Goal: Transaction & Acquisition: Purchase product/service

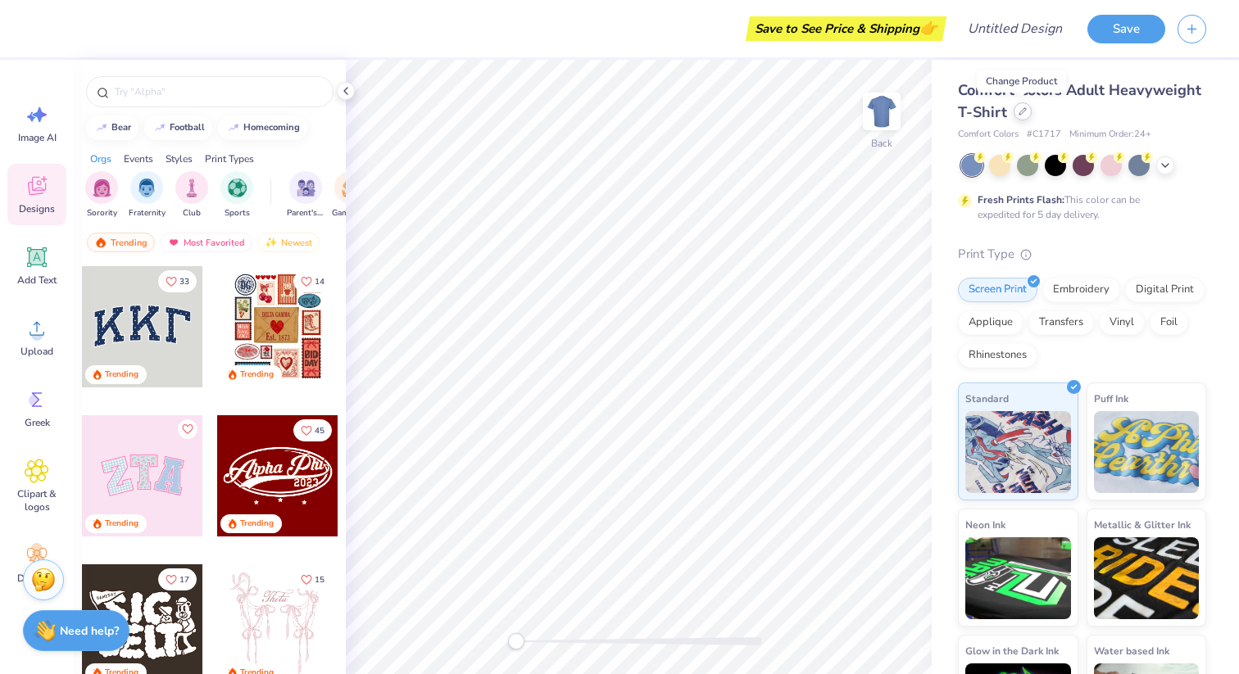
click at [1019, 115] on icon at bounding box center [1022, 111] width 7 height 7
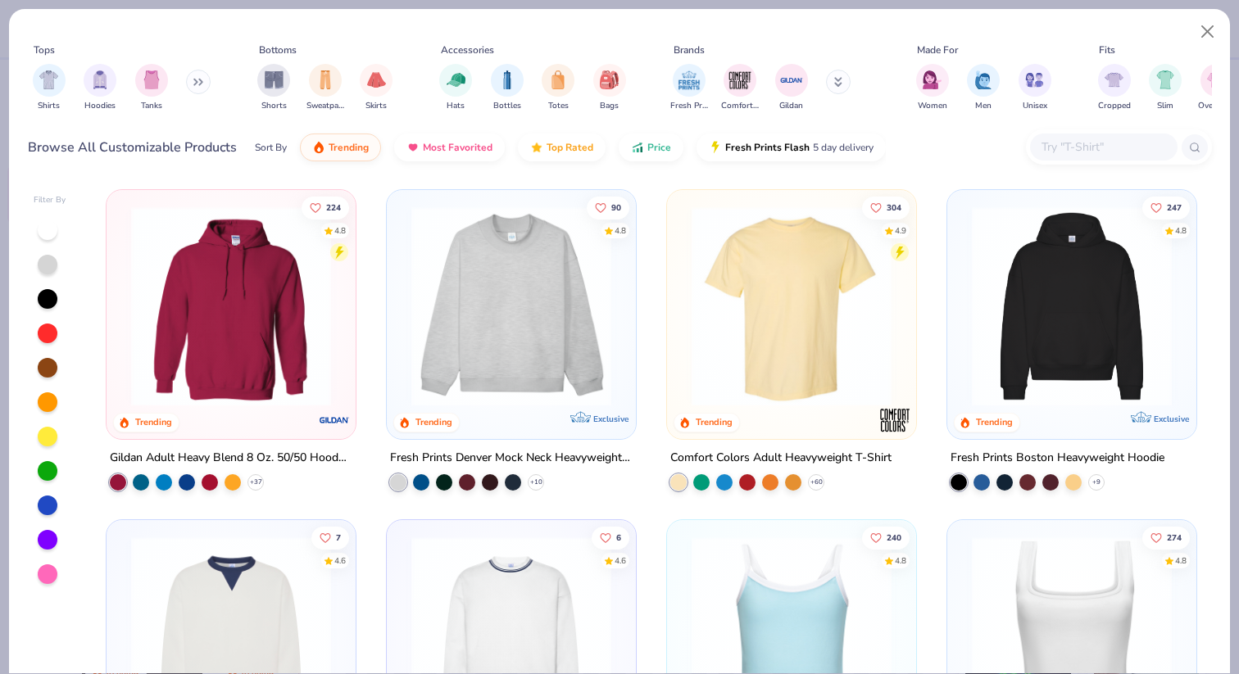
click at [41, 576] on div at bounding box center [48, 575] width 20 height 20
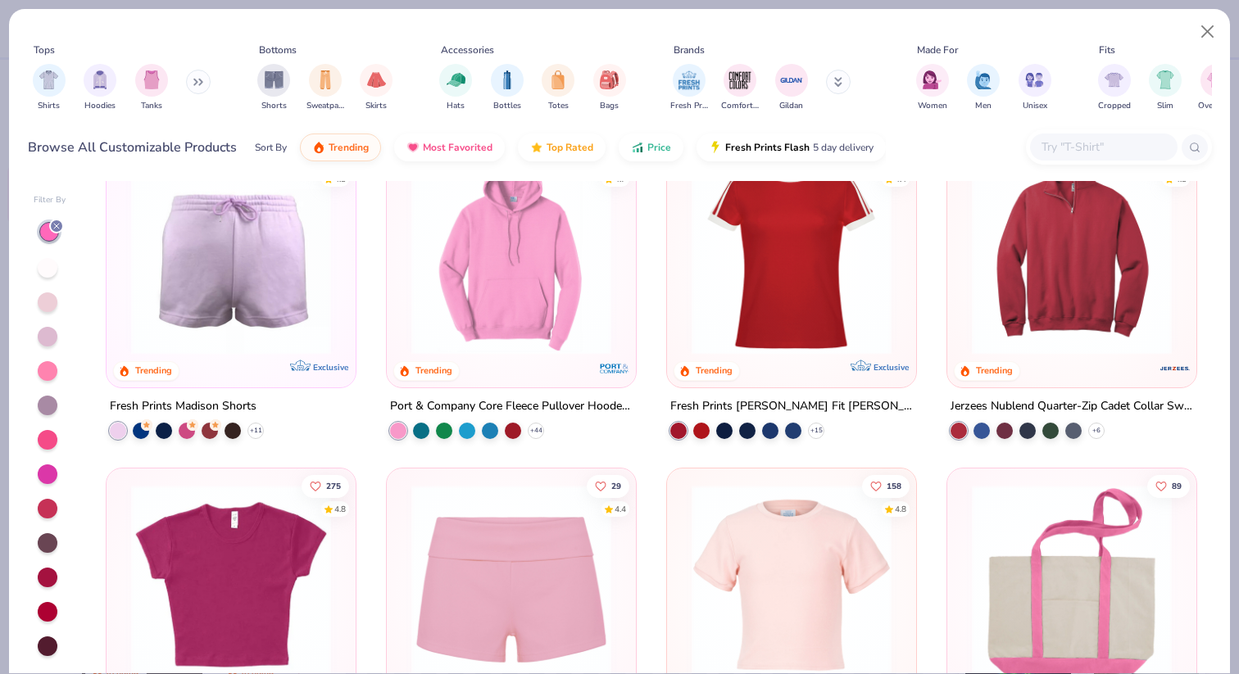
scroll to position [1032, 0]
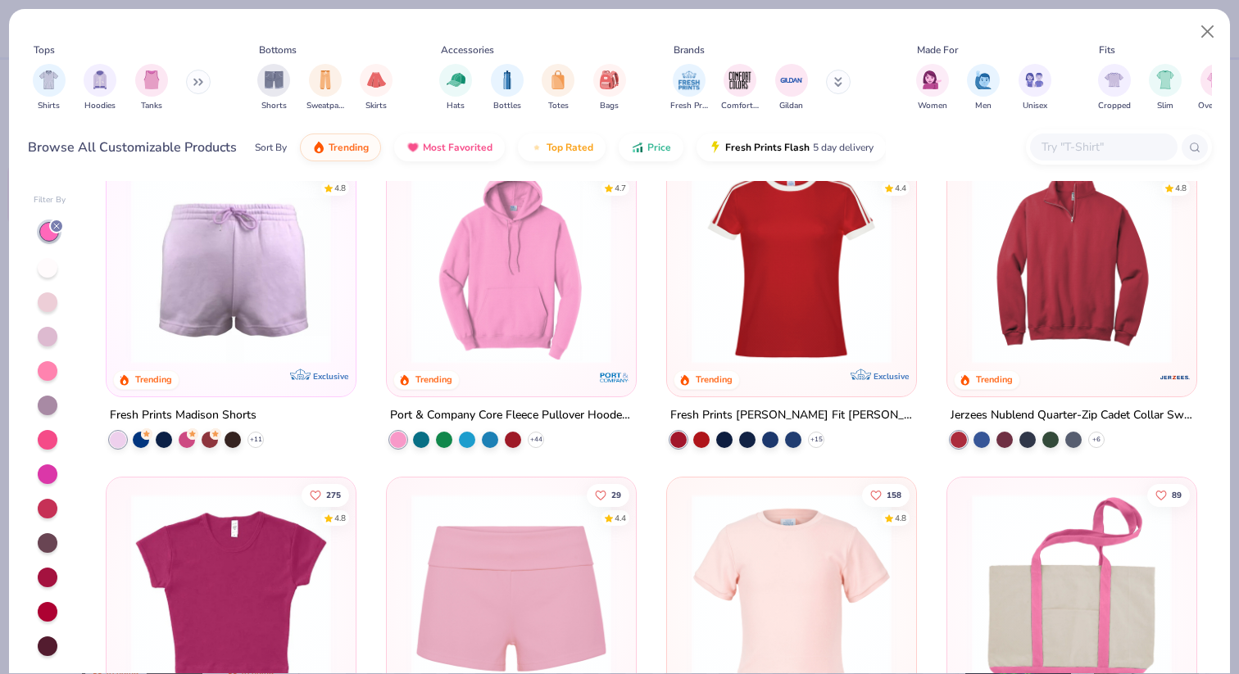
click at [551, 256] on img at bounding box center [511, 264] width 216 height 200
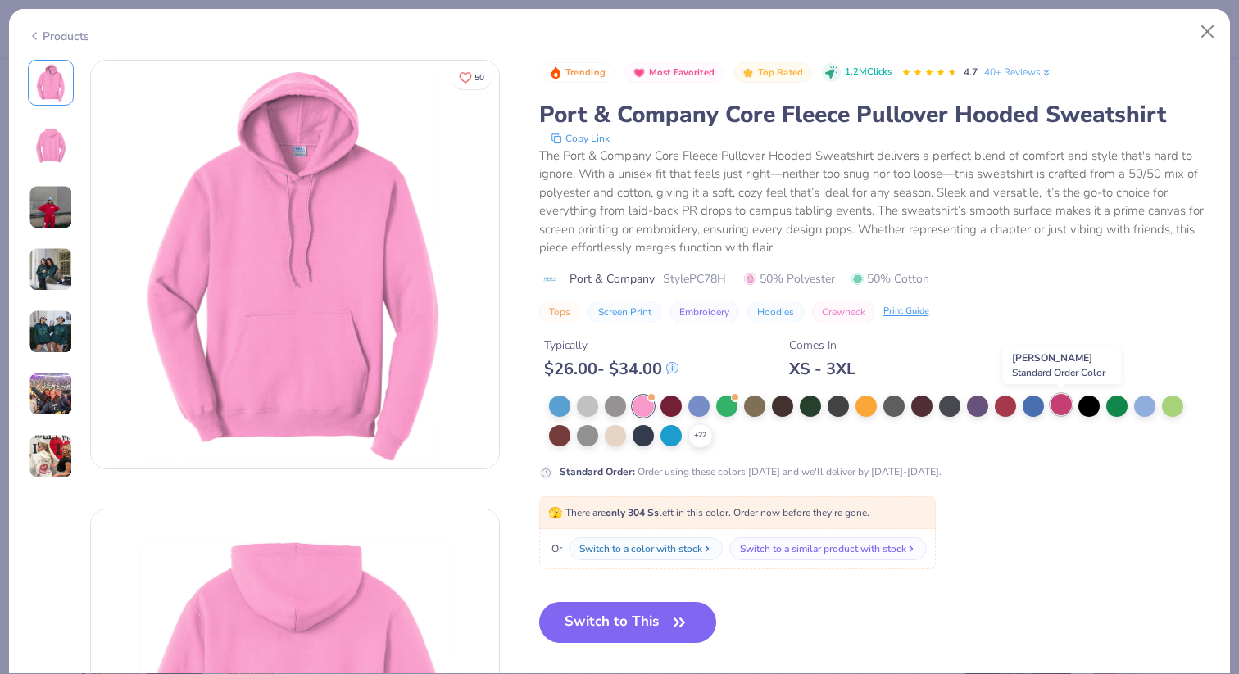
click at [1057, 405] on div at bounding box center [1060, 404] width 21 height 21
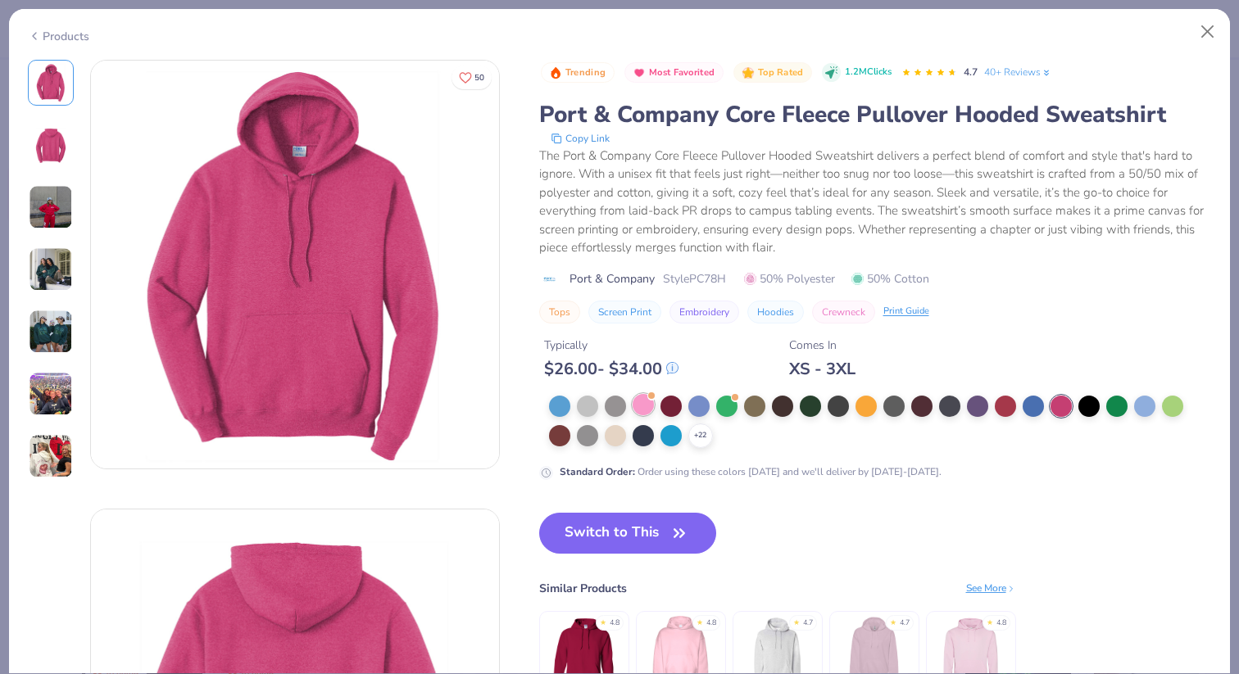
click at [642, 406] on div at bounding box center [643, 404] width 21 height 21
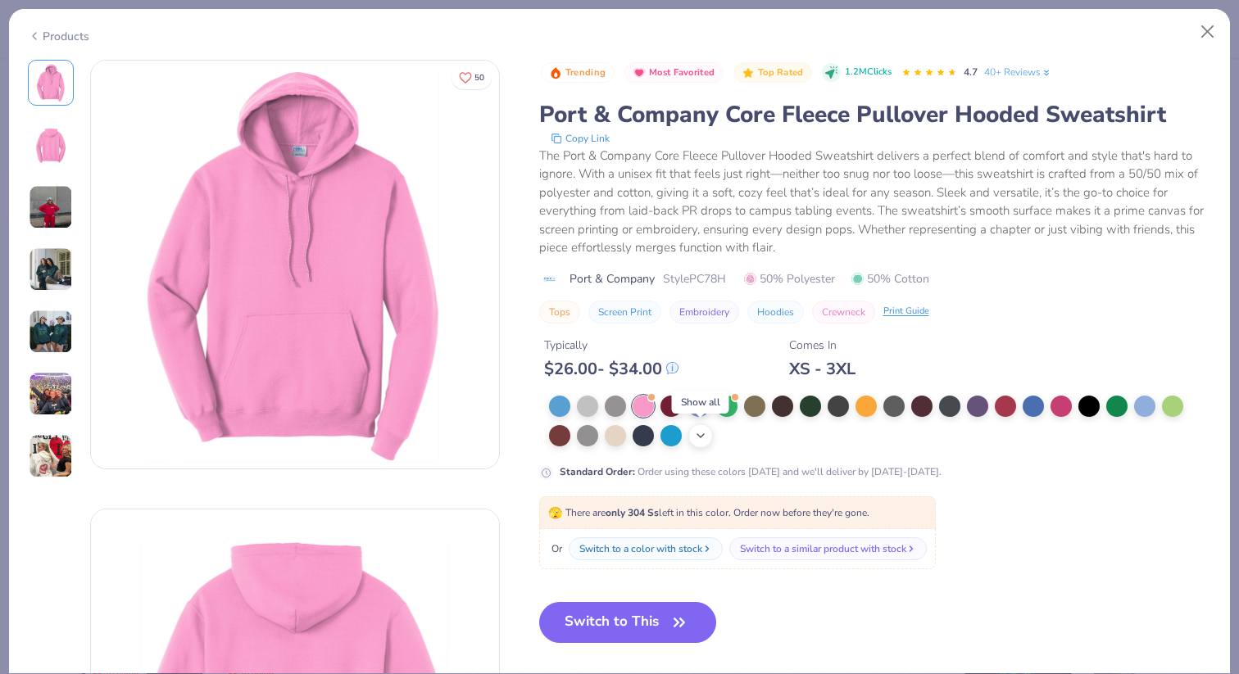
click at [700, 439] on icon at bounding box center [700, 435] width 13 height 13
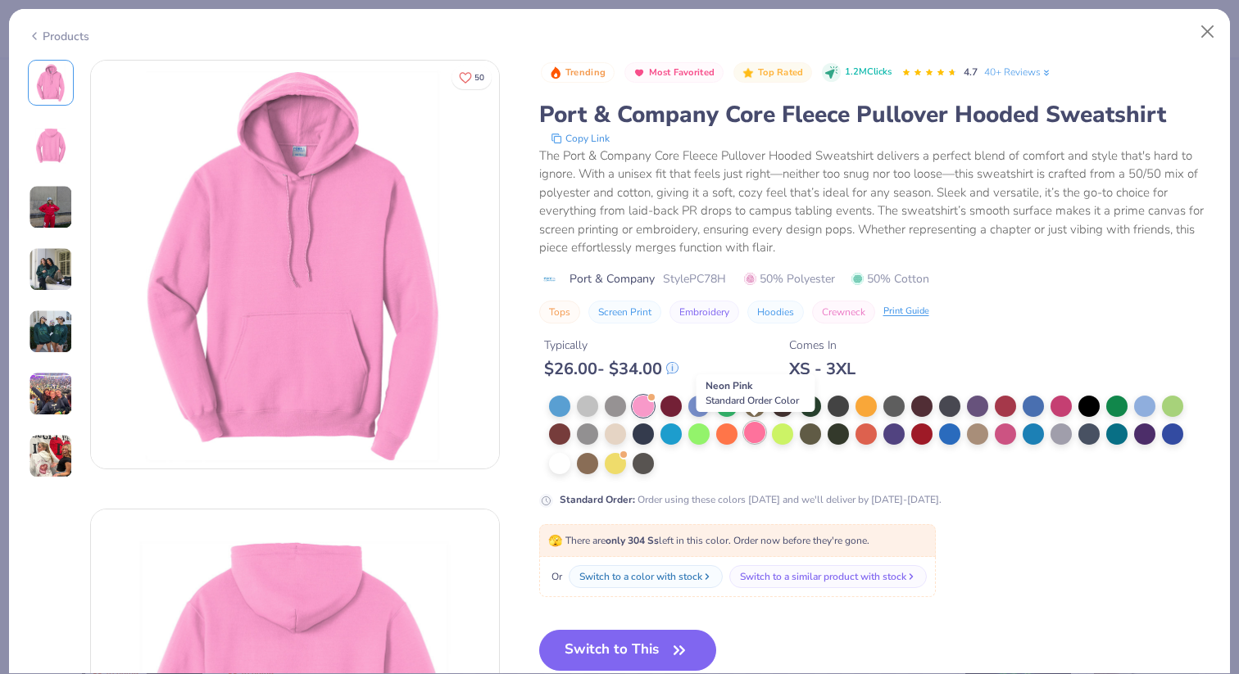
click at [755, 428] on div at bounding box center [754, 432] width 21 height 21
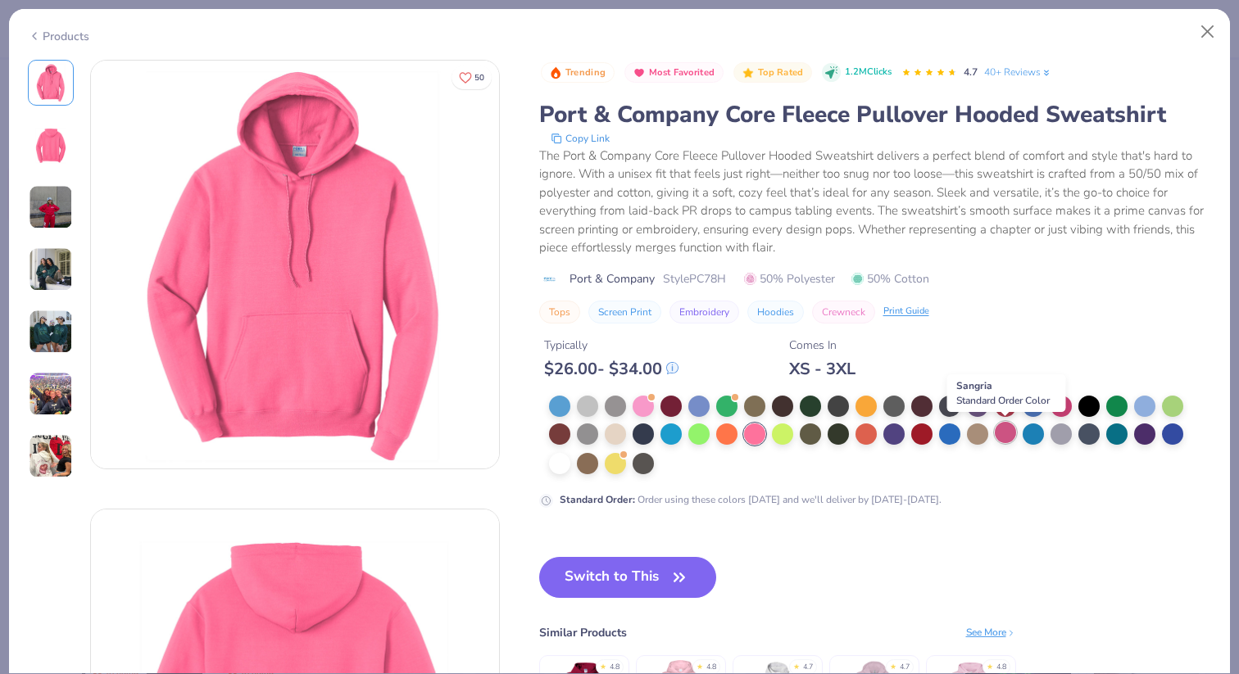
click at [1001, 432] on div at bounding box center [1005, 432] width 21 height 21
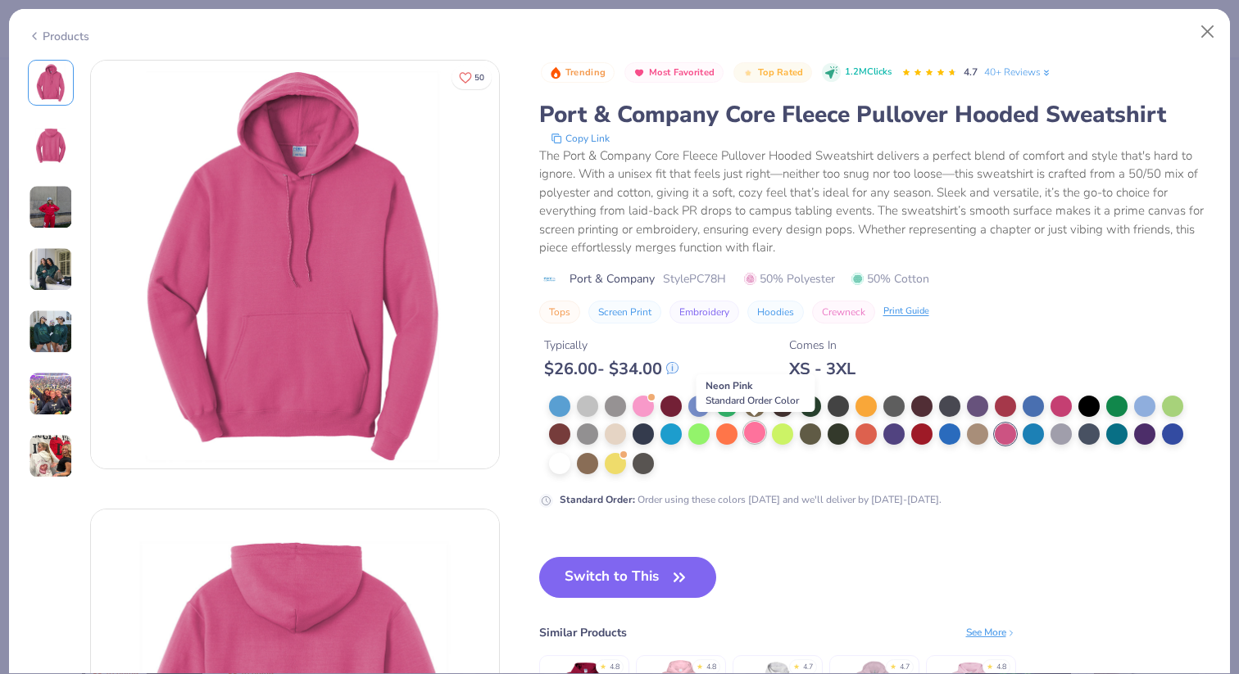
click at [750, 429] on div at bounding box center [754, 432] width 21 height 21
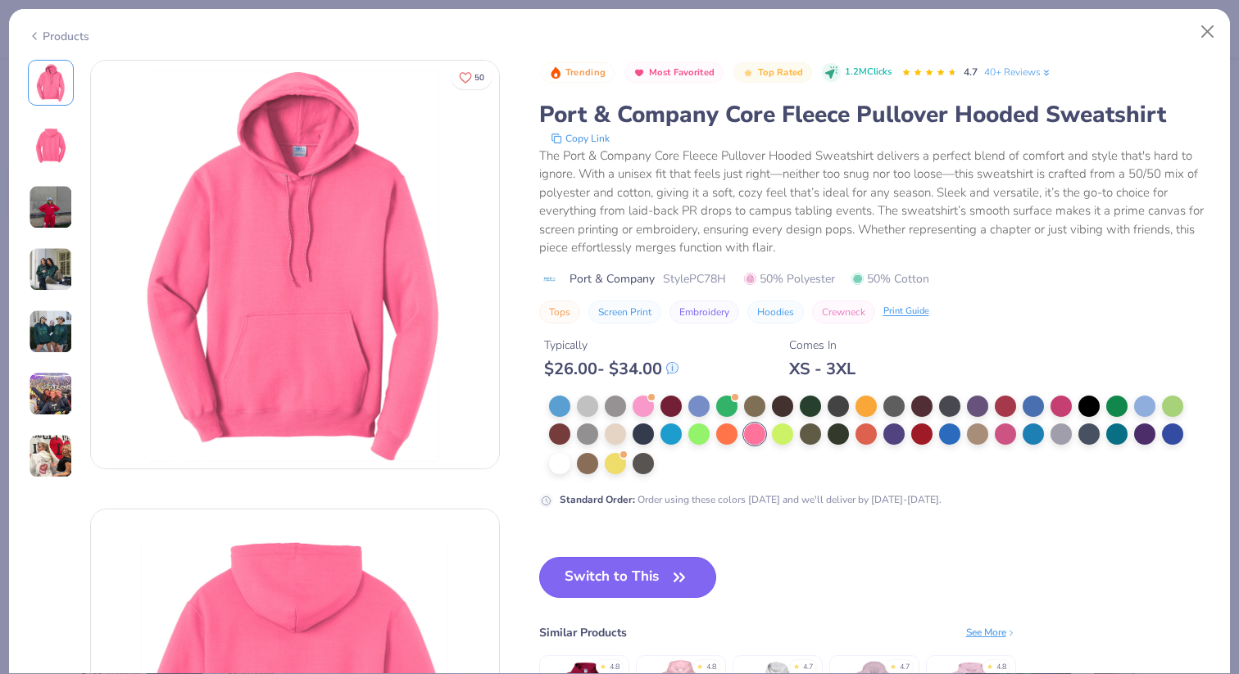
click at [640, 574] on button "Switch to This" at bounding box center [628, 577] width 178 height 41
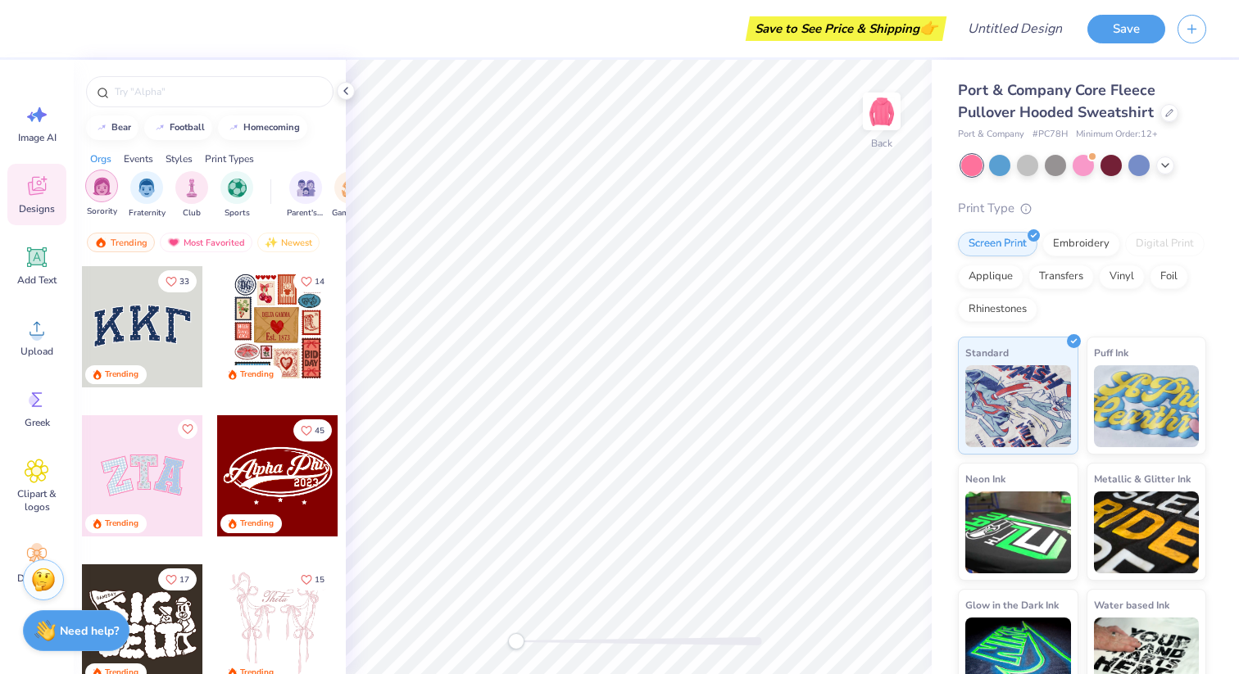
click at [102, 193] on img "filter for Sorority" at bounding box center [102, 186] width 19 height 19
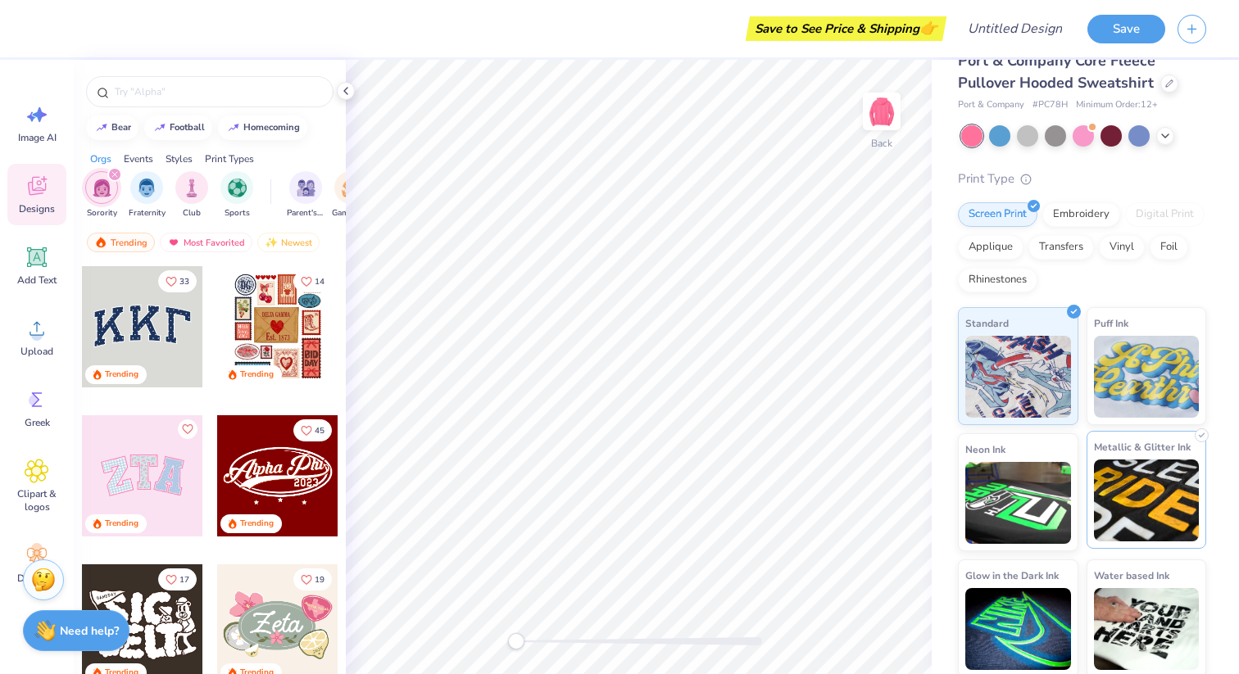
scroll to position [33, 0]
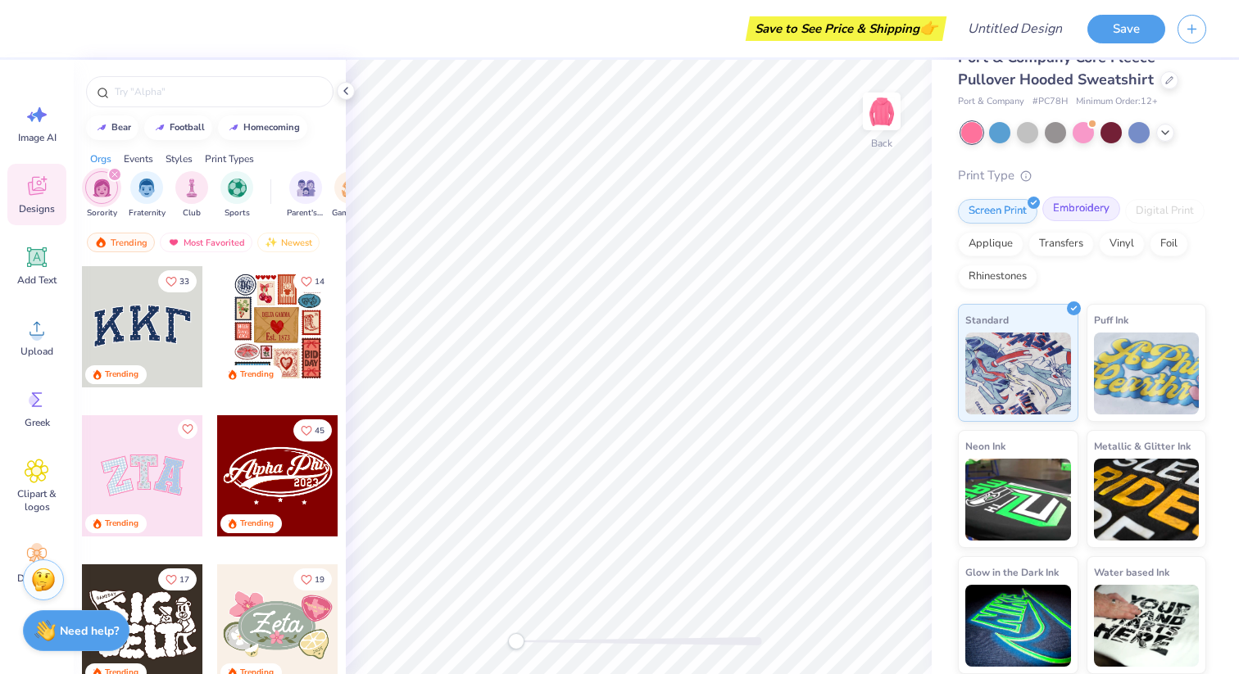
click at [1087, 204] on div "Embroidery" at bounding box center [1081, 209] width 78 height 25
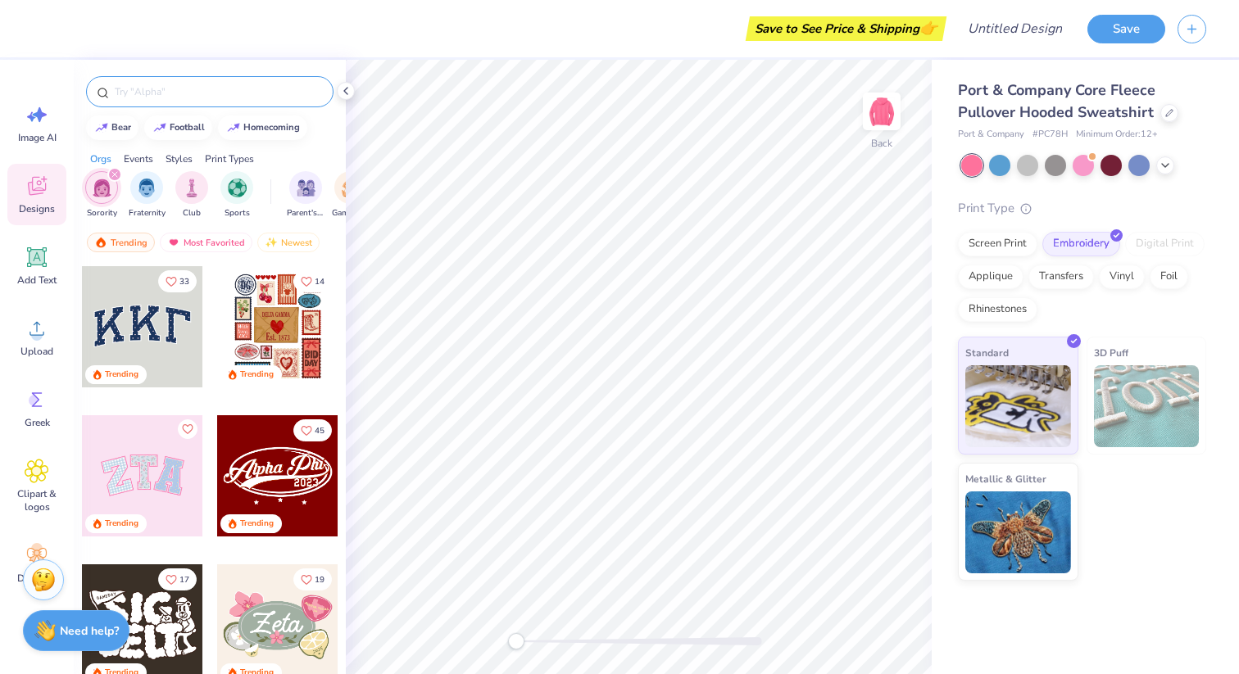
click at [168, 97] on input "text" at bounding box center [218, 92] width 210 height 16
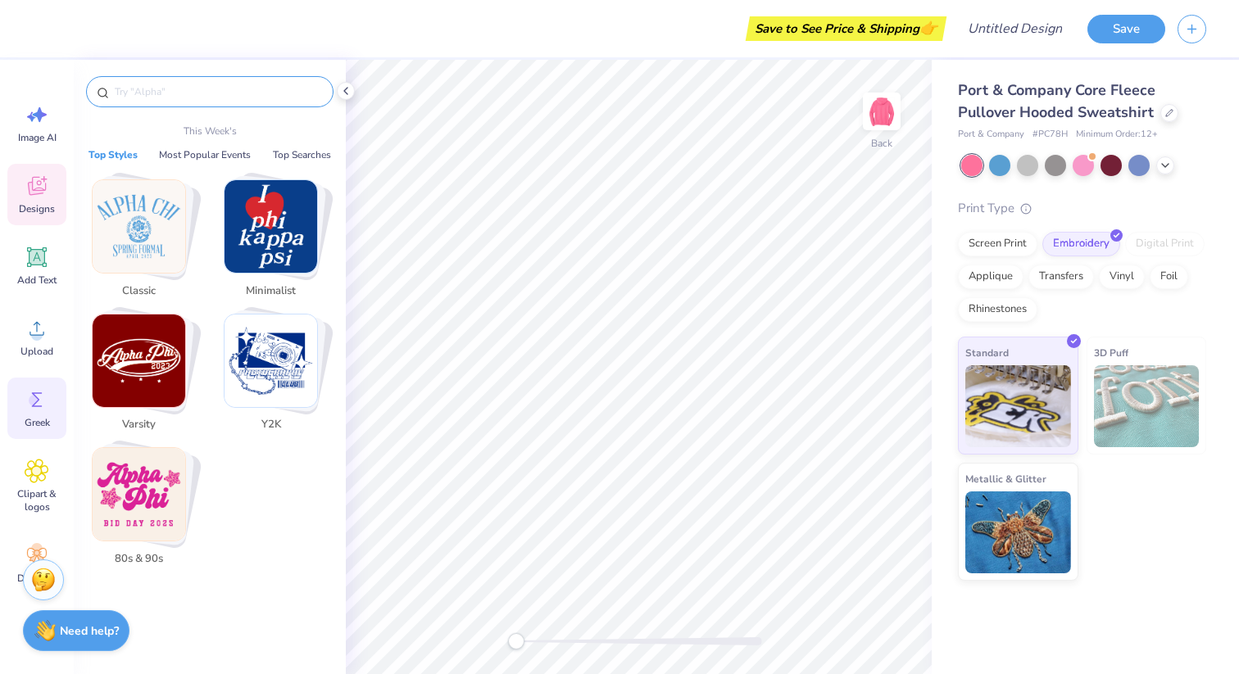
click at [40, 392] on icon at bounding box center [37, 400] width 25 height 25
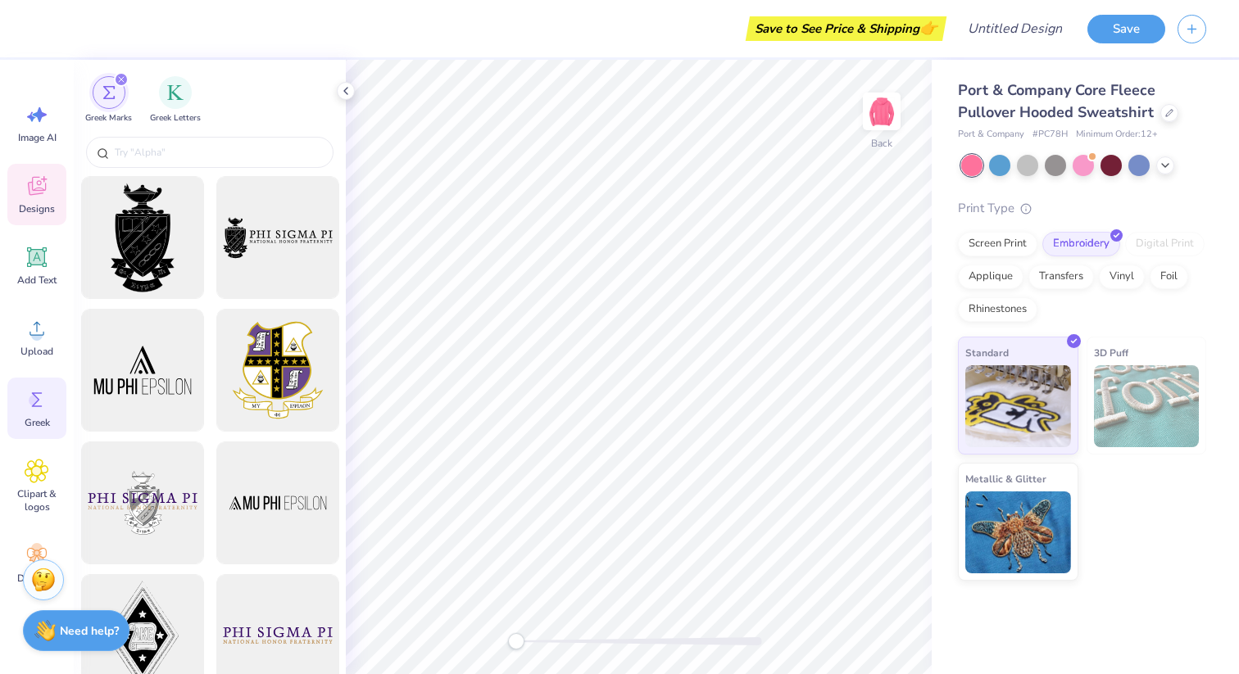
click at [39, 199] on div "Designs" at bounding box center [36, 194] width 59 height 61
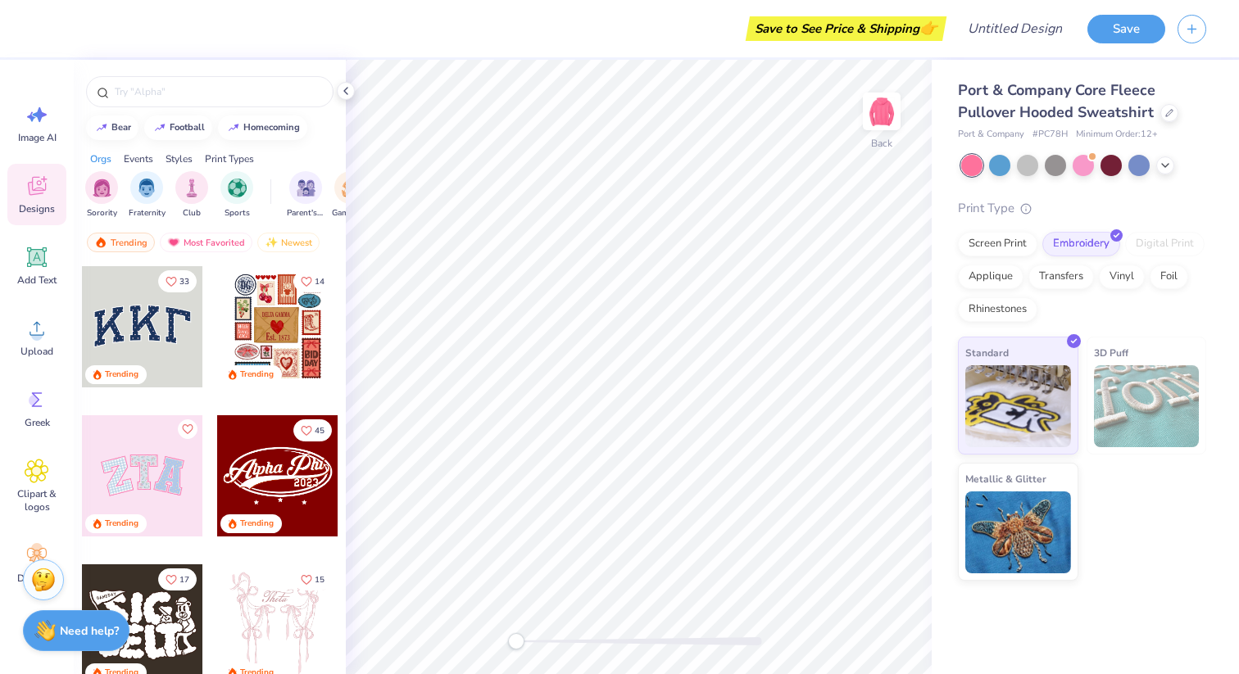
click at [147, 318] on div at bounding box center [142, 326] width 121 height 121
type input "11.79"
type input "5.03"
type input "3.10"
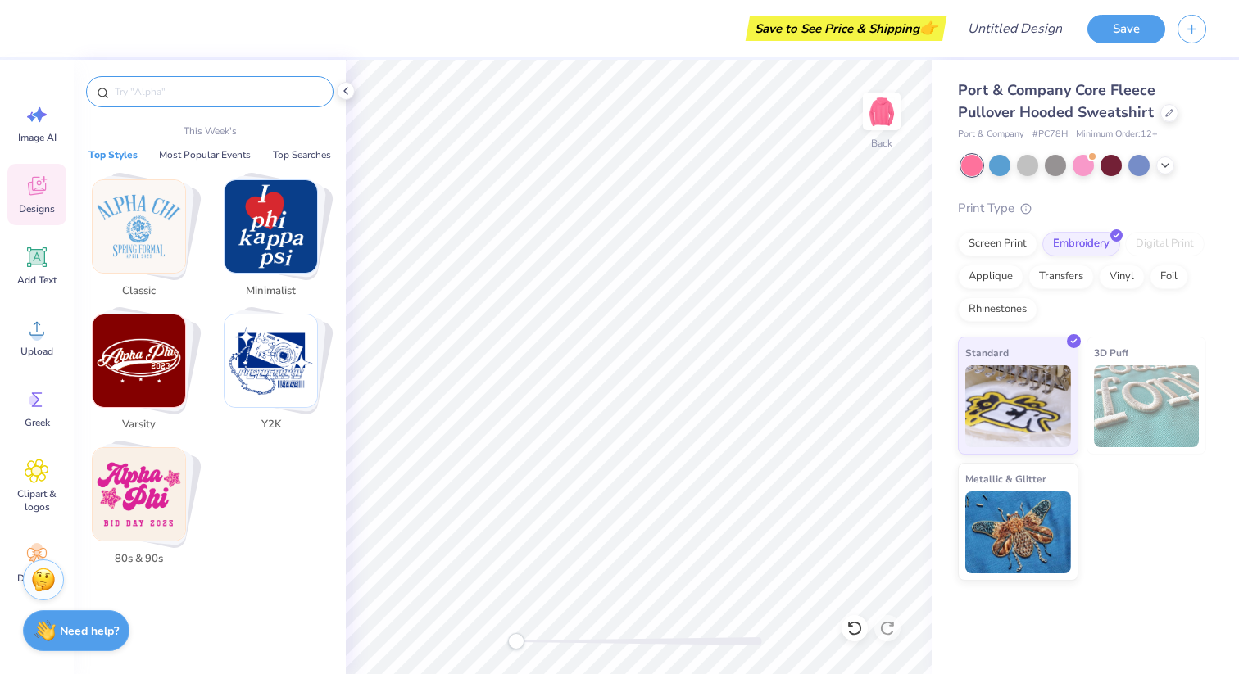
click at [185, 97] on input "text" at bounding box center [218, 92] width 210 height 16
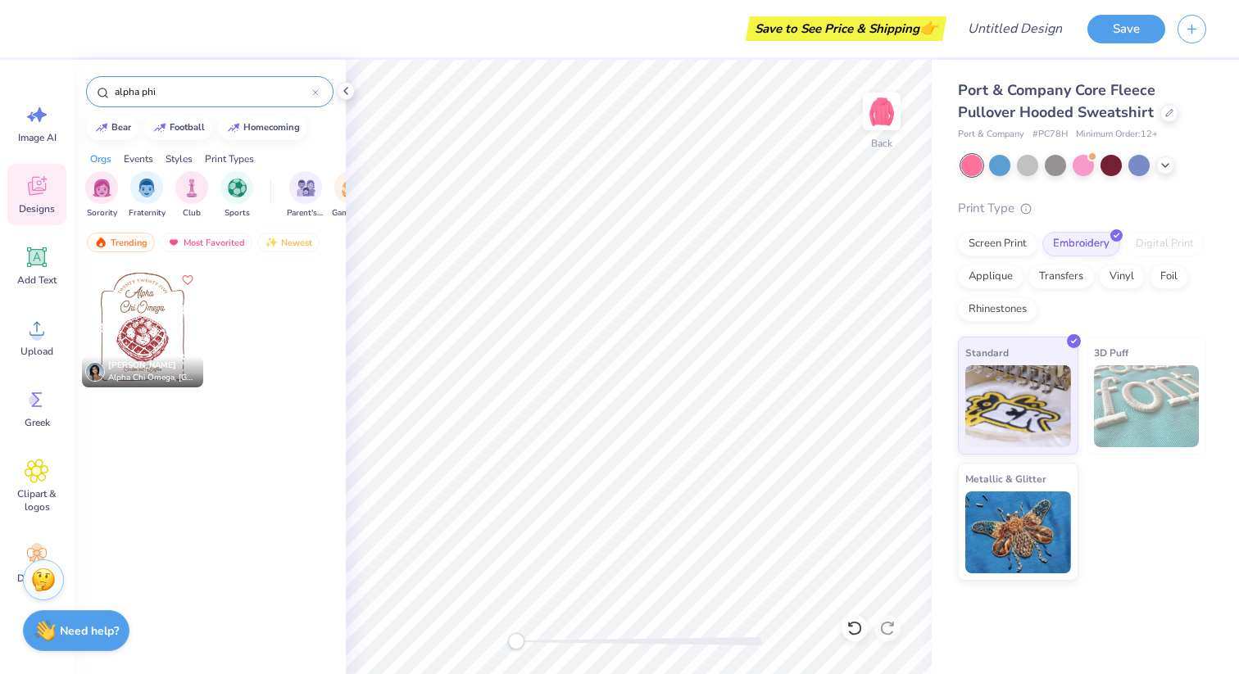
type input "alpha phi"
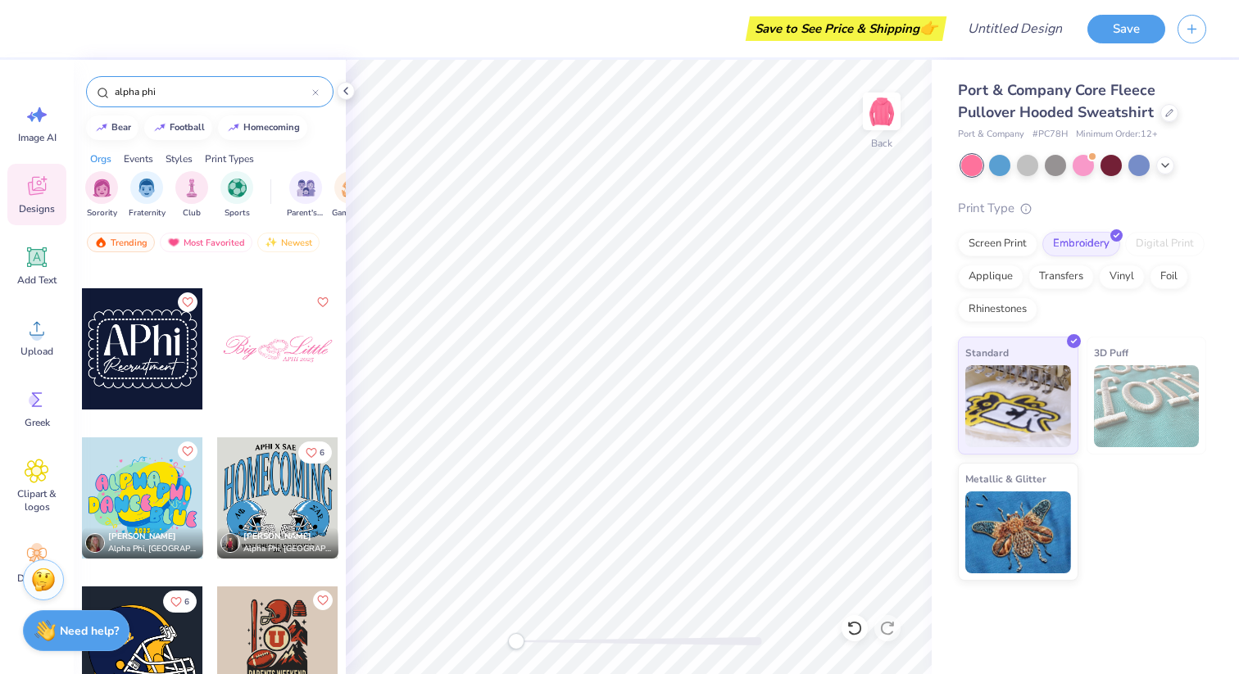
scroll to position [883, 0]
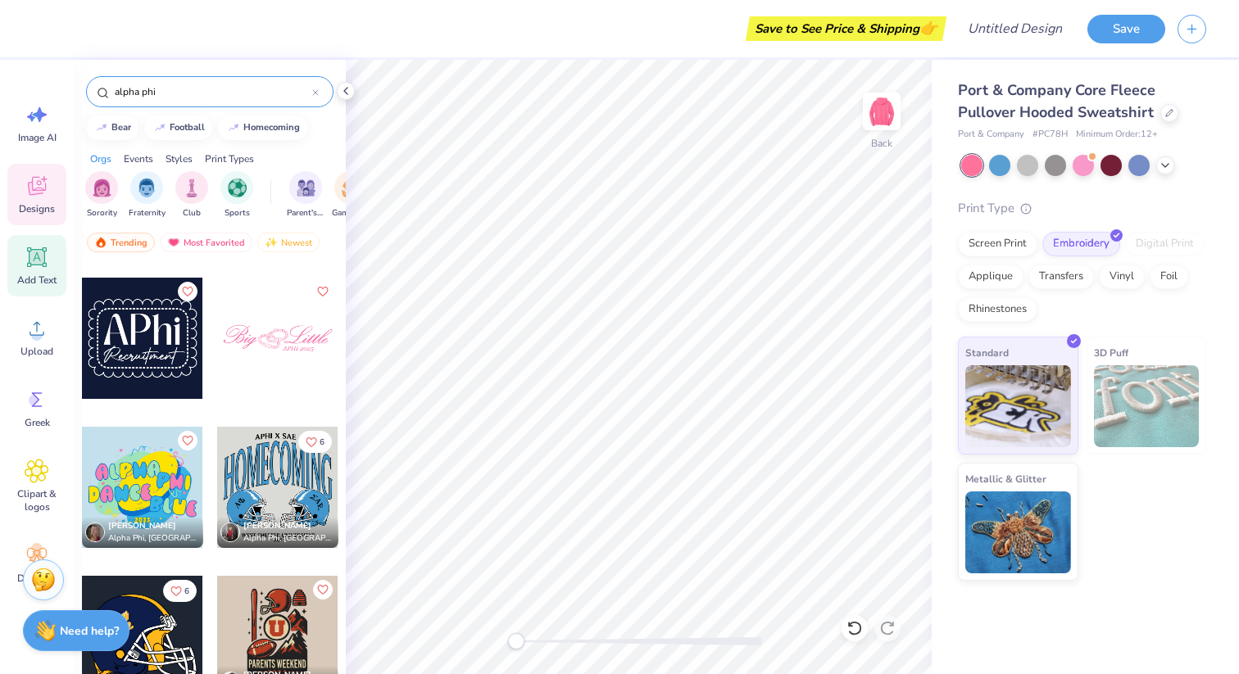
click at [43, 257] on icon at bounding box center [37, 258] width 16 height 16
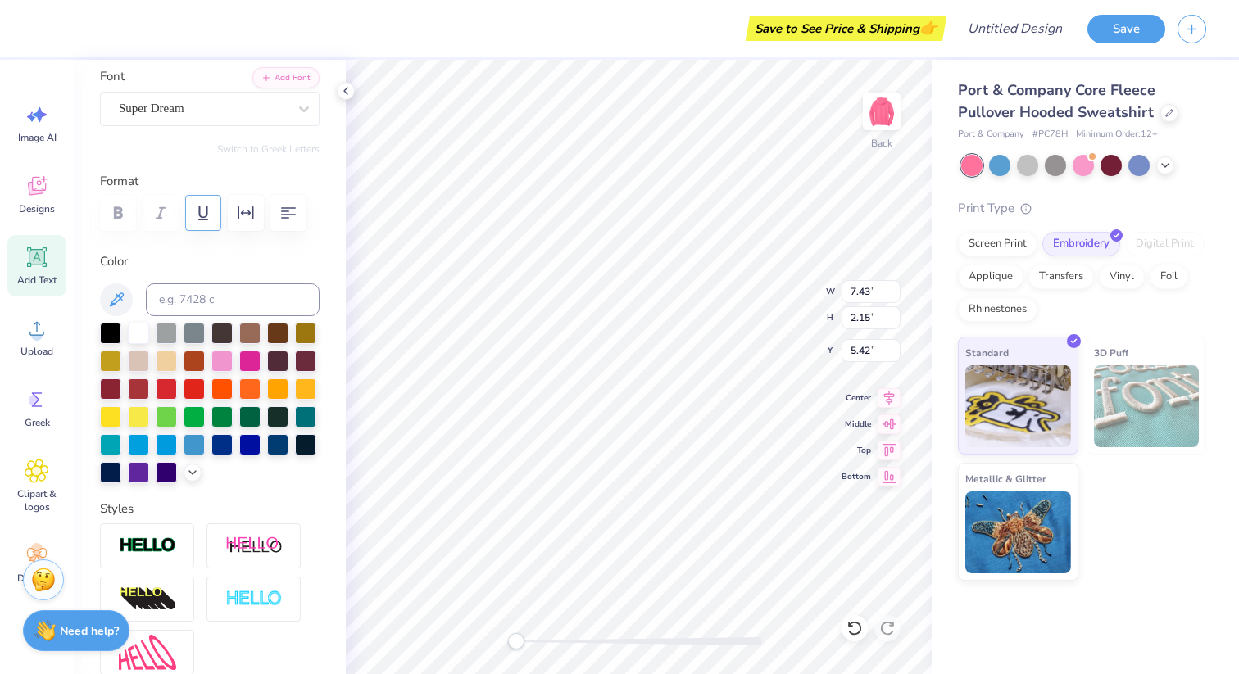
scroll to position [128, 0]
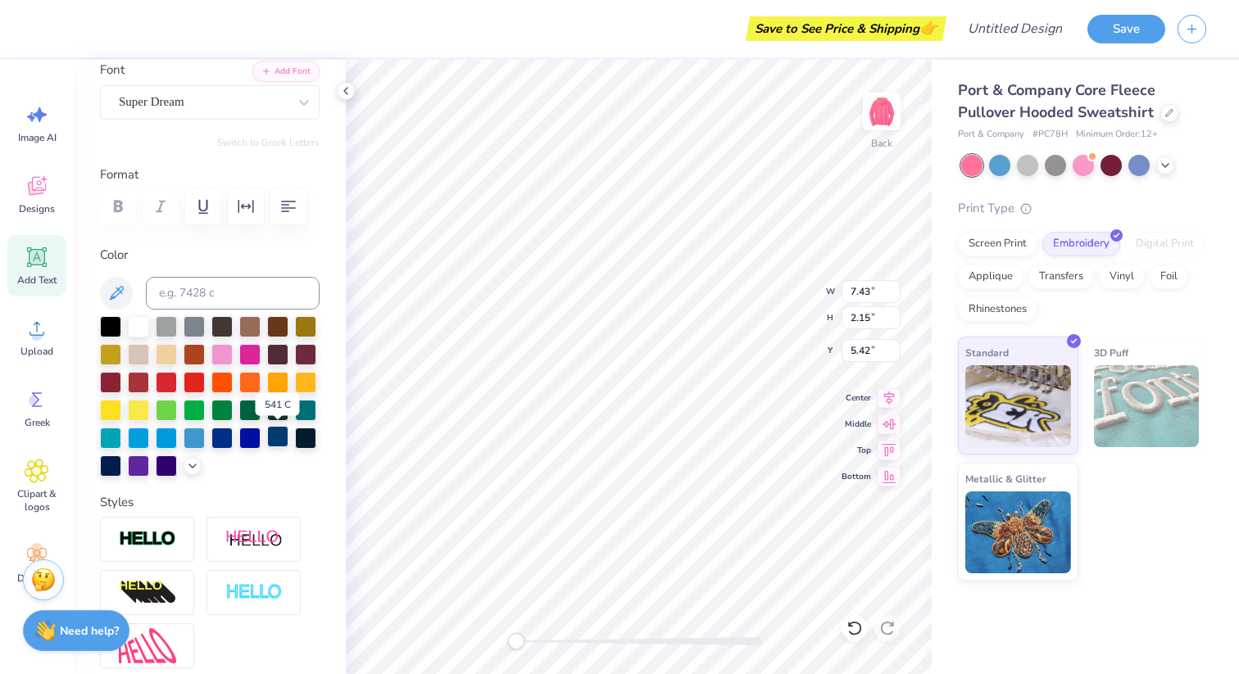
type textarea "ALPHA PHI"
click at [284, 435] on div at bounding box center [277, 436] width 21 height 21
click at [137, 323] on div at bounding box center [138, 325] width 21 height 21
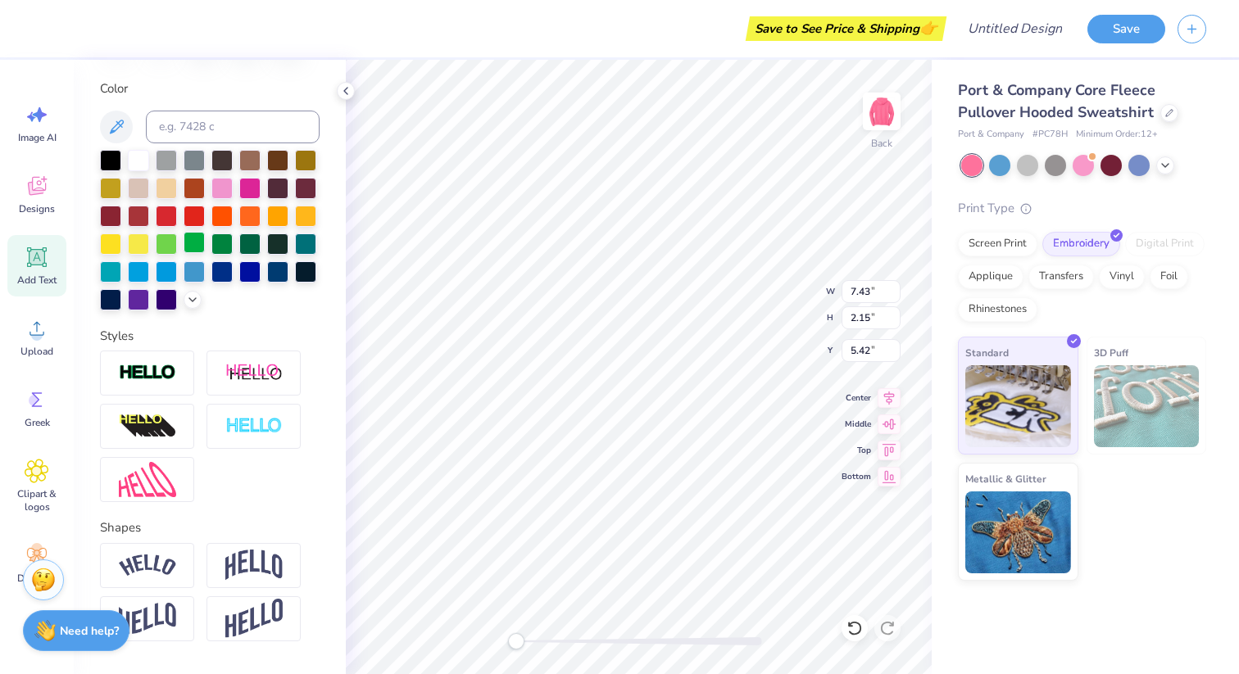
scroll to position [342, 0]
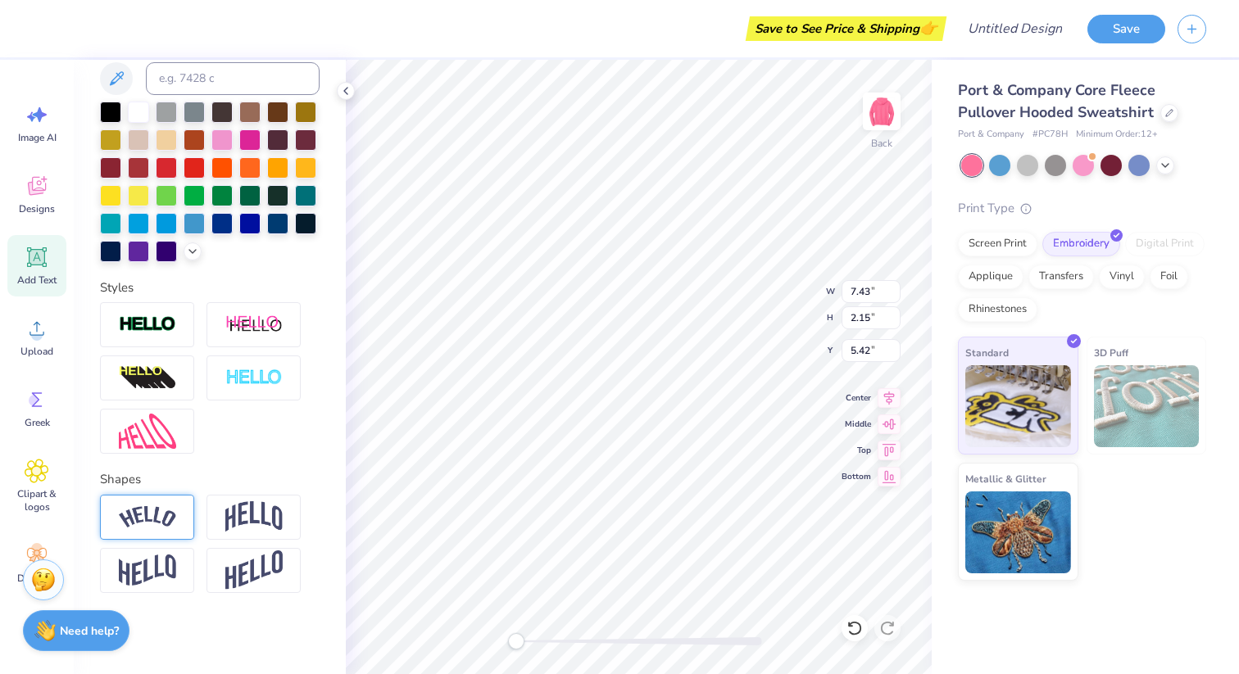
click at [175, 514] on img at bounding box center [147, 517] width 57 height 22
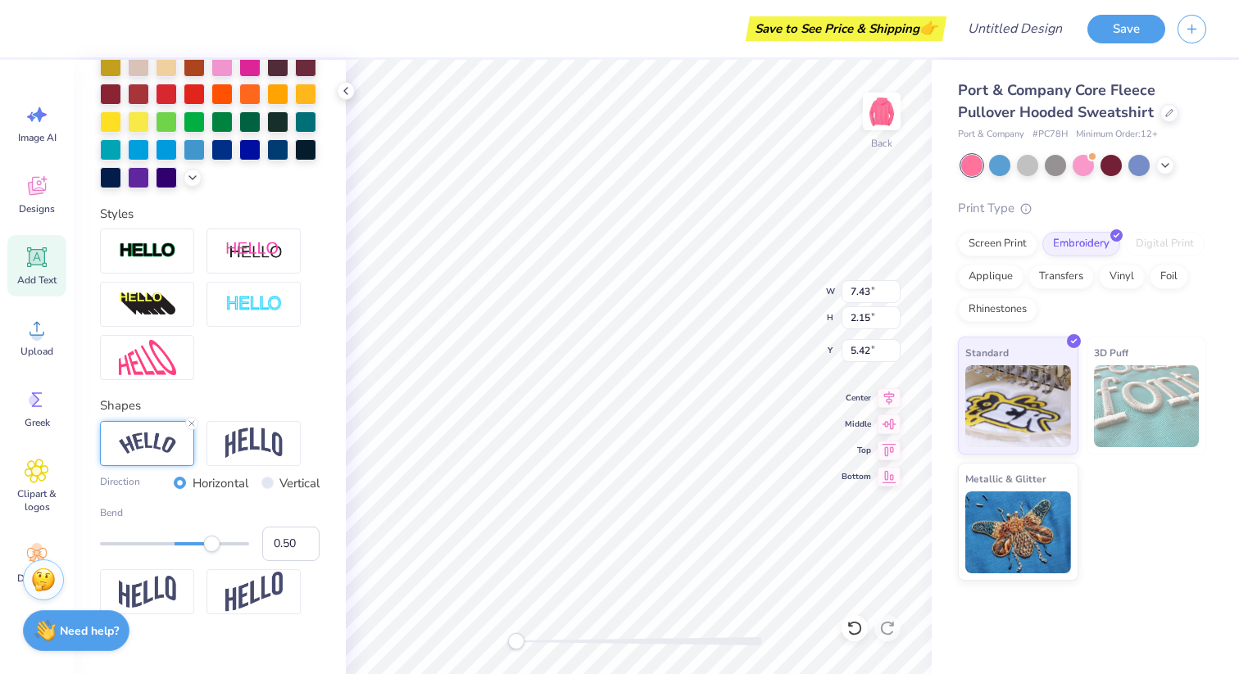
scroll to position [438, 0]
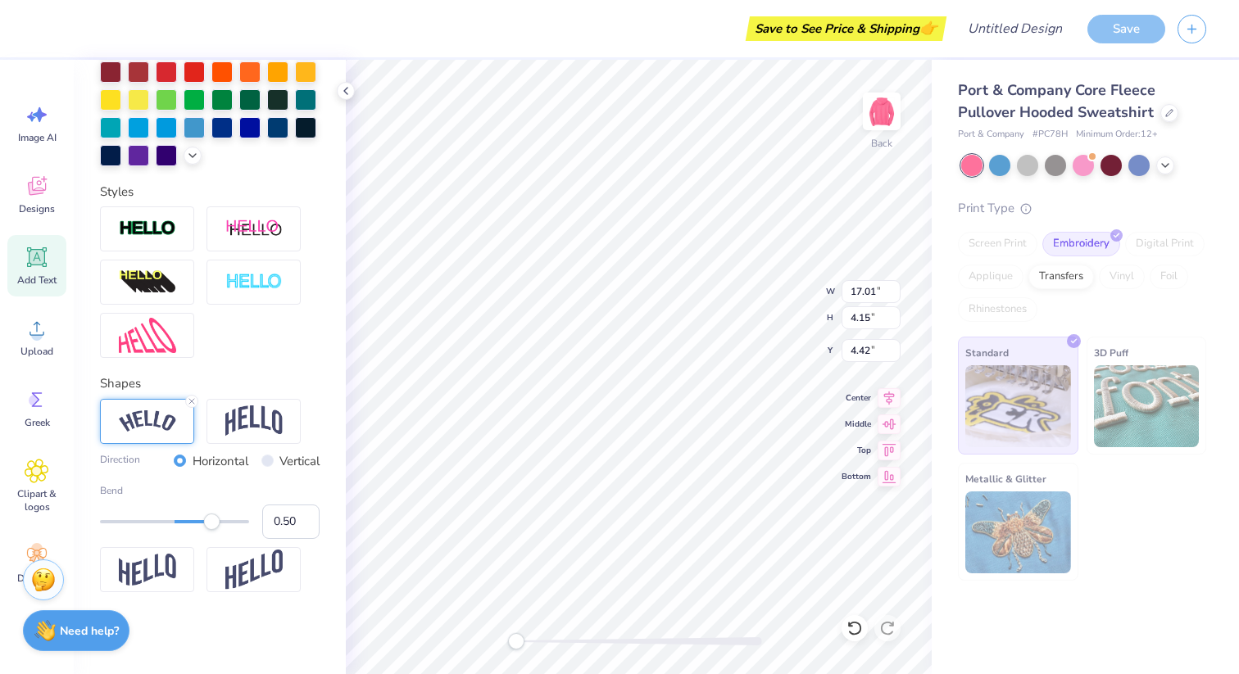
type input "9.64"
type input "2.35"
type input "6.22"
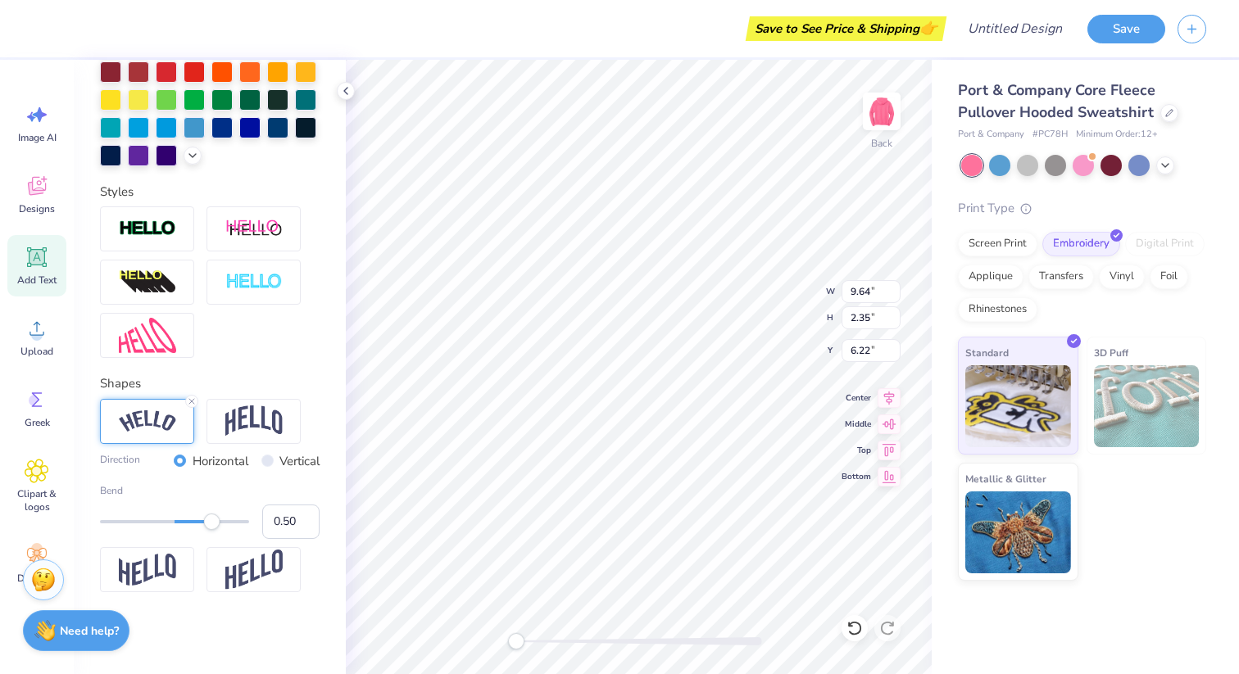
type input "6.03"
type input "1.47"
type input "7.10"
click at [30, 503] on span "Clipart & logos" at bounding box center [37, 501] width 54 height 26
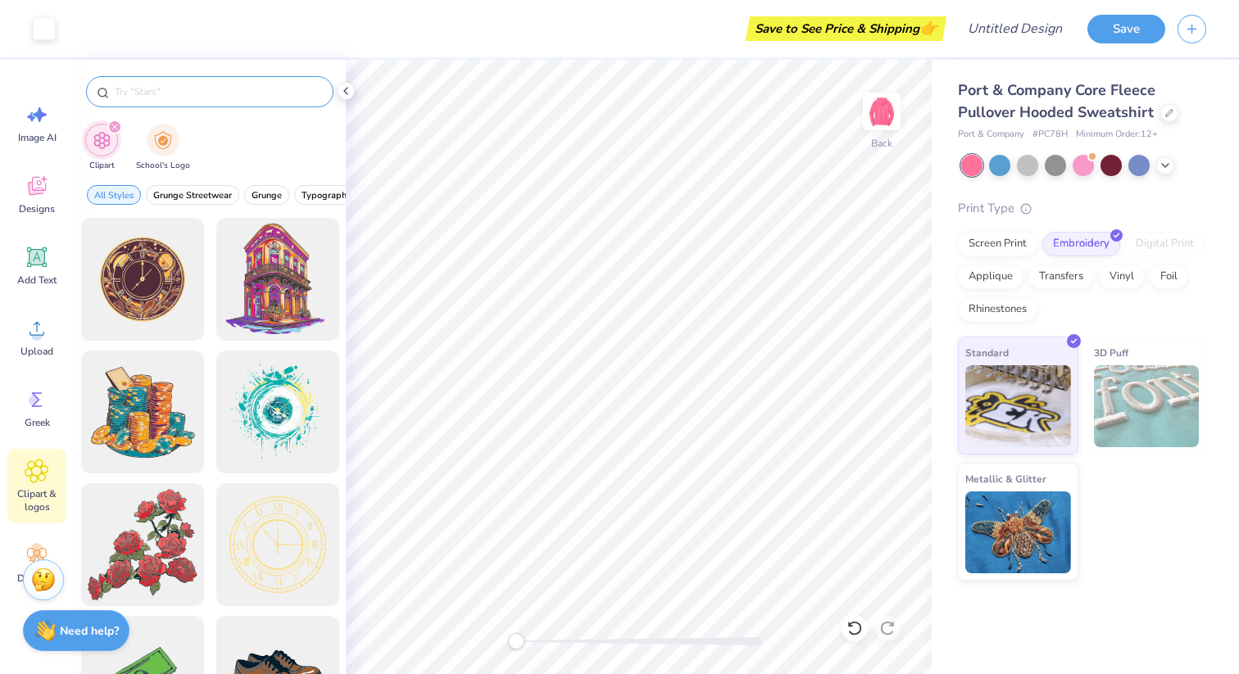
click at [147, 98] on input "text" at bounding box center [218, 92] width 210 height 16
type input "teddy bear"
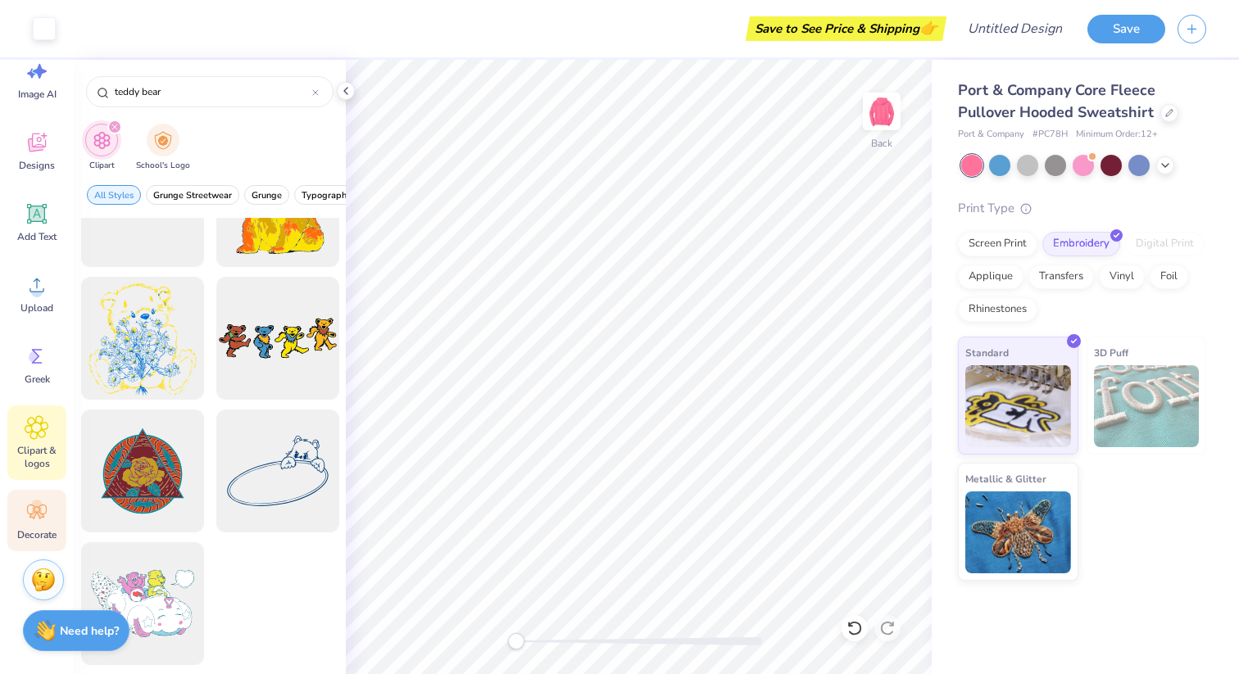
scroll to position [43, 0]
click at [51, 510] on div "Decorate" at bounding box center [36, 521] width 59 height 61
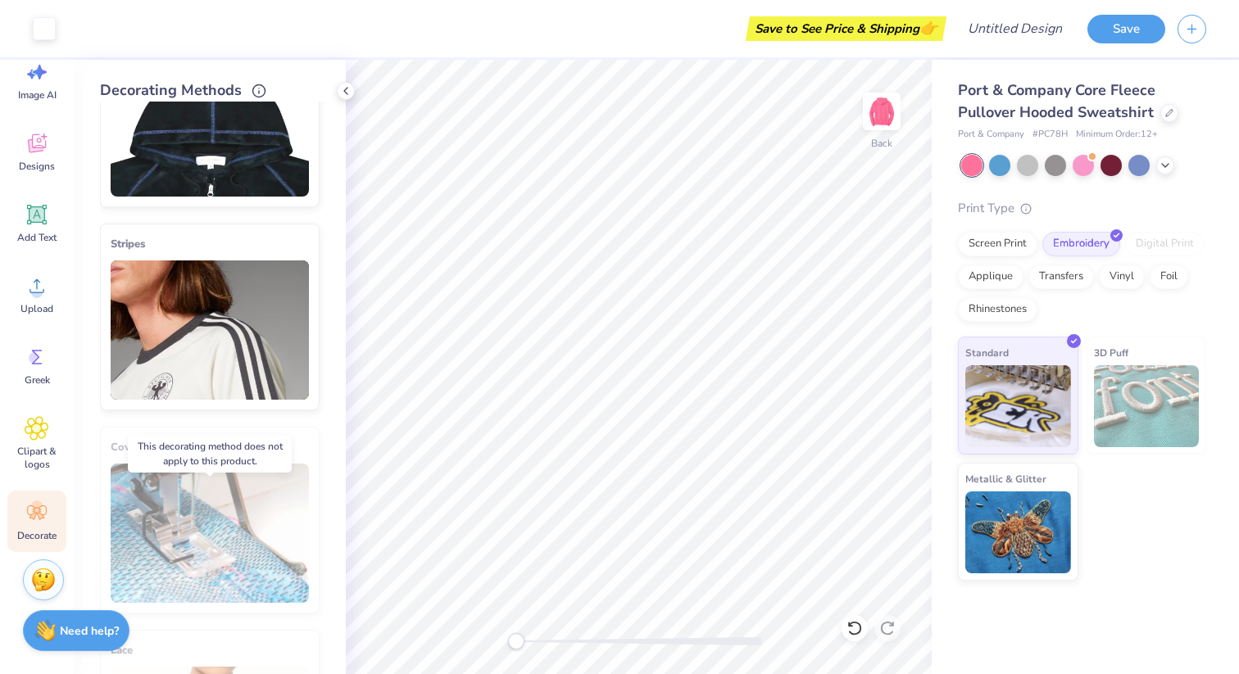
scroll to position [0, 0]
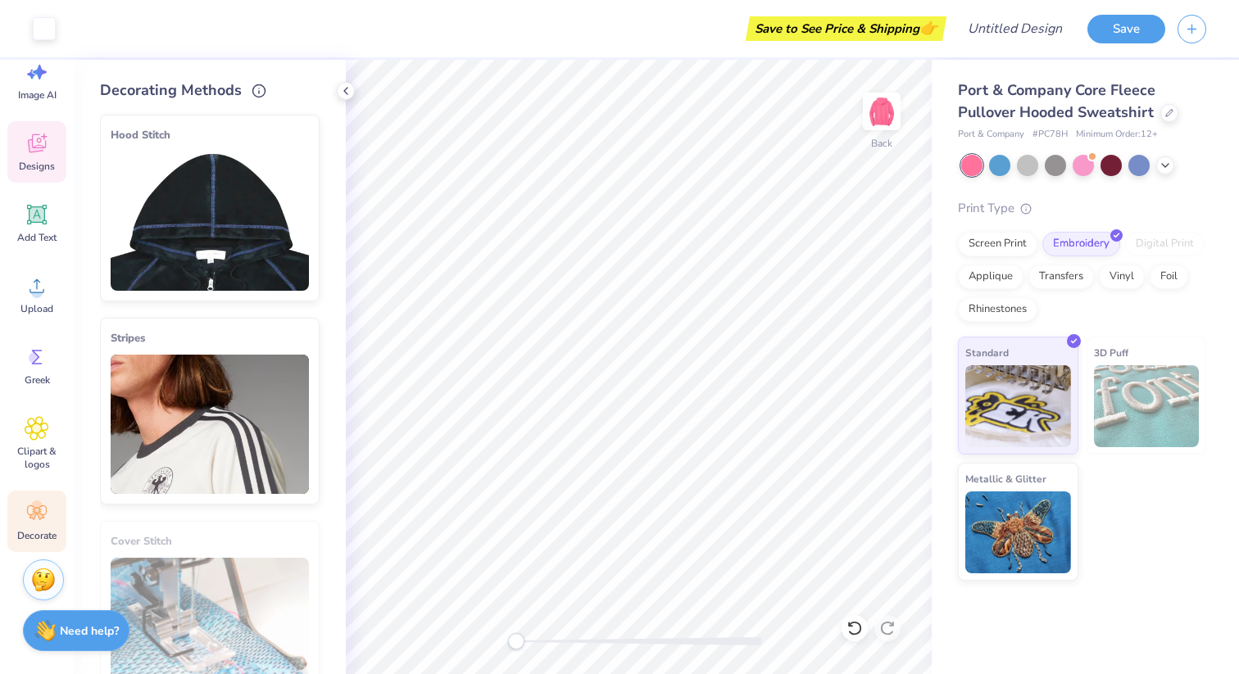
click at [31, 152] on icon at bounding box center [37, 143] width 18 height 19
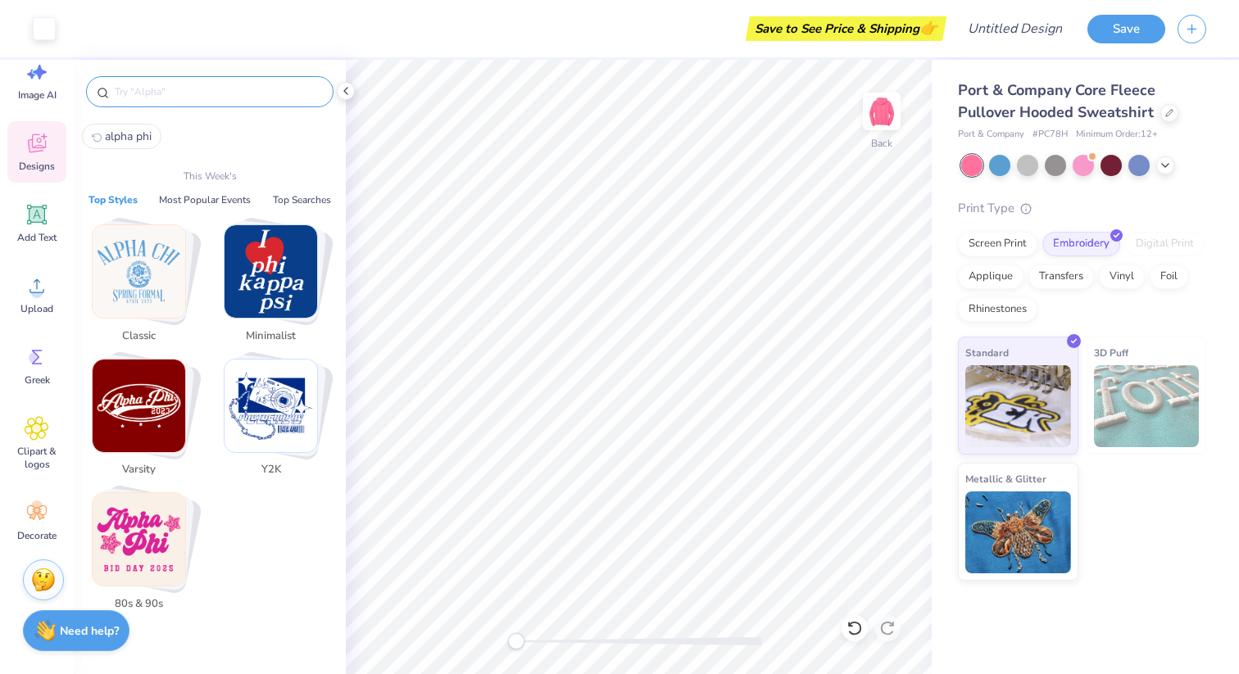
click at [202, 97] on input "text" at bounding box center [218, 92] width 210 height 16
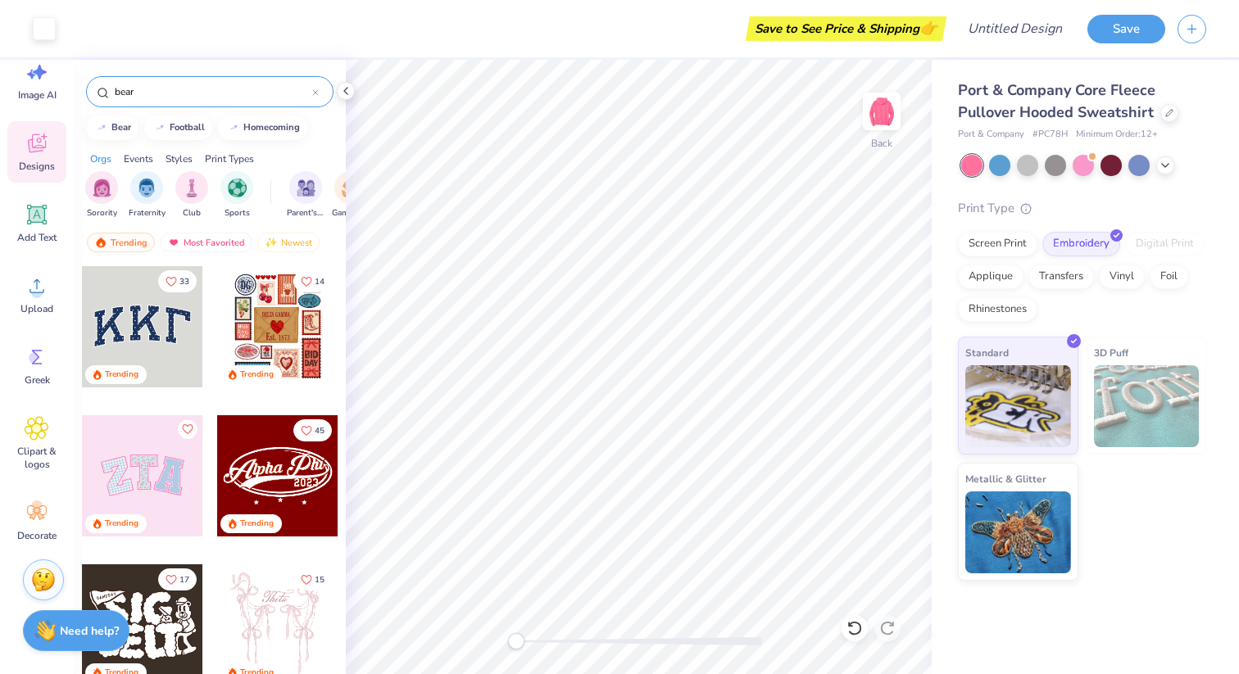
type input "bear"
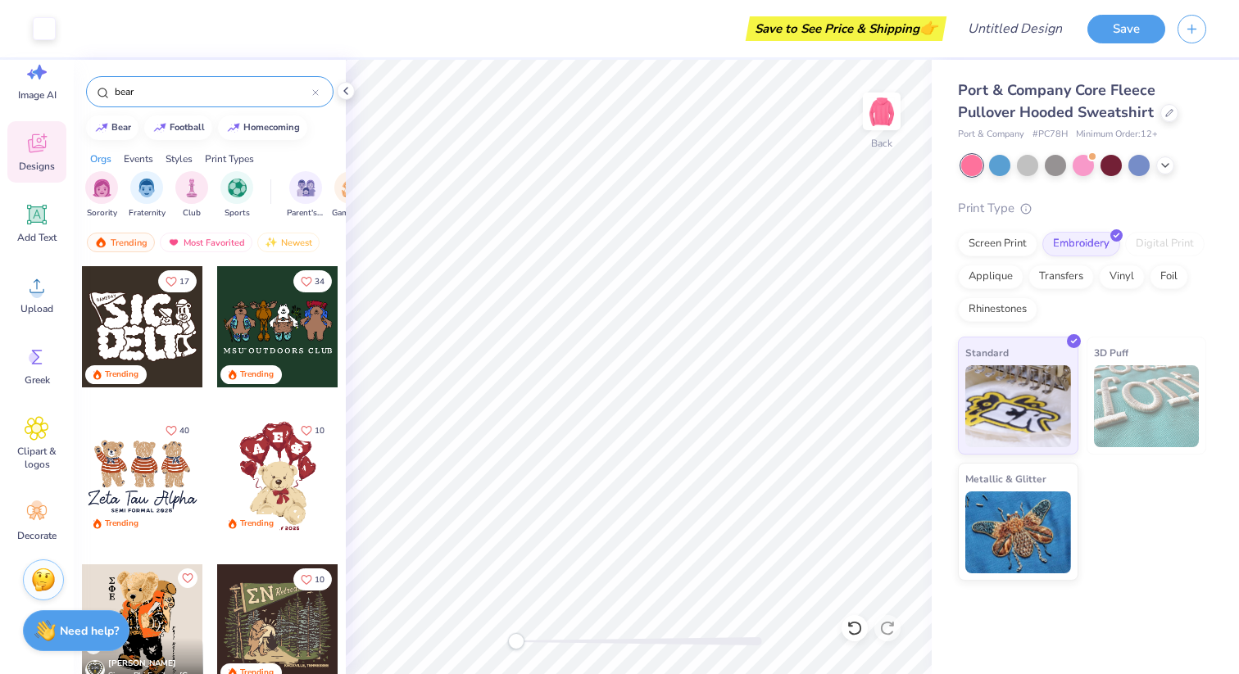
click at [266, 469] on div at bounding box center [277, 475] width 121 height 121
click at [287, 466] on div at bounding box center [277, 475] width 121 height 121
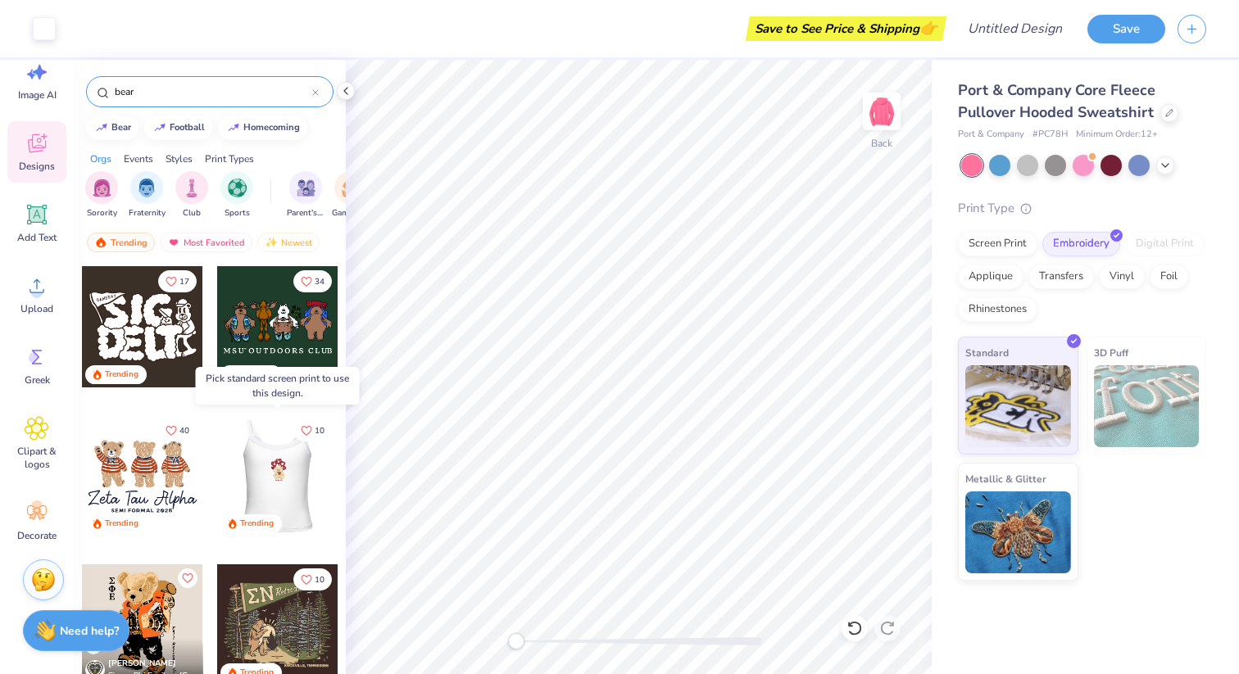
click at [287, 466] on div at bounding box center [276, 475] width 121 height 121
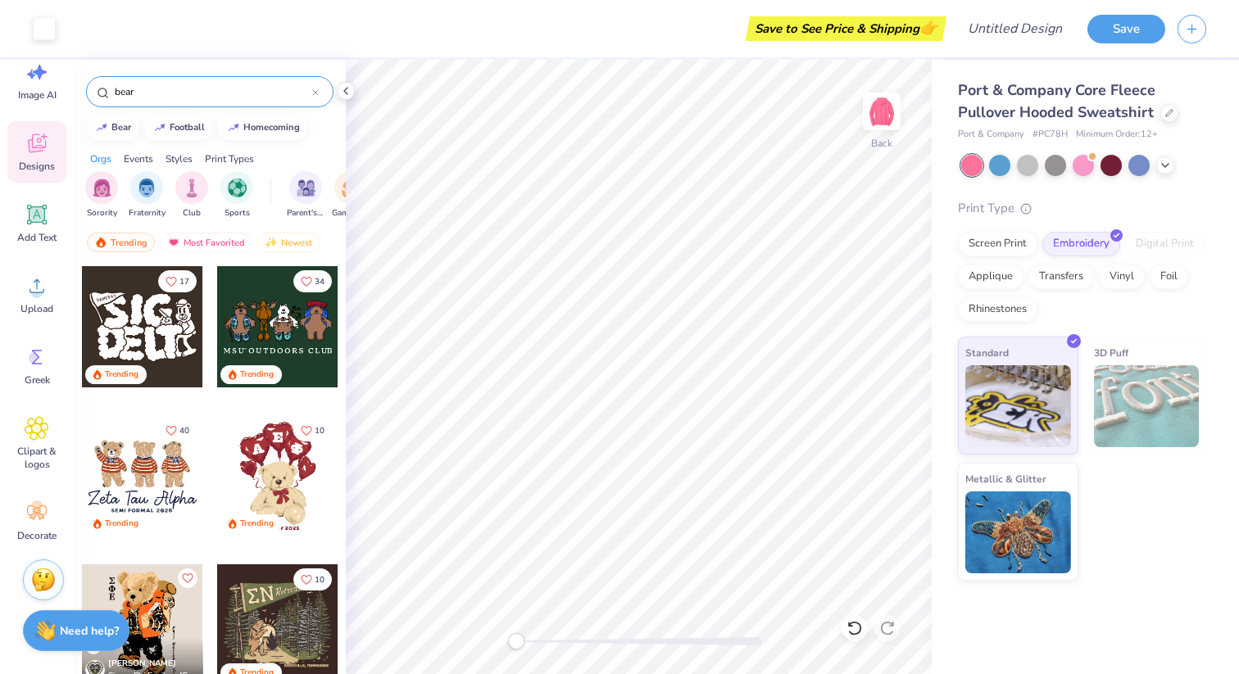
click at [272, 478] on div at bounding box center [277, 475] width 121 height 121
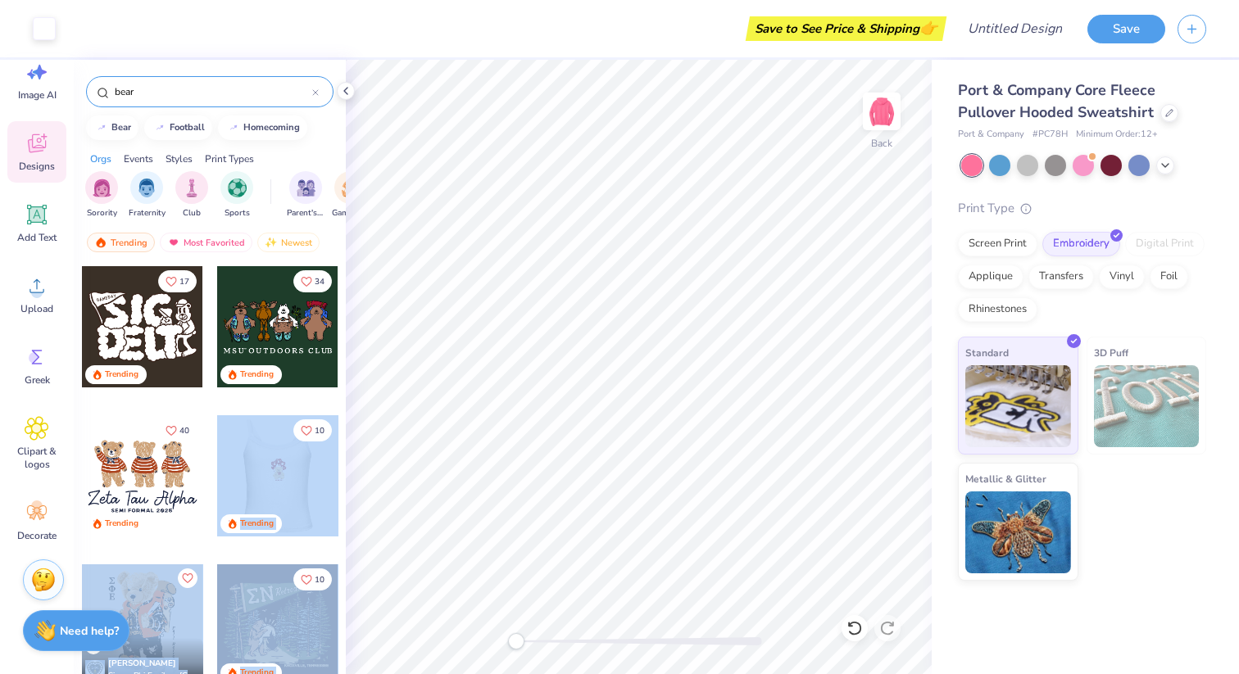
click at [356, 474] on div "Art colors Save to See Price & Shipping 👉 Design Title Save Image AI Designs Ad…" at bounding box center [619, 337] width 1239 height 674
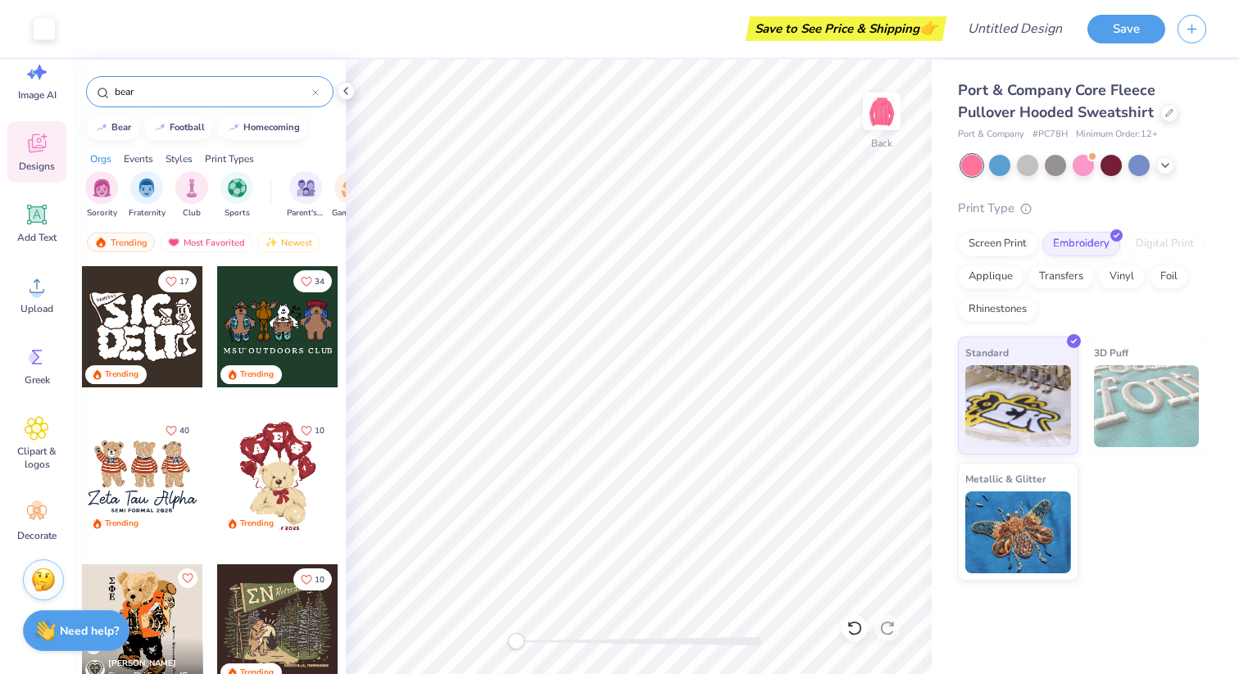
click at [283, 474] on div at bounding box center [277, 475] width 121 height 121
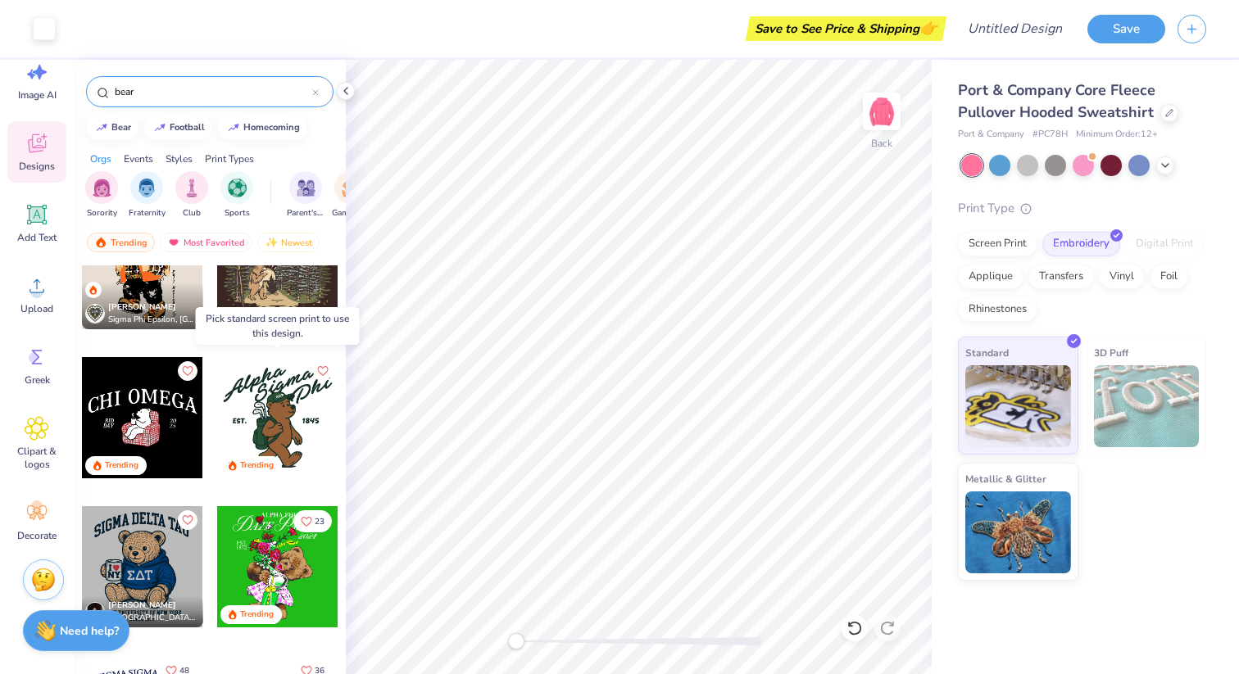
scroll to position [380, 0]
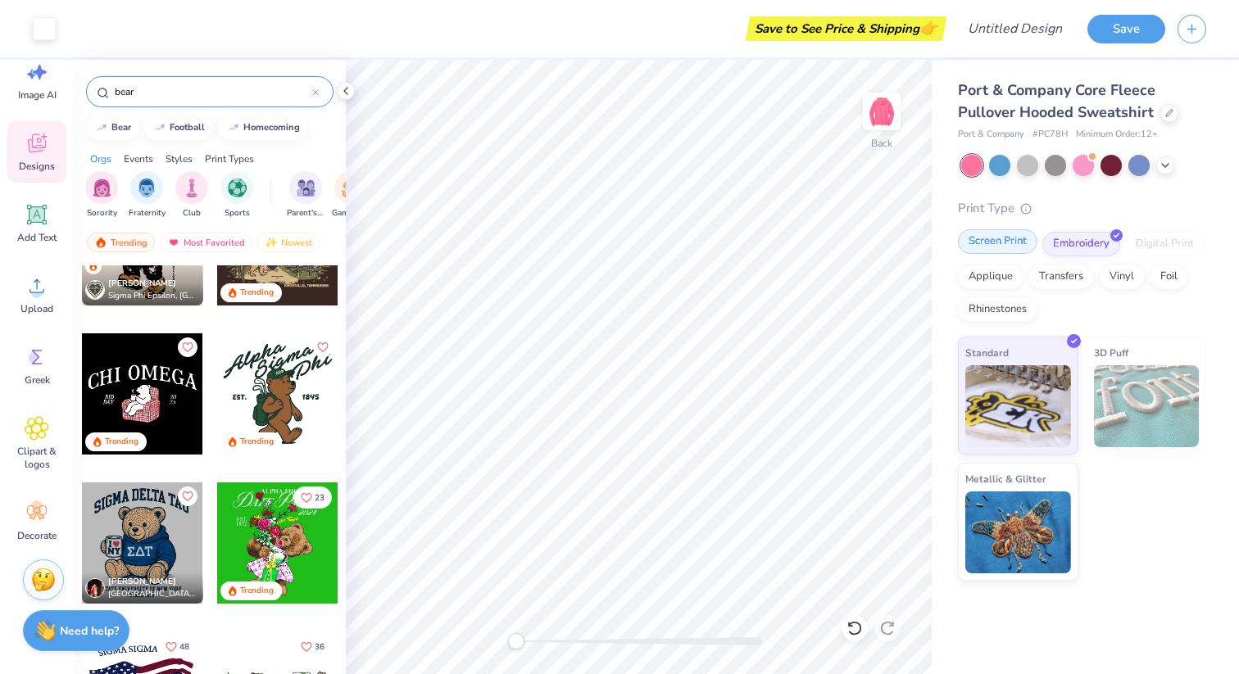
click at [1017, 250] on div "Screen Print" at bounding box center [997, 241] width 79 height 25
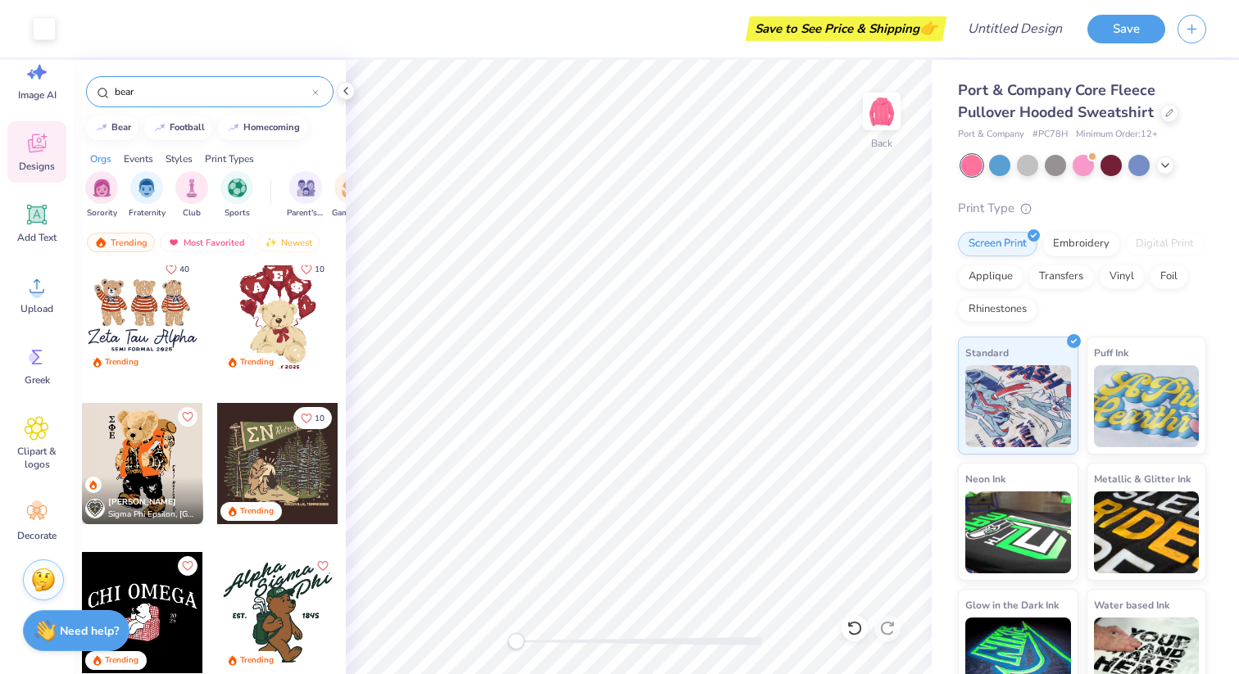
scroll to position [0, 0]
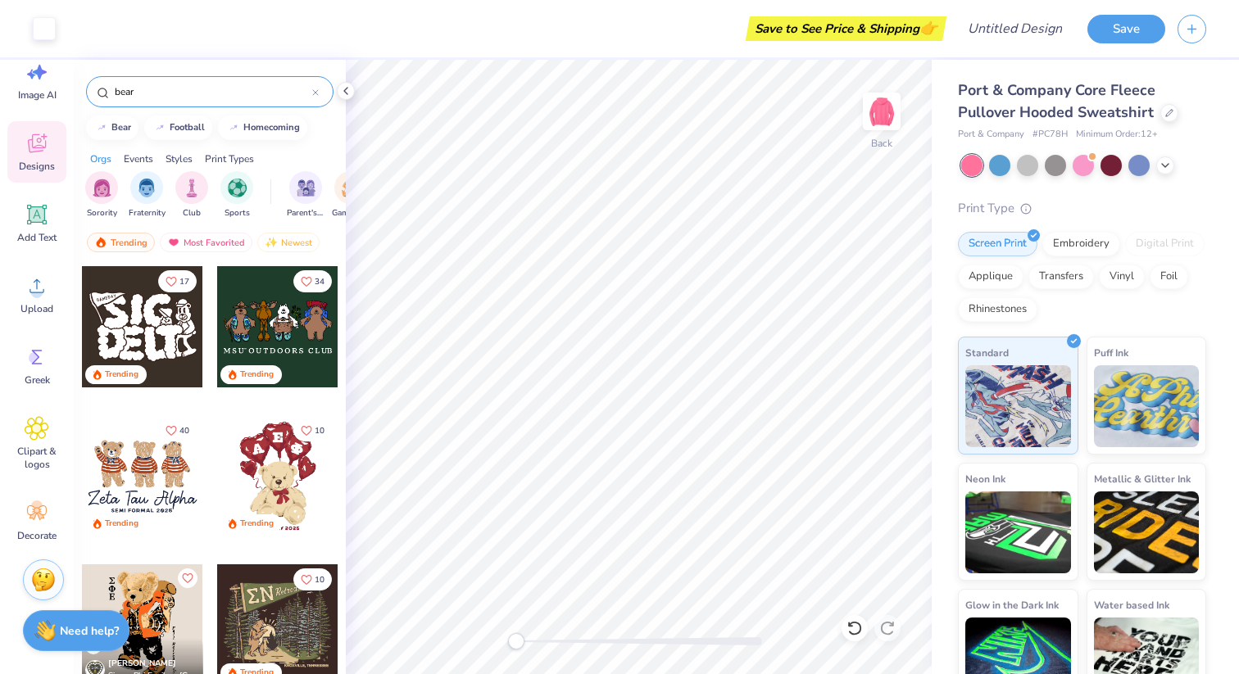
click at [277, 476] on div at bounding box center [277, 475] width 121 height 121
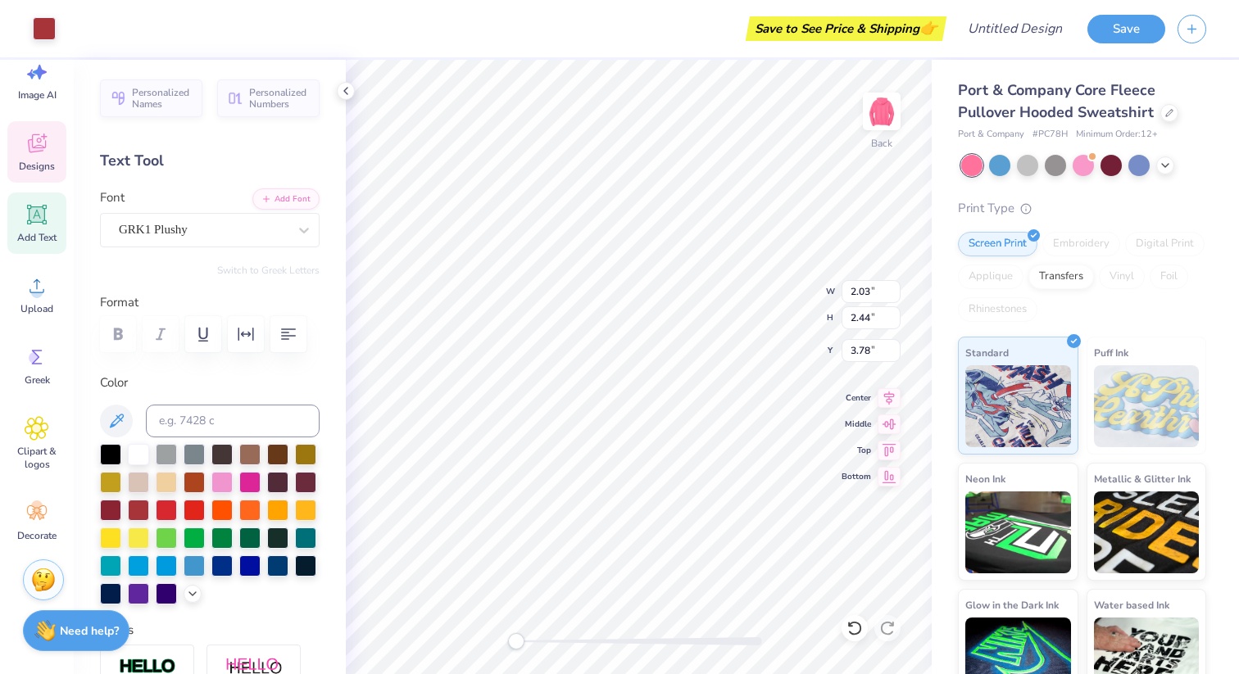
type input "3.82"
type input "4.25"
type input "5.68"
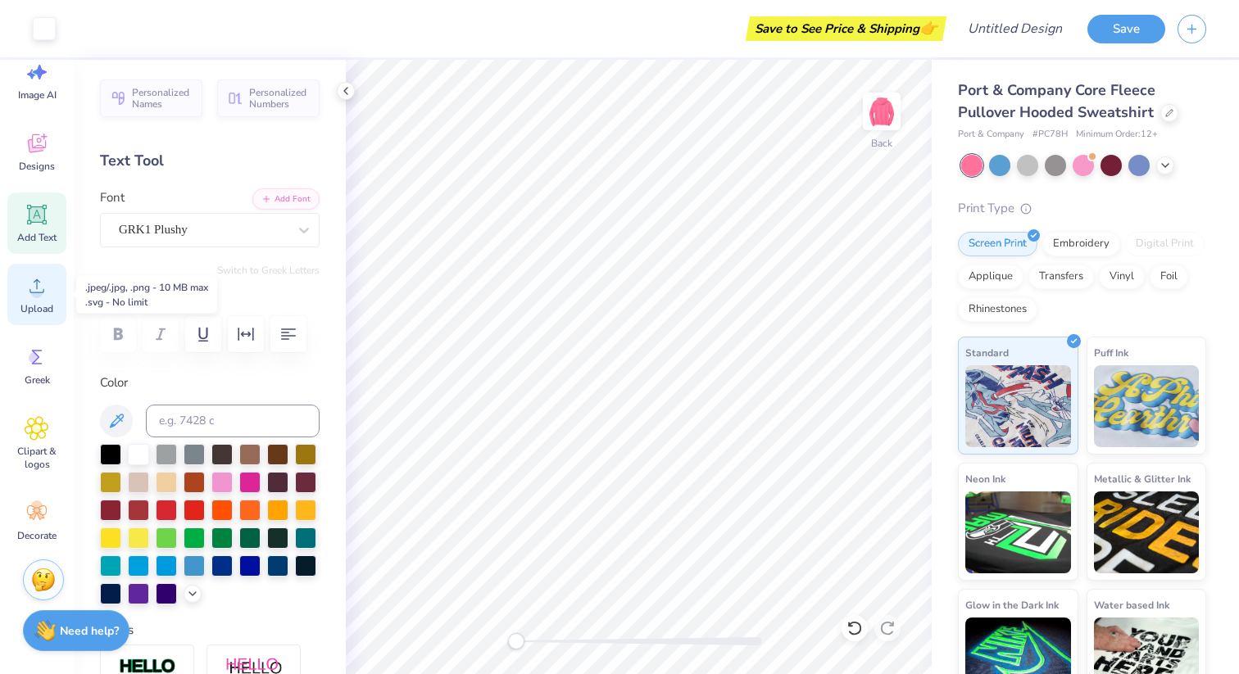
click at [26, 300] on div "Upload" at bounding box center [36, 294] width 59 height 61
click at [32, 161] on span "Designs" at bounding box center [37, 166] width 36 height 13
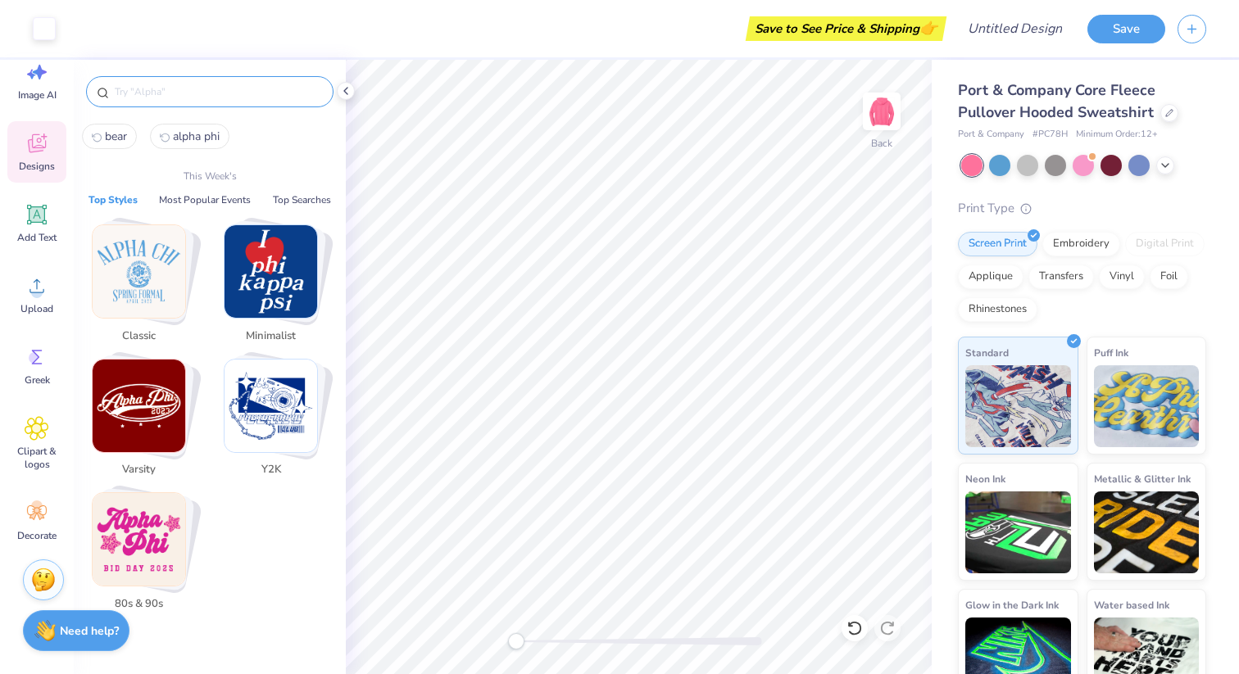
click at [170, 95] on input "text" at bounding box center [218, 92] width 210 height 16
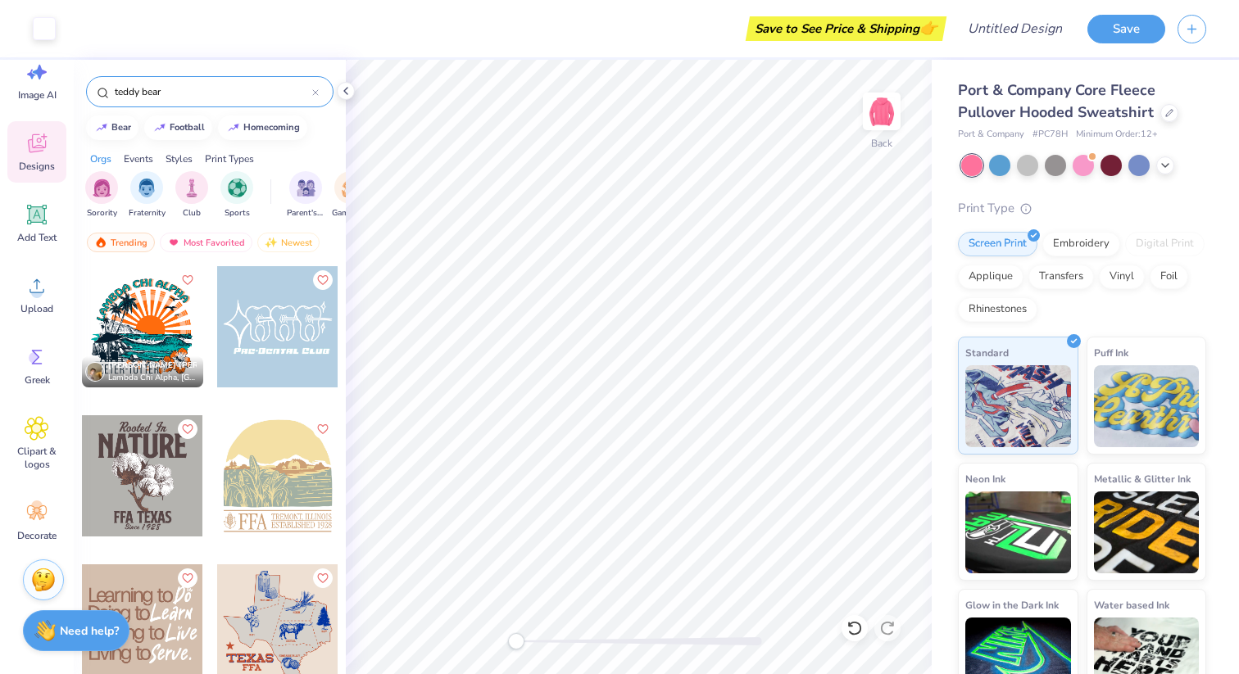
type input "teddy bear"
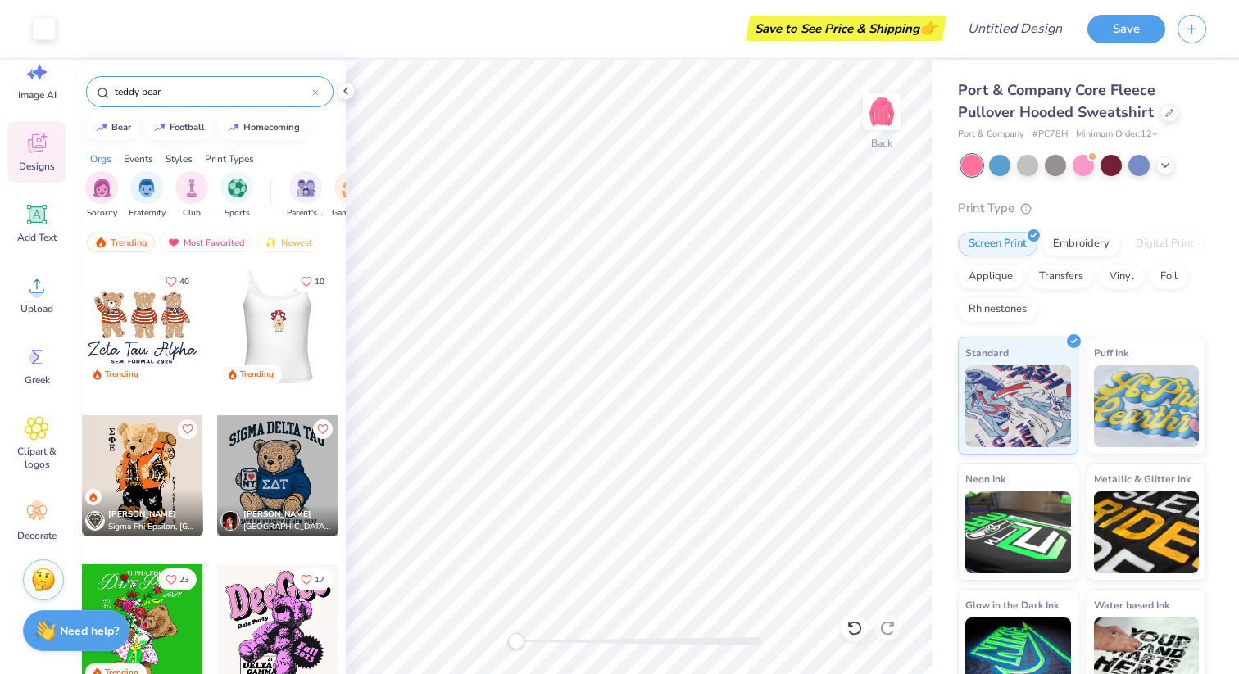
click at [284, 333] on div at bounding box center [276, 326] width 121 height 121
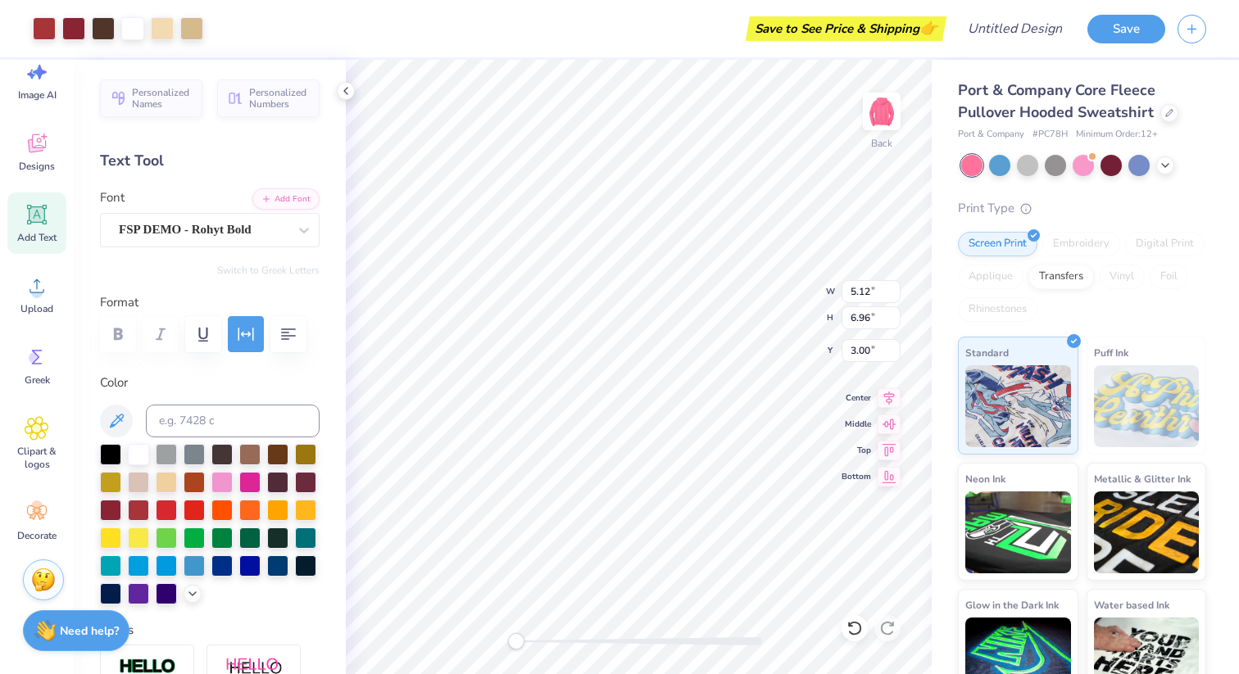
type input "3.43"
type input "3.04"
type input "4.13"
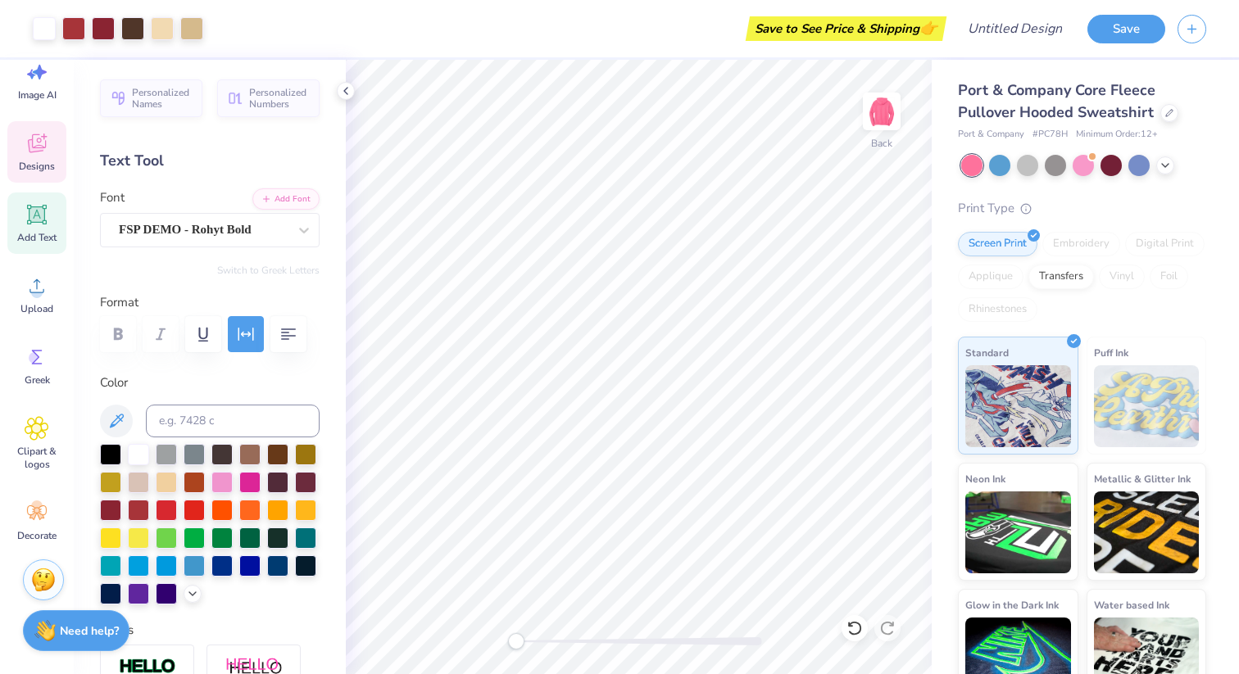
click at [45, 163] on span "Designs" at bounding box center [37, 166] width 36 height 13
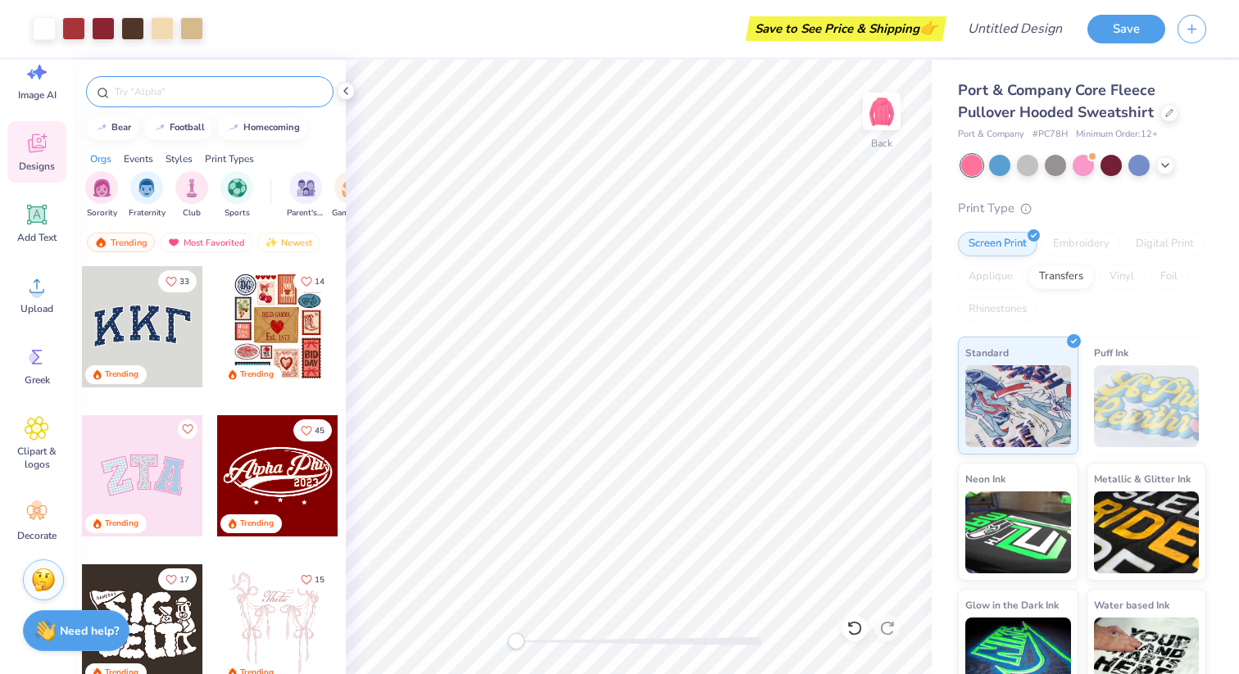
click at [173, 92] on input "text" at bounding box center [218, 92] width 210 height 16
type input "bear"
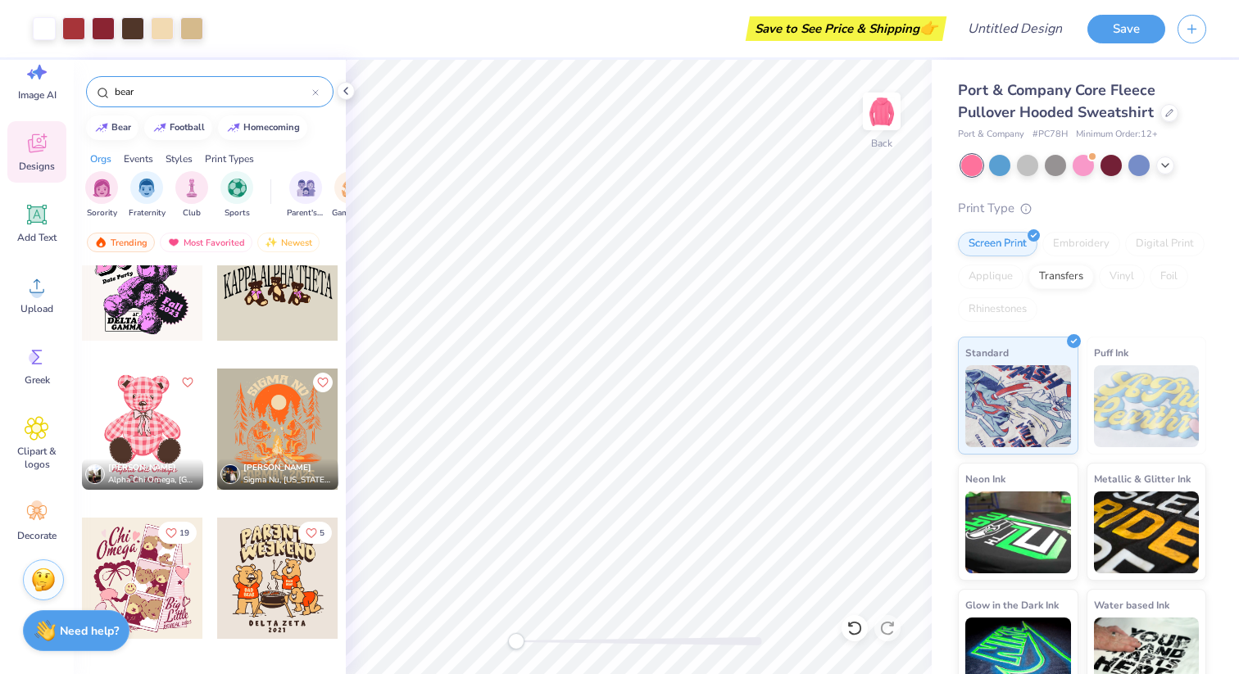
scroll to position [945, 0]
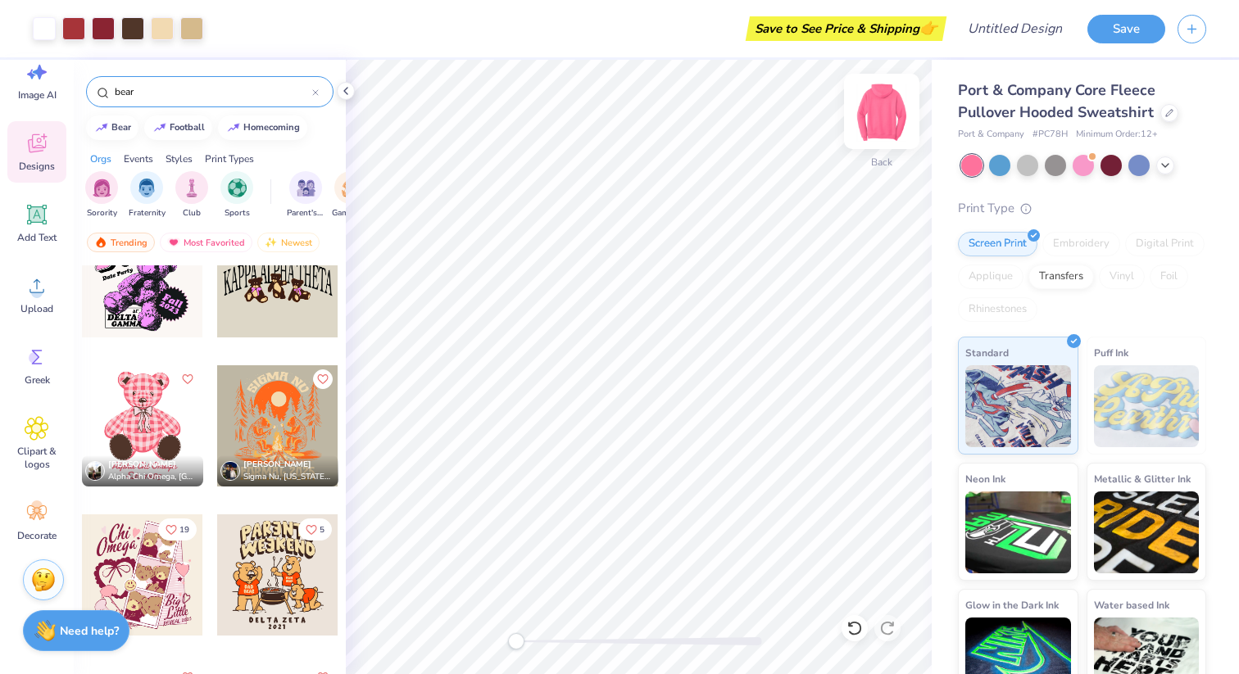
click at [883, 105] on img at bounding box center [882, 112] width 66 height 66
click at [877, 111] on img at bounding box center [882, 112] width 66 height 66
click at [880, 110] on img at bounding box center [882, 112] width 66 height 66
click at [159, 394] on div at bounding box center [142, 425] width 121 height 121
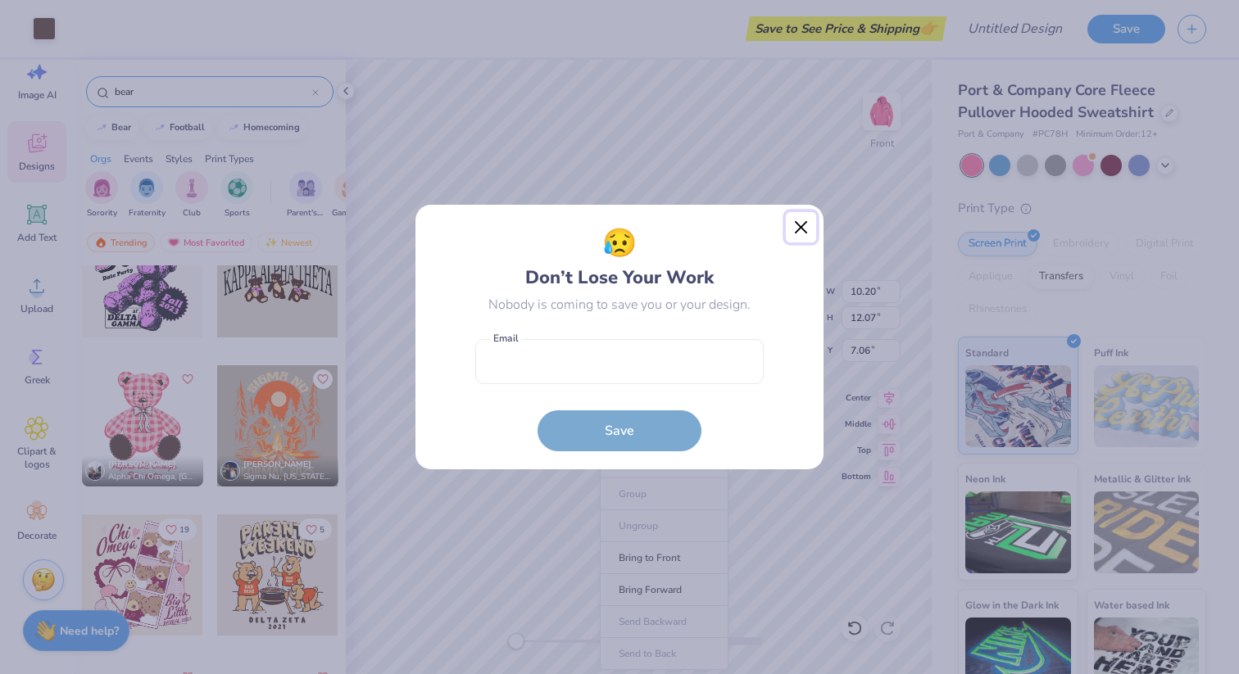
click at [805, 228] on button "Close" at bounding box center [801, 227] width 31 height 31
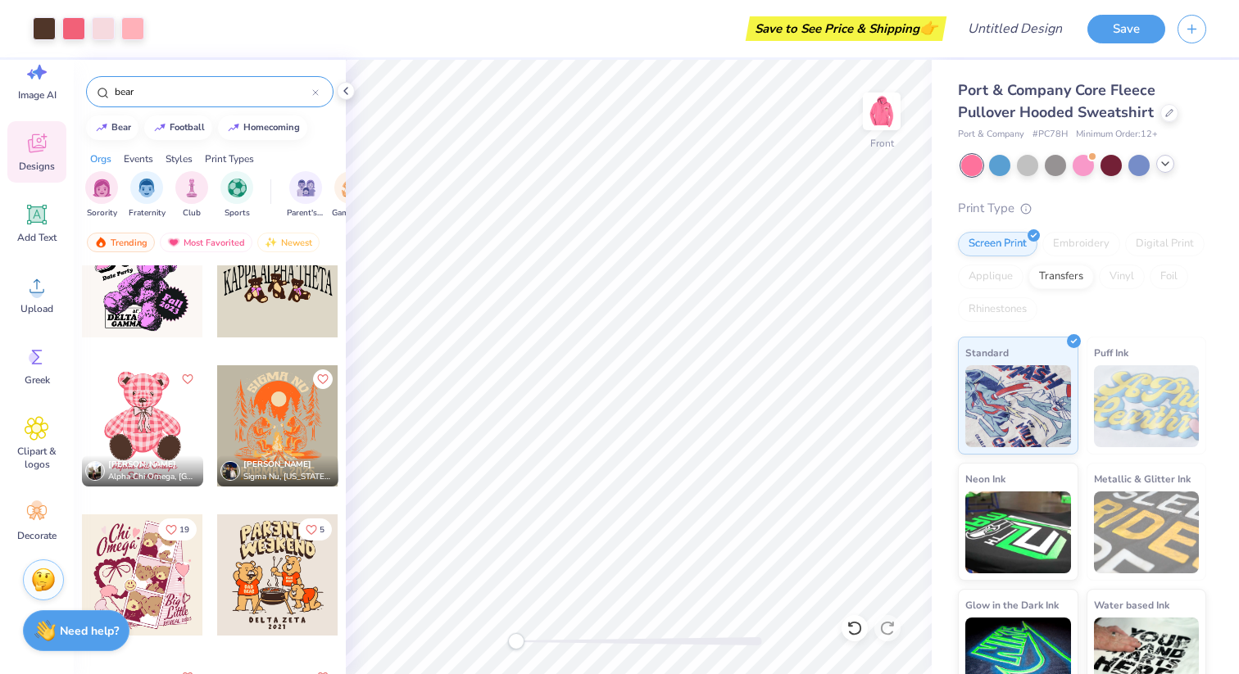
click at [1162, 161] on icon at bounding box center [1165, 163] width 13 height 13
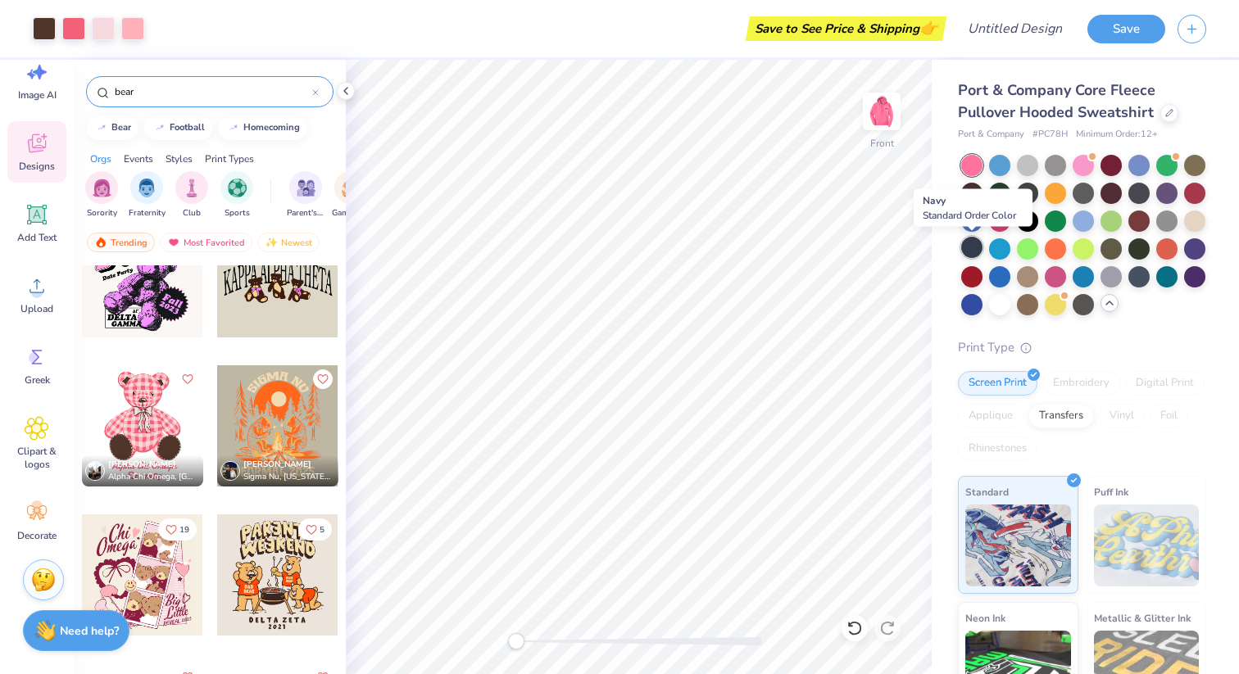
click at [973, 247] on div at bounding box center [971, 247] width 21 height 21
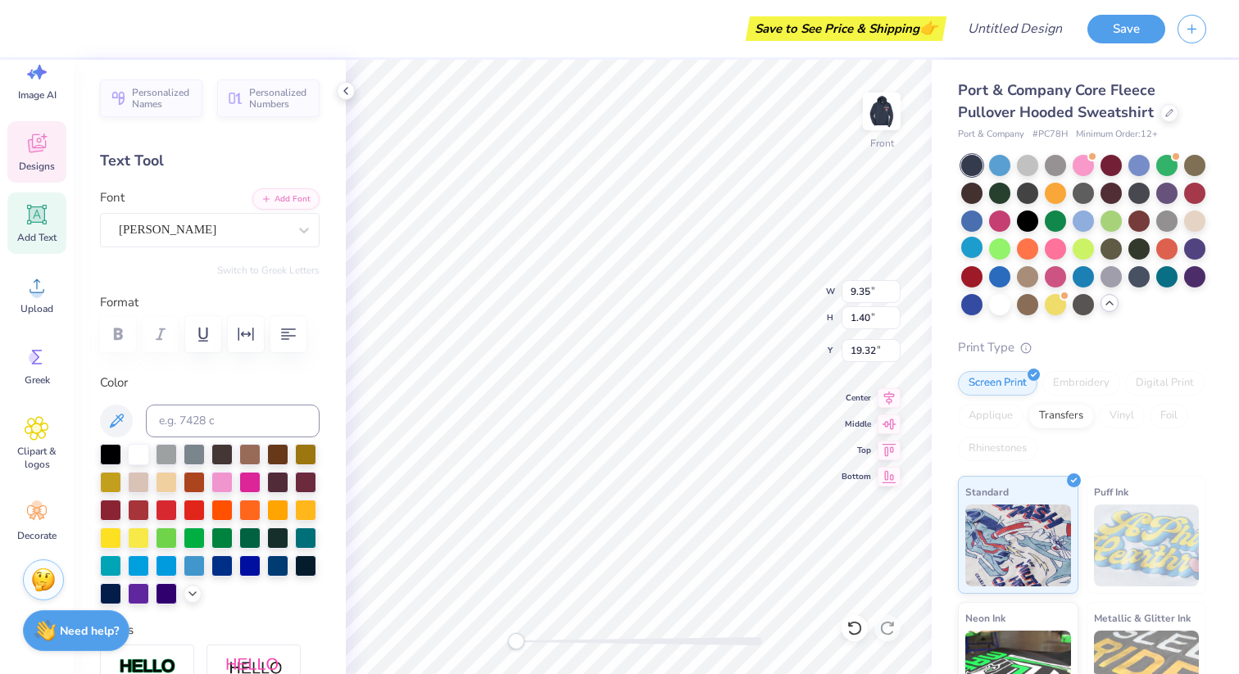
scroll to position [0, 0]
type textarea "A"
type textarea "Beta Alphas"
type input "5.07"
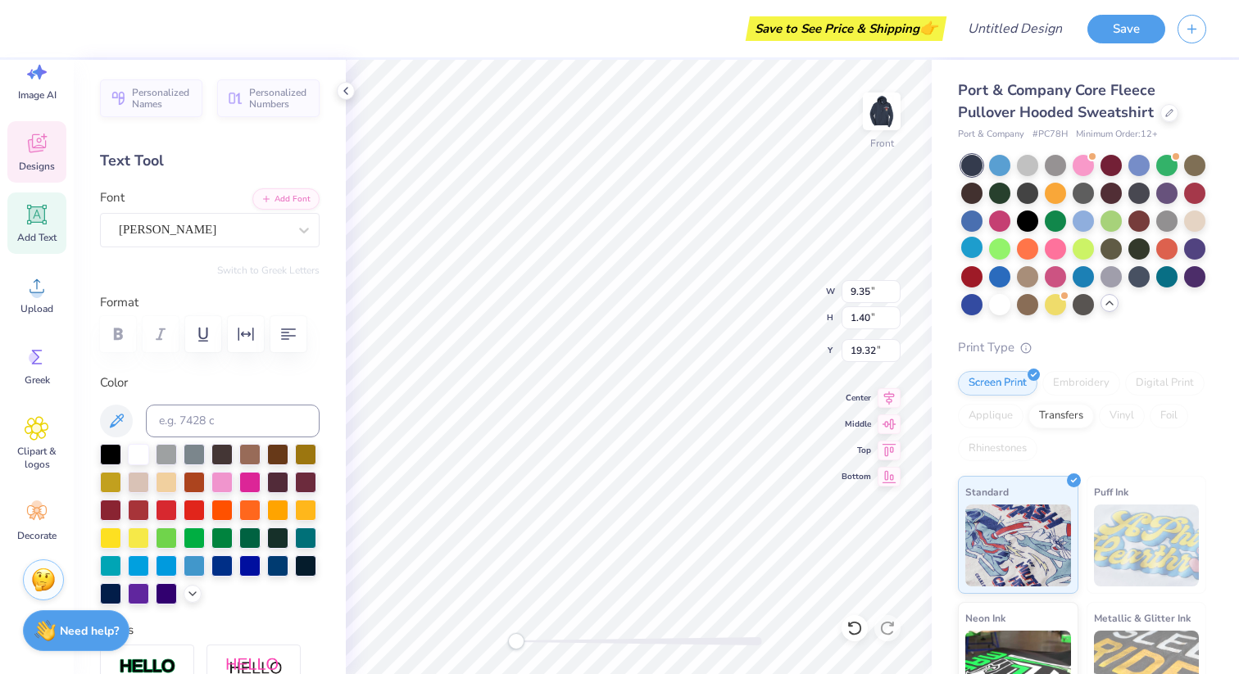
type input "1.23"
type input "20.73"
type textarea "Est. 2025"
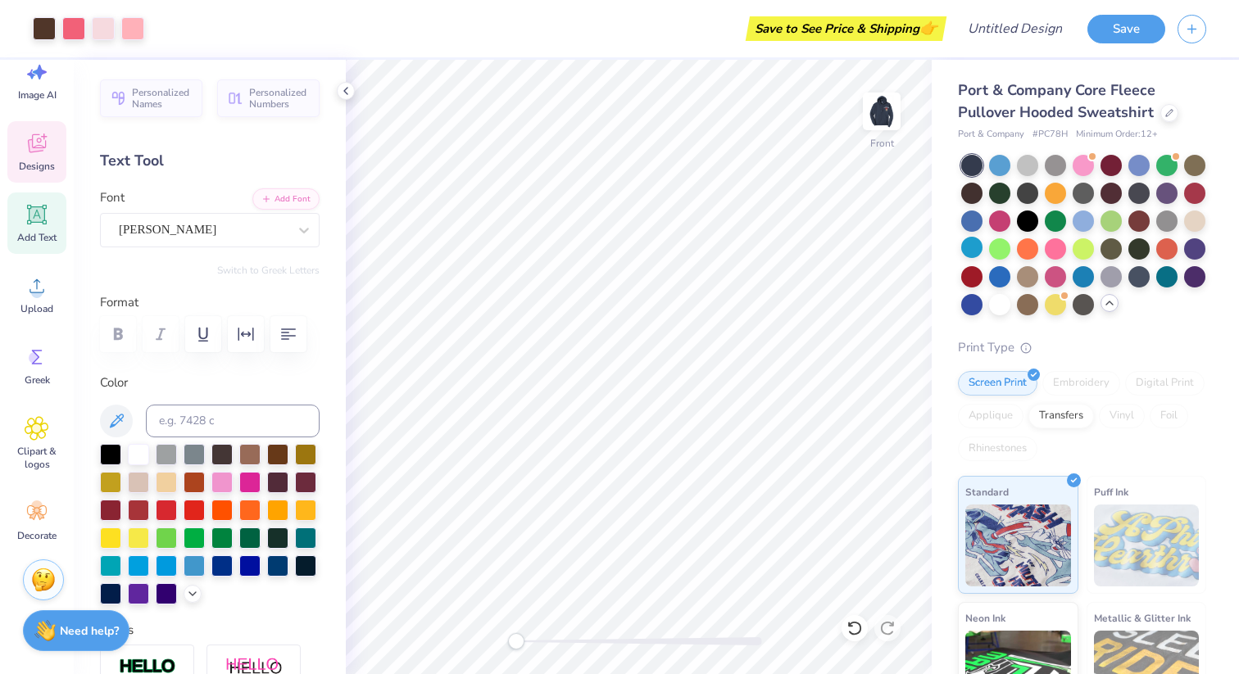
click at [25, 145] on icon at bounding box center [37, 143] width 25 height 25
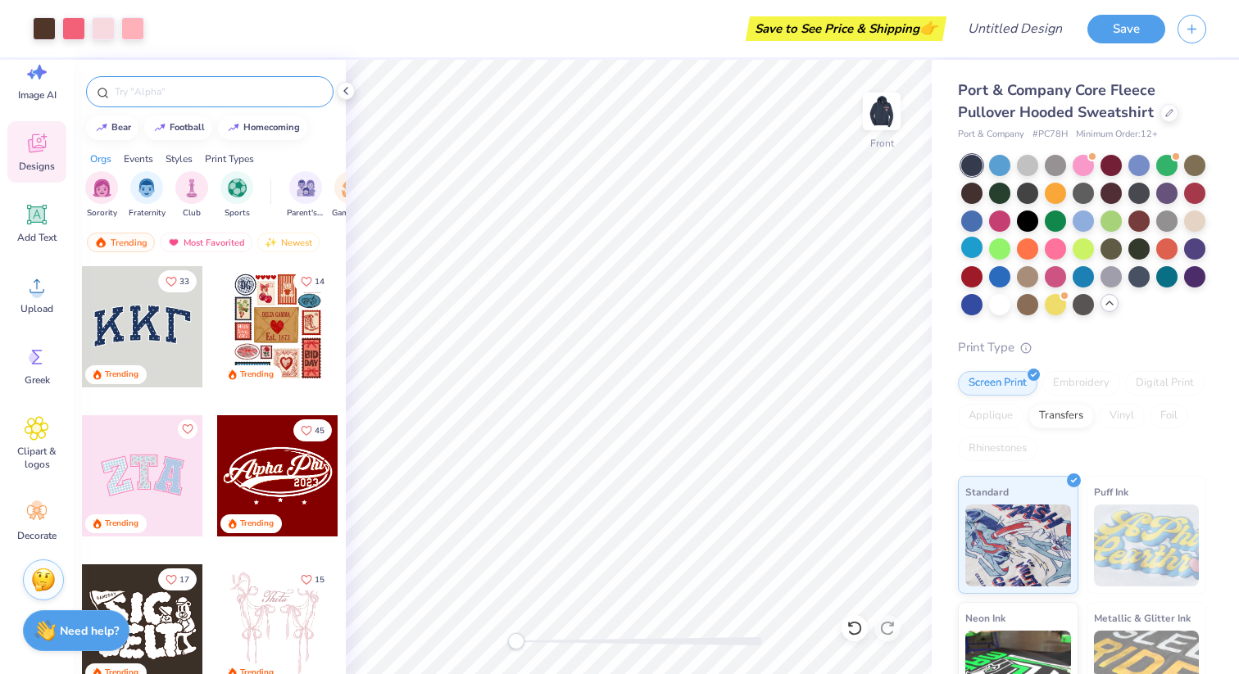
click at [167, 95] on input "text" at bounding box center [218, 92] width 210 height 16
type input "bear"
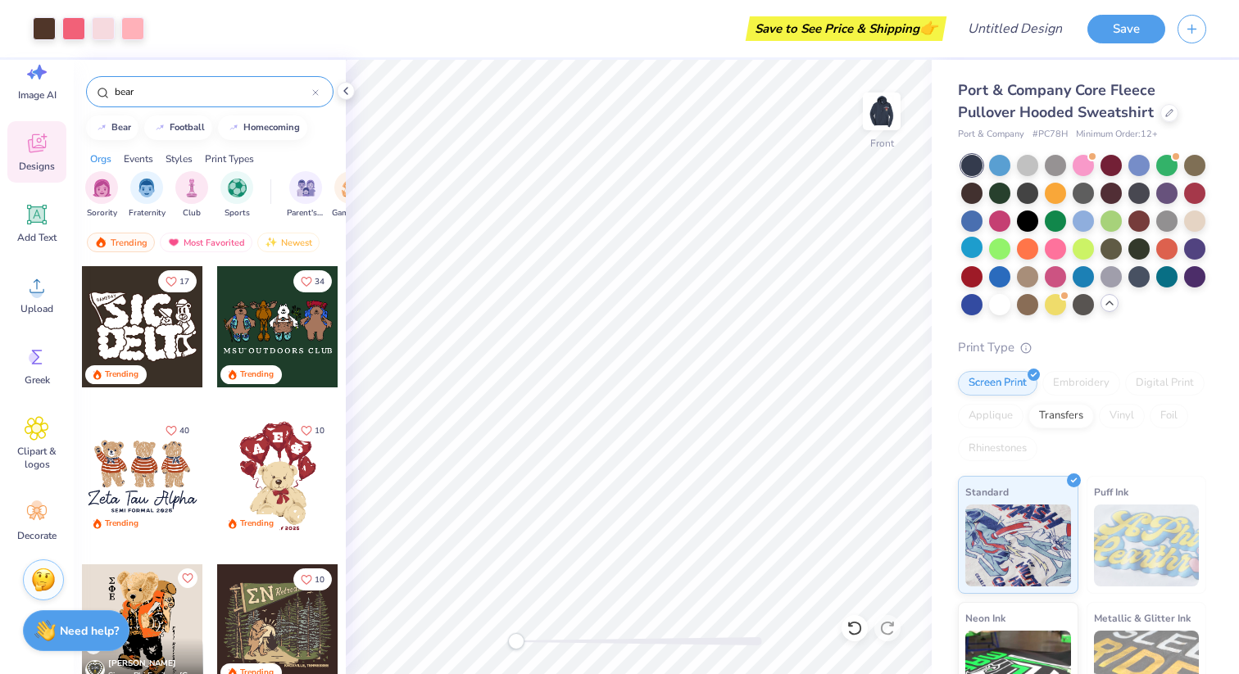
click at [191, 410] on div "17 Trending" at bounding box center [142, 339] width 123 height 148
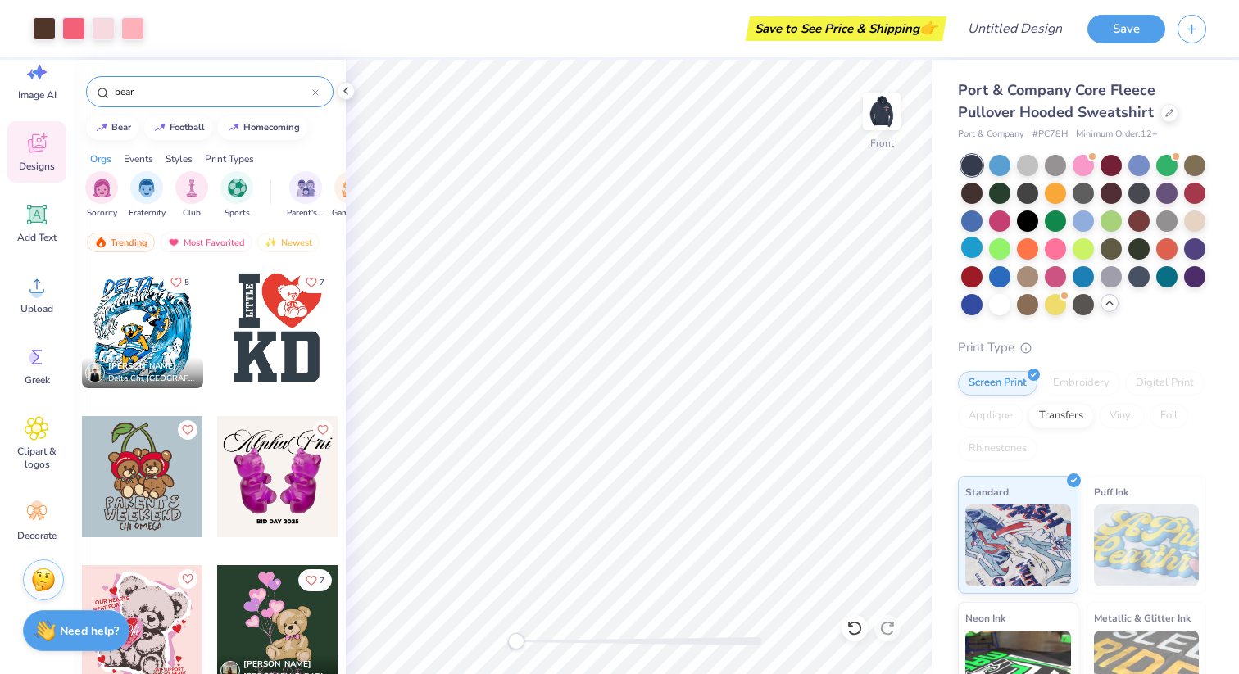
scroll to position [1625, 0]
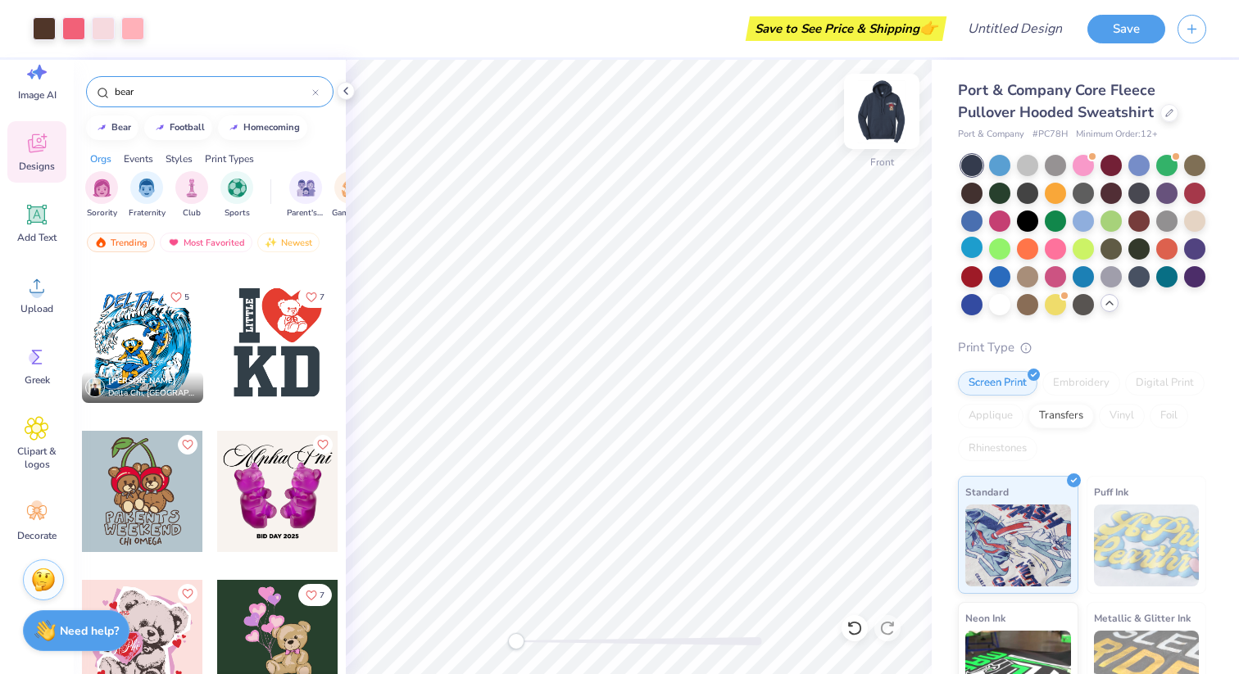
click at [878, 111] on img at bounding box center [882, 112] width 66 height 66
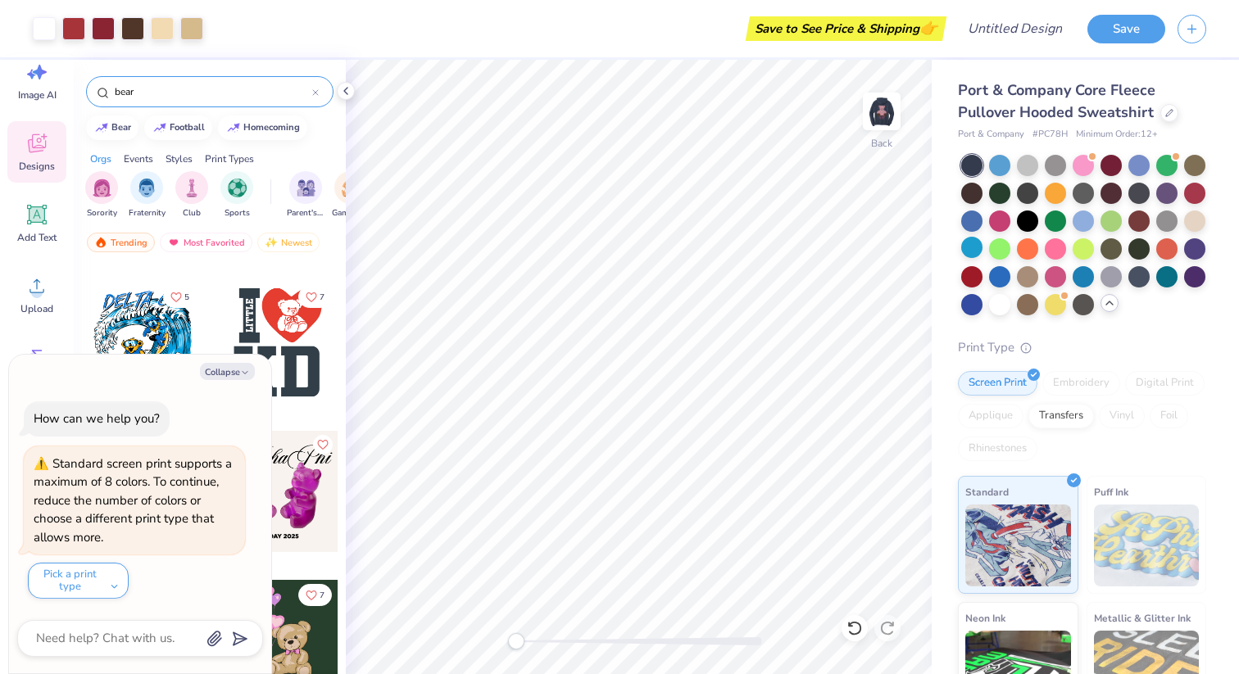
click at [283, 326] on div at bounding box center [277, 342] width 121 height 121
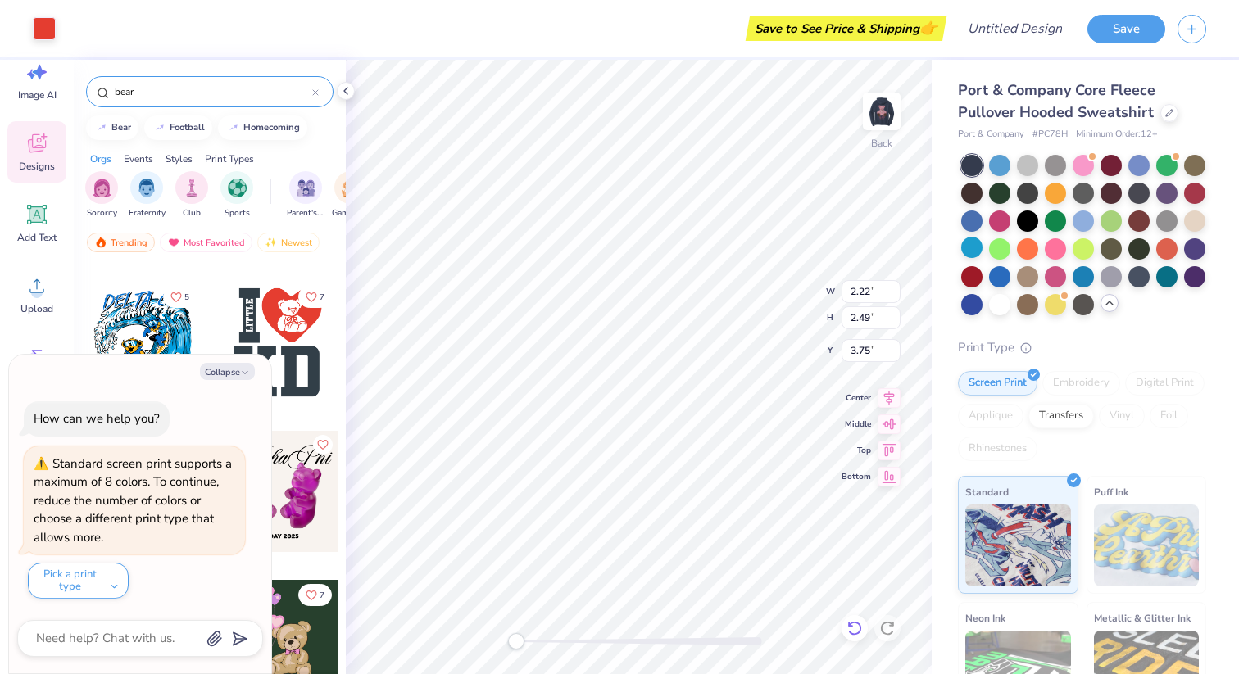
click at [858, 629] on icon at bounding box center [854, 628] width 16 height 16
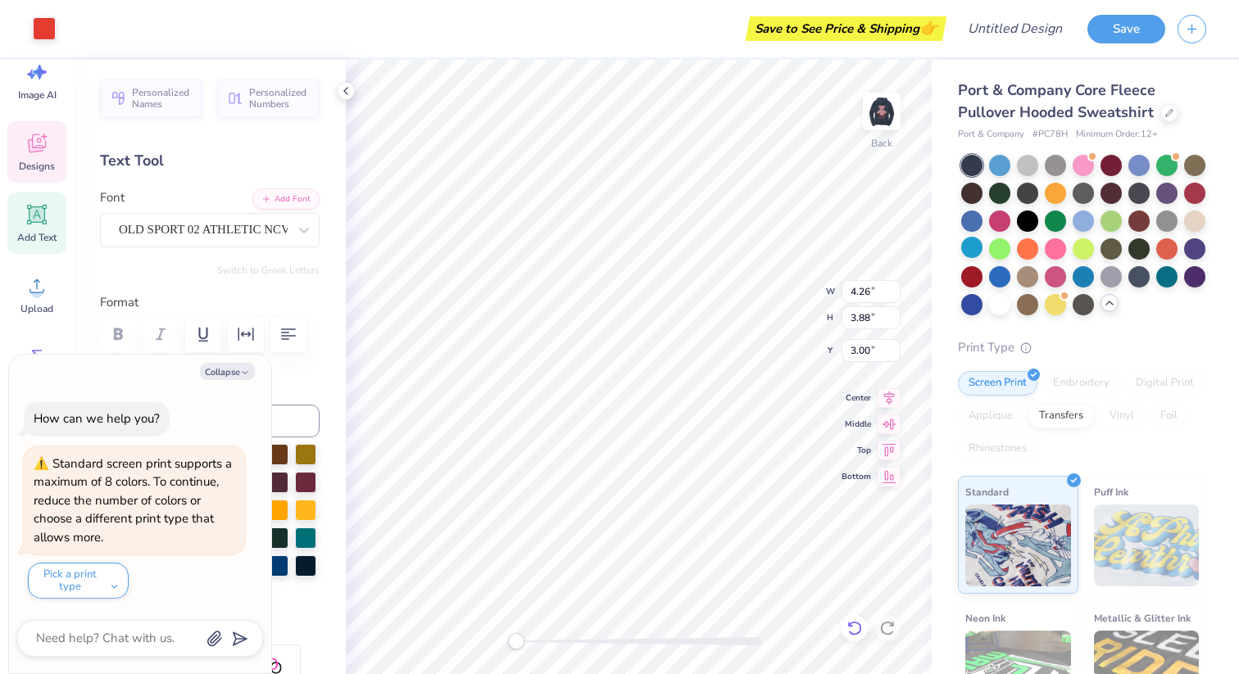
click at [854, 621] on icon at bounding box center [854, 628] width 16 height 16
type textarea "x"
type input "0.62"
type input "0.95"
type input "4.83"
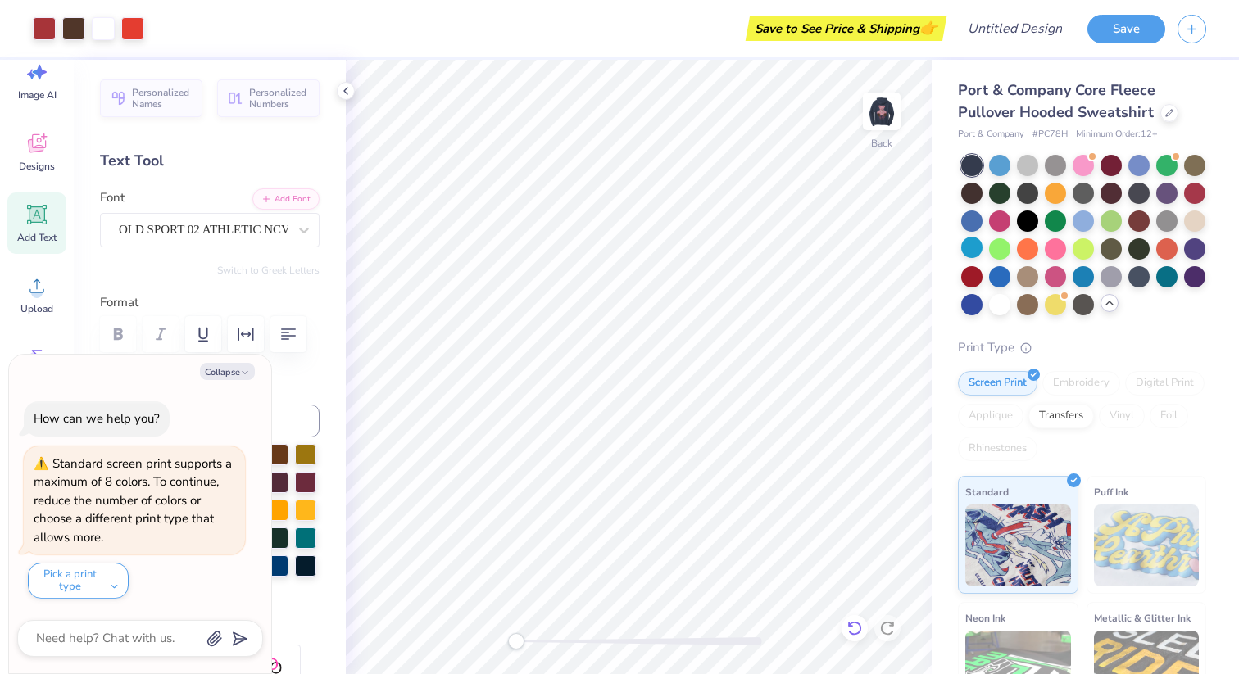
click at [855, 635] on icon at bounding box center [854, 628] width 16 height 16
click at [888, 624] on icon at bounding box center [887, 628] width 16 height 16
click at [852, 626] on icon at bounding box center [854, 628] width 16 height 16
click at [884, 629] on icon at bounding box center [887, 628] width 16 height 16
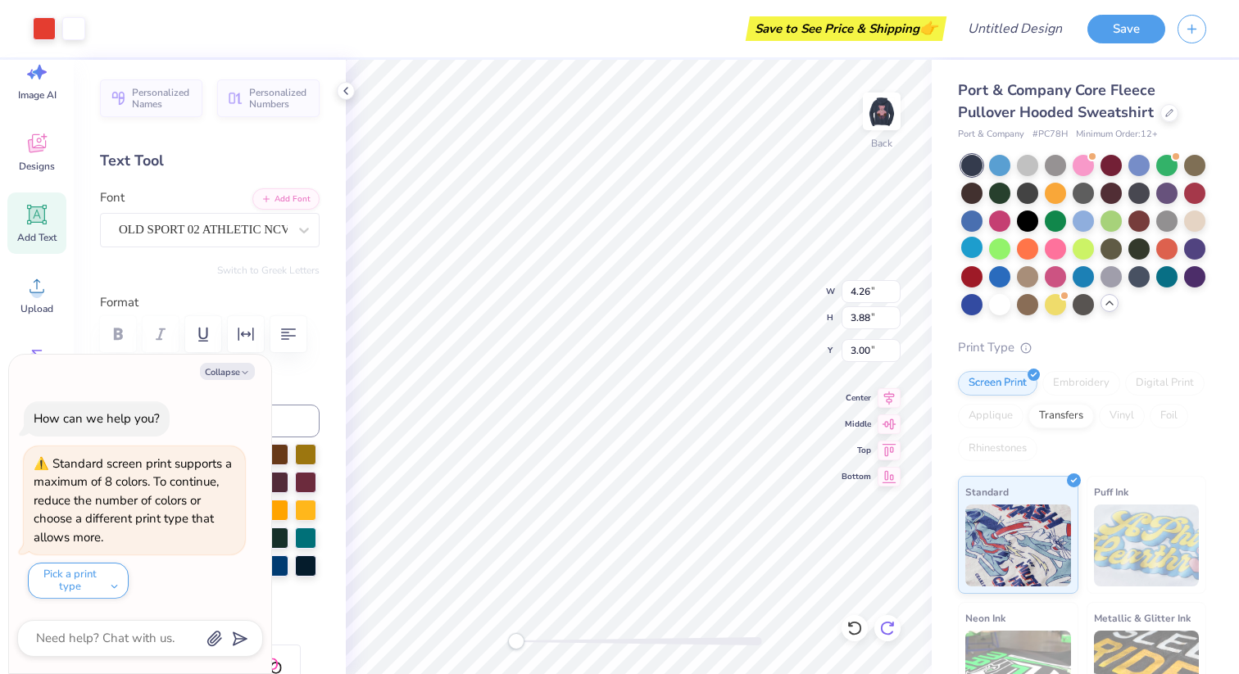
type textarea "x"
type input "2.62"
type textarea "x"
type input "6.03"
type input "1.47"
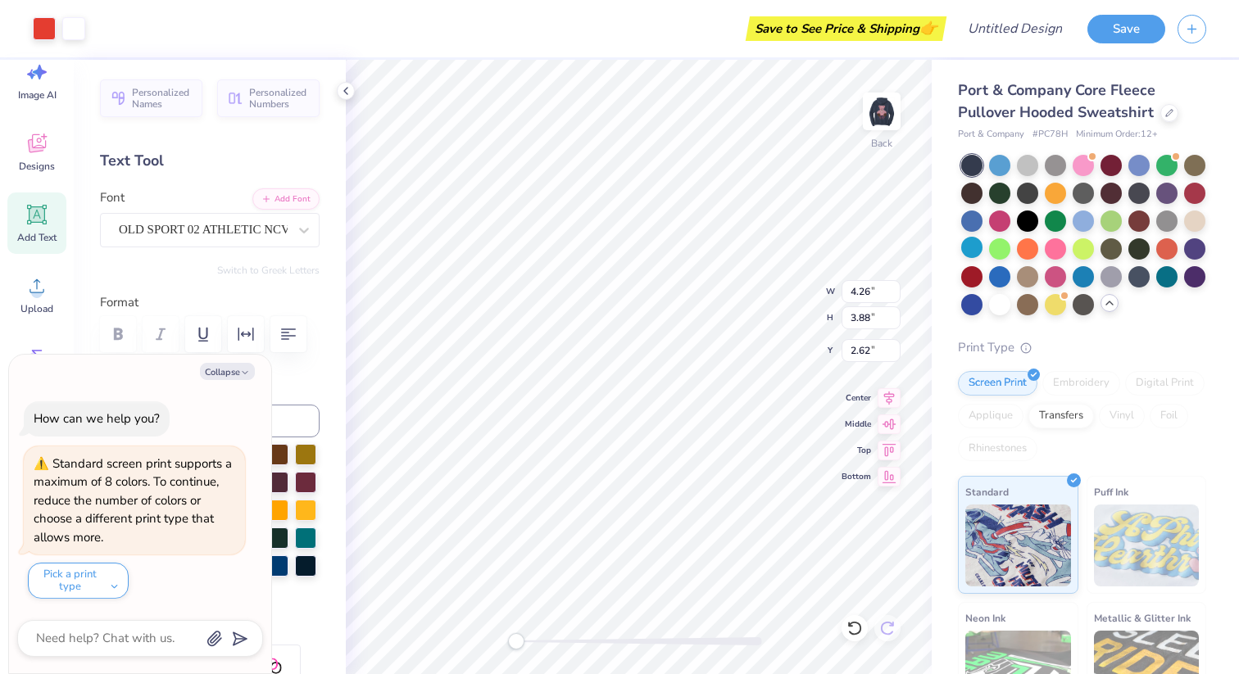
type input "2.70"
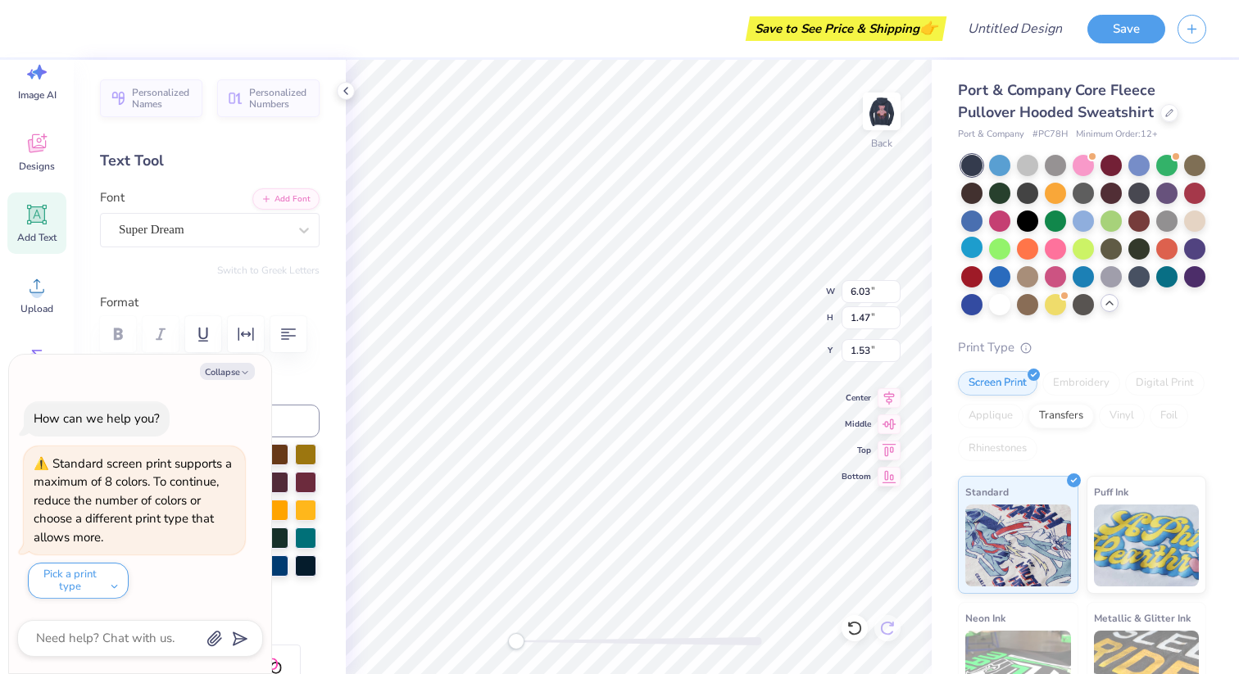
type textarea "x"
type input "4.26"
type input "3.88"
type input "2.62"
type textarea "x"
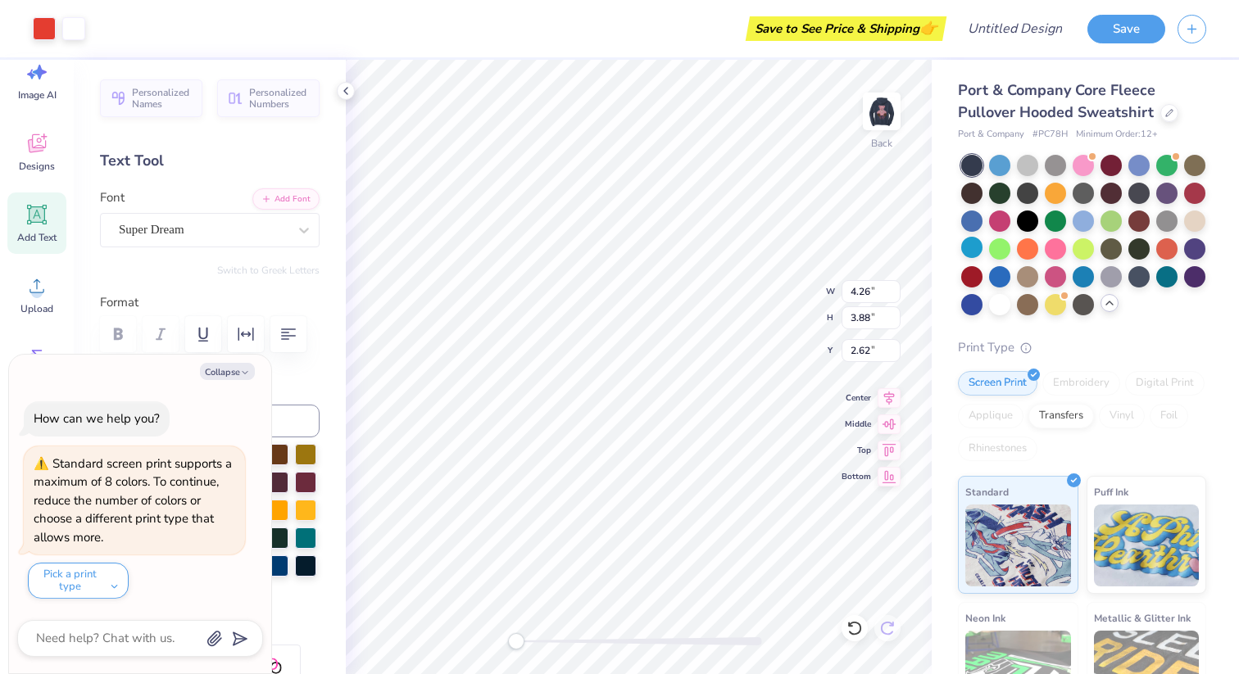
type input "4.17"
type textarea "x"
type input "3.55"
type input "3.23"
type textarea "x"
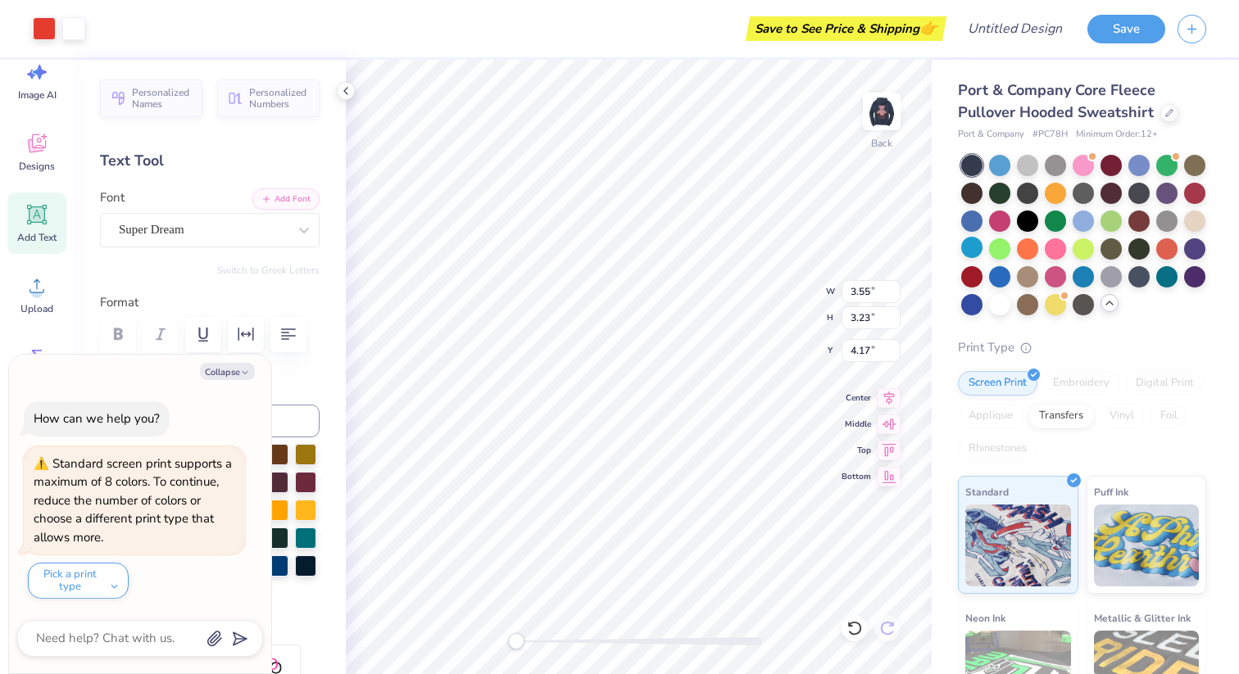
type input "4.47"
click at [252, 230] on div "Super Dream" at bounding box center [203, 229] width 172 height 25
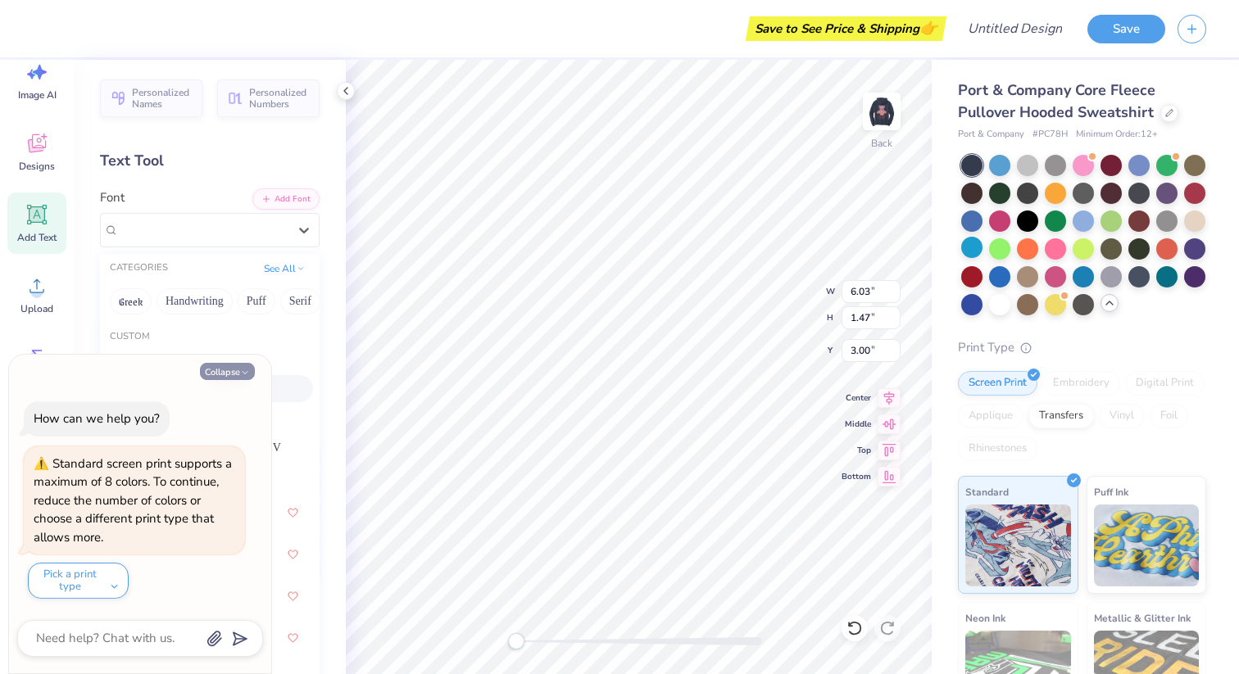
click at [238, 371] on button "Collapse" at bounding box center [227, 371] width 55 height 17
type textarea "x"
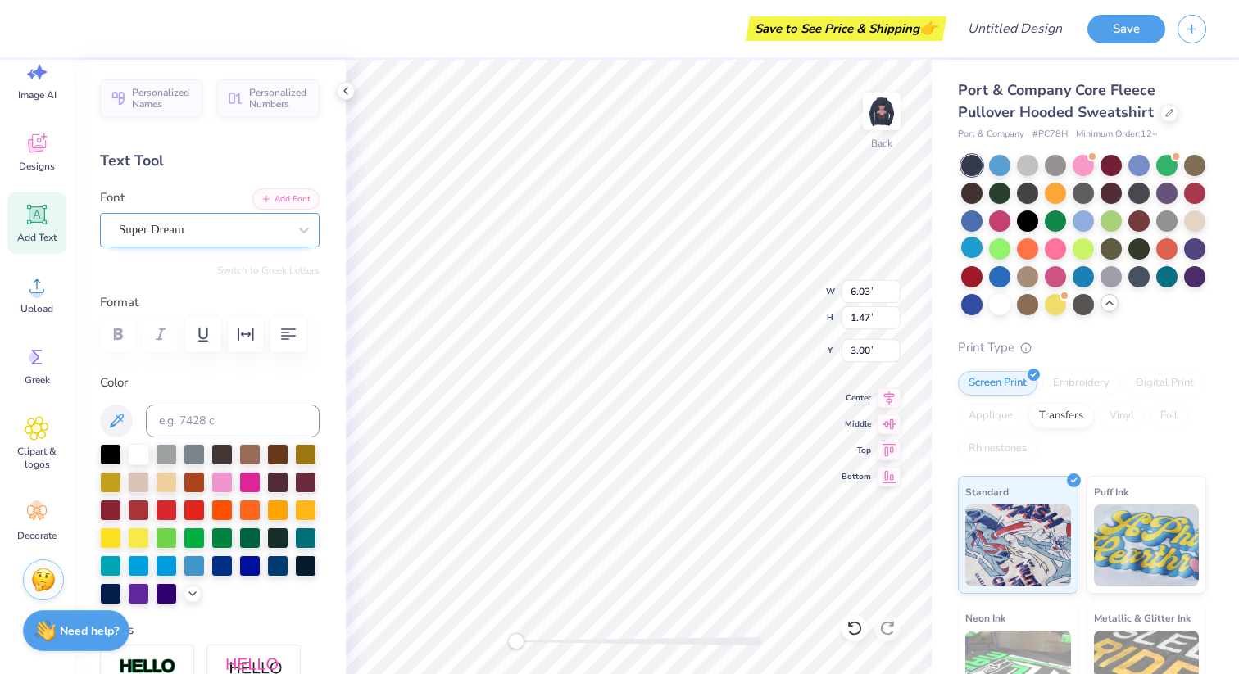
click at [262, 229] on div "Super Dream" at bounding box center [203, 229] width 172 height 25
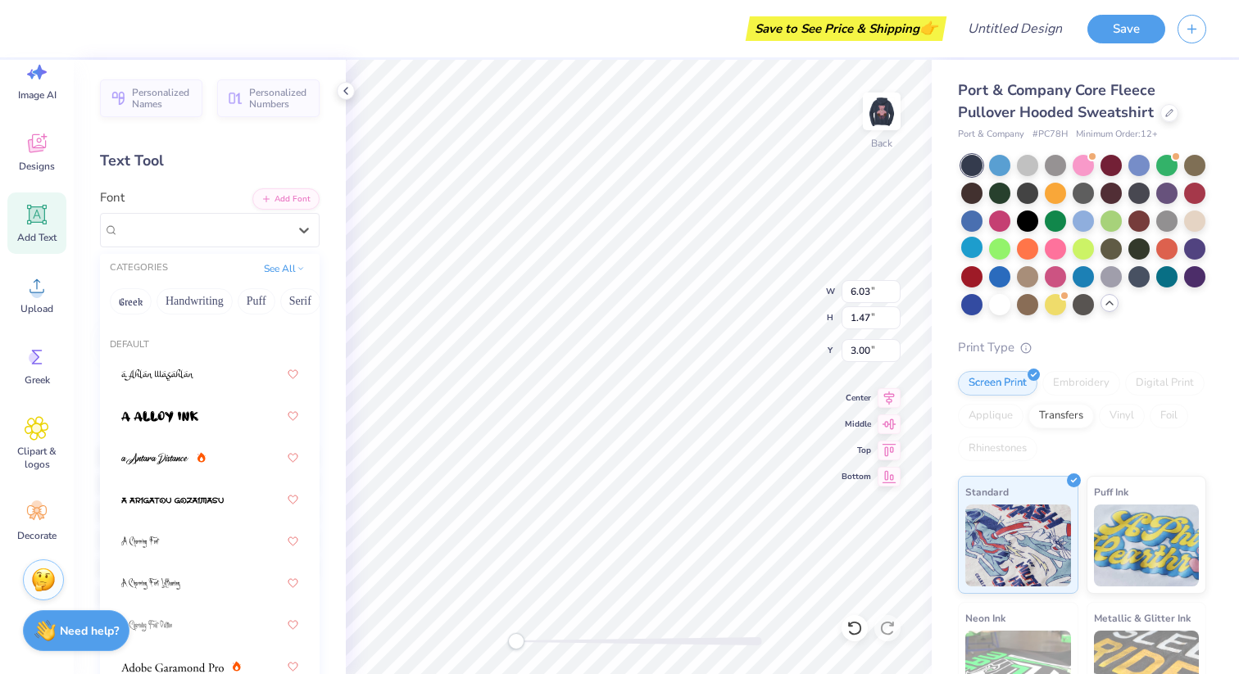
scroll to position [139, 0]
click at [188, 403] on div at bounding box center [209, 415] width 177 height 29
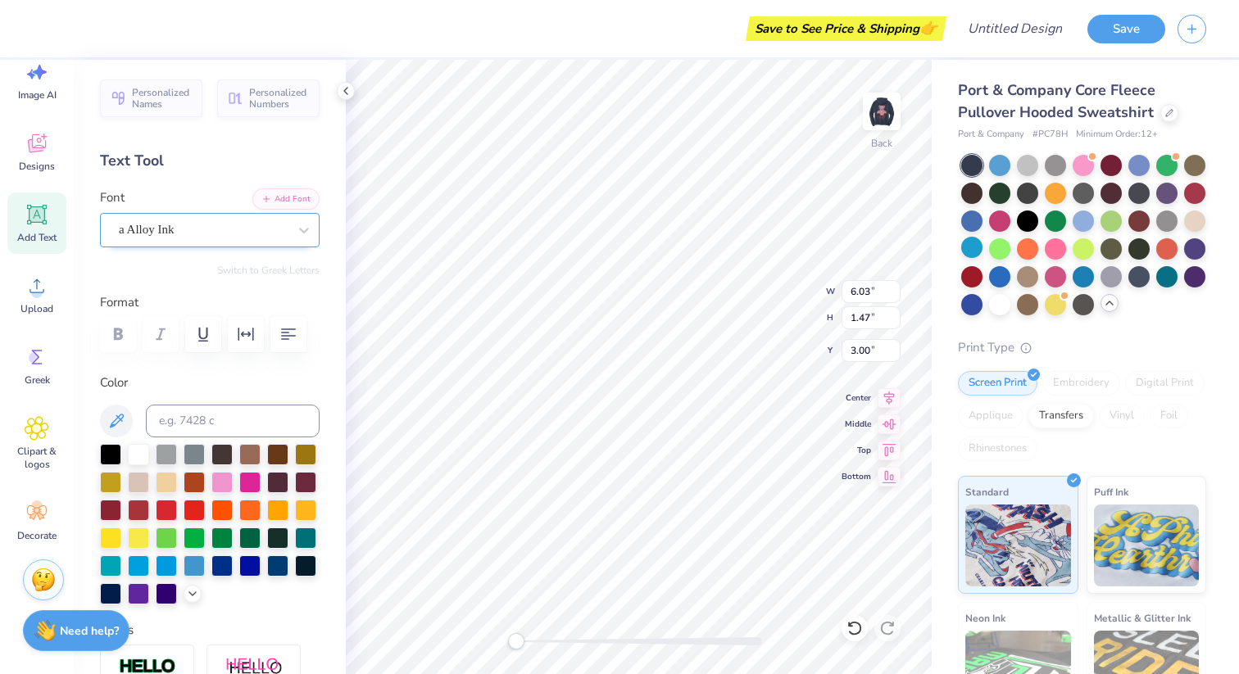
click at [211, 226] on div "a Alloy Ink" at bounding box center [203, 229] width 172 height 25
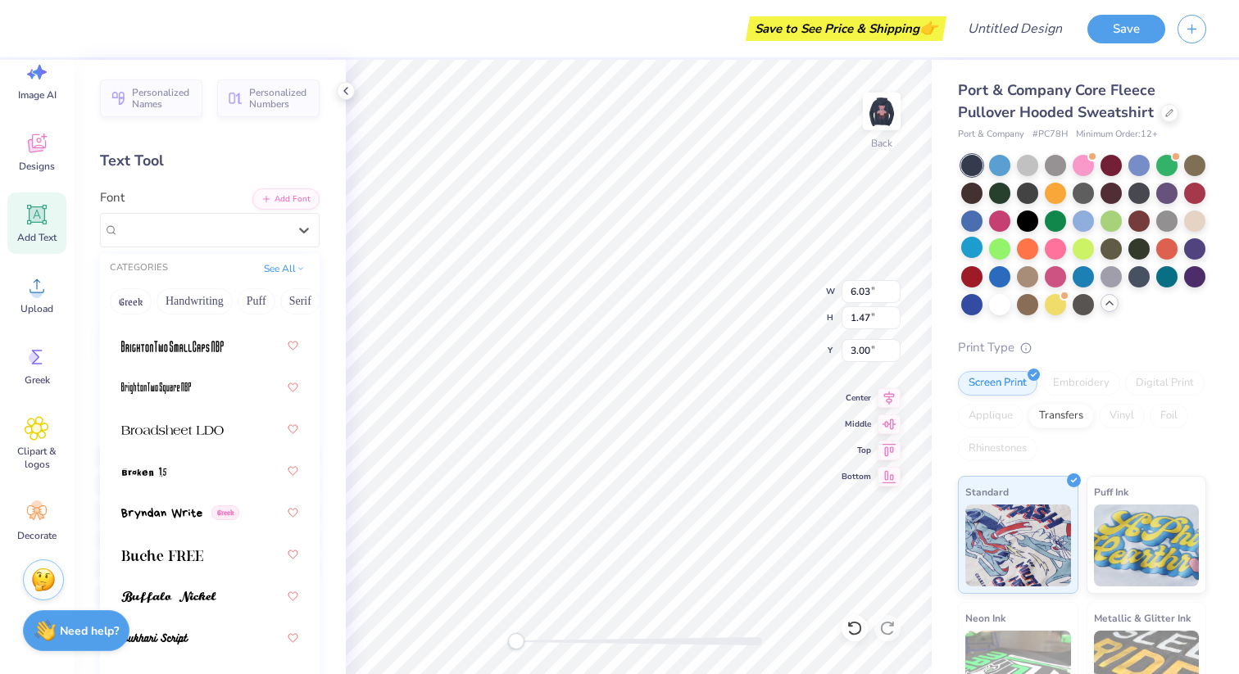
scroll to position [2061, 0]
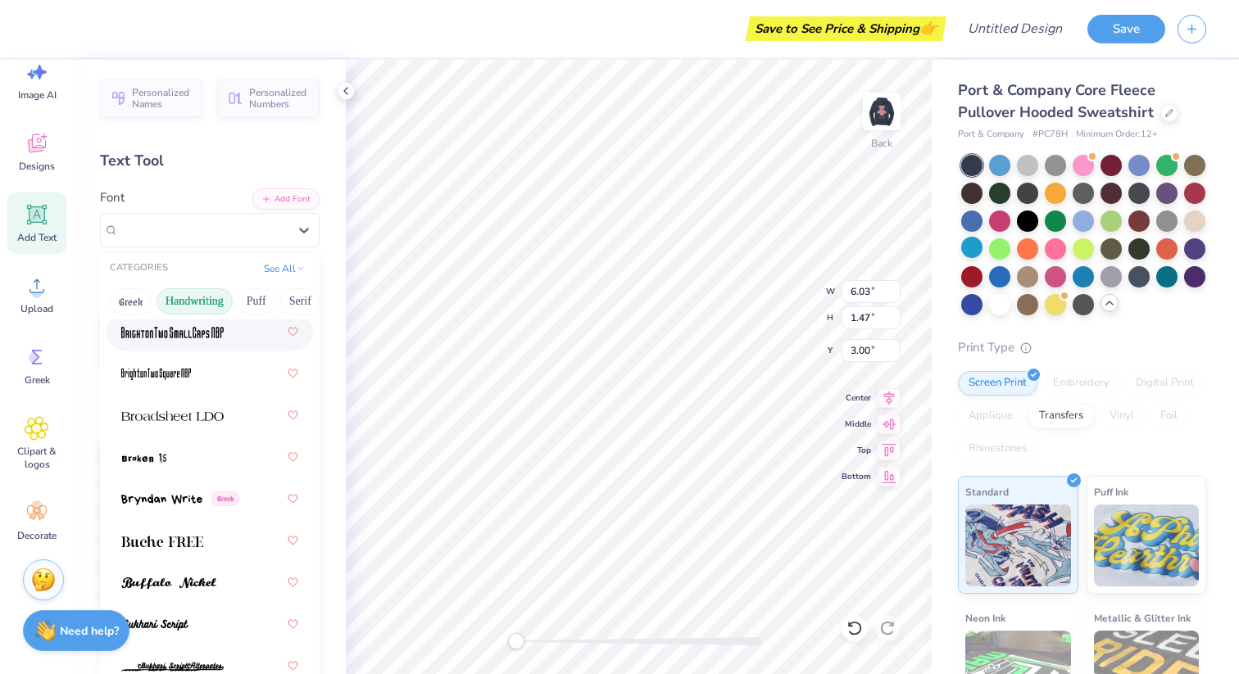
click at [192, 302] on button "Handwriting" at bounding box center [194, 301] width 76 height 26
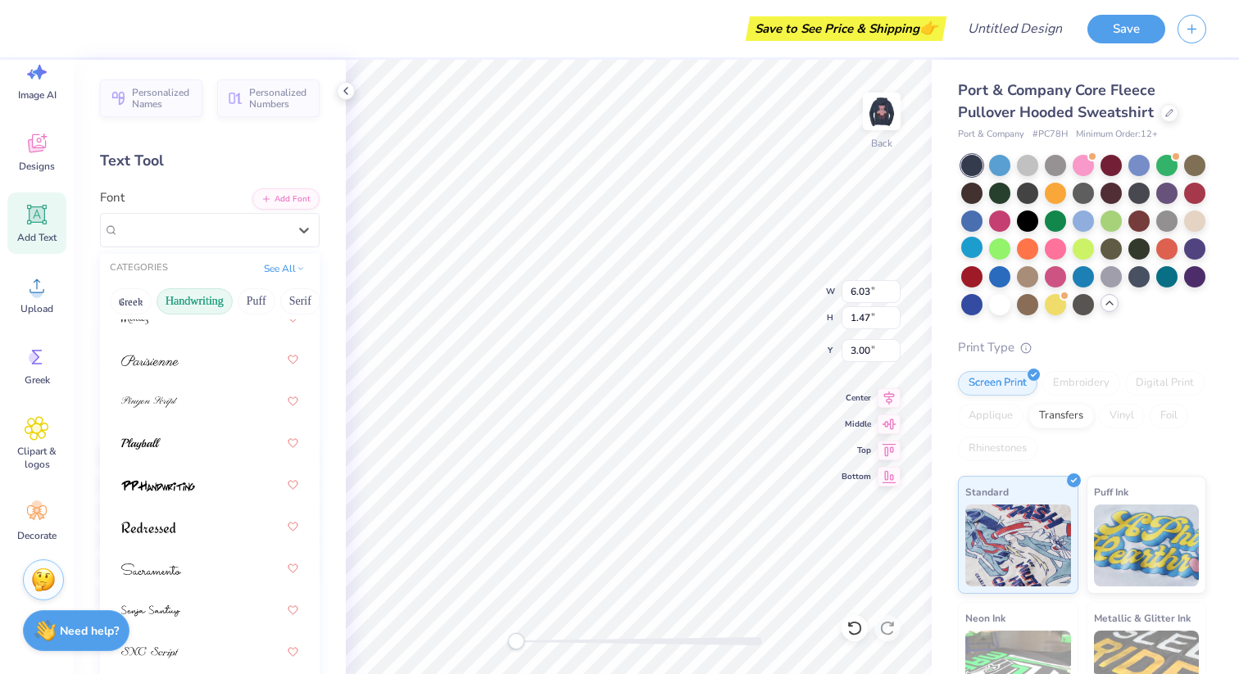
scroll to position [0, 0]
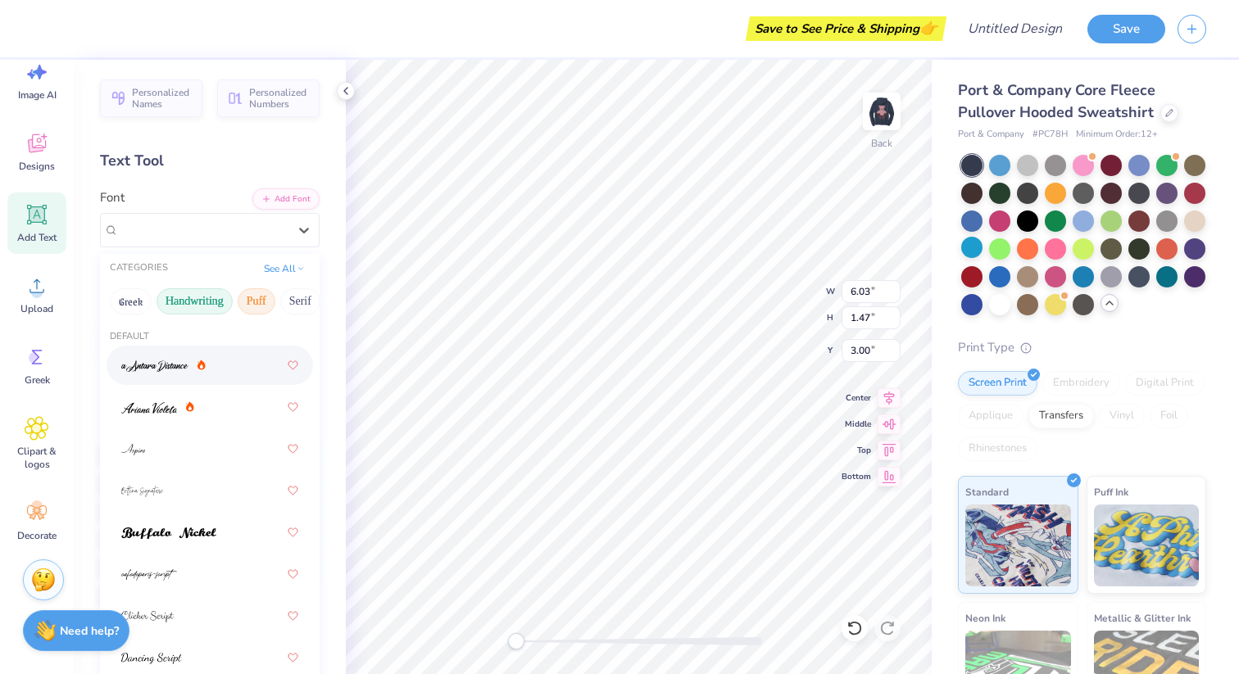
click at [259, 296] on button "Puff" at bounding box center [257, 301] width 38 height 26
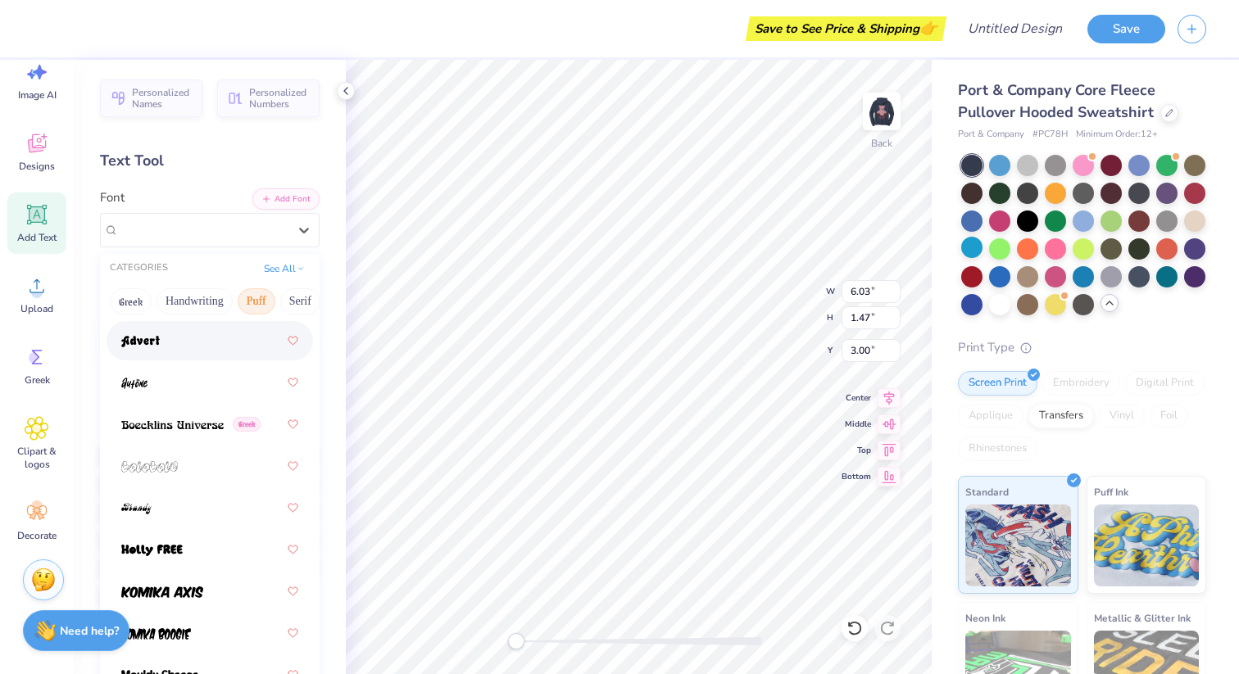
scroll to position [94, 0]
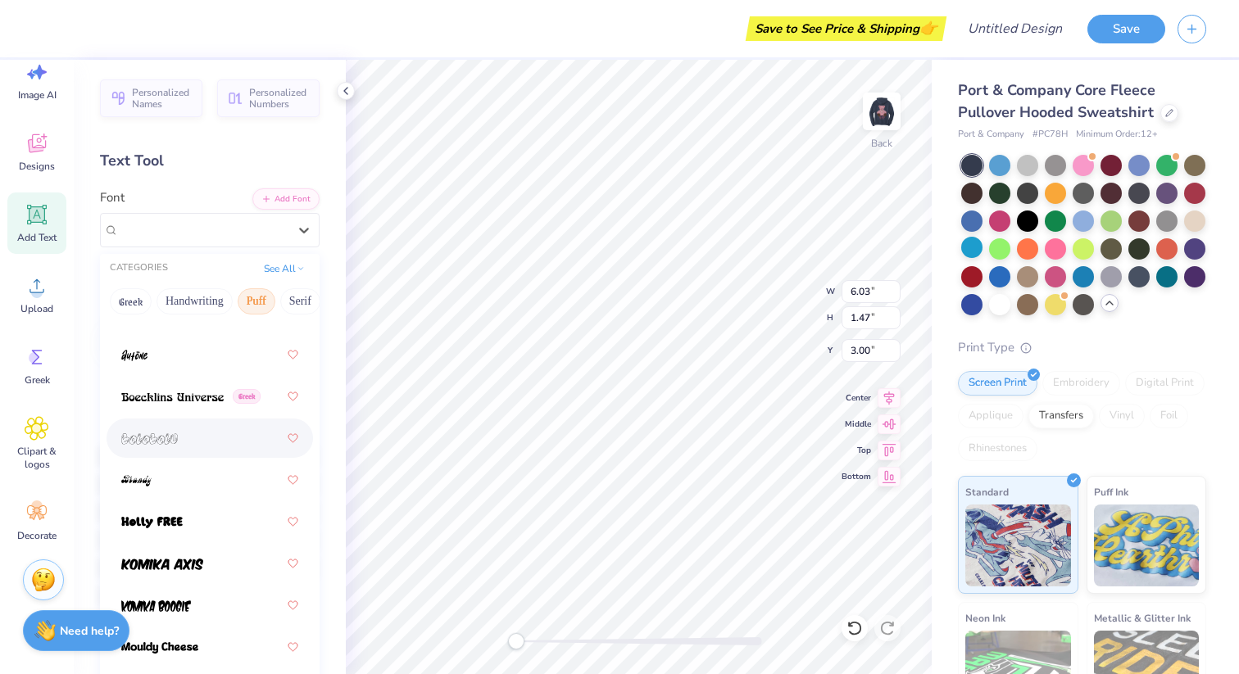
click at [218, 428] on div at bounding box center [209, 438] width 177 height 29
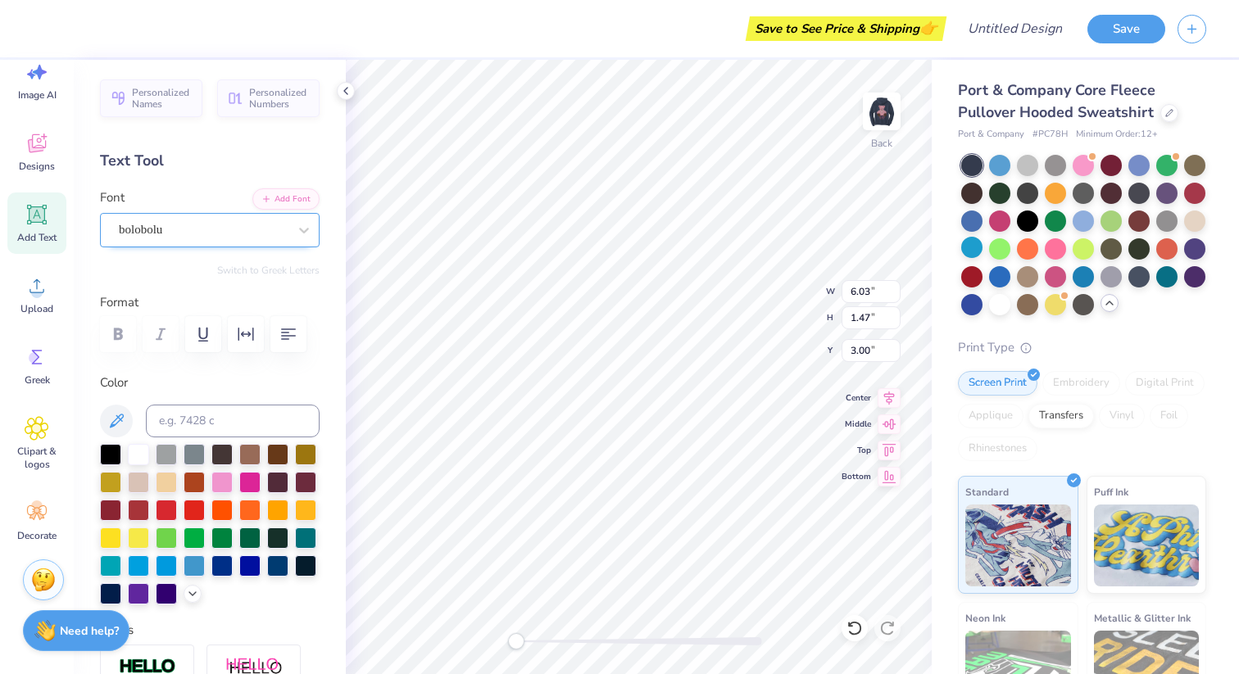
click at [185, 230] on div "bolobolu" at bounding box center [203, 229] width 172 height 25
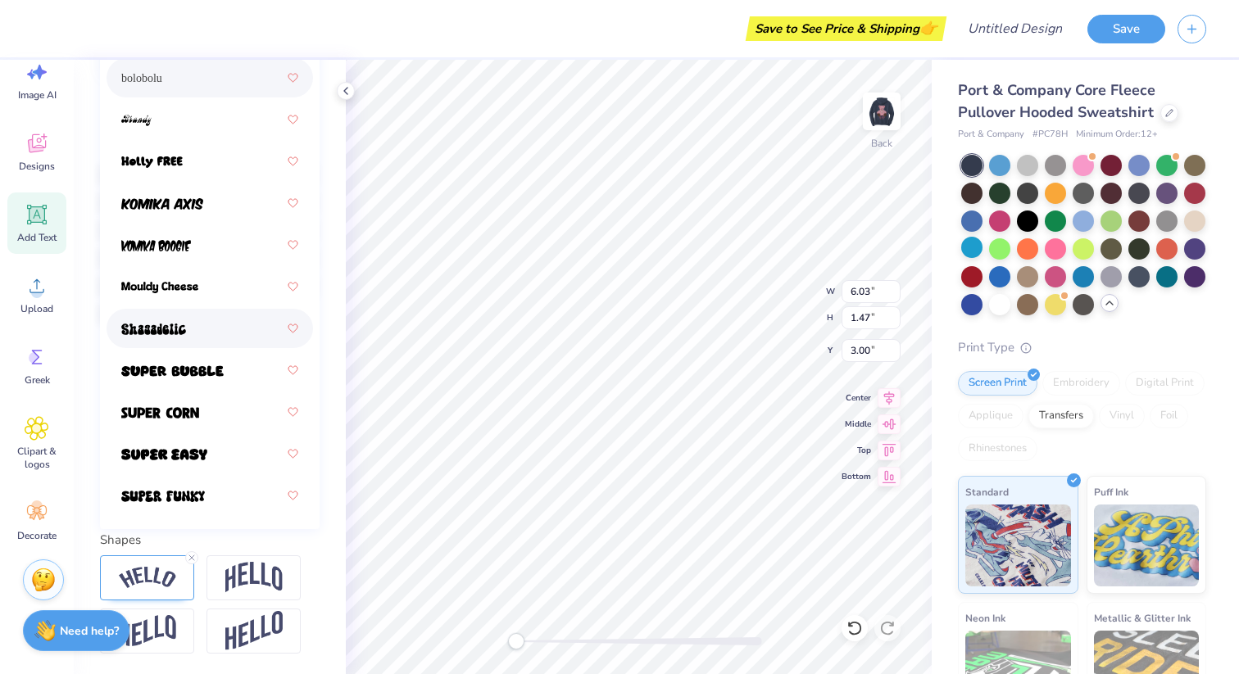
scroll to position [292, 0]
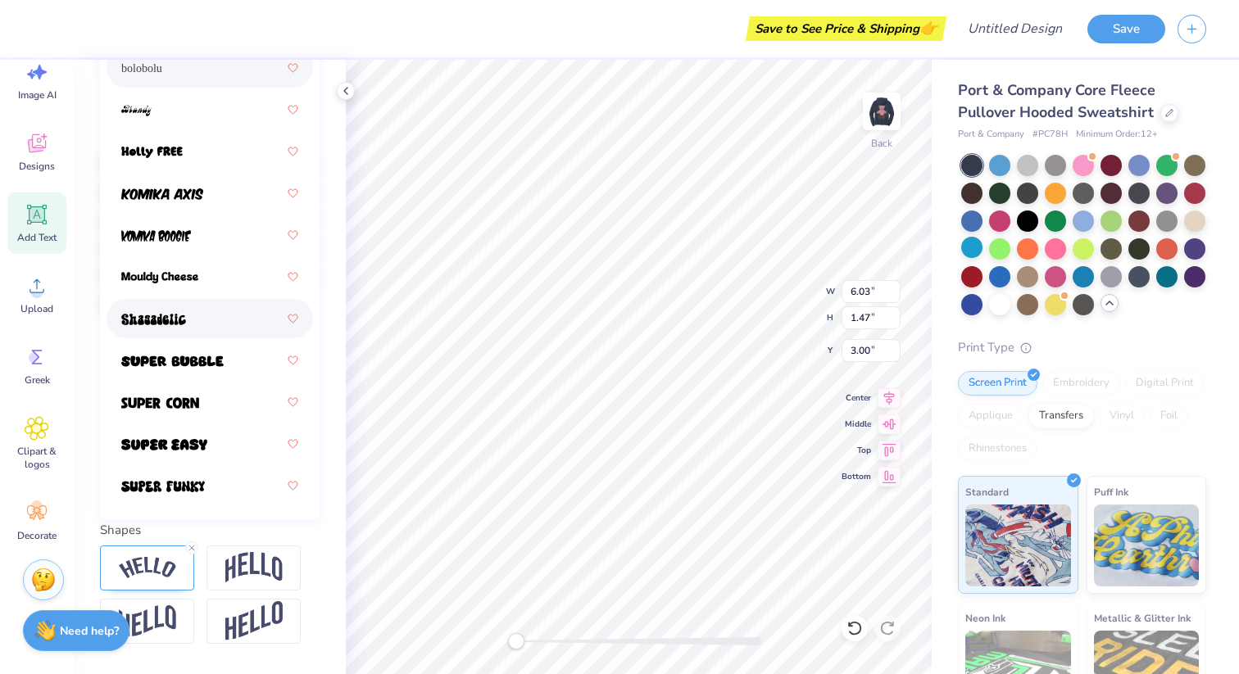
click at [193, 323] on div at bounding box center [209, 318] width 177 height 29
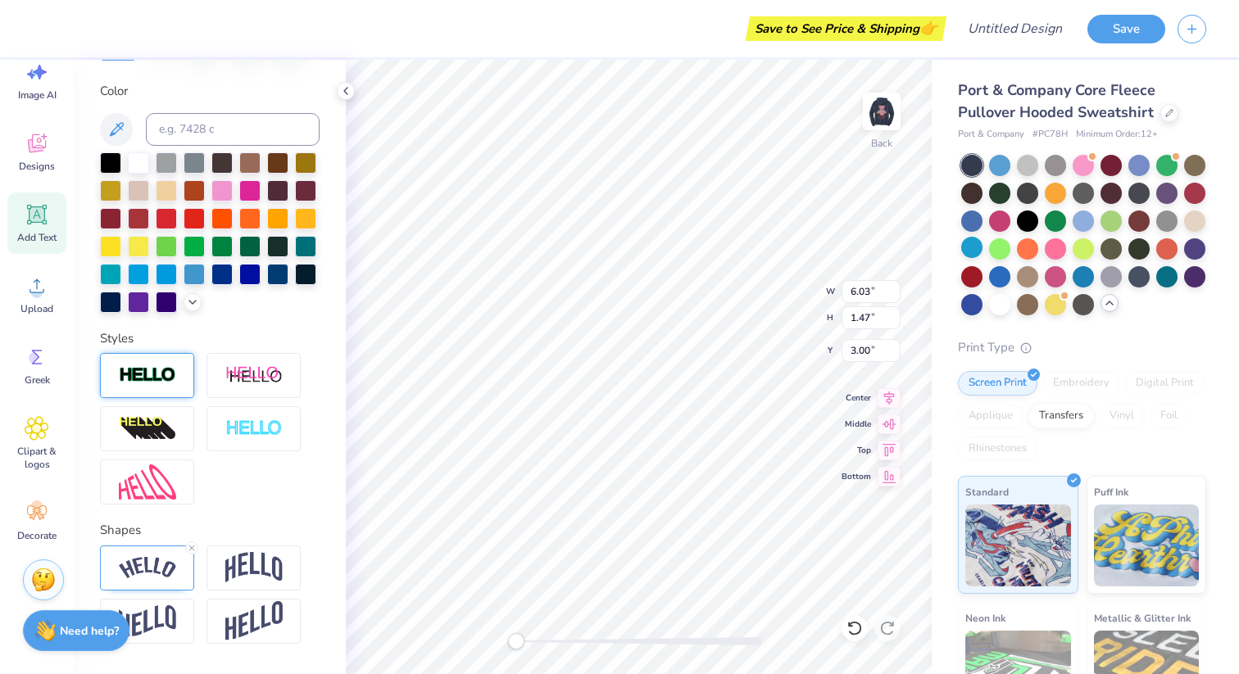
click at [179, 370] on div at bounding box center [147, 375] width 94 height 45
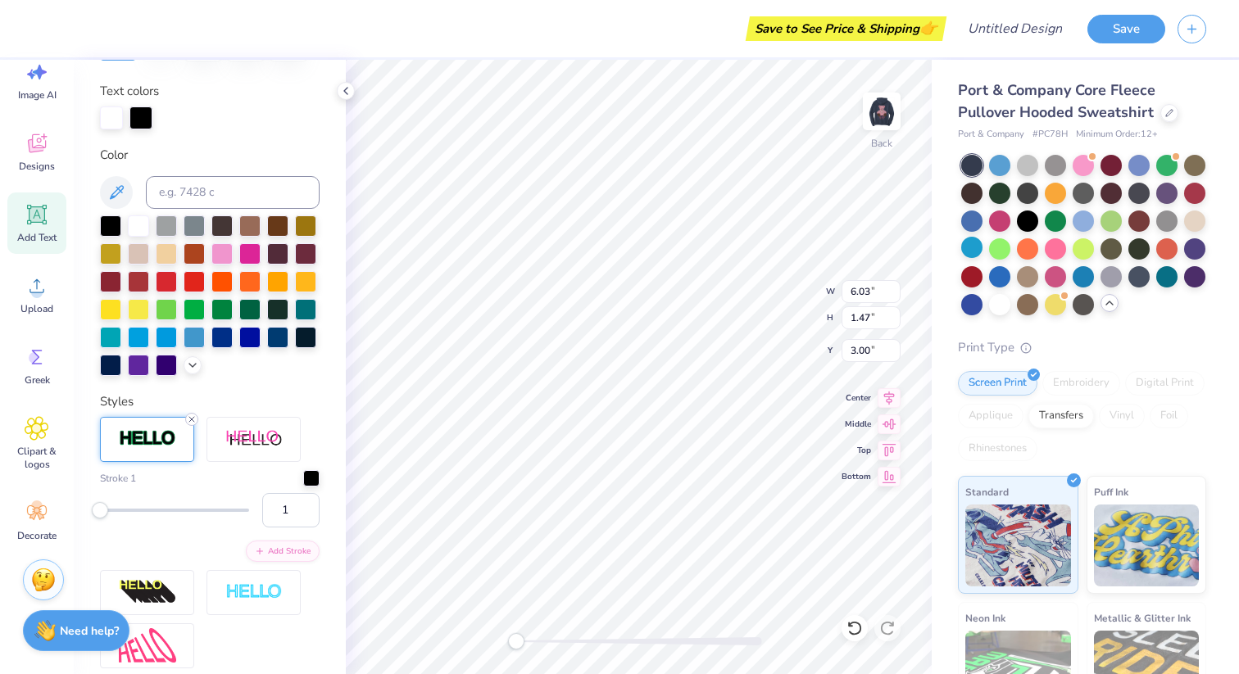
click at [193, 418] on line at bounding box center [191, 419] width 5 height 5
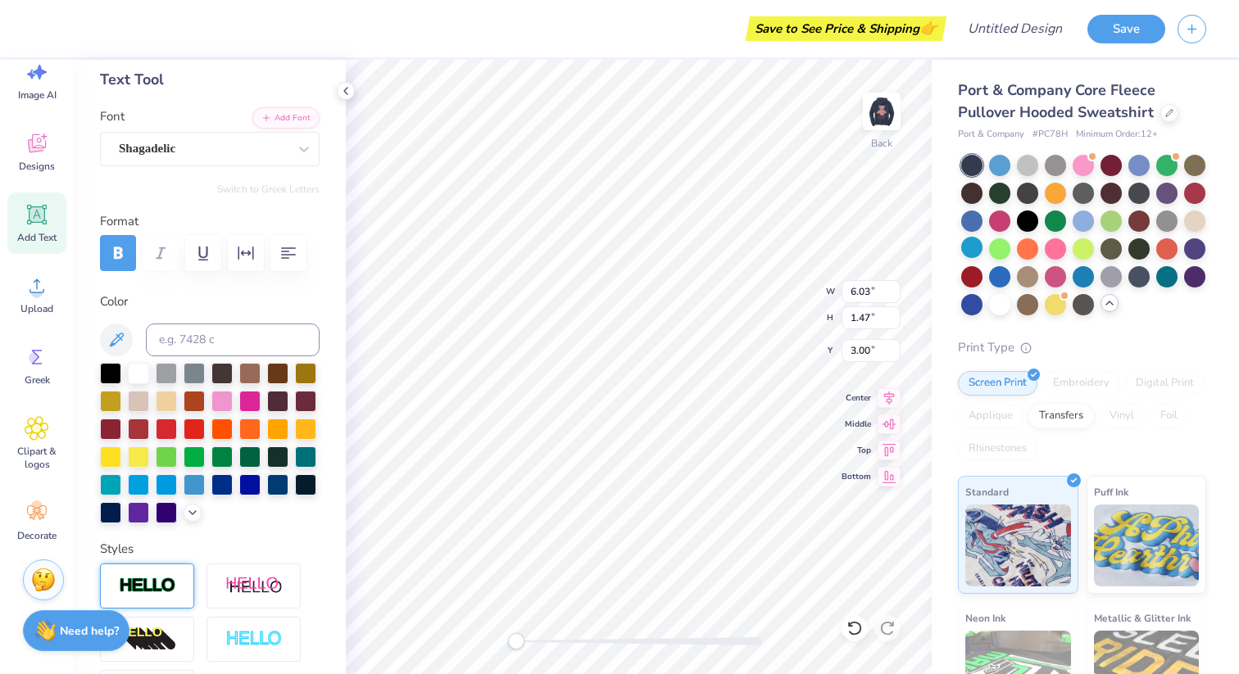
scroll to position [0, 0]
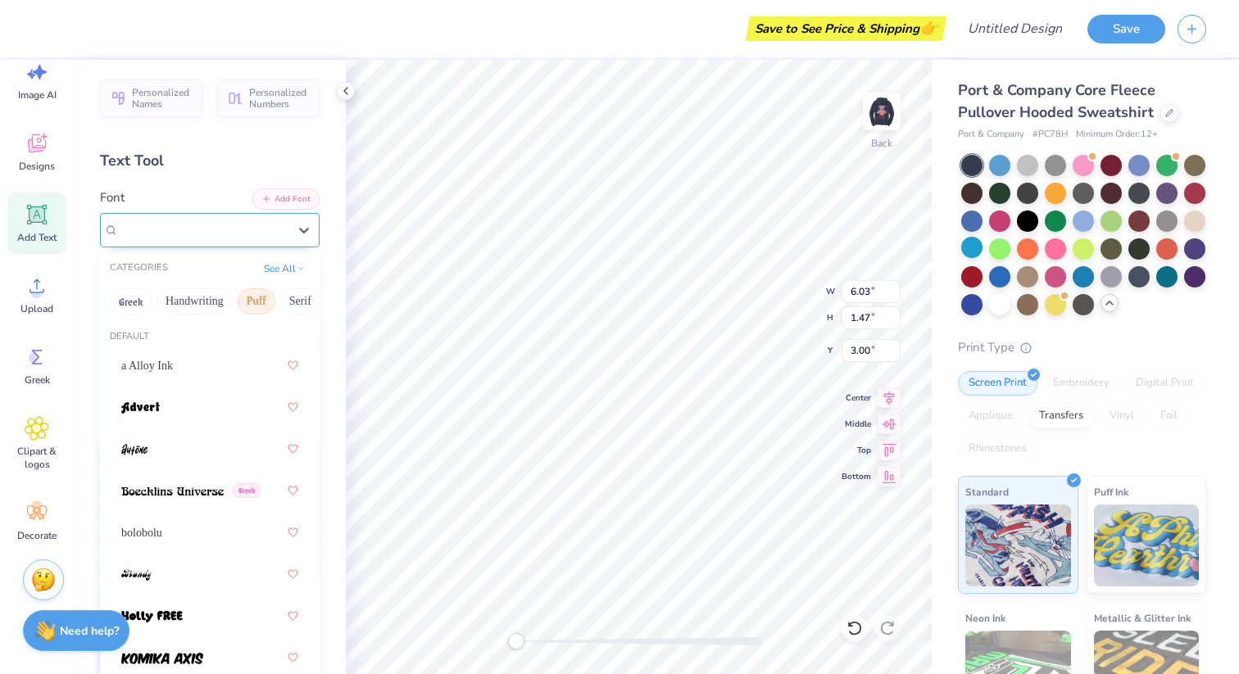
click at [193, 239] on div at bounding box center [203, 230] width 169 height 22
click at [296, 272] on button "See All" at bounding box center [284, 267] width 51 height 16
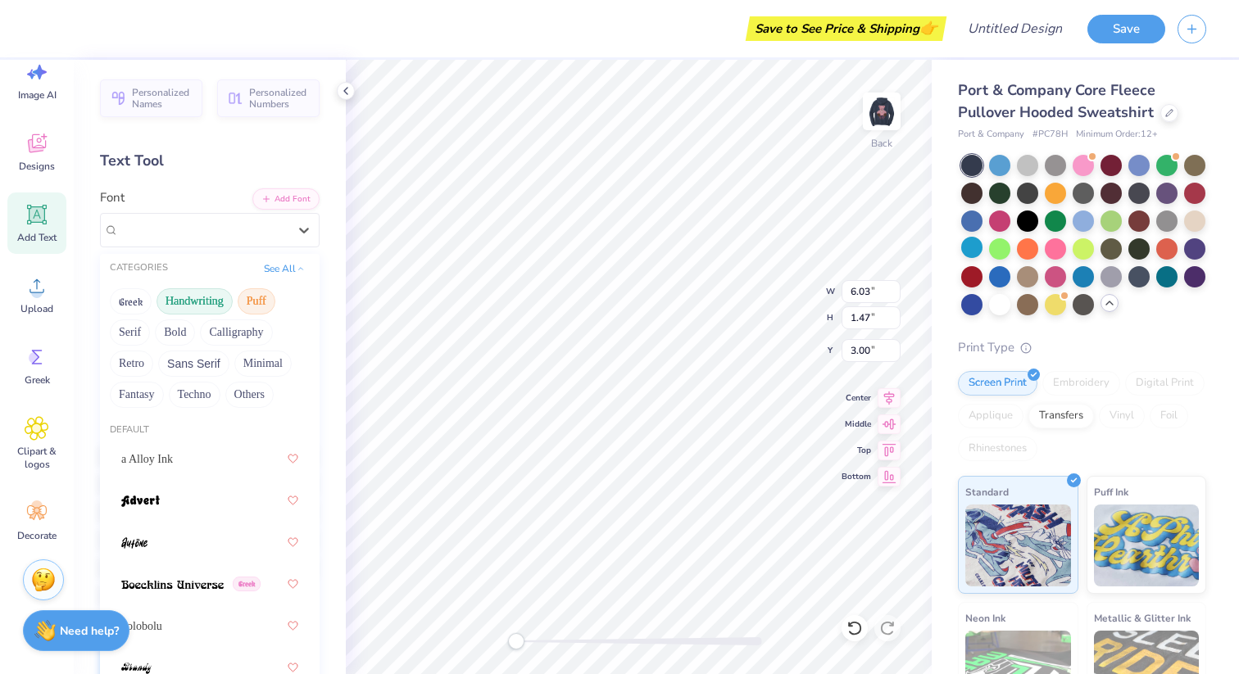
click at [187, 302] on button "Handwriting" at bounding box center [194, 301] width 76 height 26
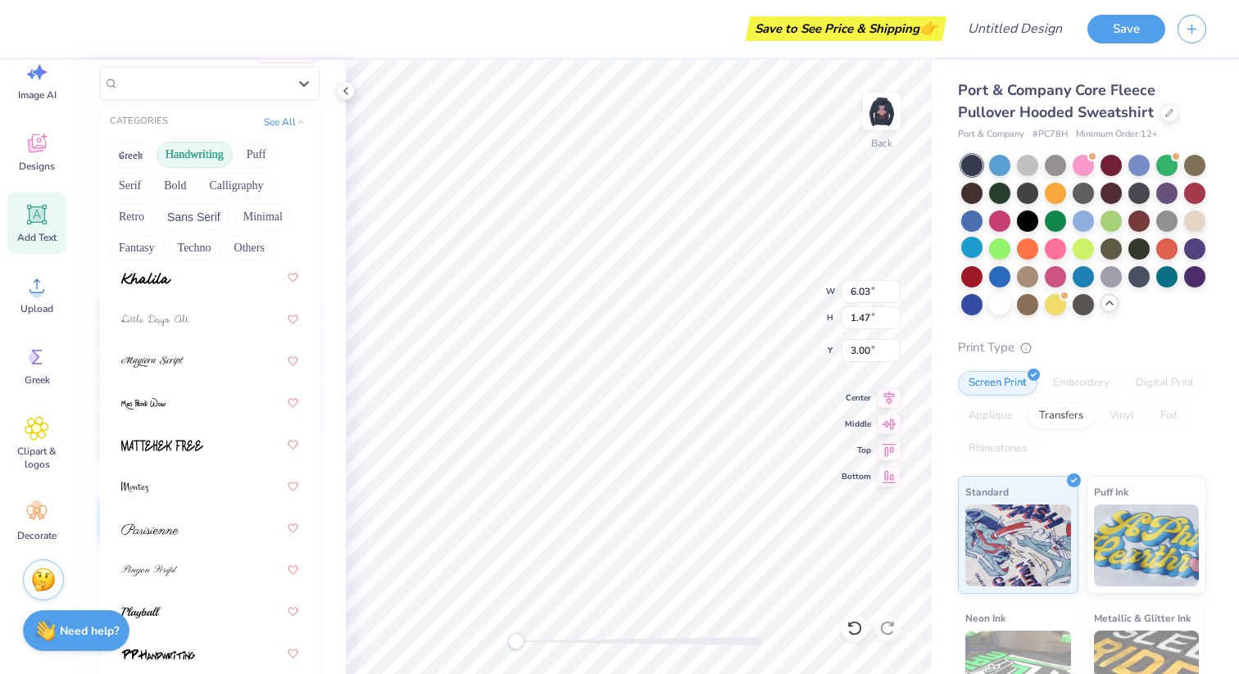
scroll to position [496, 0]
click at [211, 330] on div at bounding box center [209, 317] width 177 height 29
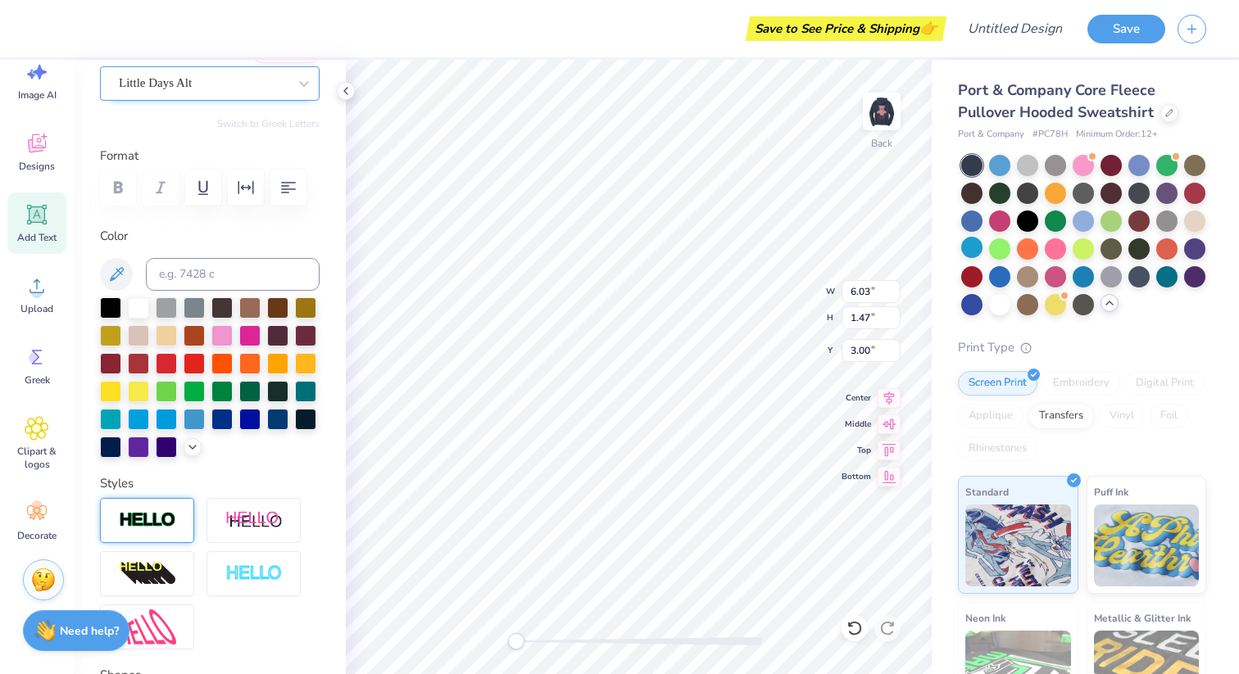
click at [244, 90] on div "Little Days Alt" at bounding box center [203, 82] width 172 height 25
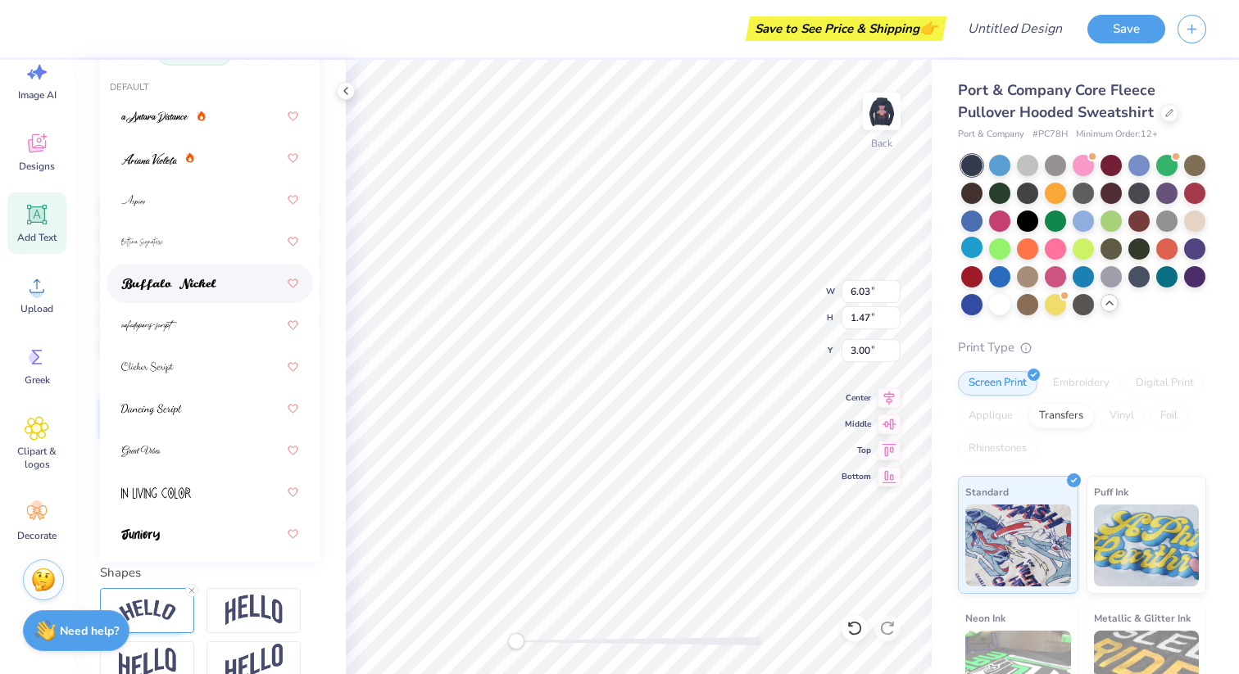
scroll to position [0, 0]
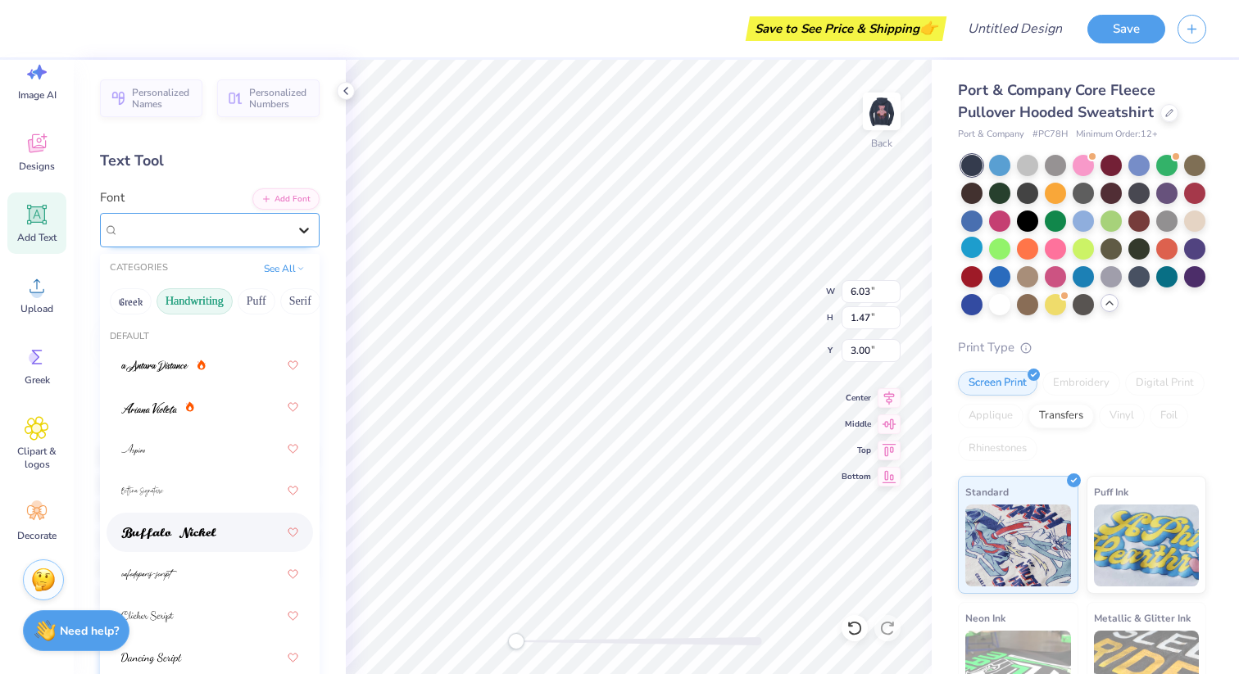
click at [305, 231] on icon at bounding box center [304, 231] width 10 height 6
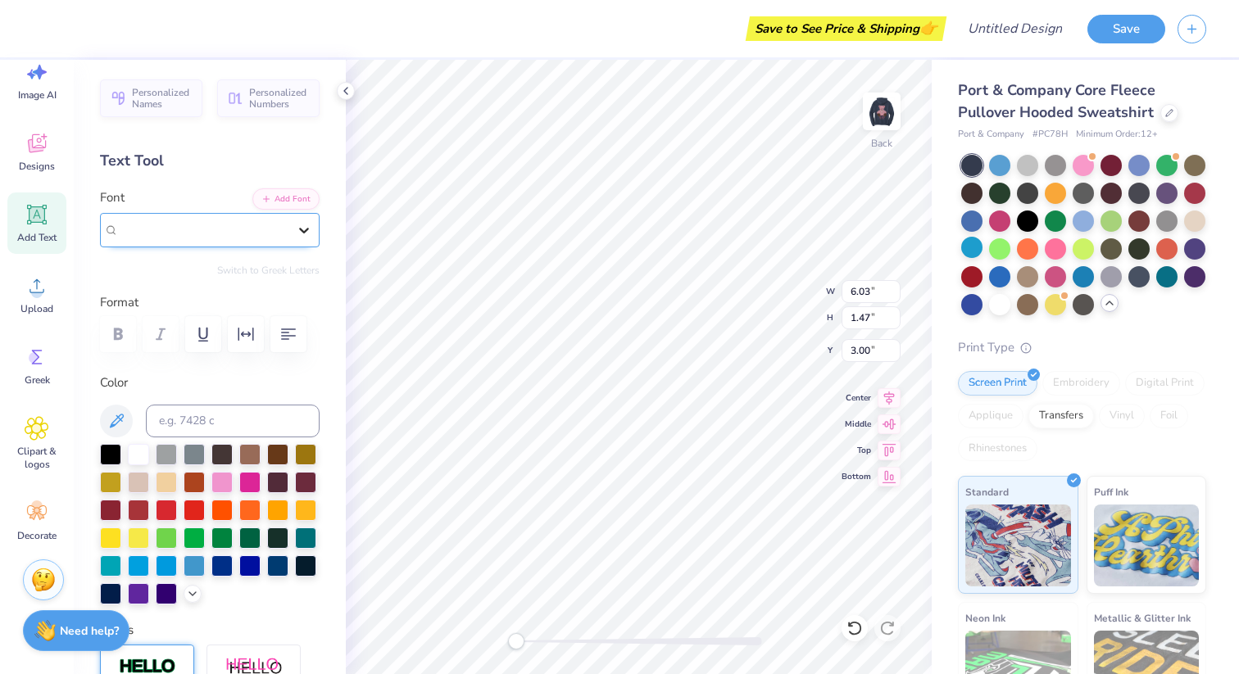
click at [305, 231] on icon at bounding box center [304, 231] width 10 height 6
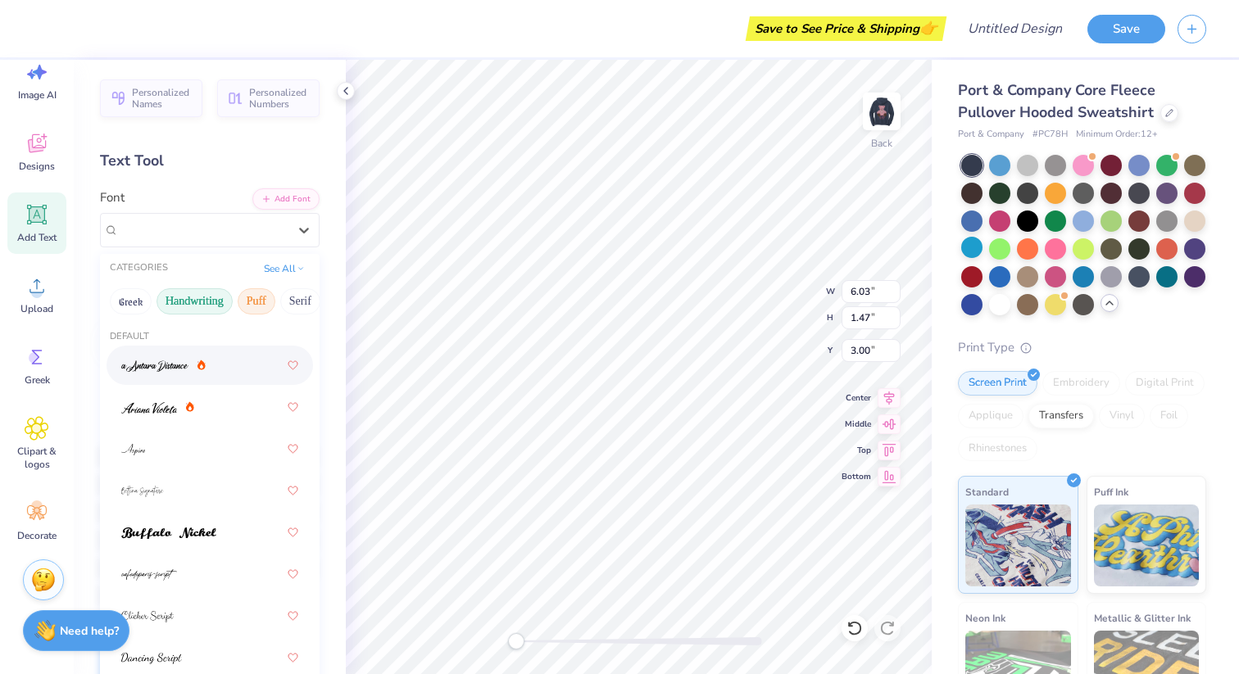
click at [267, 298] on button "Puff" at bounding box center [257, 301] width 38 height 26
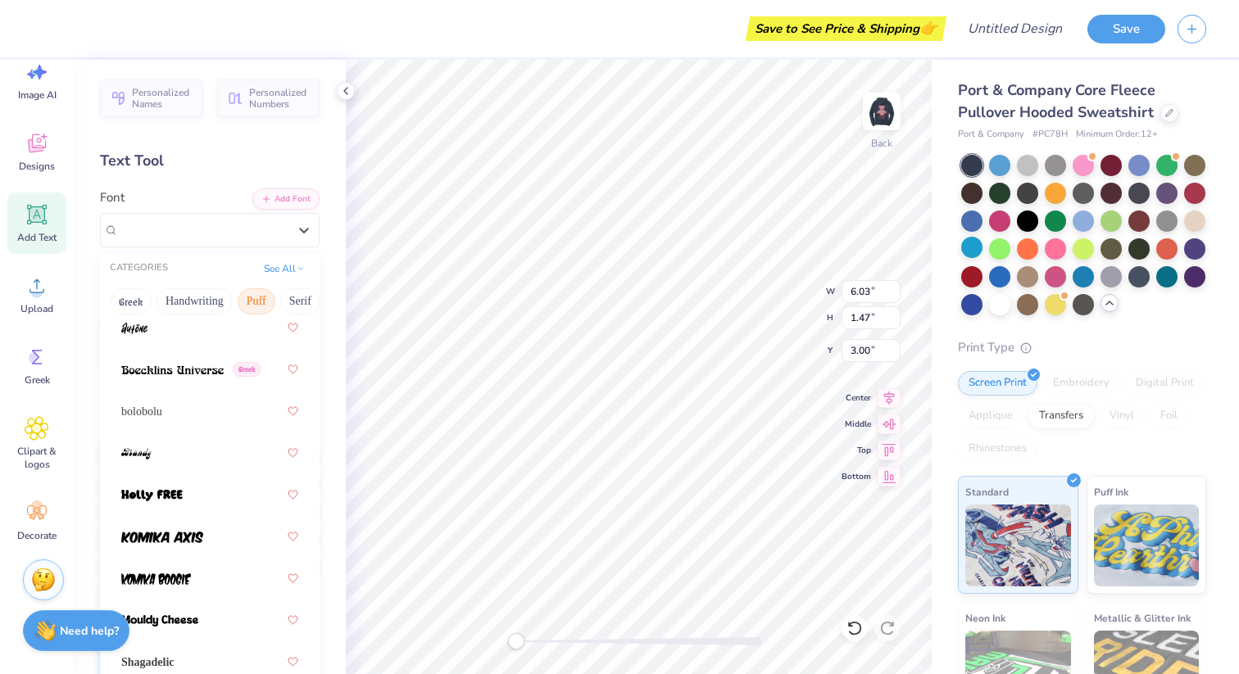
scroll to position [120, 0]
click at [195, 494] on div at bounding box center [209, 496] width 177 height 29
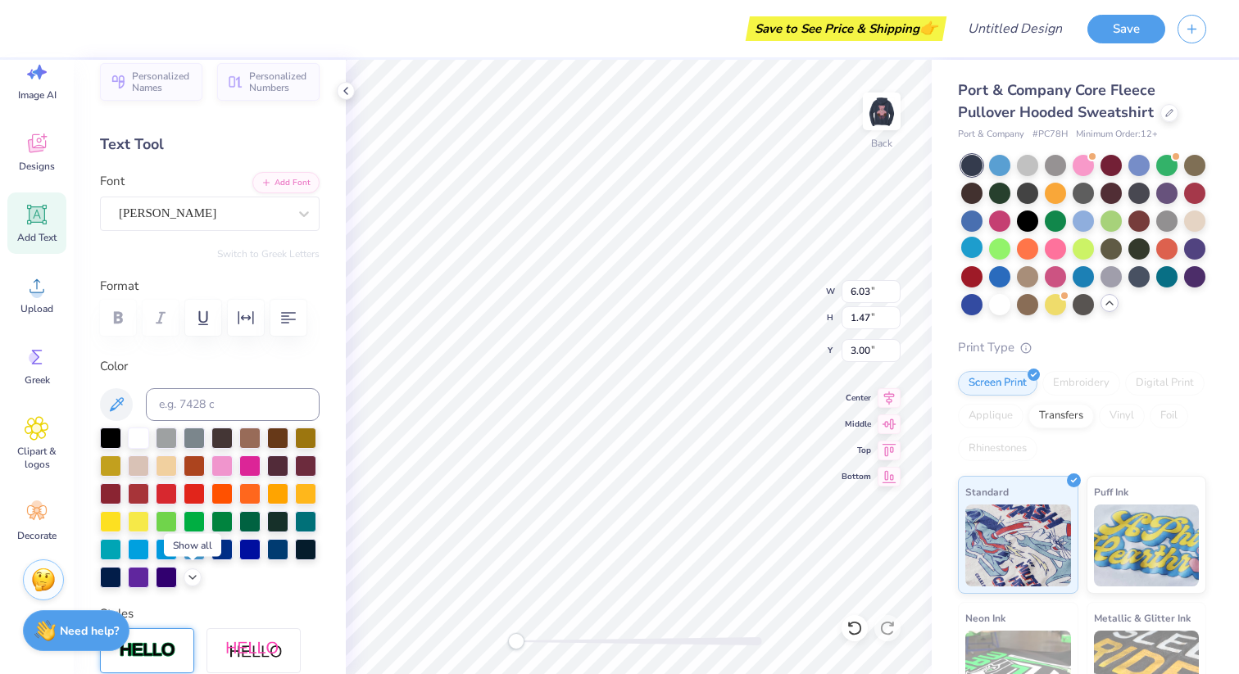
scroll to position [9, 0]
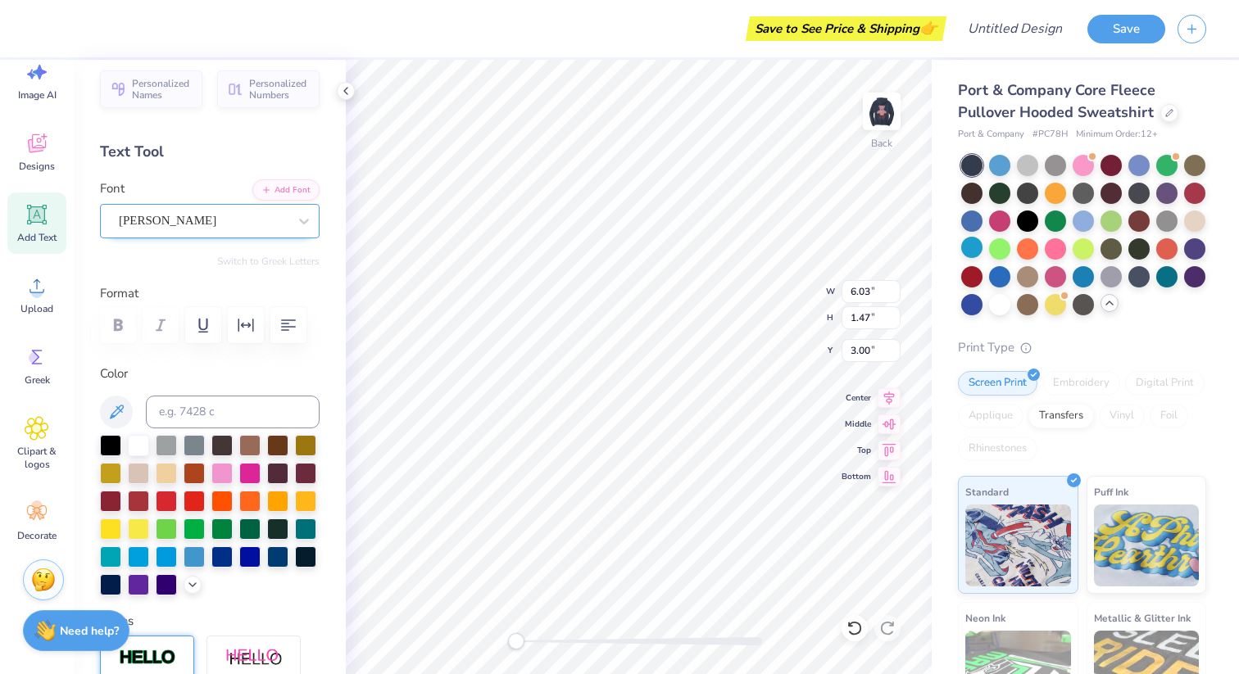
click at [234, 221] on div "[PERSON_NAME]" at bounding box center [203, 220] width 172 height 25
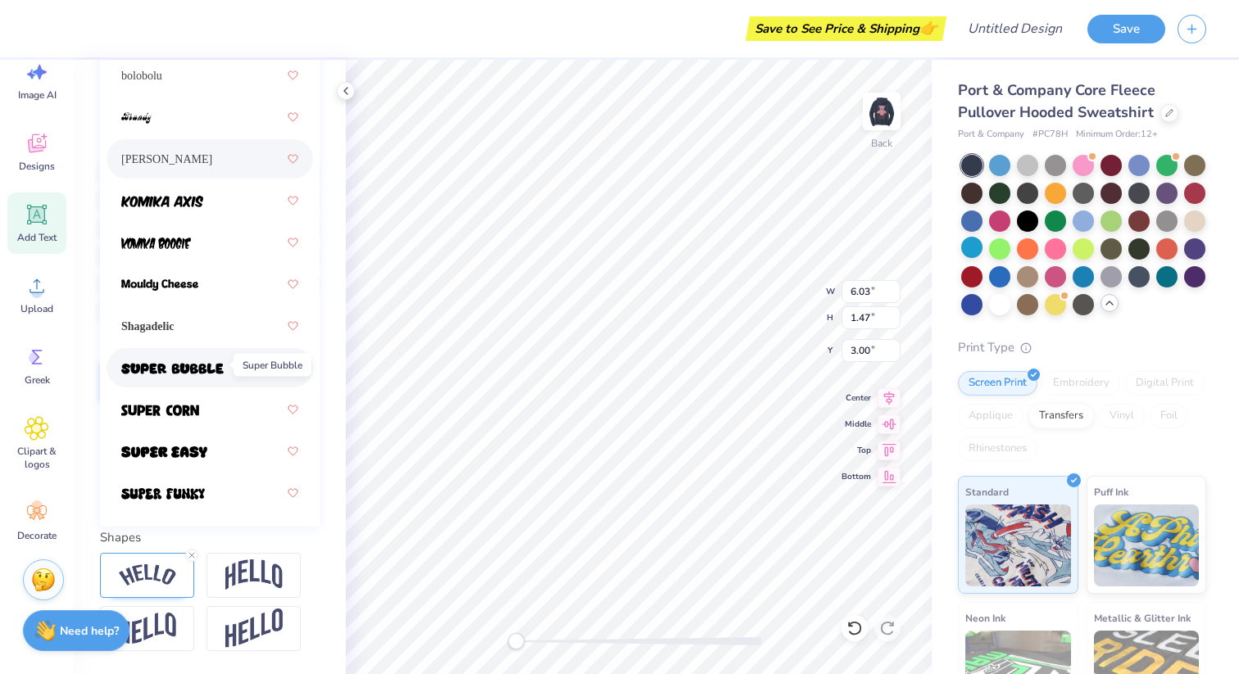
scroll to position [289, 0]
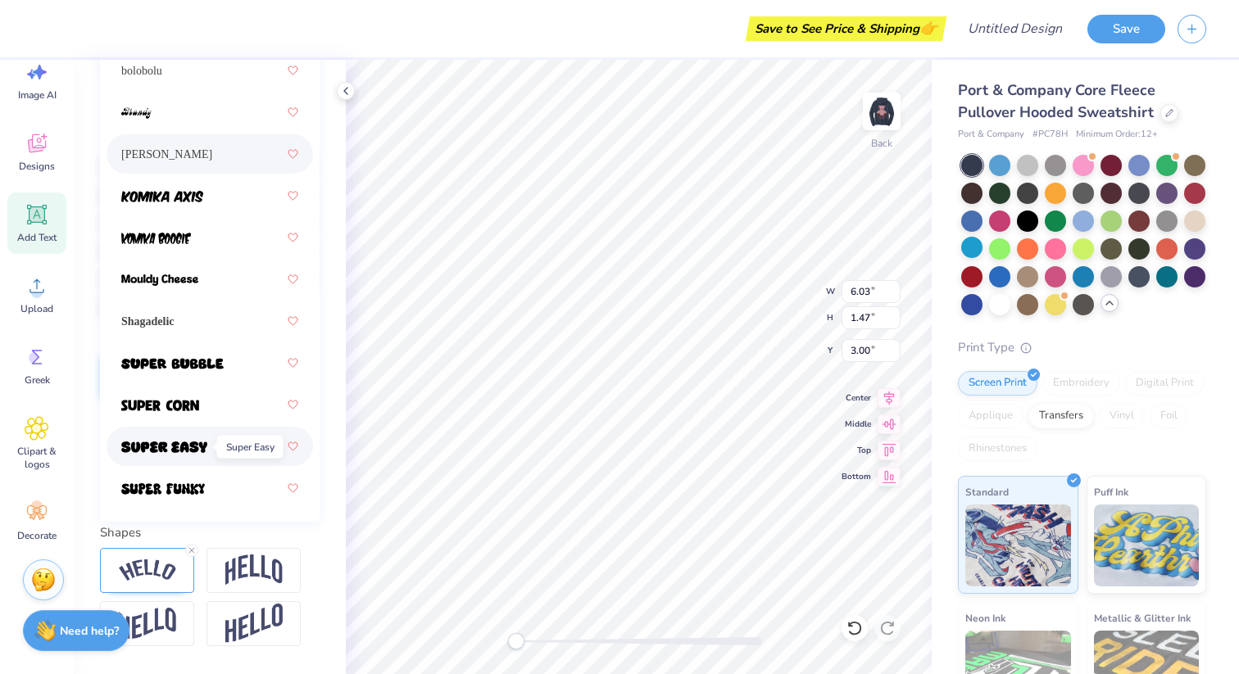
click at [200, 442] on img at bounding box center [164, 447] width 86 height 11
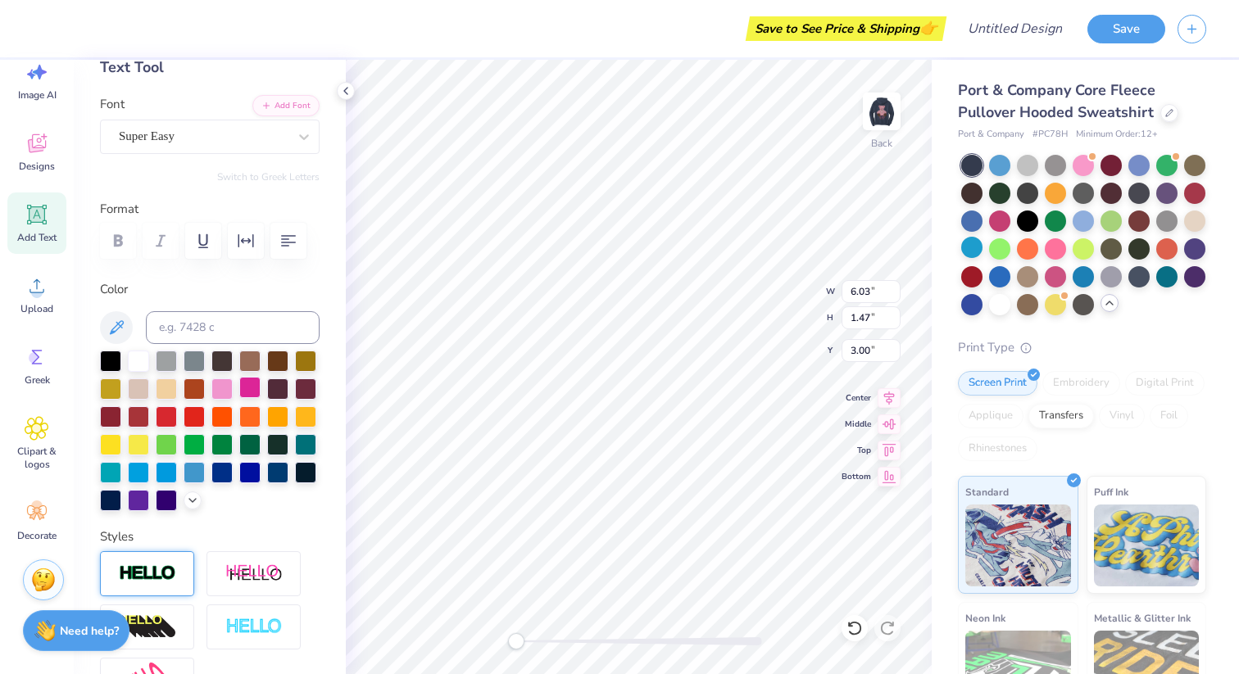
scroll to position [94, 0]
click at [209, 133] on div "Super Easy" at bounding box center [203, 135] width 172 height 25
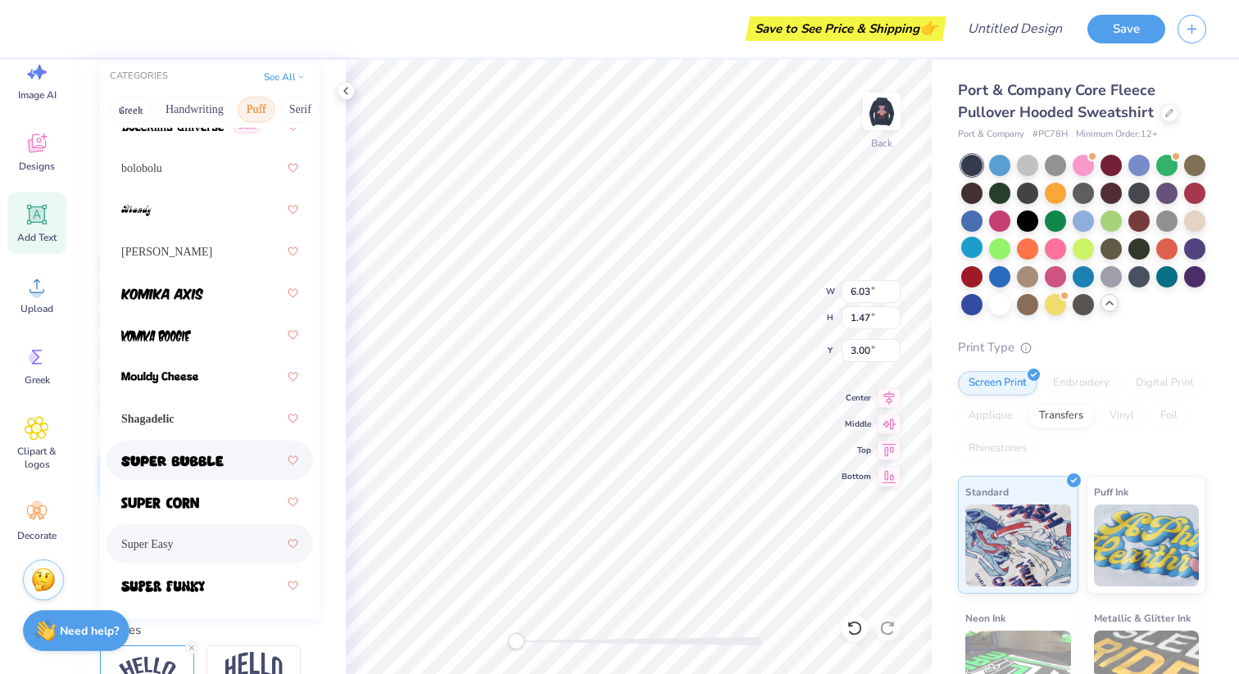
scroll to position [211, 0]
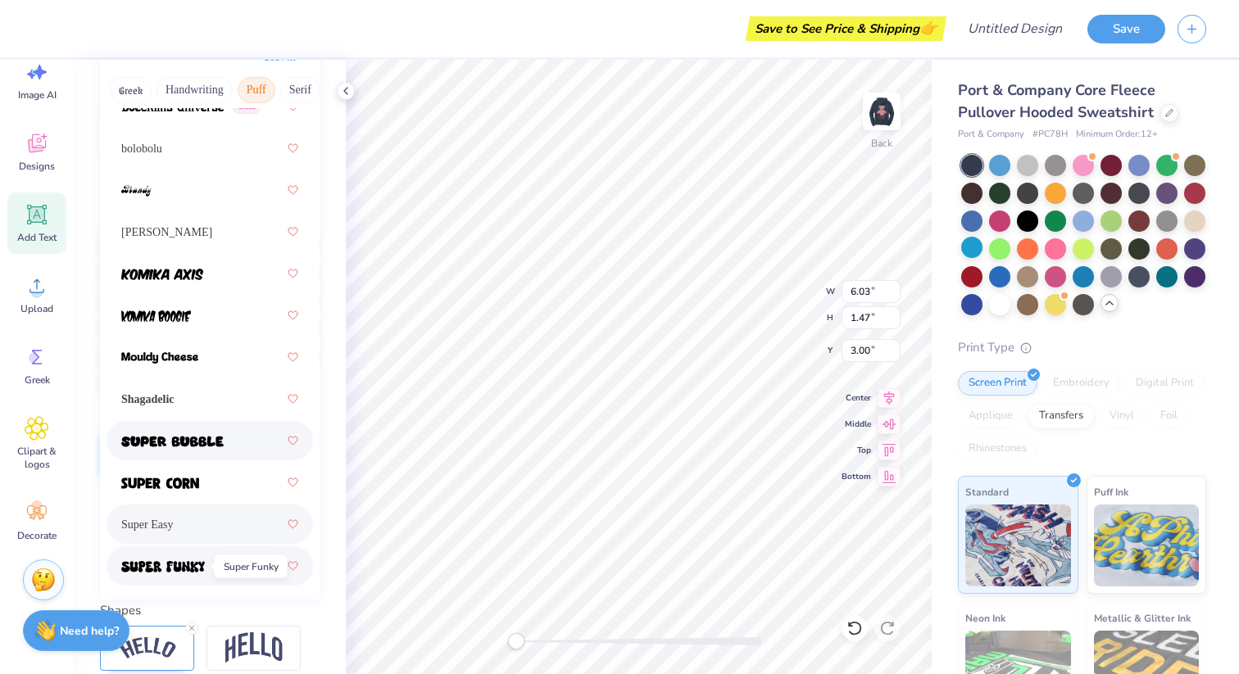
click at [200, 570] on img at bounding box center [163, 566] width 84 height 11
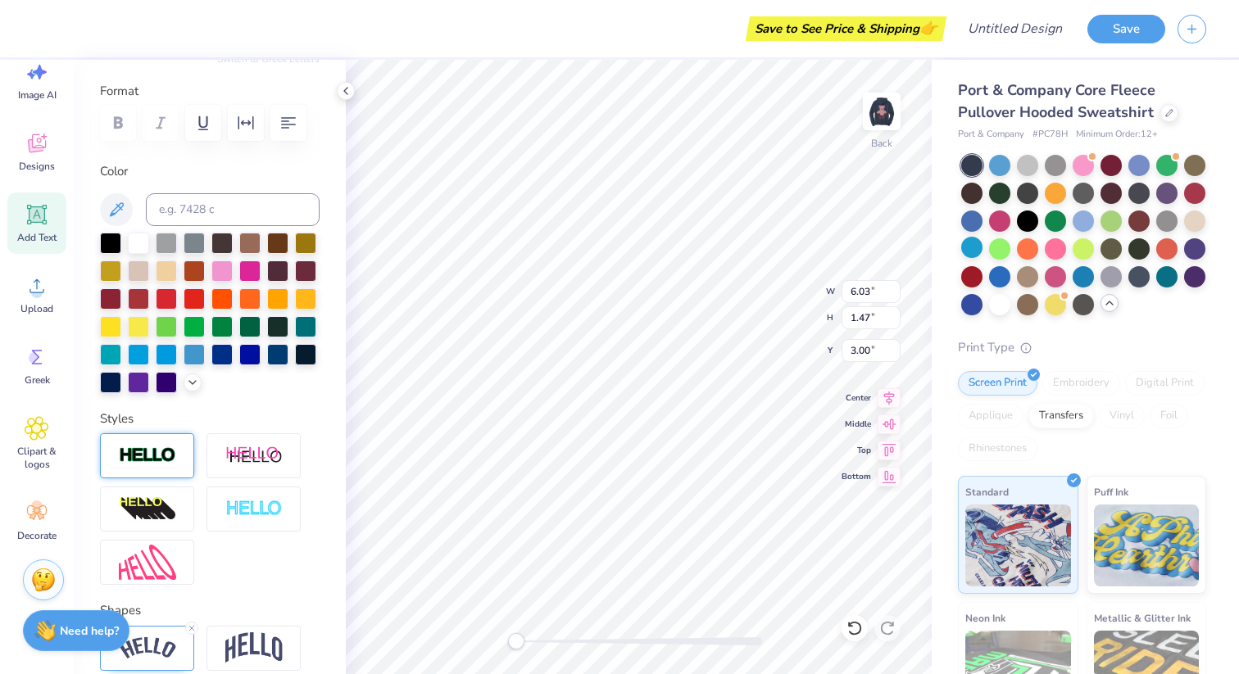
type input "5.95"
type input "1.51"
type input "2.75"
type input "4.04"
click at [888, 102] on img at bounding box center [882, 112] width 66 height 66
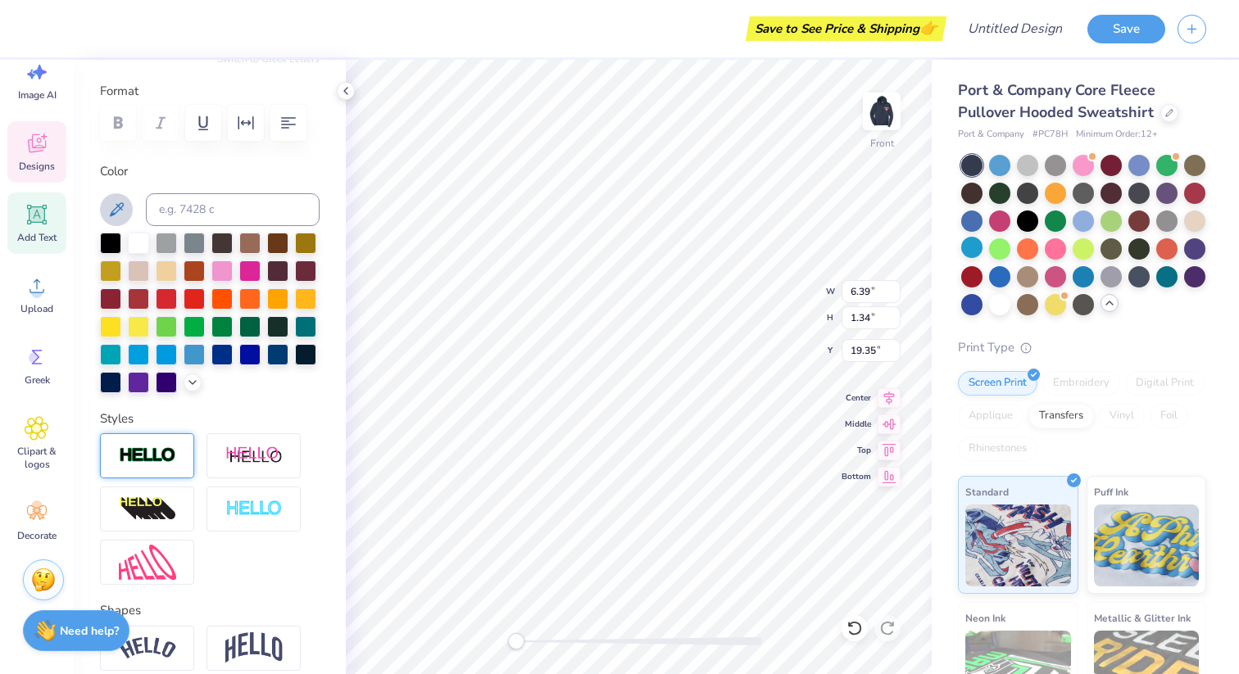
click at [112, 206] on icon at bounding box center [117, 210] width 20 height 20
click at [116, 204] on icon at bounding box center [117, 209] width 14 height 14
type input "5.09"
type input "1.23"
type input "20.73"
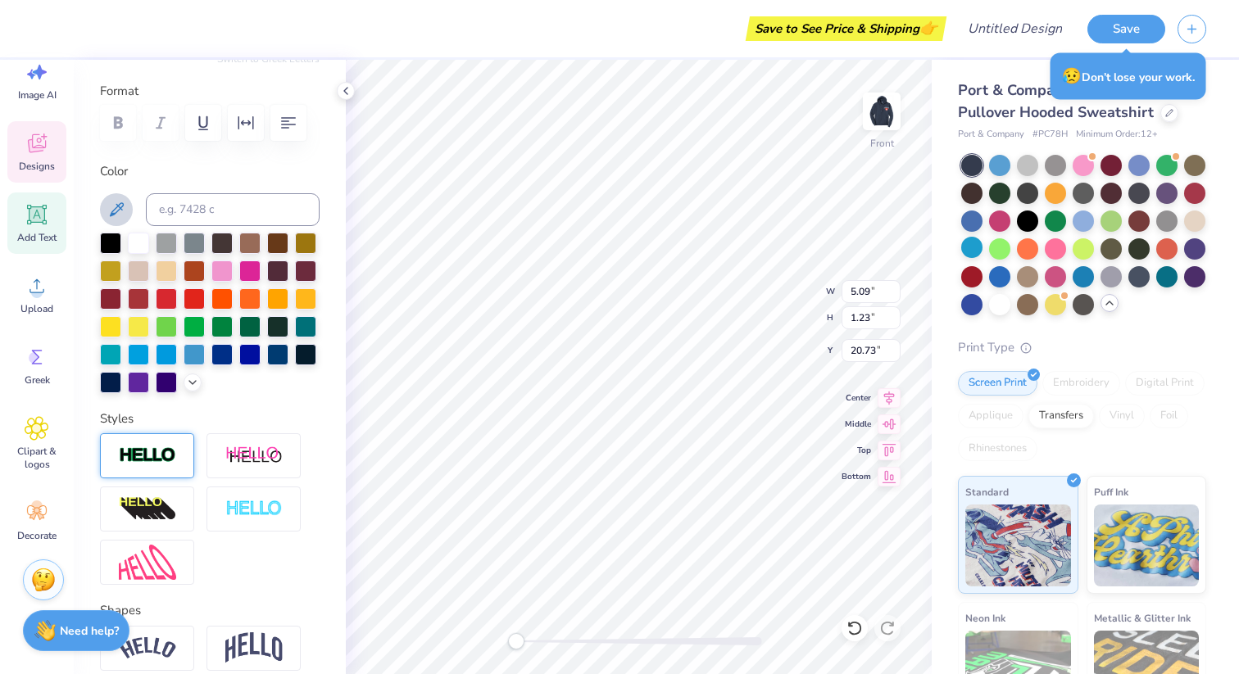
click at [108, 203] on icon at bounding box center [117, 210] width 20 height 20
type input "6.39"
type input "1.34"
type input "19.35"
click at [120, 208] on icon at bounding box center [117, 209] width 14 height 14
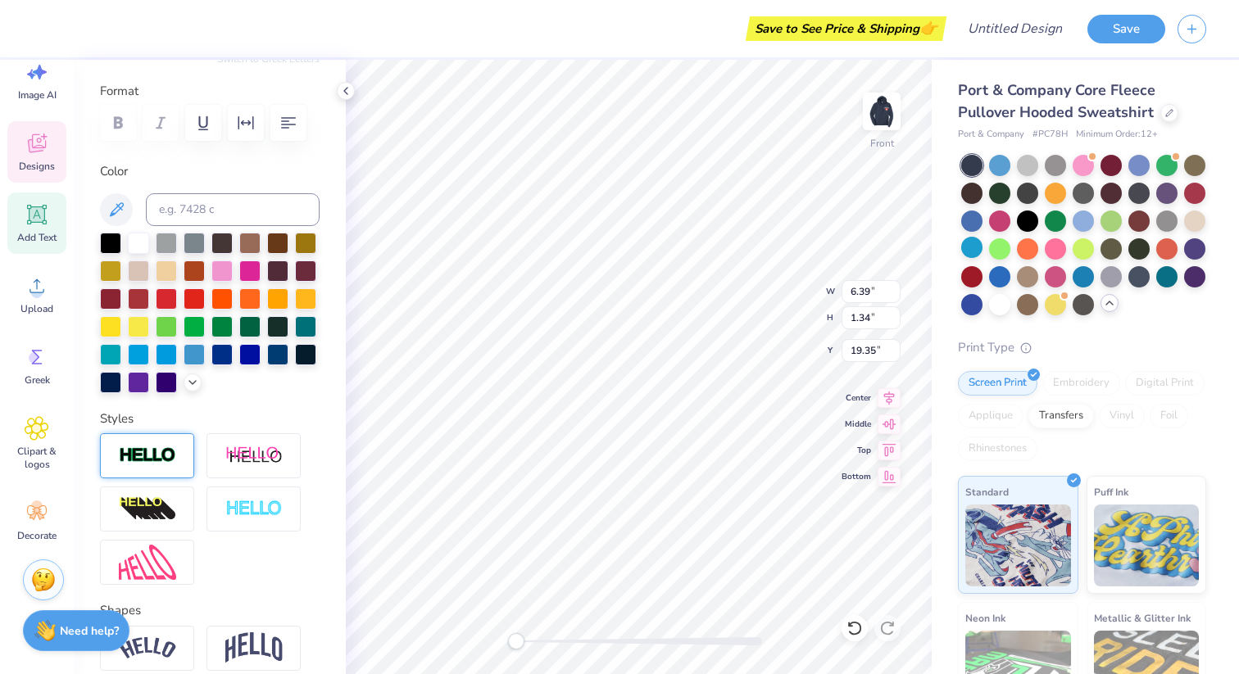
type input "2.58"
type input "3.76"
type input "11.40"
type input "6.39"
type input "1.34"
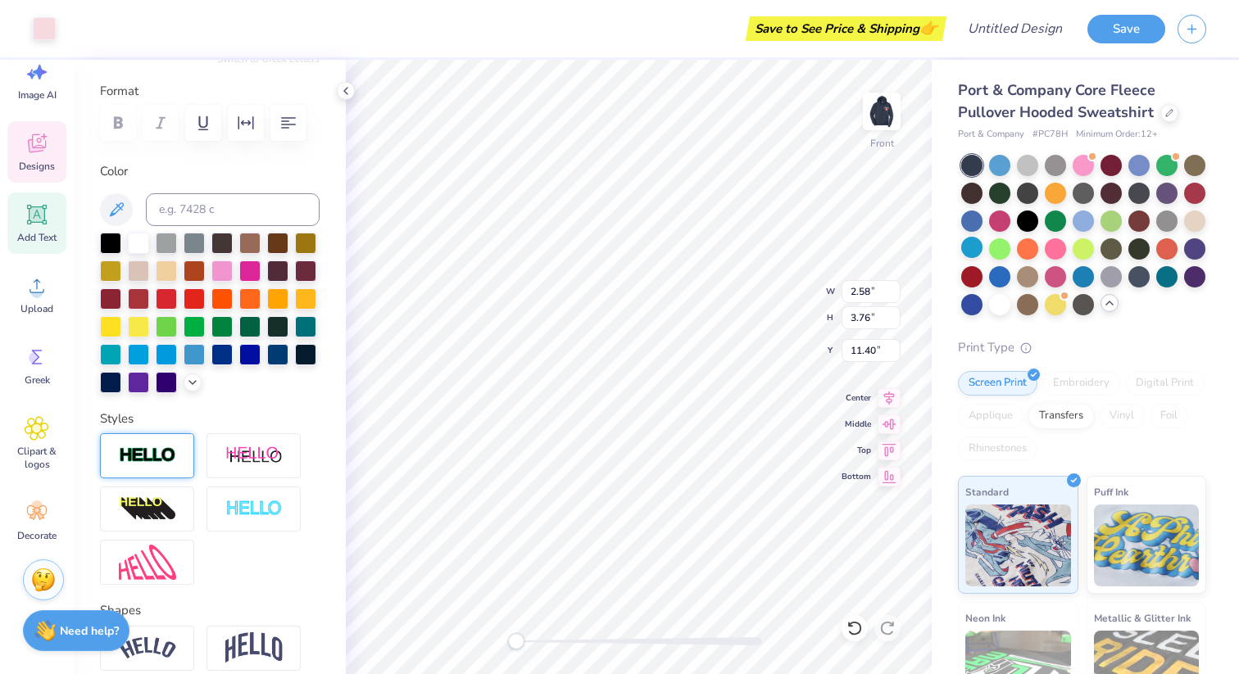
type input "19.35"
click at [190, 379] on polyline at bounding box center [192, 380] width 7 height 3
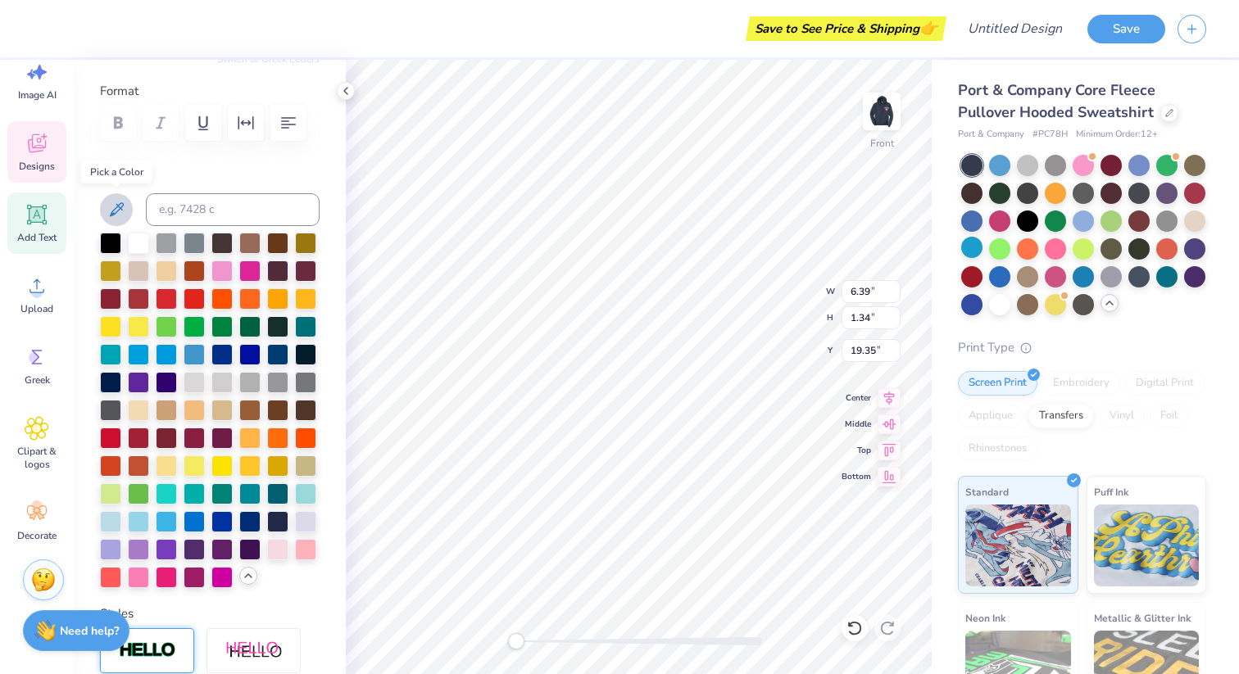
click at [114, 212] on icon at bounding box center [117, 210] width 20 height 20
type input "10.90"
type input "12.72"
type input "6.38"
type input "10.52"
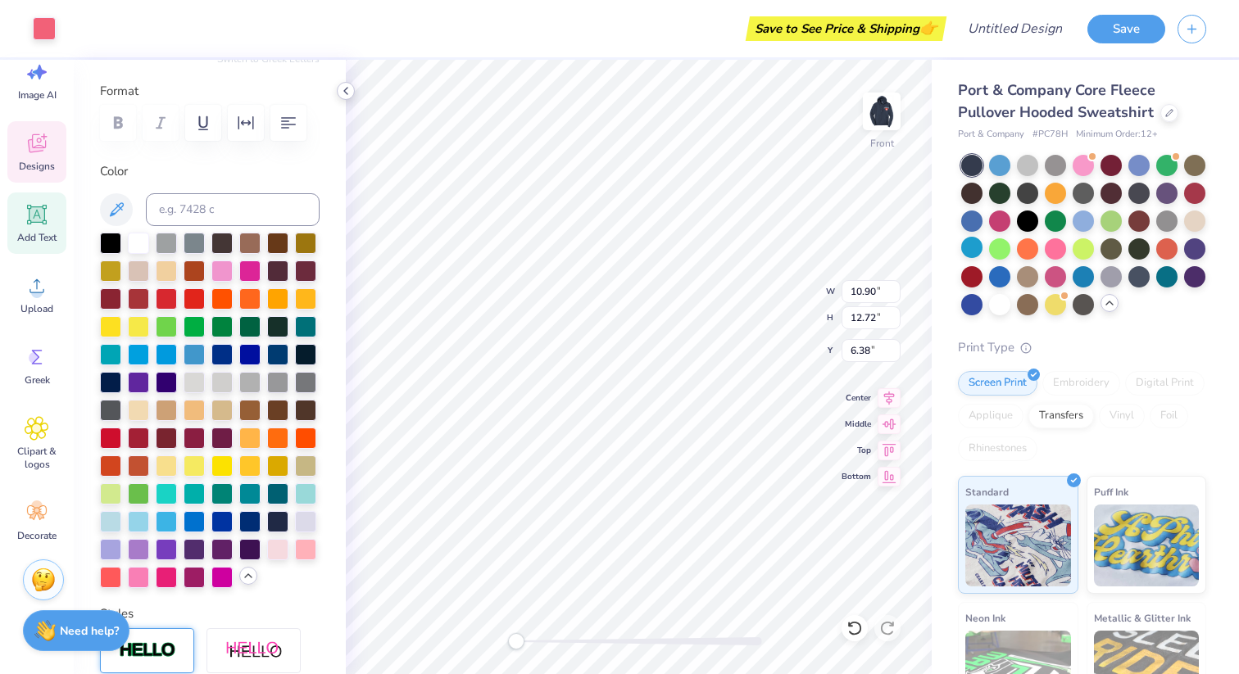
type input "12.03"
type input "6.43"
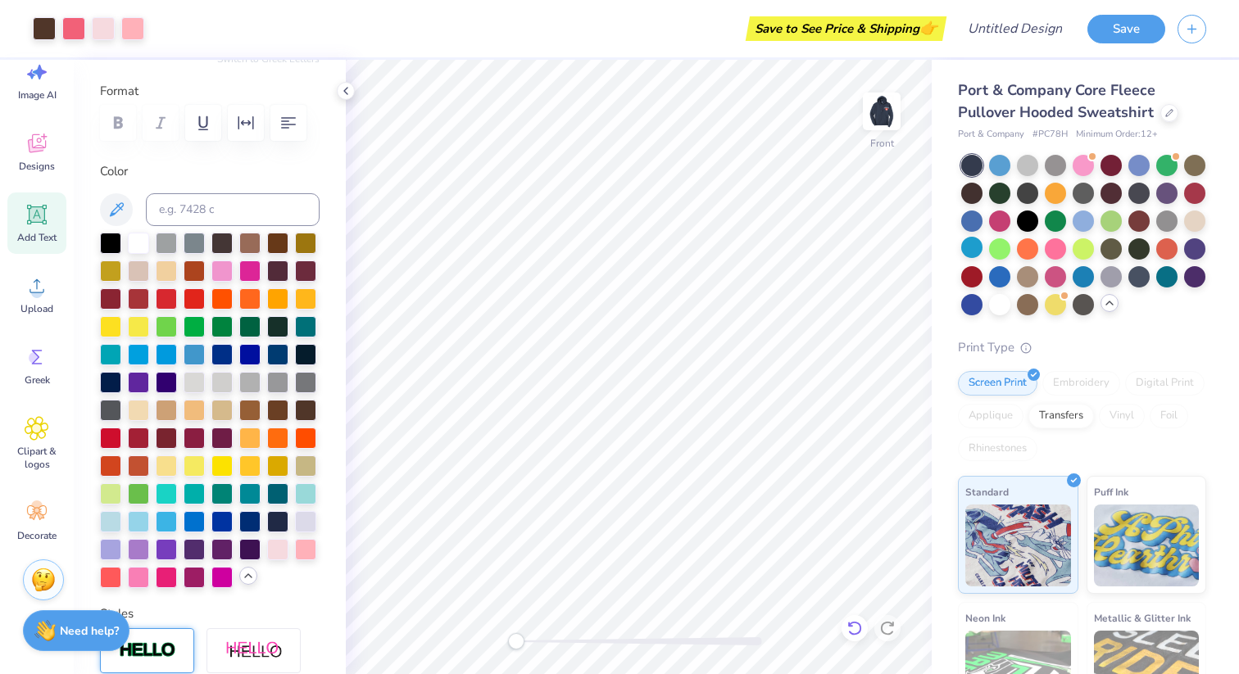
click at [849, 627] on icon at bounding box center [854, 628] width 16 height 16
click at [40, 449] on span "Clipart & logos" at bounding box center [37, 458] width 54 height 26
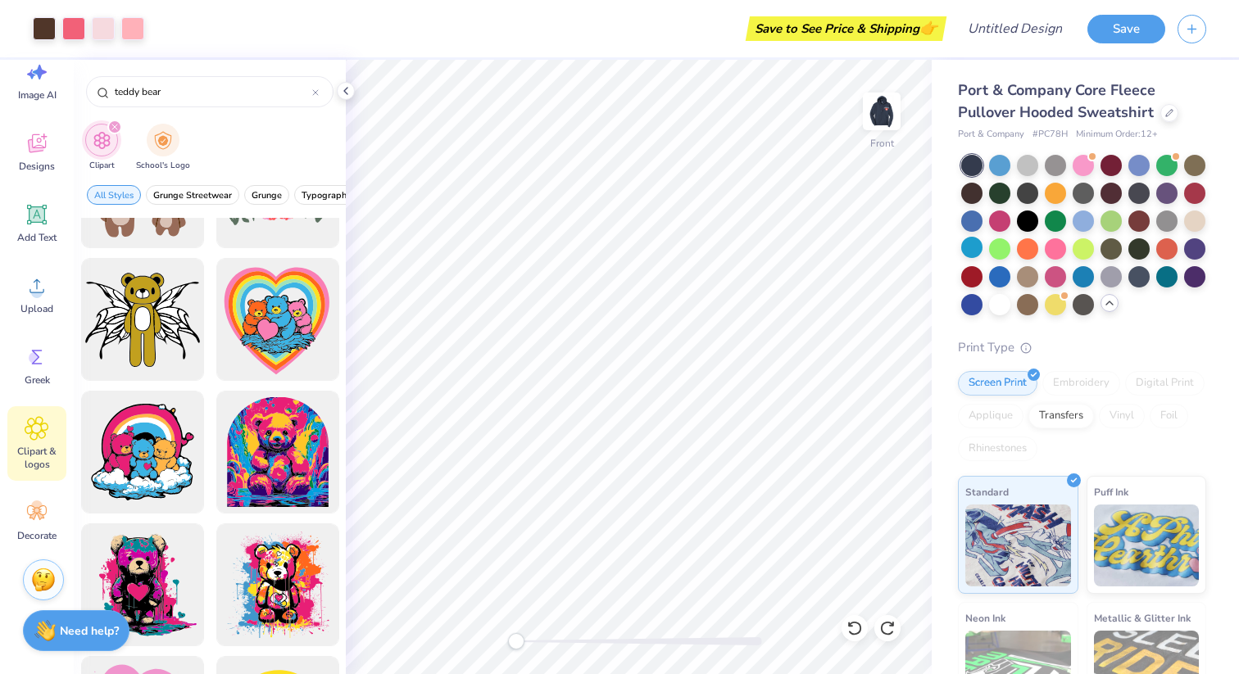
scroll to position [492, 0]
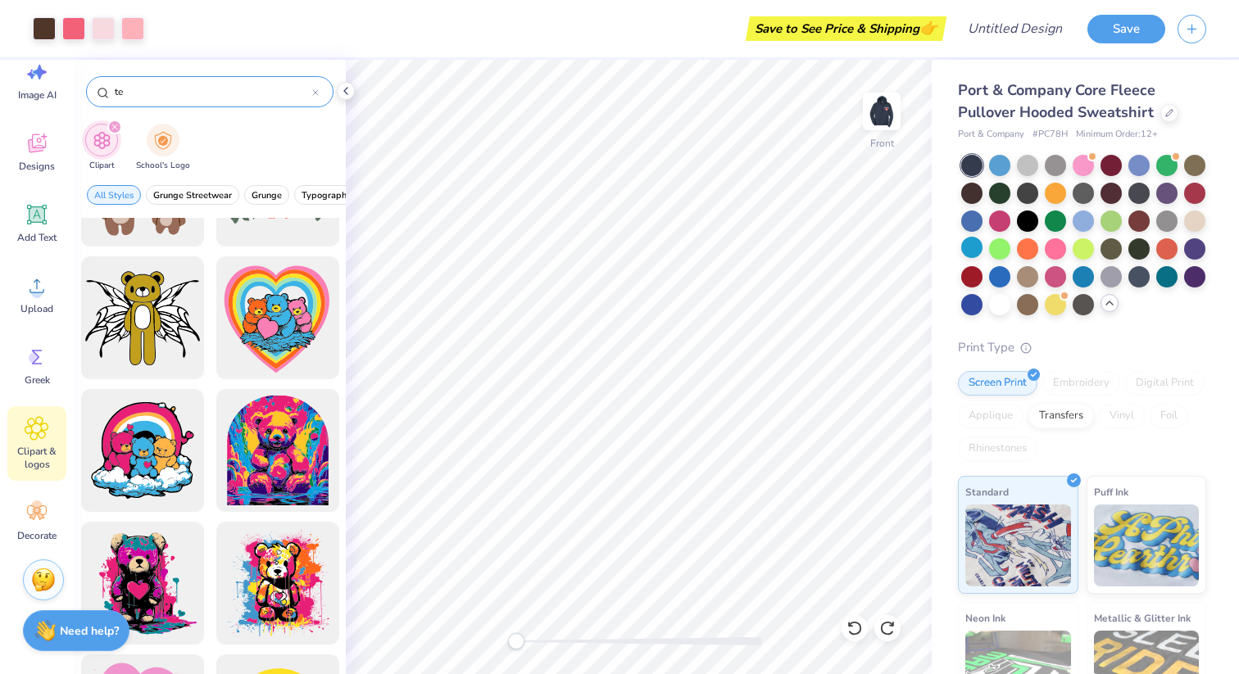
type input "t"
type input "alpha phi"
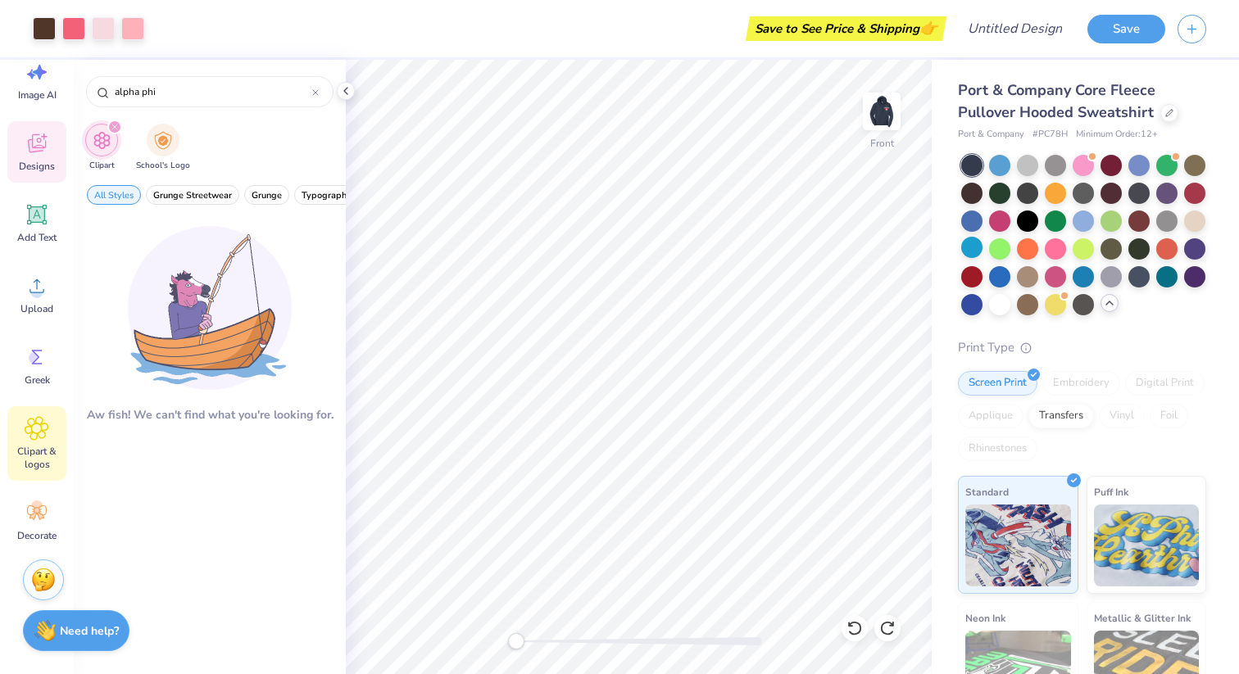
click at [32, 147] on icon at bounding box center [37, 143] width 25 height 25
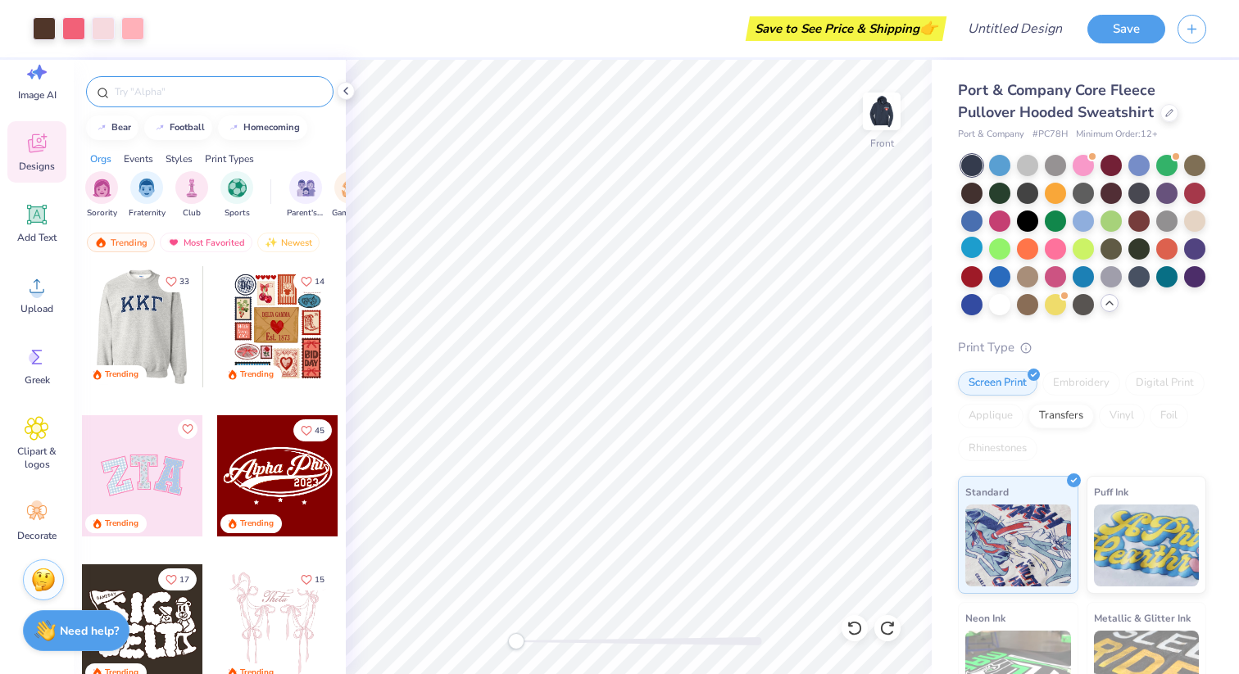
click at [147, 93] on input "text" at bounding box center [218, 92] width 210 height 16
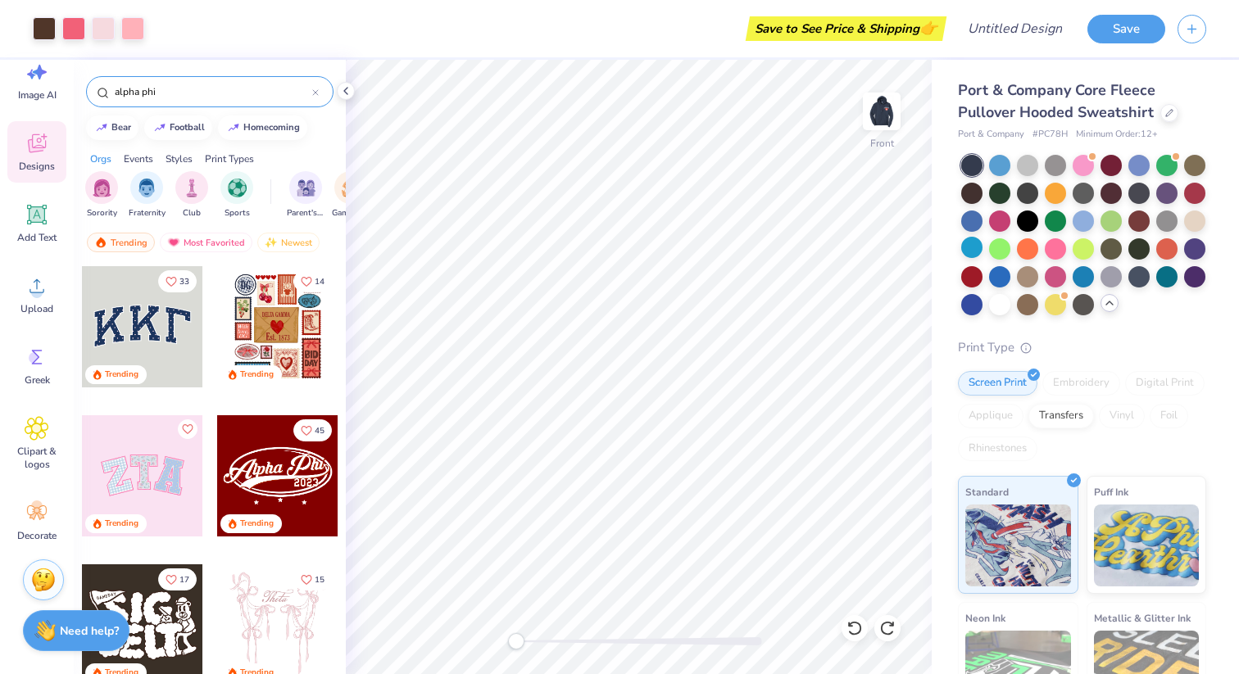
type input "alpha phi"
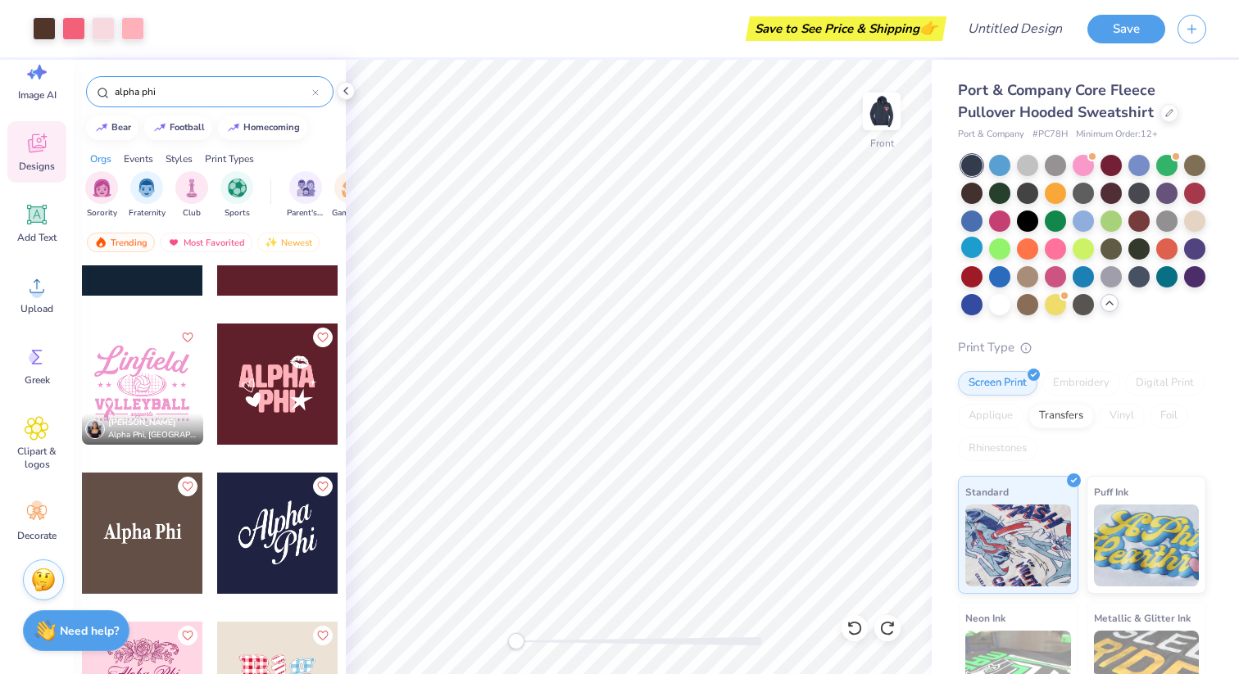
scroll to position [2927, 0]
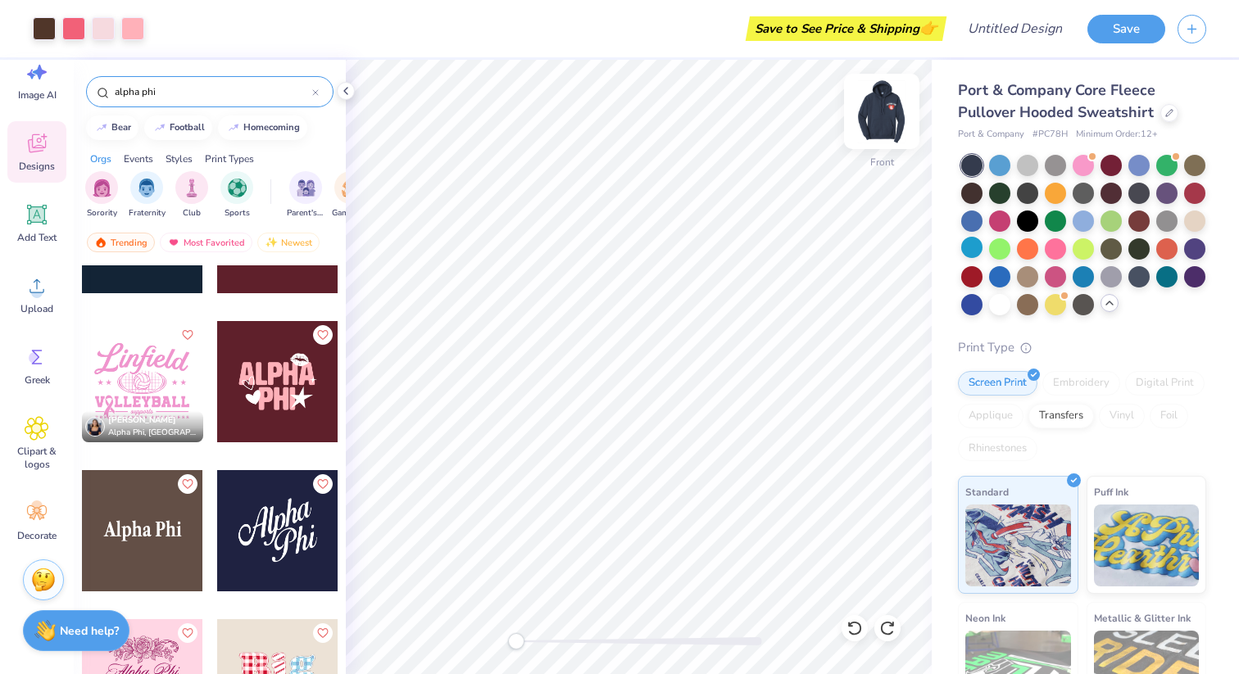
click at [895, 113] on img at bounding box center [882, 112] width 66 height 66
click at [301, 388] on div at bounding box center [277, 381] width 121 height 121
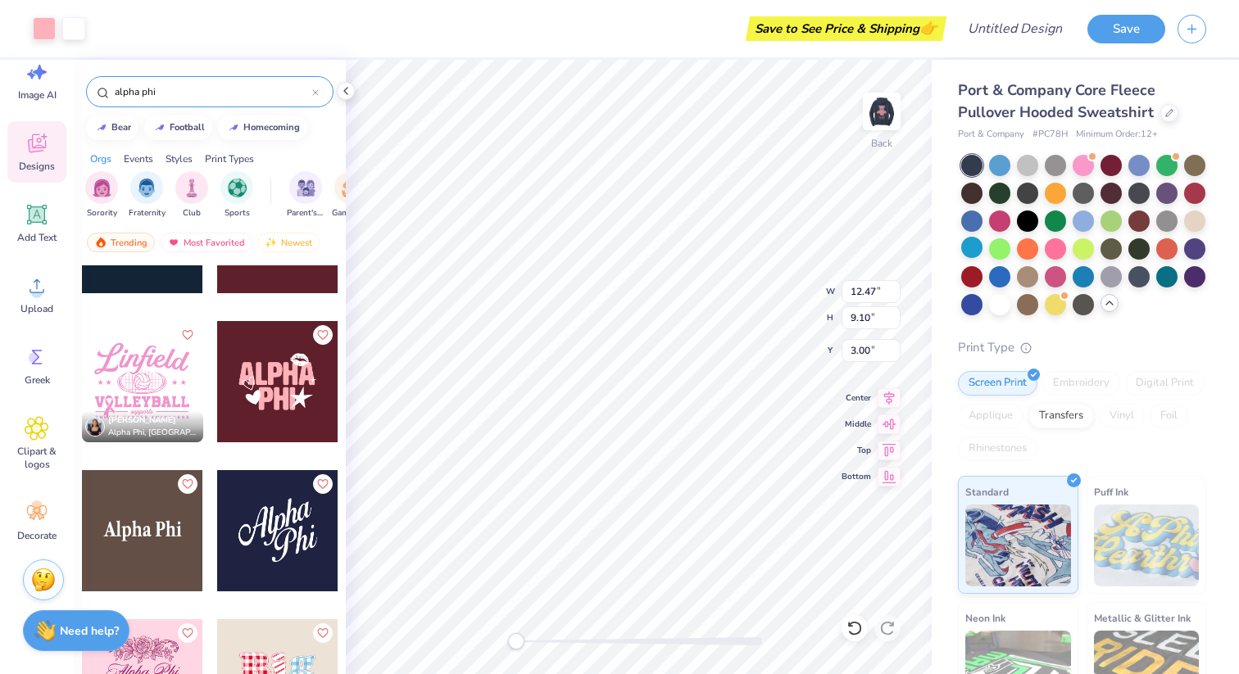
type input "5.95"
type input "1.51"
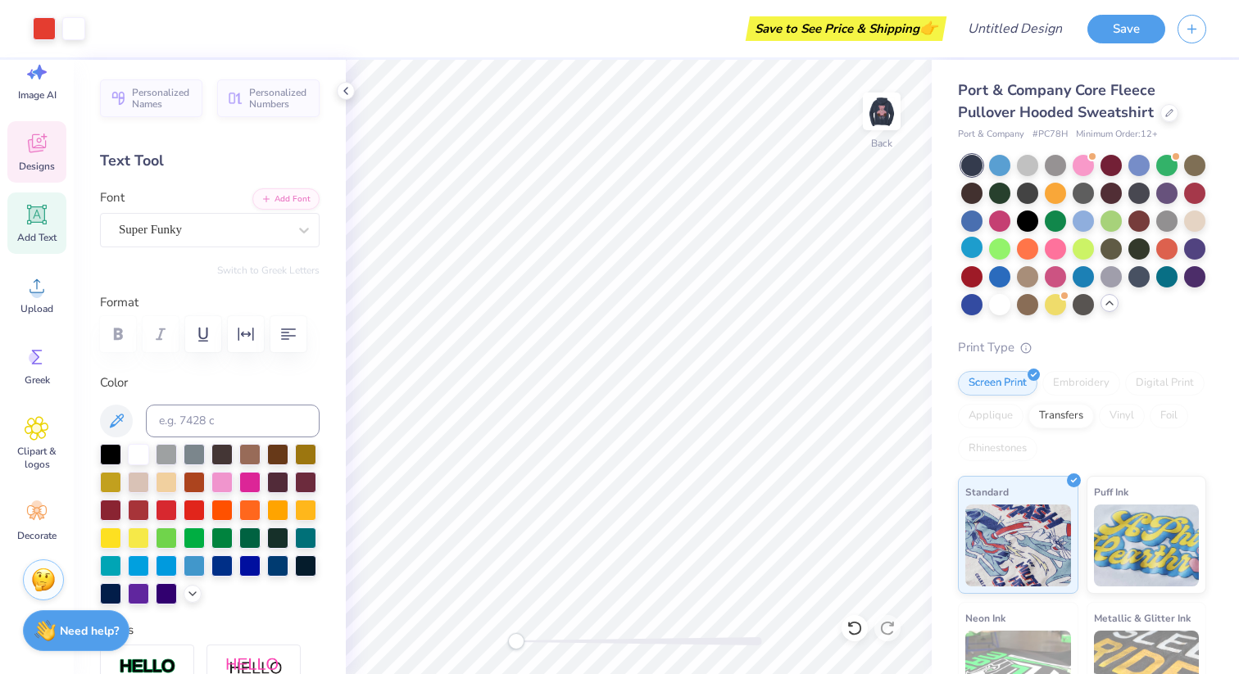
click at [39, 170] on span "Designs" at bounding box center [37, 166] width 36 height 13
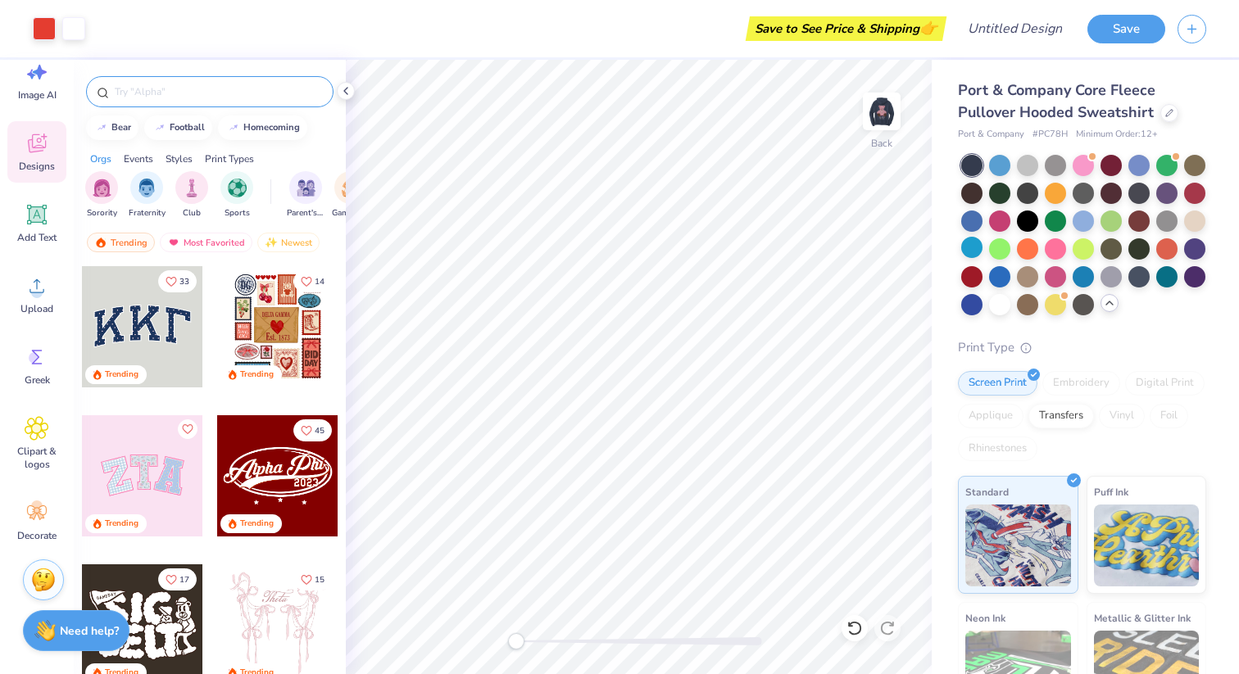
click at [167, 84] on input "text" at bounding box center [218, 92] width 210 height 16
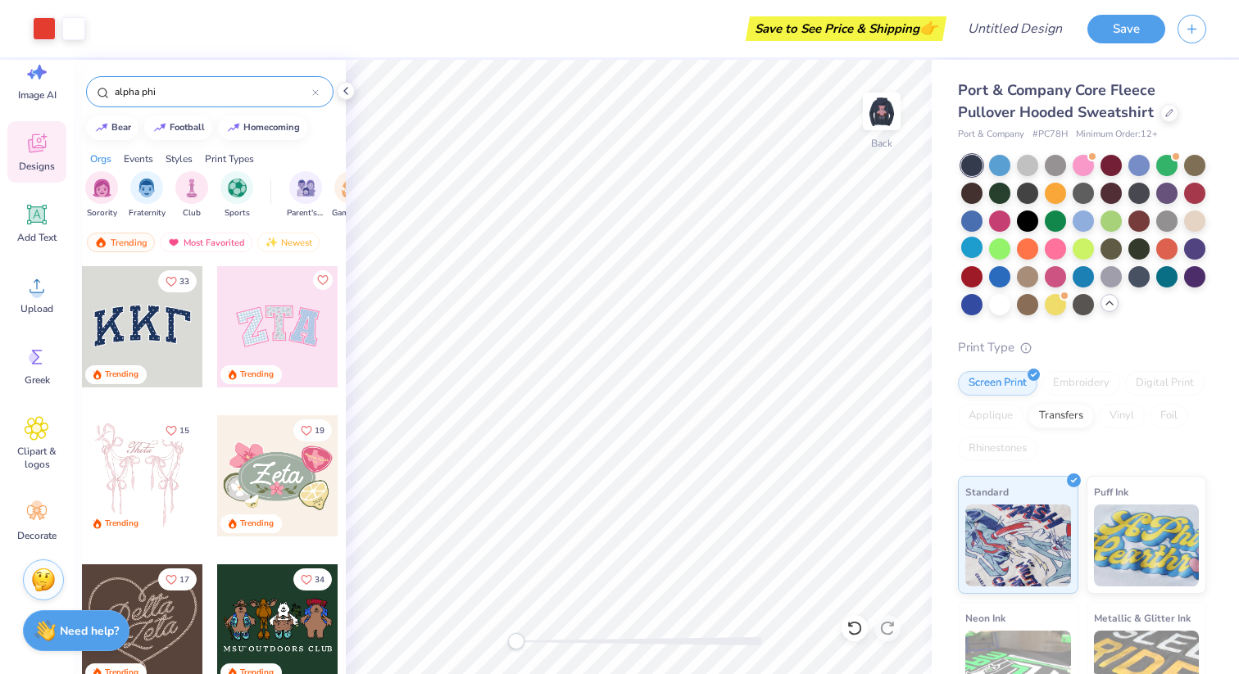
type input "alpha phi"
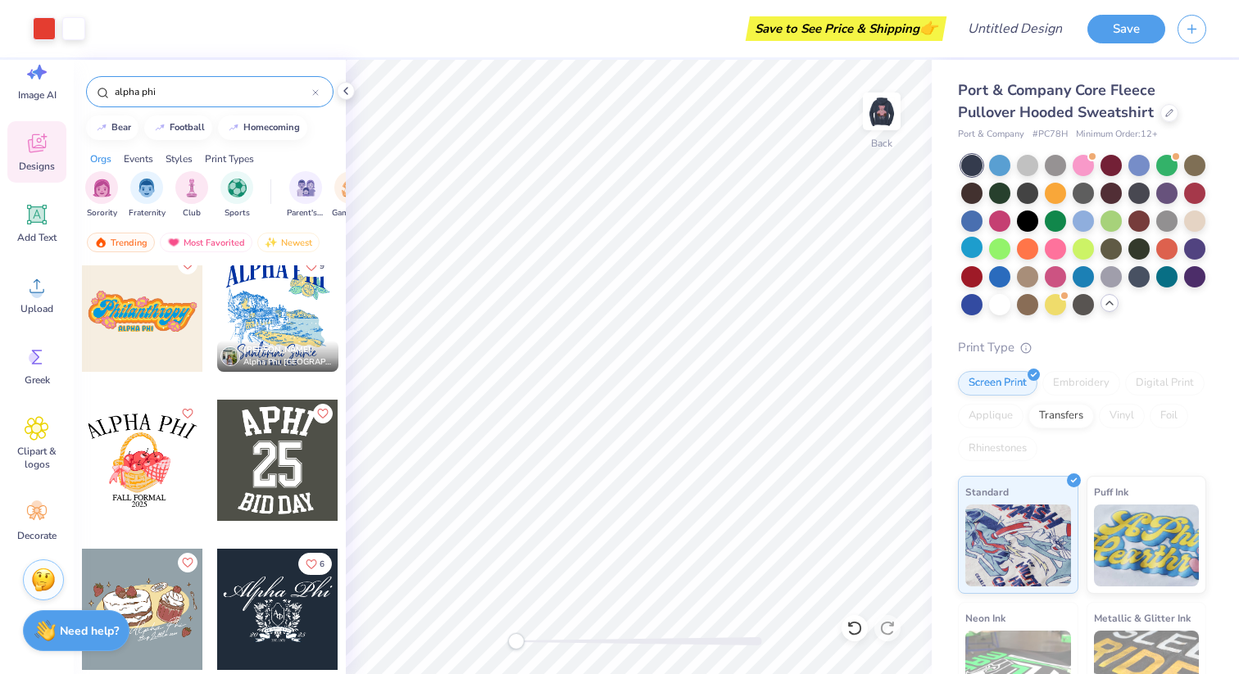
scroll to position [6581, 0]
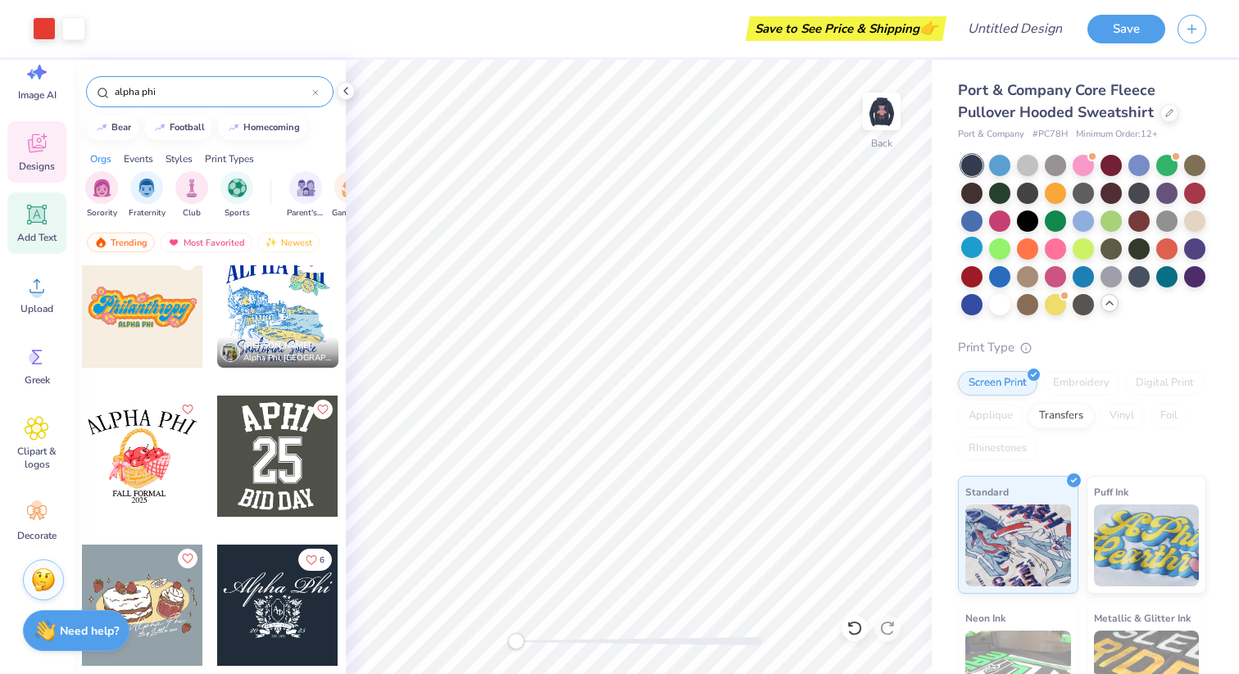
click at [52, 215] on div "Add Text" at bounding box center [36, 223] width 59 height 61
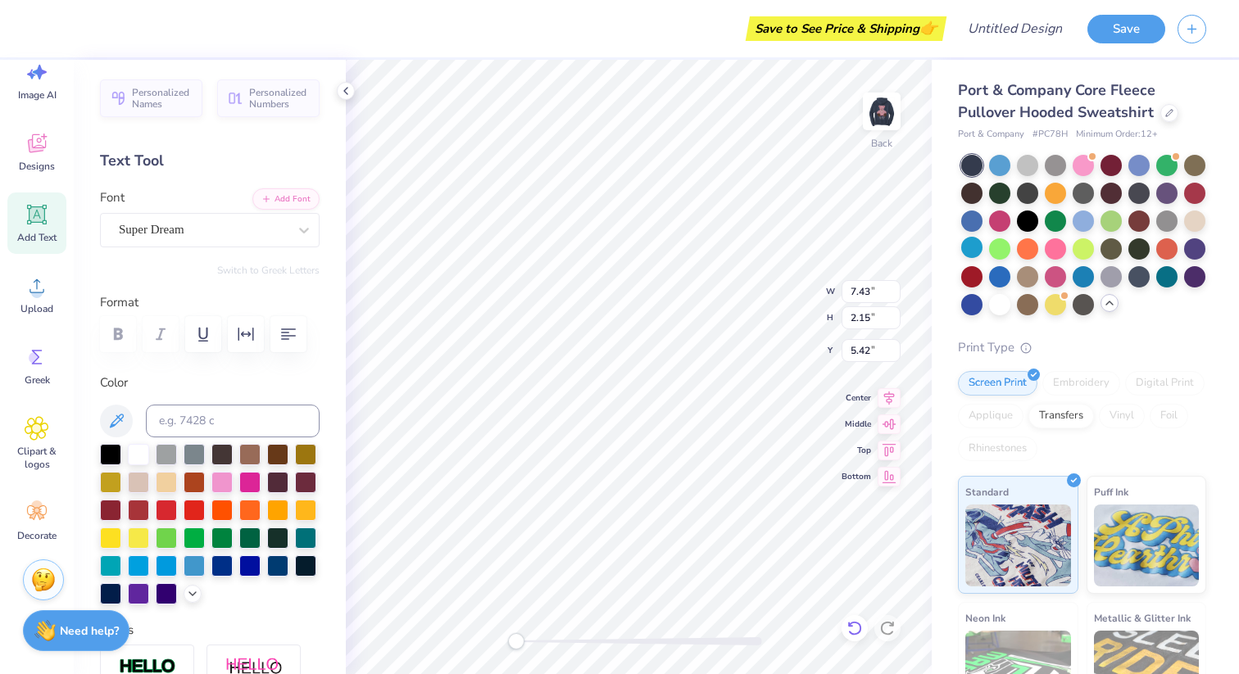
click at [856, 627] on icon at bounding box center [854, 628] width 16 height 16
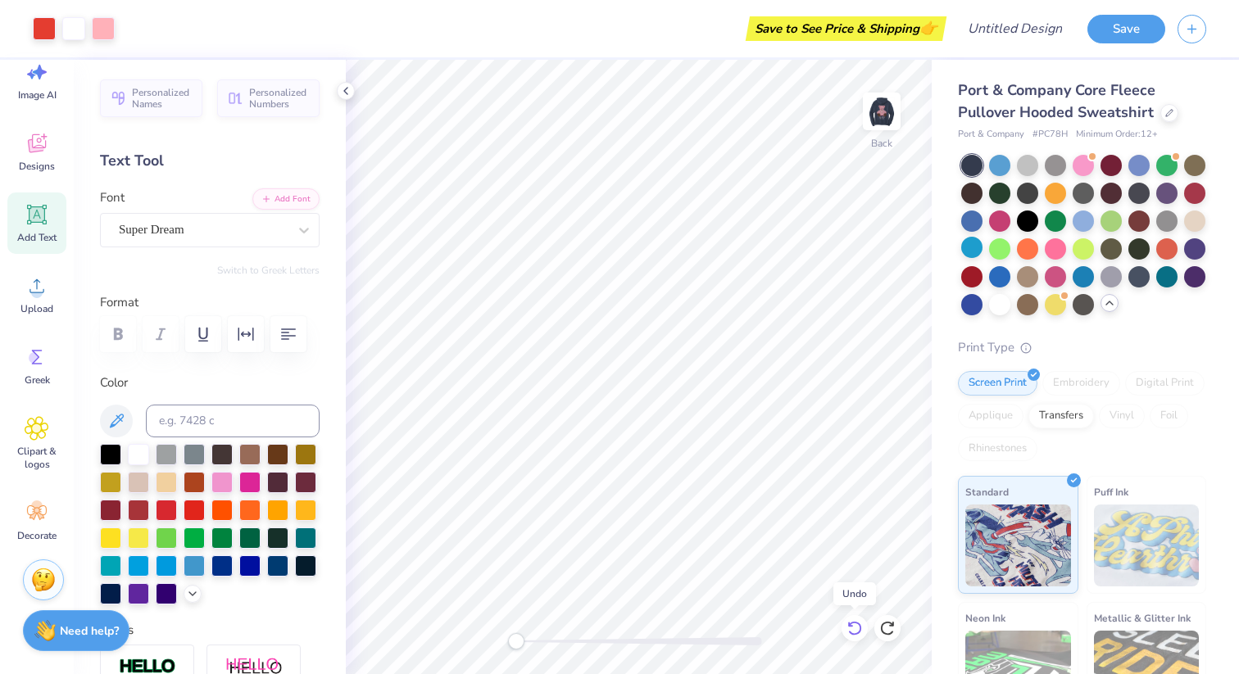
click at [856, 627] on icon at bounding box center [854, 628] width 16 height 16
click at [856, 625] on icon at bounding box center [854, 628] width 16 height 16
click at [855, 624] on icon at bounding box center [854, 628] width 16 height 16
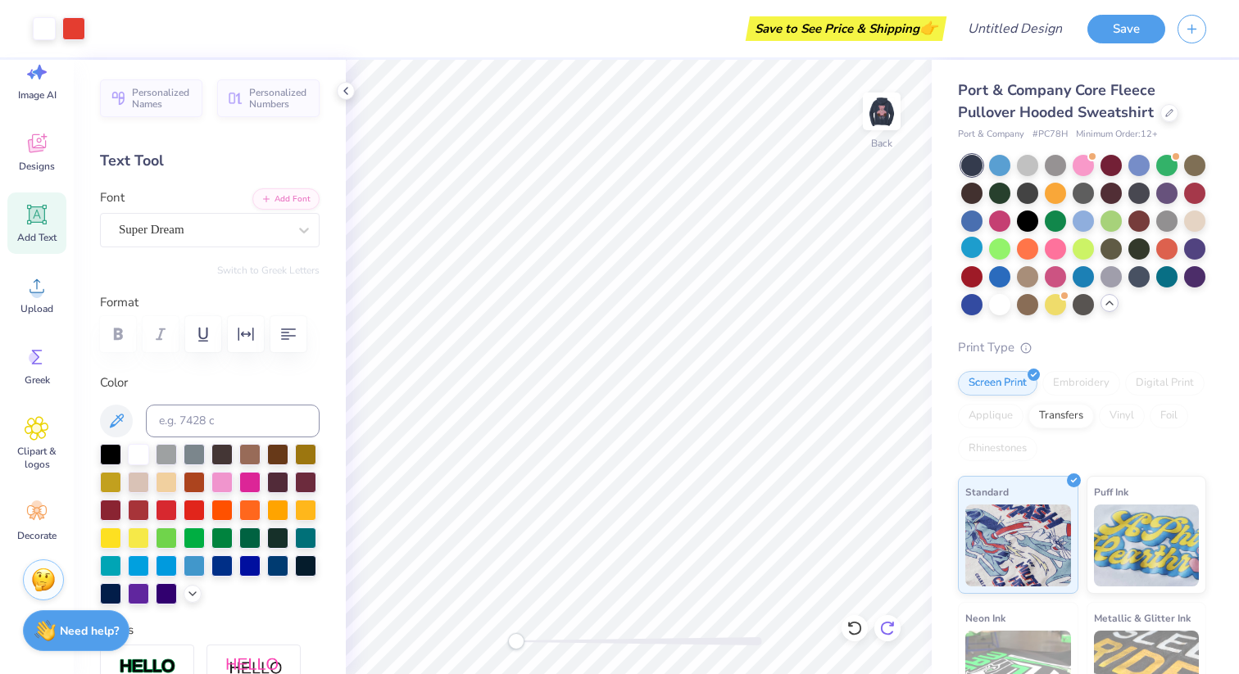
click at [891, 624] on icon at bounding box center [887, 628] width 14 height 15
click at [891, 115] on img at bounding box center [882, 112] width 66 height 66
click at [858, 628] on icon at bounding box center [854, 628] width 16 height 16
click at [887, 630] on icon at bounding box center [887, 628] width 16 height 16
click at [874, 127] on img at bounding box center [882, 112] width 66 height 66
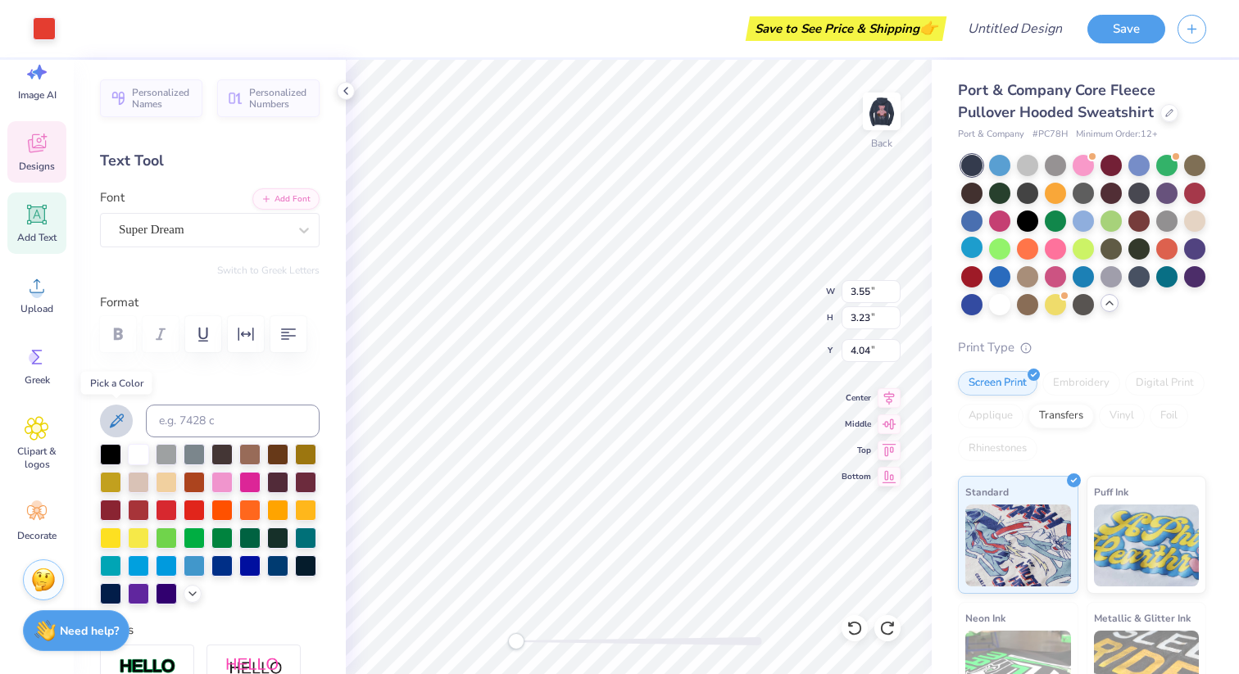
click at [110, 427] on icon at bounding box center [117, 421] width 14 height 14
click at [194, 596] on icon at bounding box center [192, 592] width 13 height 13
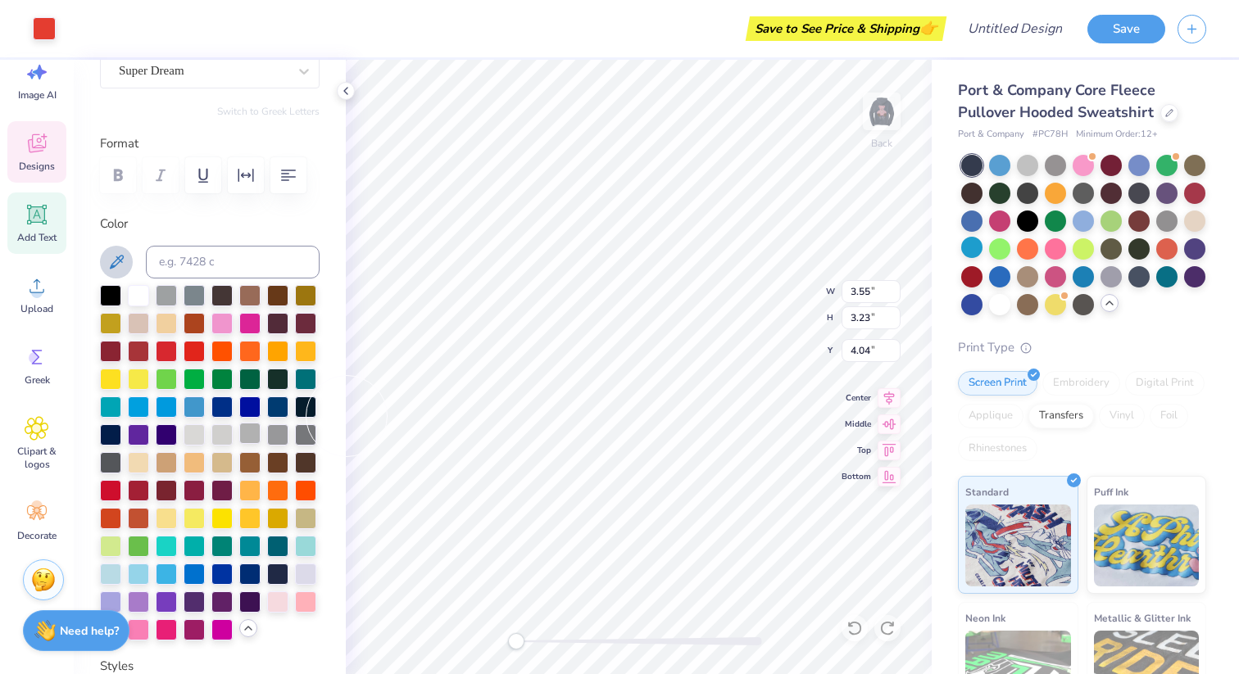
scroll to position [166, 0]
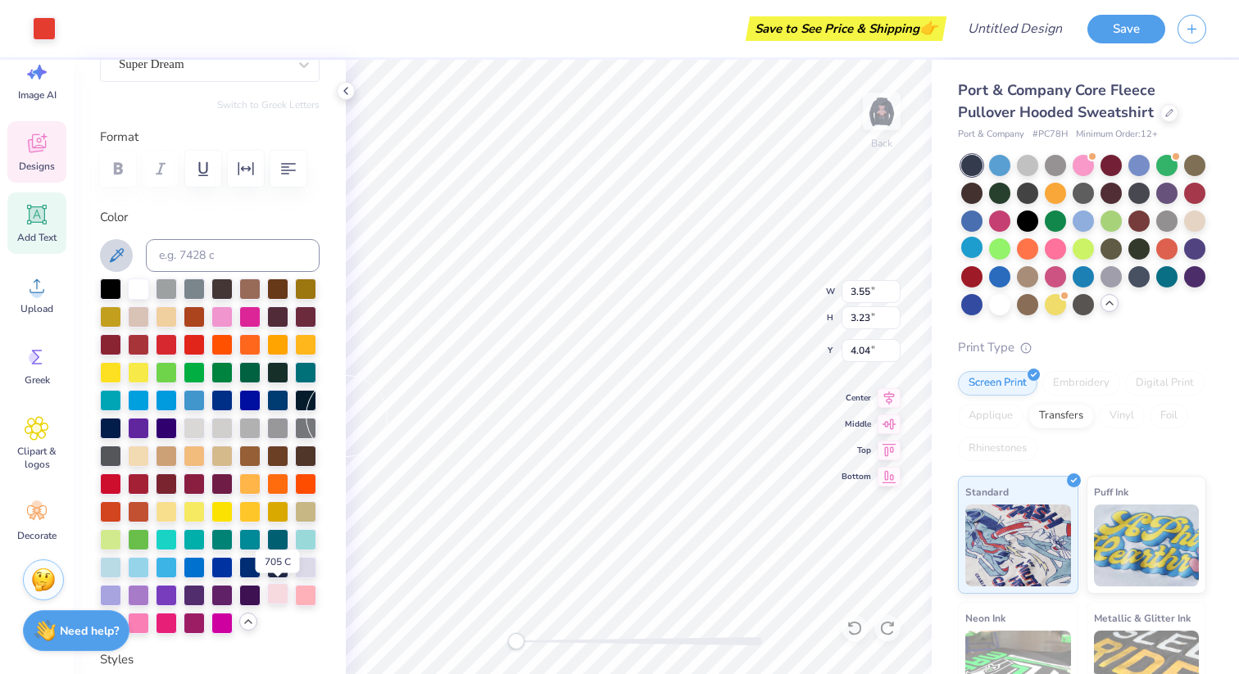
click at [278, 591] on div at bounding box center [277, 593] width 21 height 21
click at [279, 593] on div at bounding box center [277, 593] width 21 height 21
click at [274, 591] on div at bounding box center [277, 593] width 21 height 21
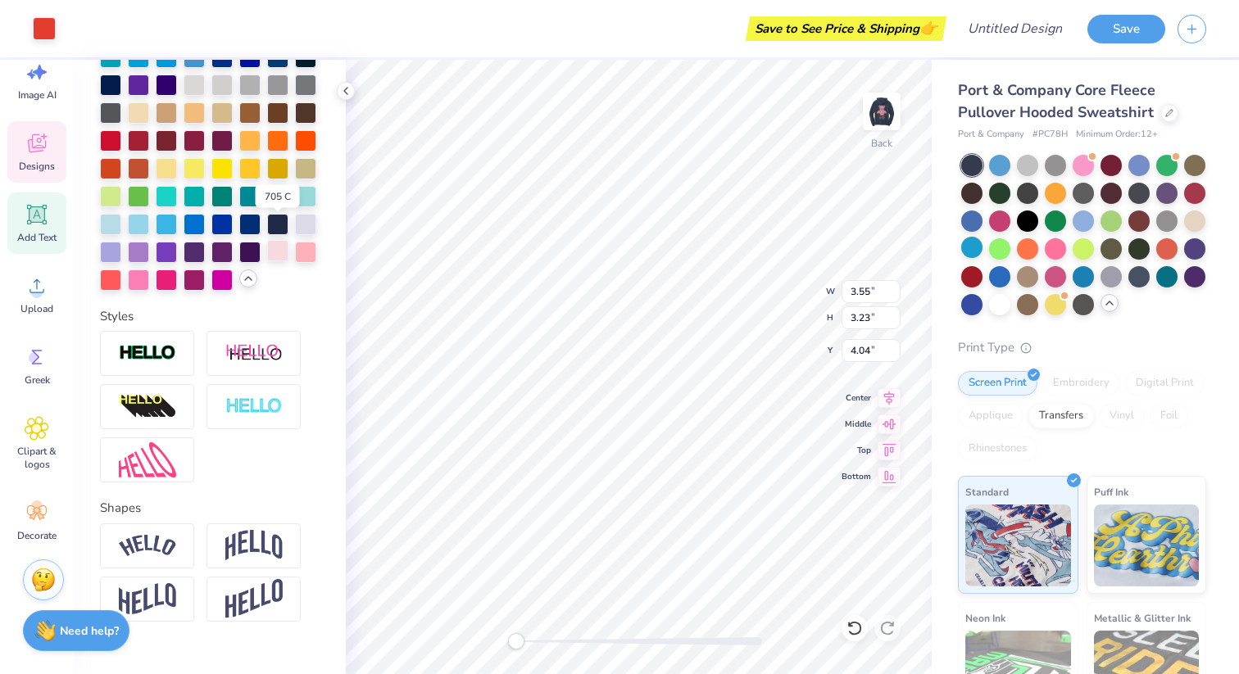
scroll to position [537, 0]
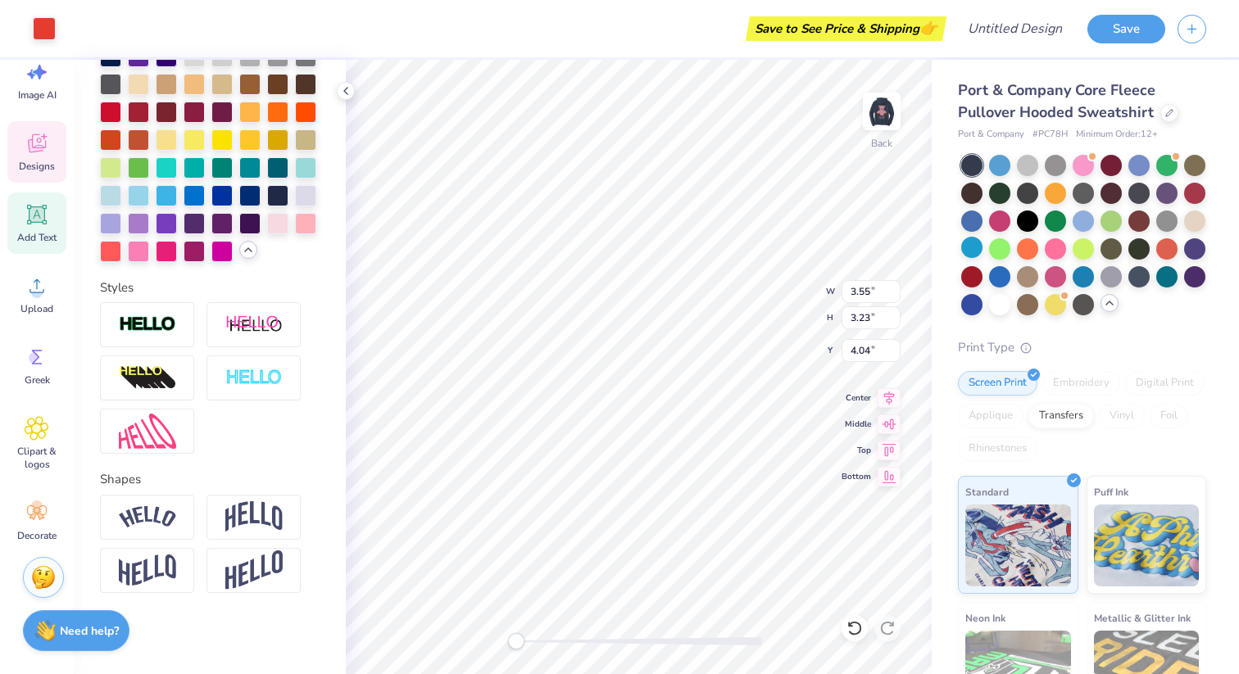
click at [43, 589] on img at bounding box center [43, 577] width 25 height 25
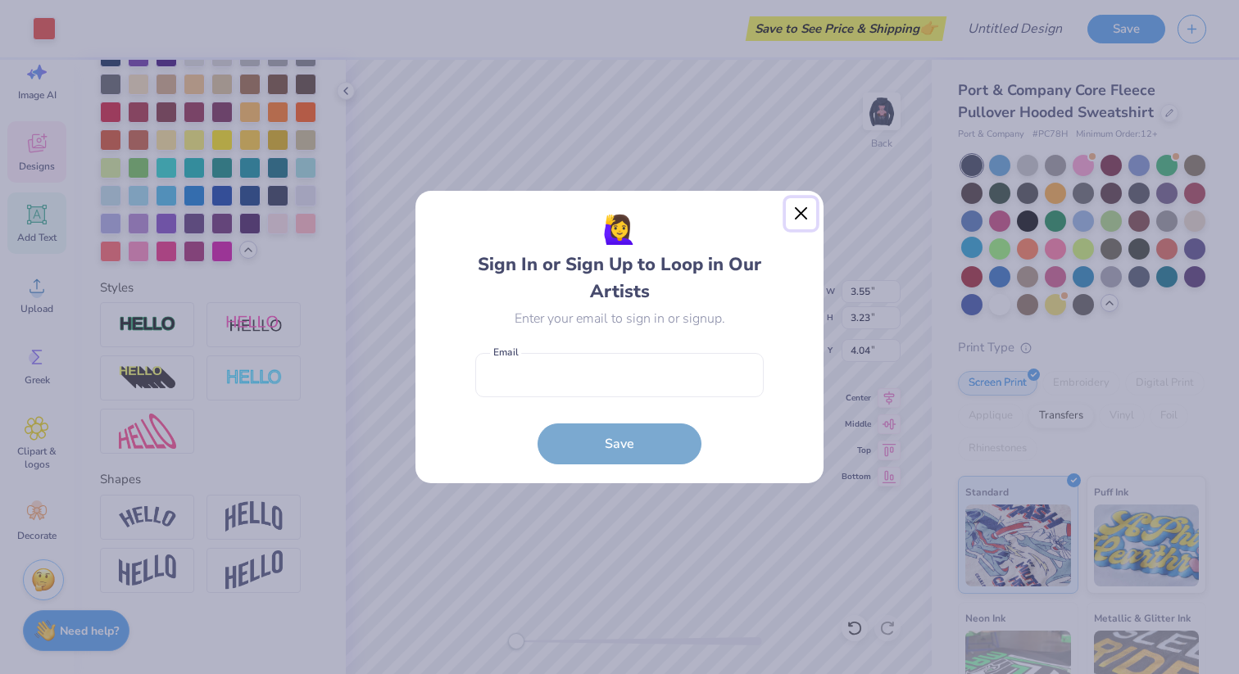
click at [792, 223] on button "Close" at bounding box center [801, 213] width 31 height 31
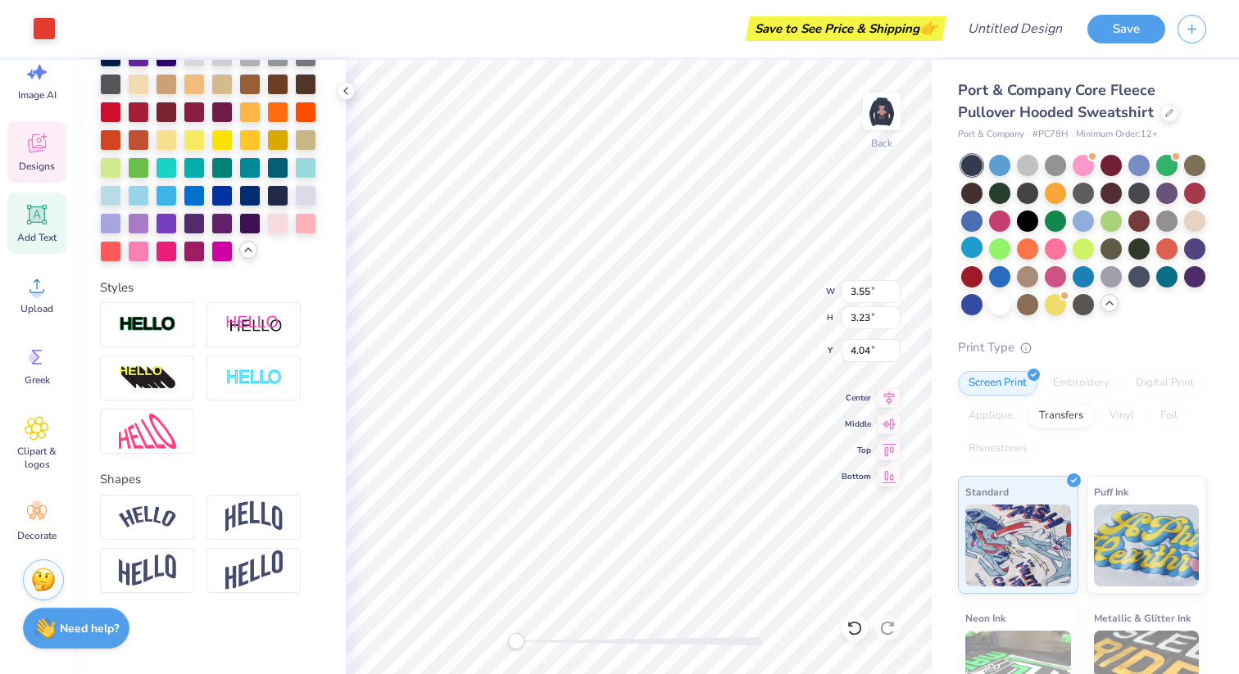
click at [59, 640] on div "Need help? Chat with us." at bounding box center [76, 628] width 107 height 41
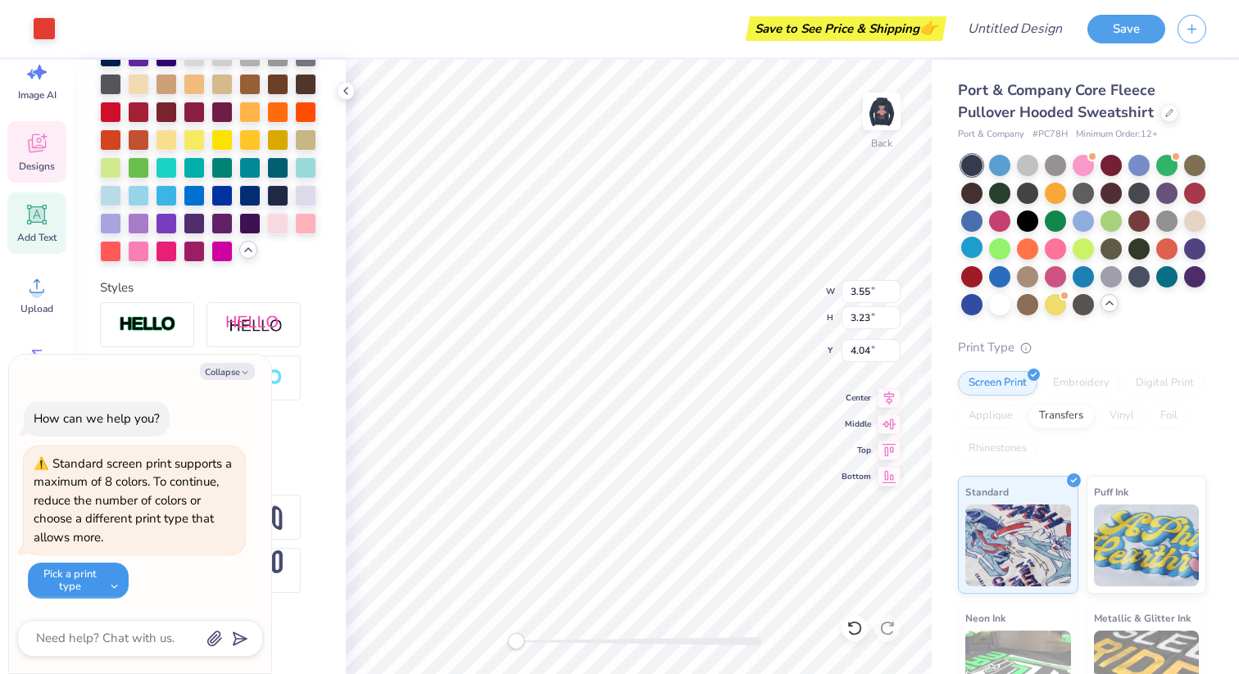
click at [103, 573] on button "Pick a print type" at bounding box center [78, 581] width 101 height 36
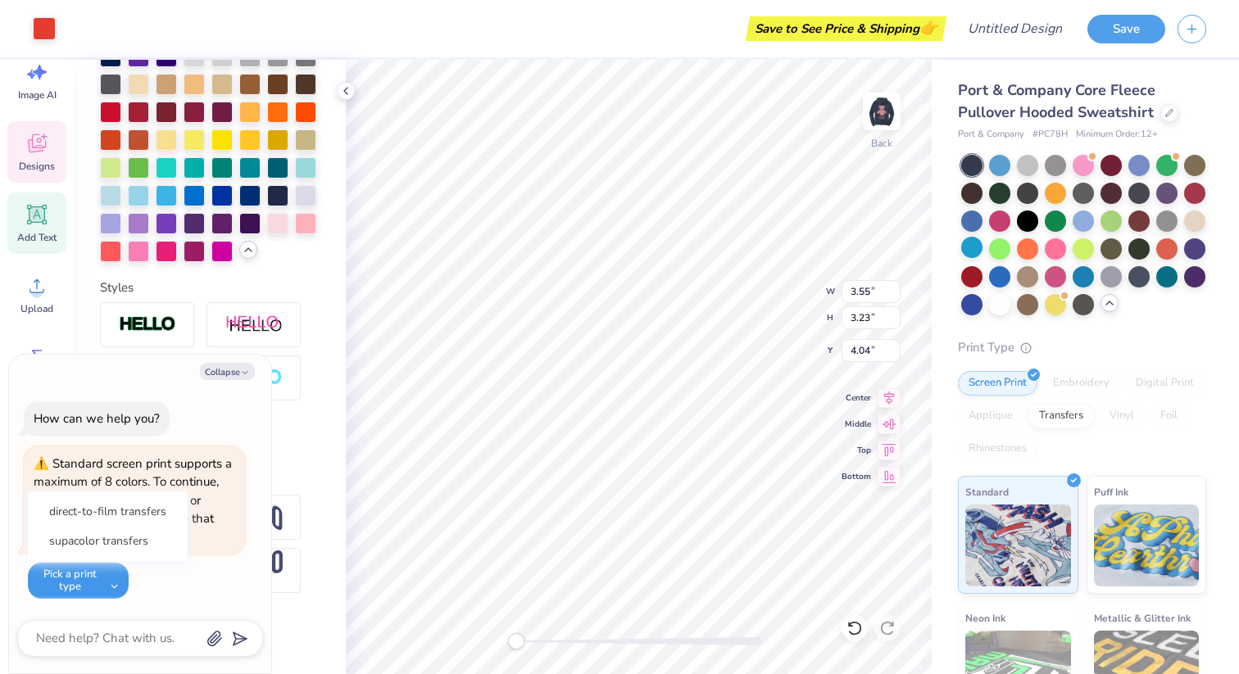
click at [103, 573] on button "Pick a print type" at bounding box center [78, 581] width 101 height 36
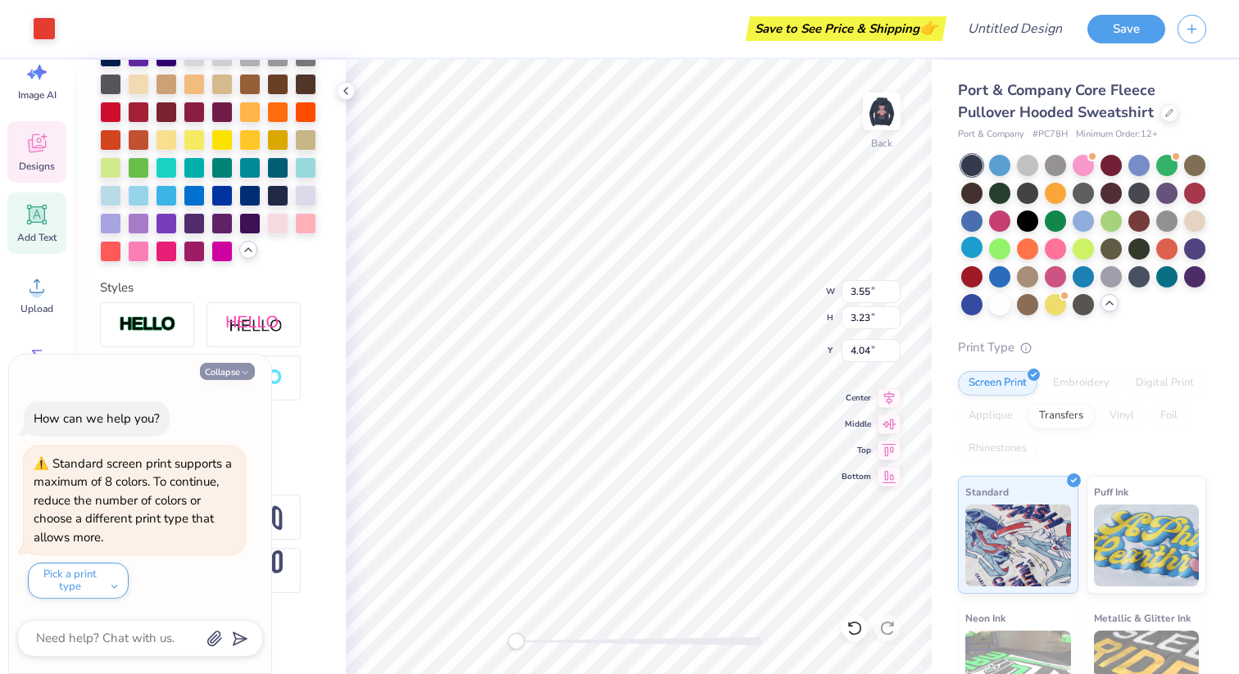
click at [243, 374] on icon "button" at bounding box center [245, 373] width 10 height 10
type textarea "x"
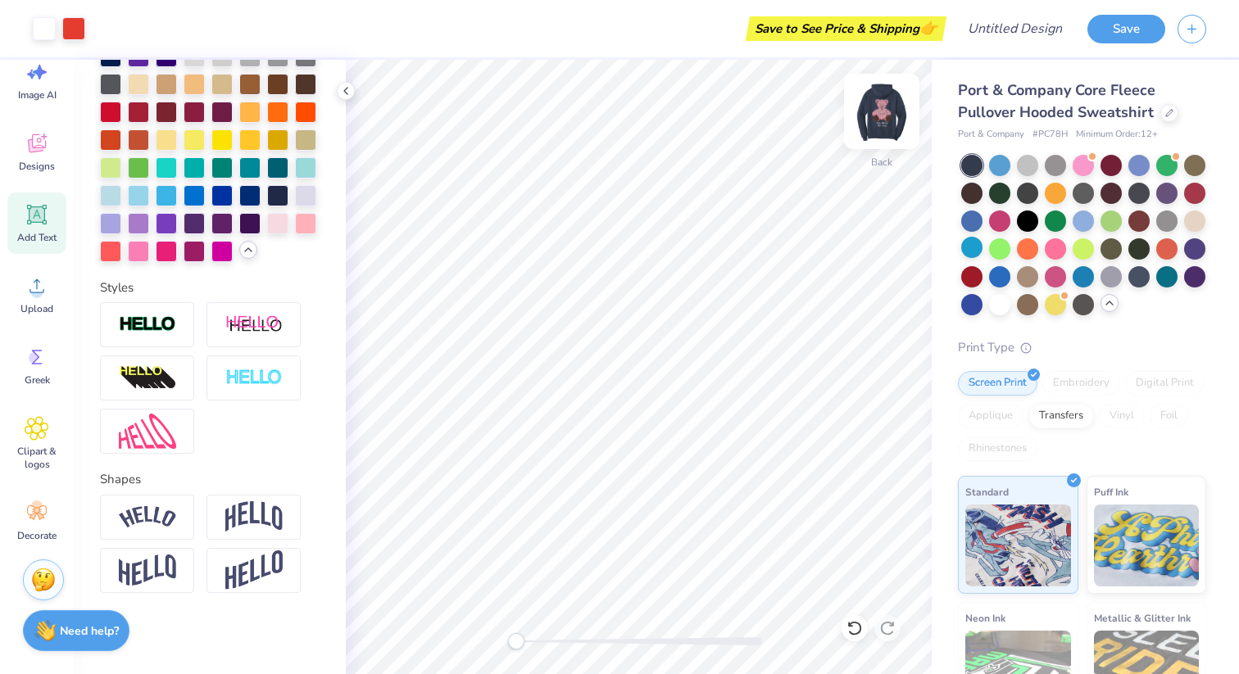
click at [887, 120] on img at bounding box center [882, 112] width 66 height 66
click at [885, 134] on div "Front" at bounding box center [882, 122] width 38 height 58
click at [885, 128] on img at bounding box center [881, 111] width 33 height 33
click at [1104, 305] on icon at bounding box center [1109, 303] width 13 height 13
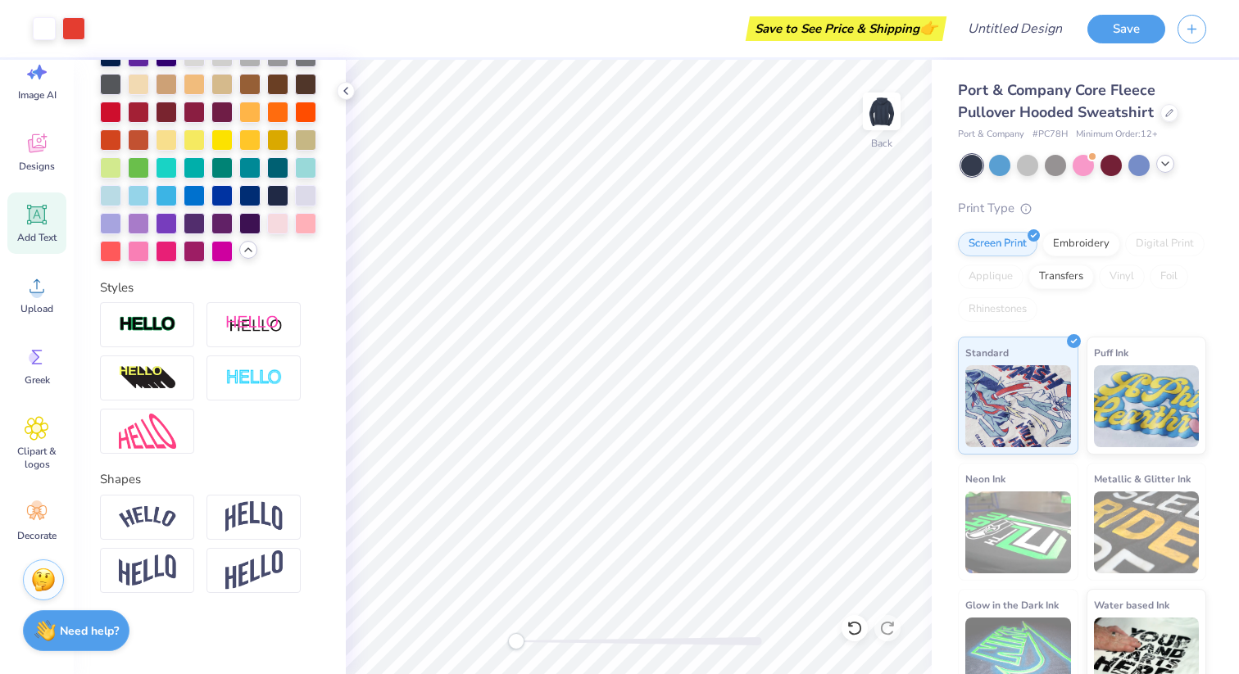
click at [1168, 163] on icon at bounding box center [1165, 163] width 13 height 13
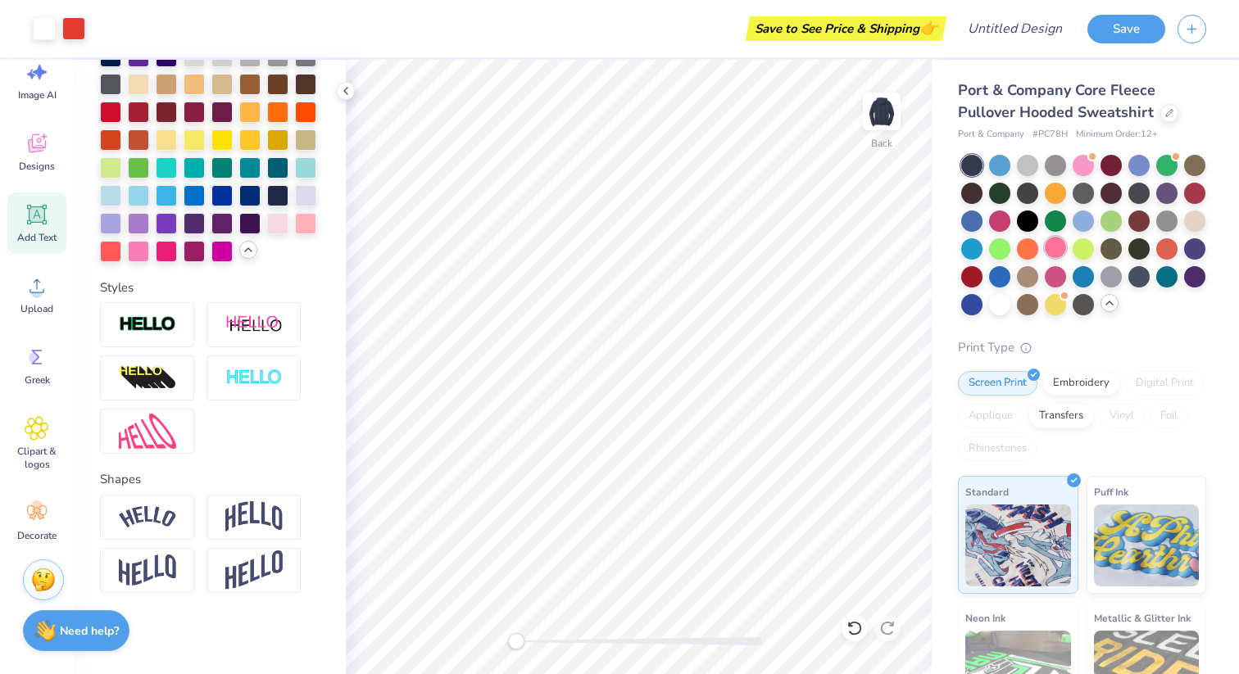
click at [1059, 252] on div at bounding box center [1055, 247] width 21 height 21
click at [1053, 274] on div at bounding box center [1055, 275] width 21 height 21
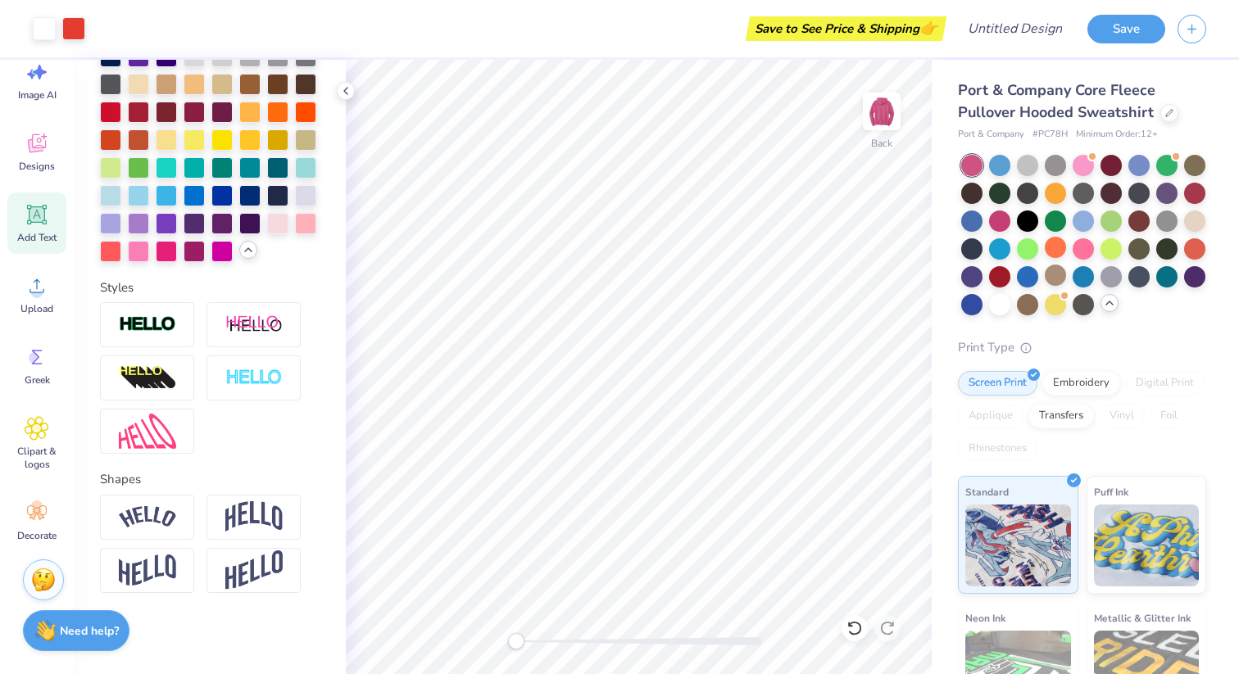
click at [969, 253] on div at bounding box center [971, 248] width 21 height 21
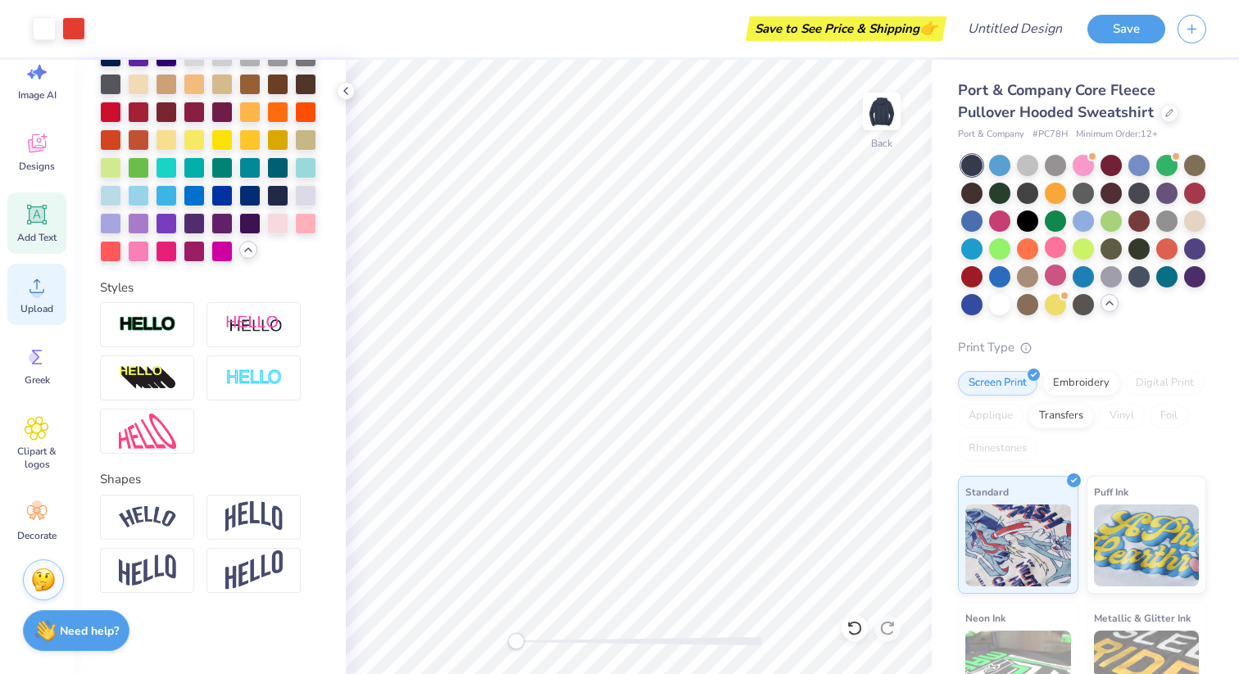
click at [879, 102] on img at bounding box center [881, 111] width 33 height 33
click at [39, 142] on icon at bounding box center [37, 143] width 18 height 19
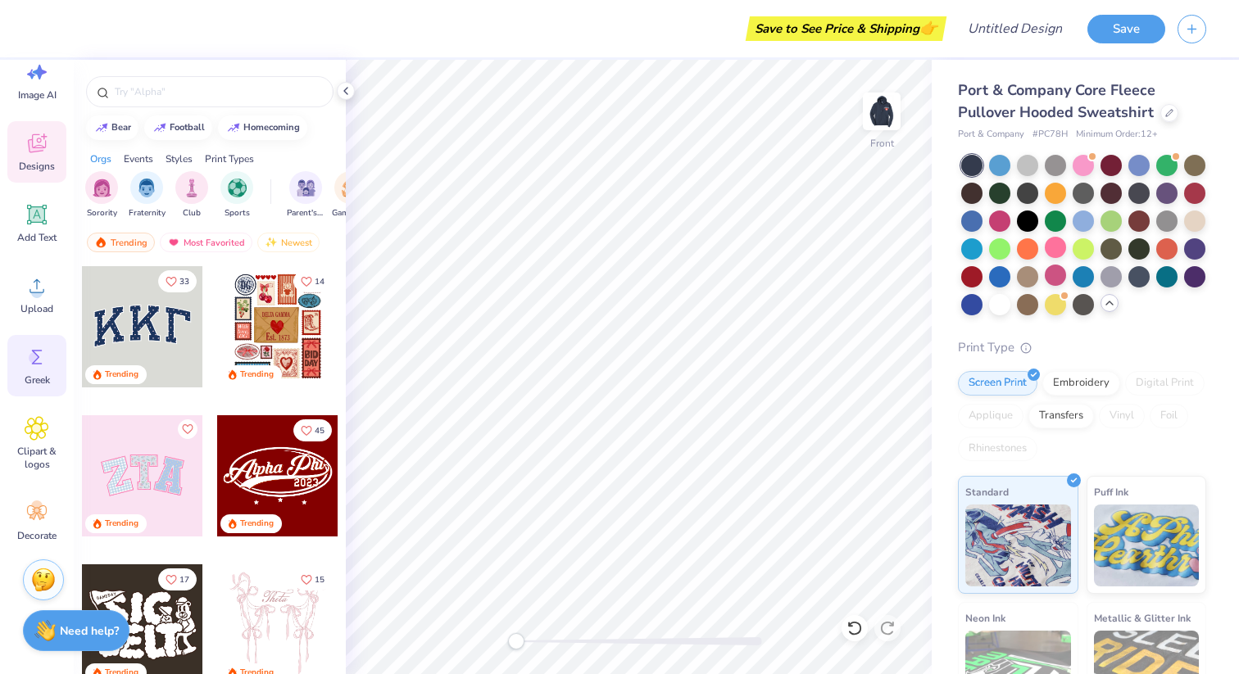
click at [37, 356] on icon at bounding box center [37, 357] width 11 height 15
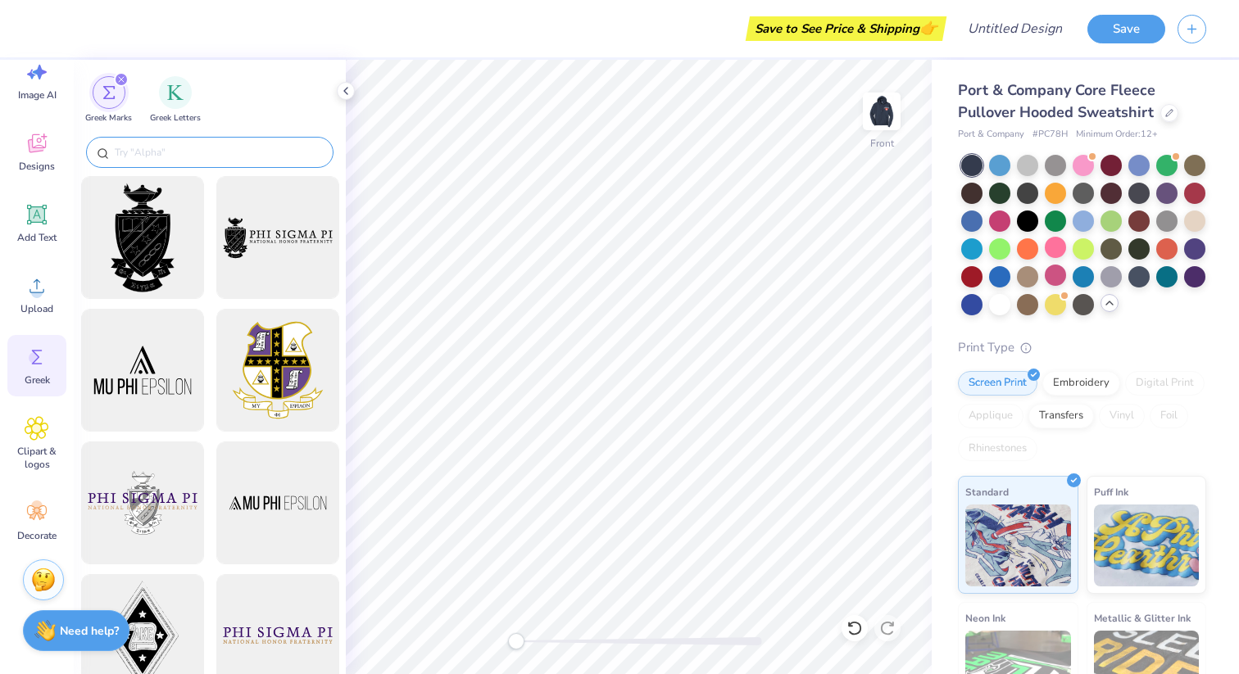
click at [203, 143] on div at bounding box center [209, 152] width 247 height 31
click at [185, 150] on input "text" at bounding box center [218, 152] width 210 height 16
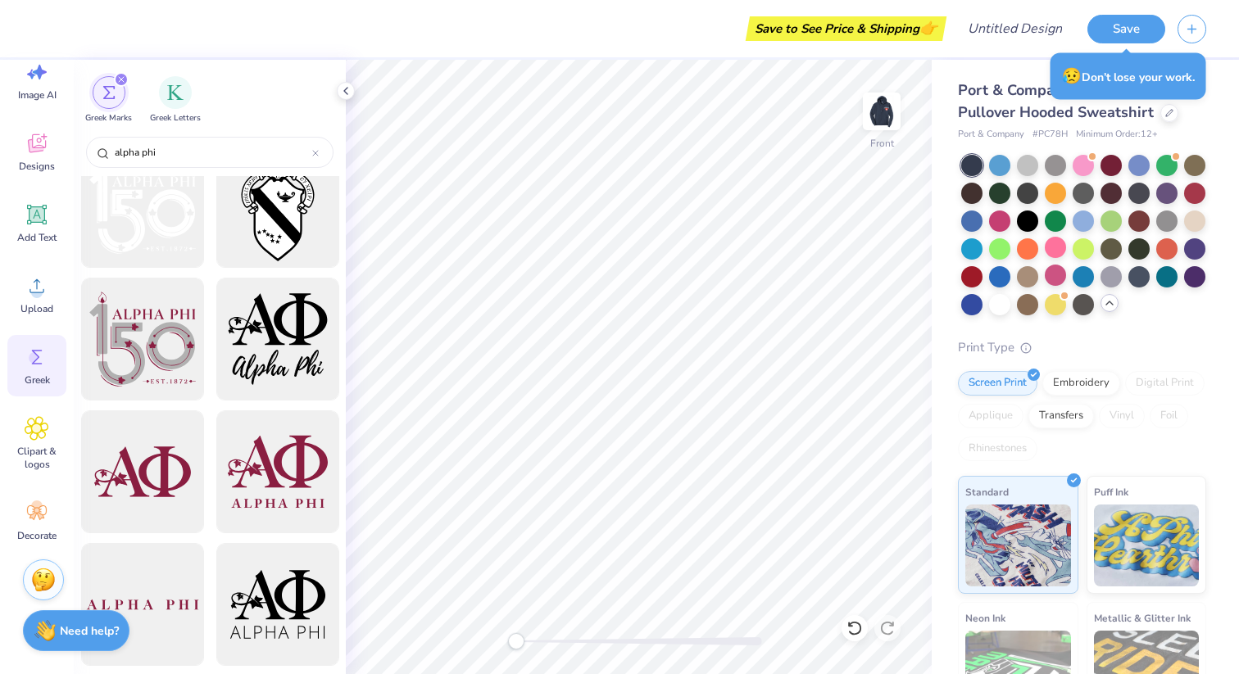
scroll to position [1238, 0]
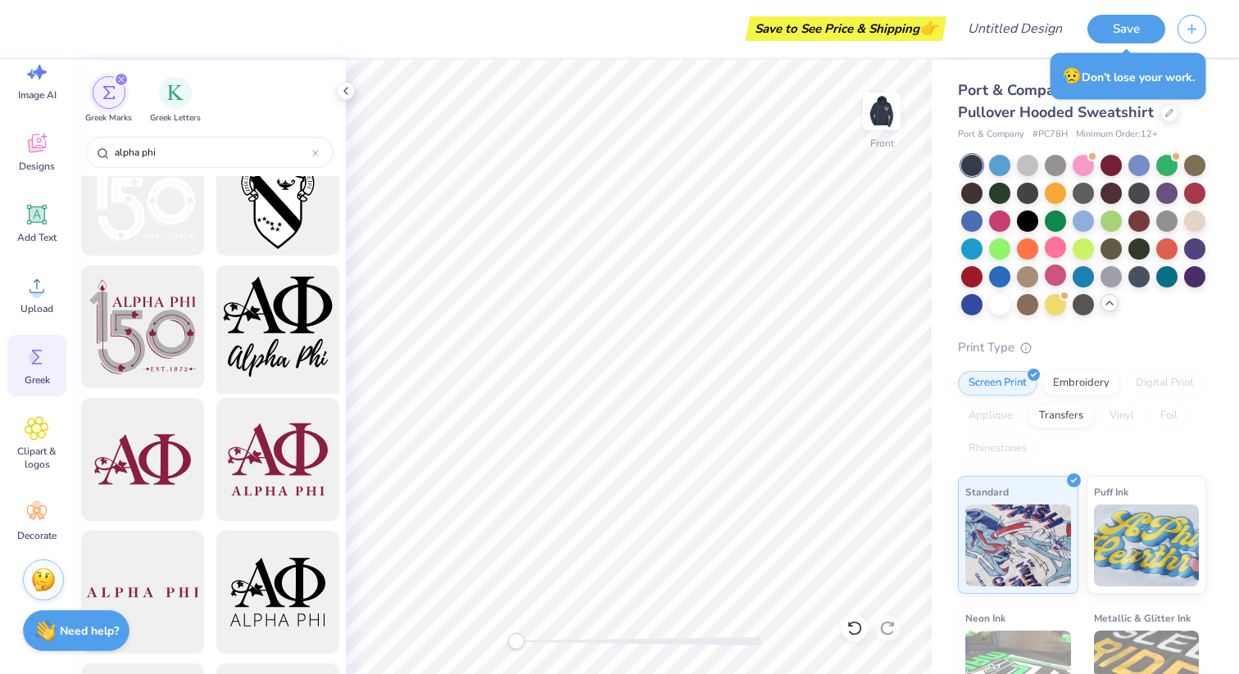
type input "alpha phi"
click at [265, 338] on div at bounding box center [277, 327] width 135 height 135
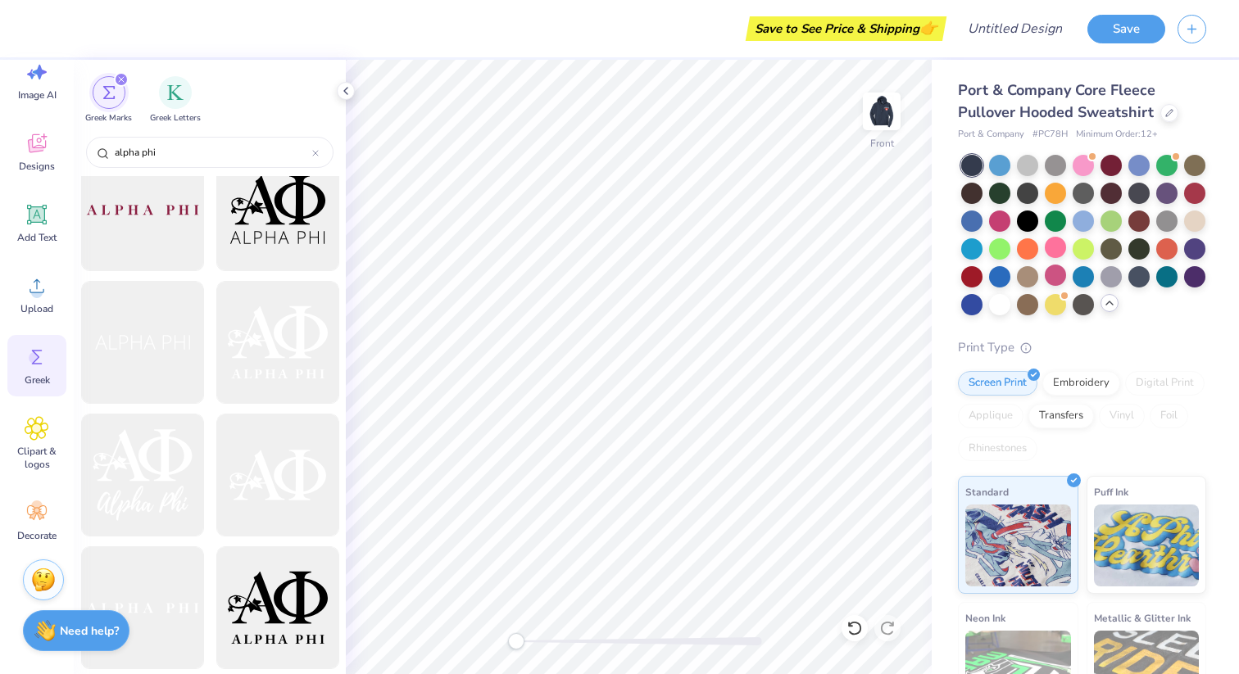
scroll to position [1625, 0]
click at [270, 461] on div at bounding box center [277, 471] width 135 height 135
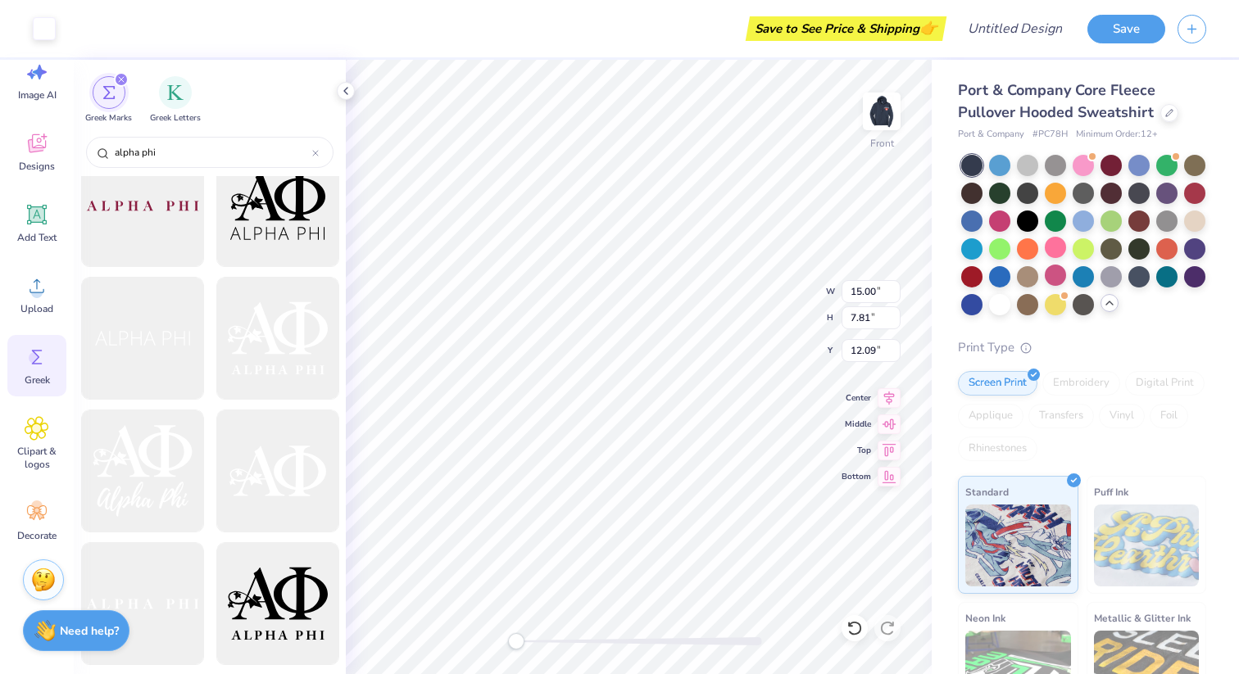
type input "3.50"
type input "1.82"
type input "18.08"
type input "5.69"
type input "2.97"
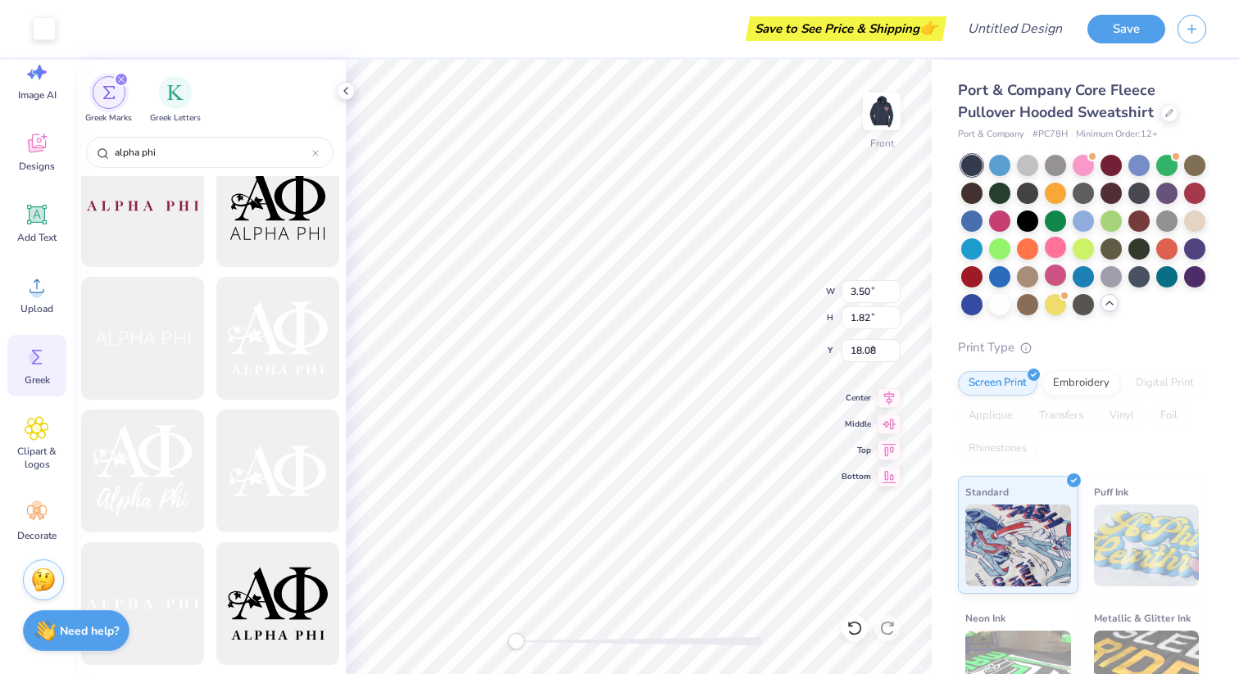
type input "8.55"
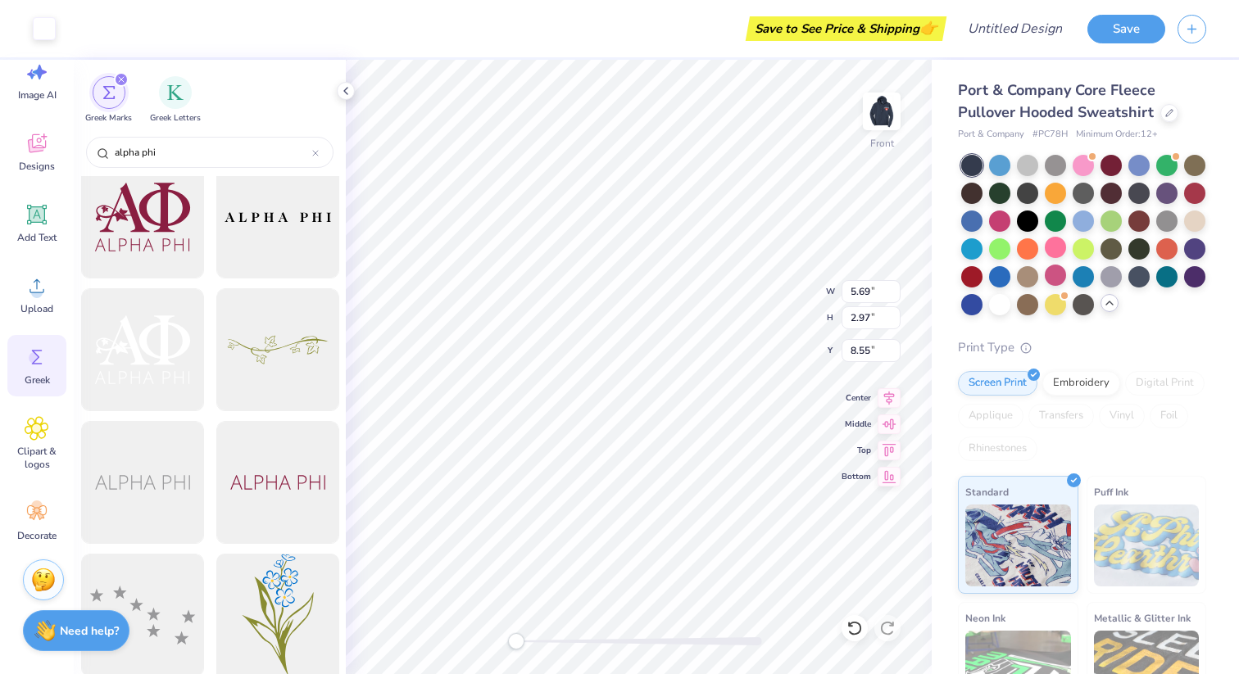
scroll to position [2280, 0]
click at [277, 364] on div at bounding box center [277, 346] width 135 height 135
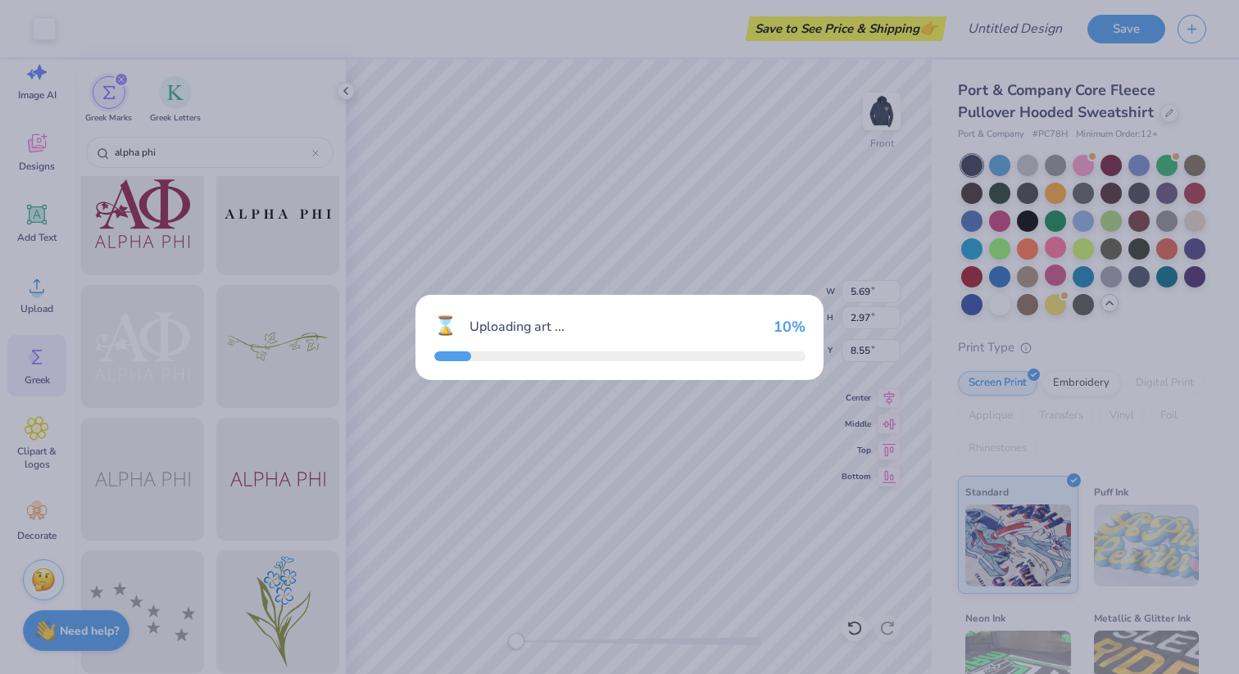
type input "15.00"
type input "4.25"
type input "13.87"
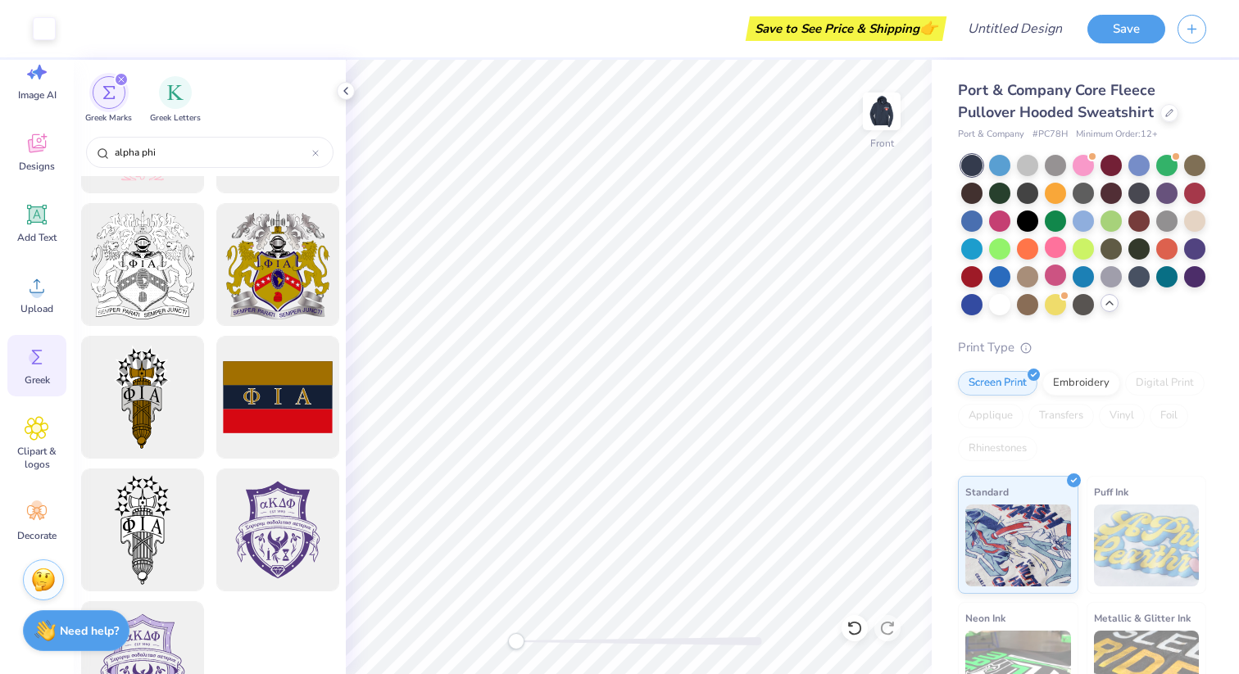
scroll to position [9721, 0]
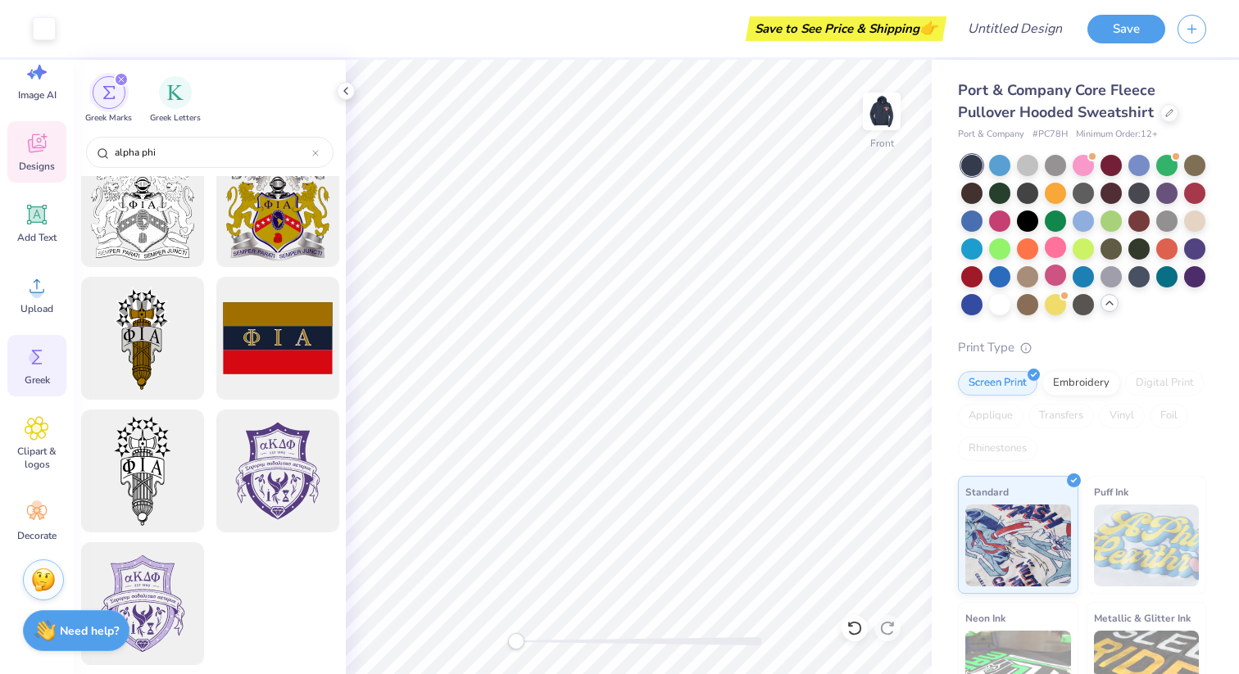
click at [36, 160] on span "Designs" at bounding box center [37, 166] width 36 height 13
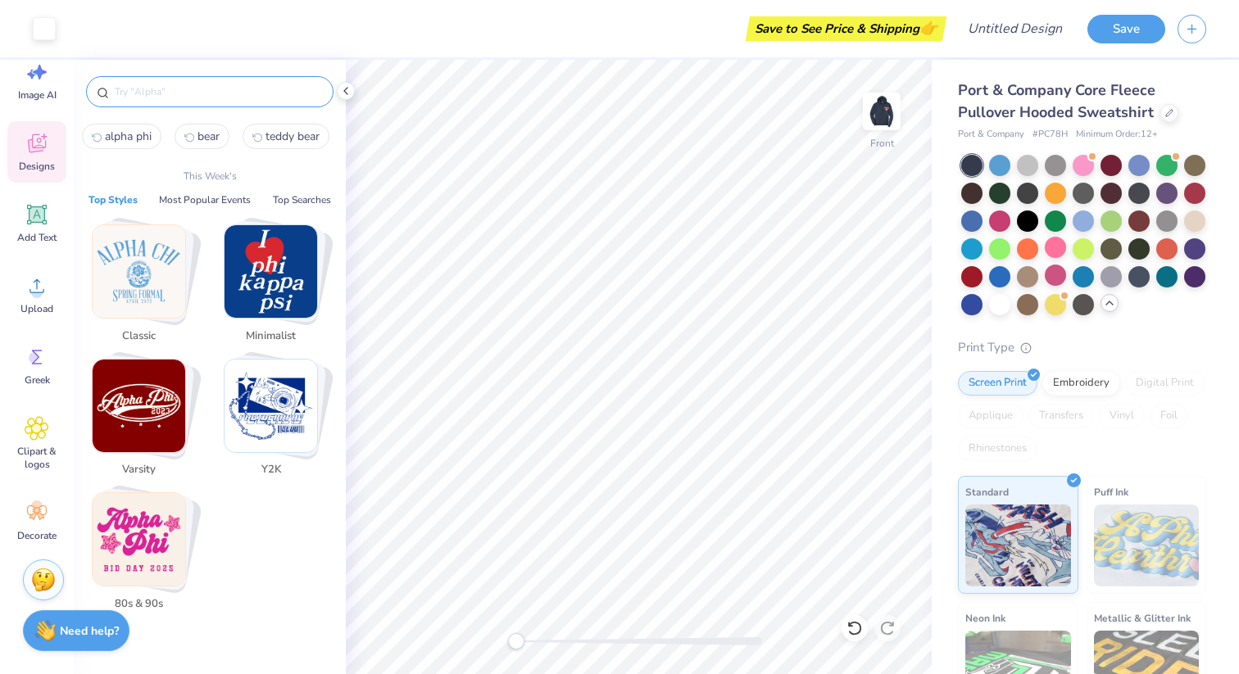
click at [158, 95] on input "text" at bounding box center [218, 92] width 210 height 16
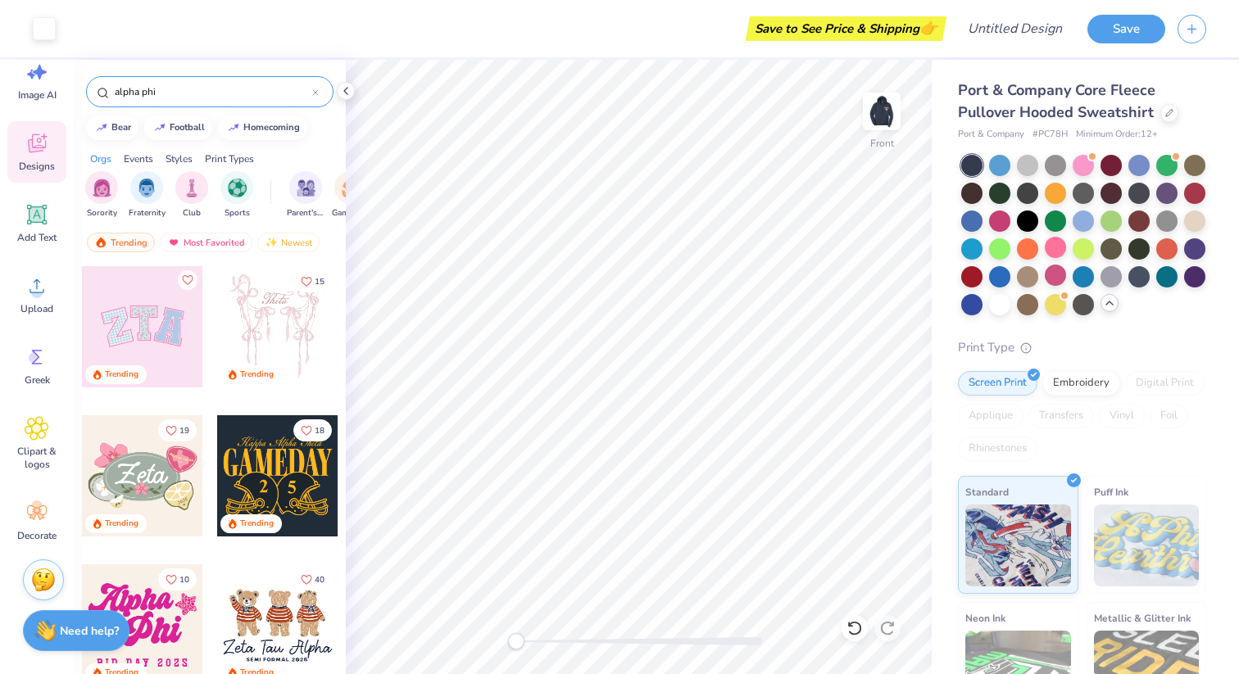
type input "alpha phi"
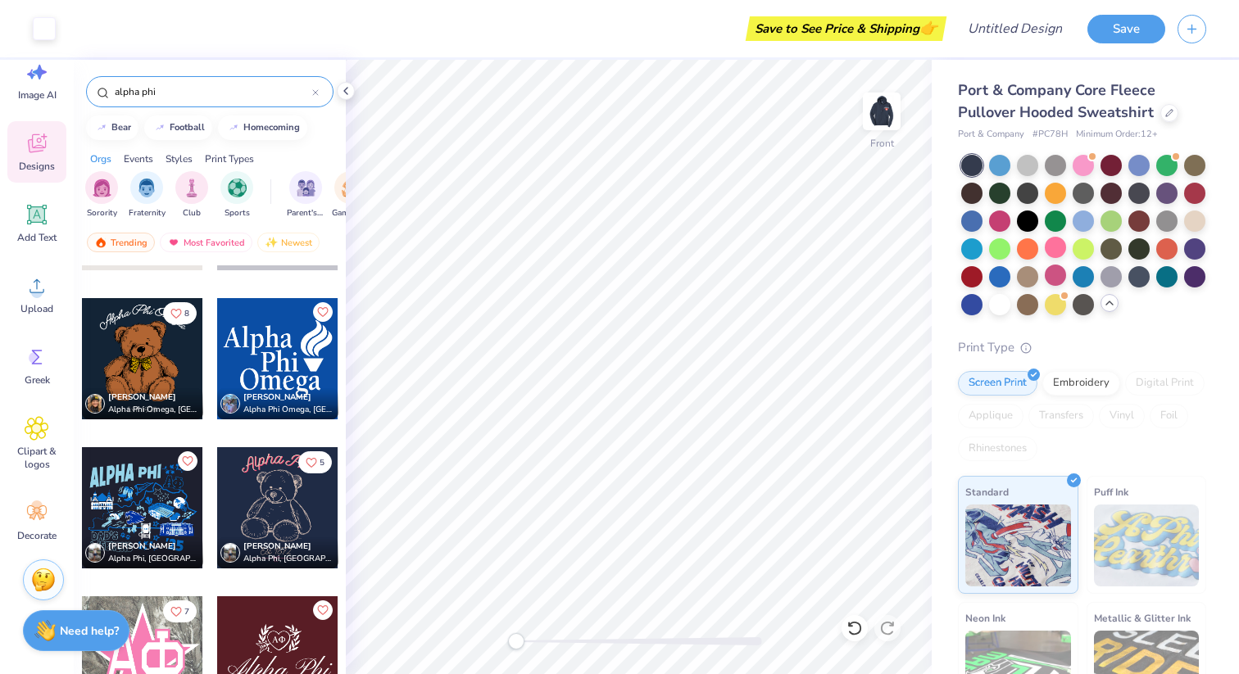
scroll to position [8161, 0]
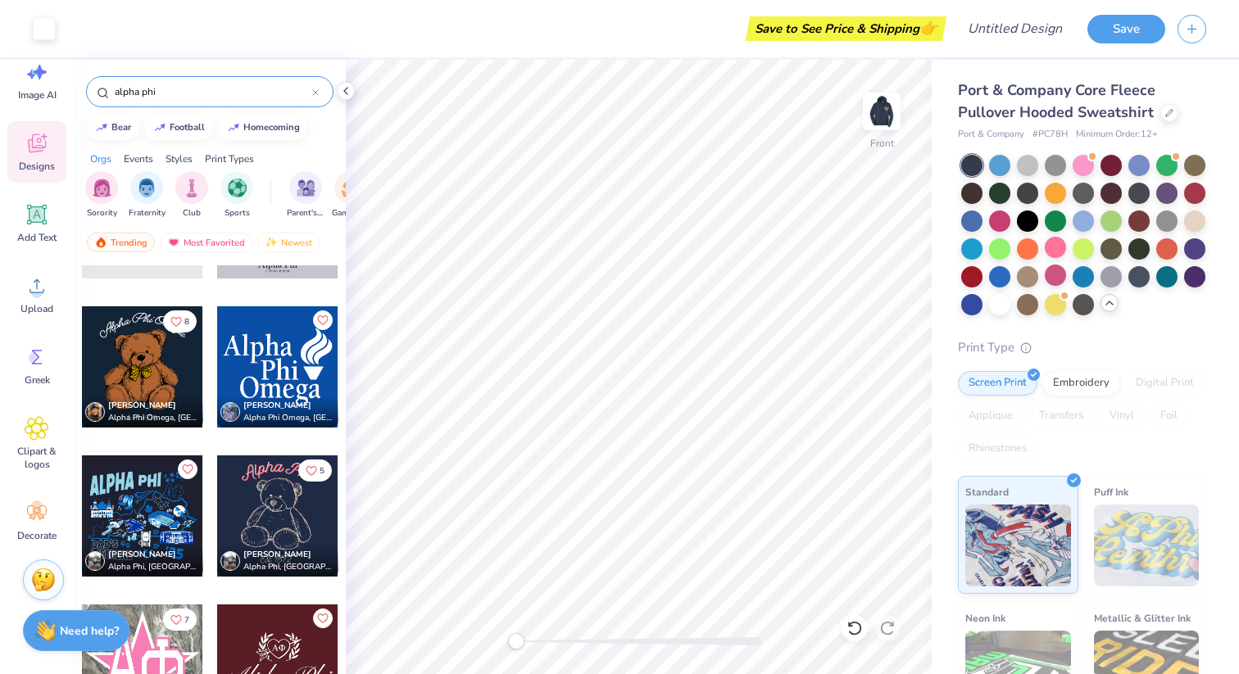
click at [297, 510] on div at bounding box center [277, 516] width 121 height 121
type input "5.69"
type input "2.97"
type input "6.00"
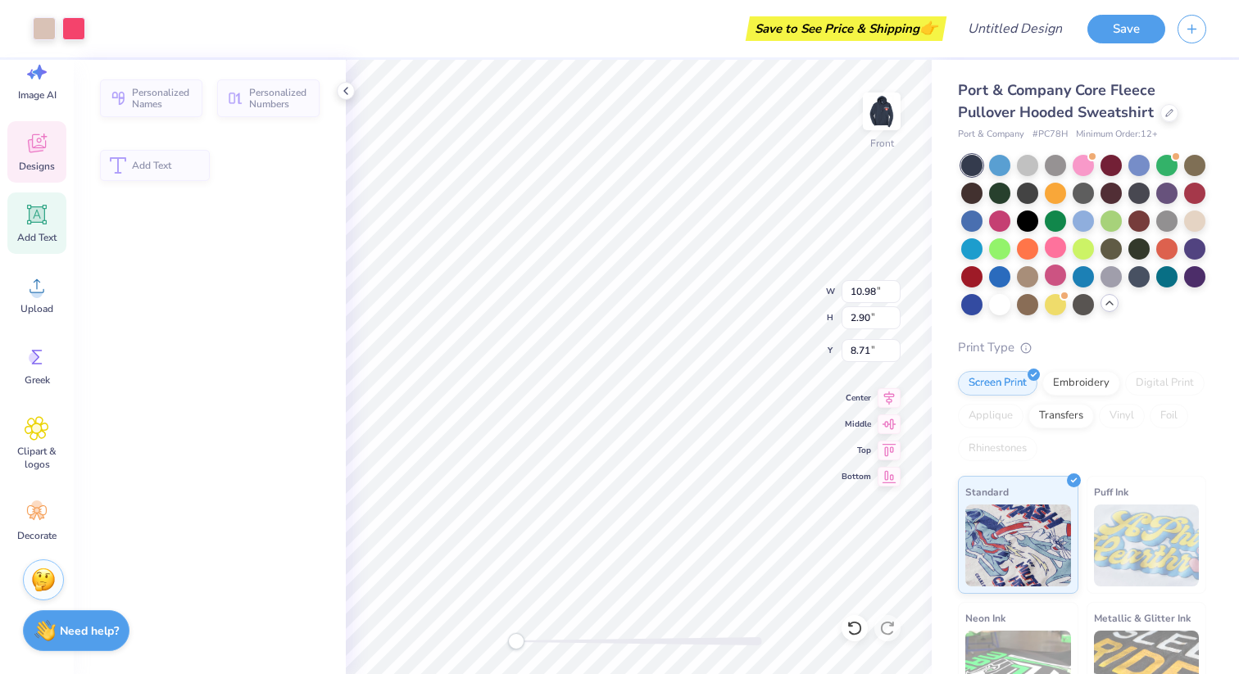
type input "10.98"
type input "2.90"
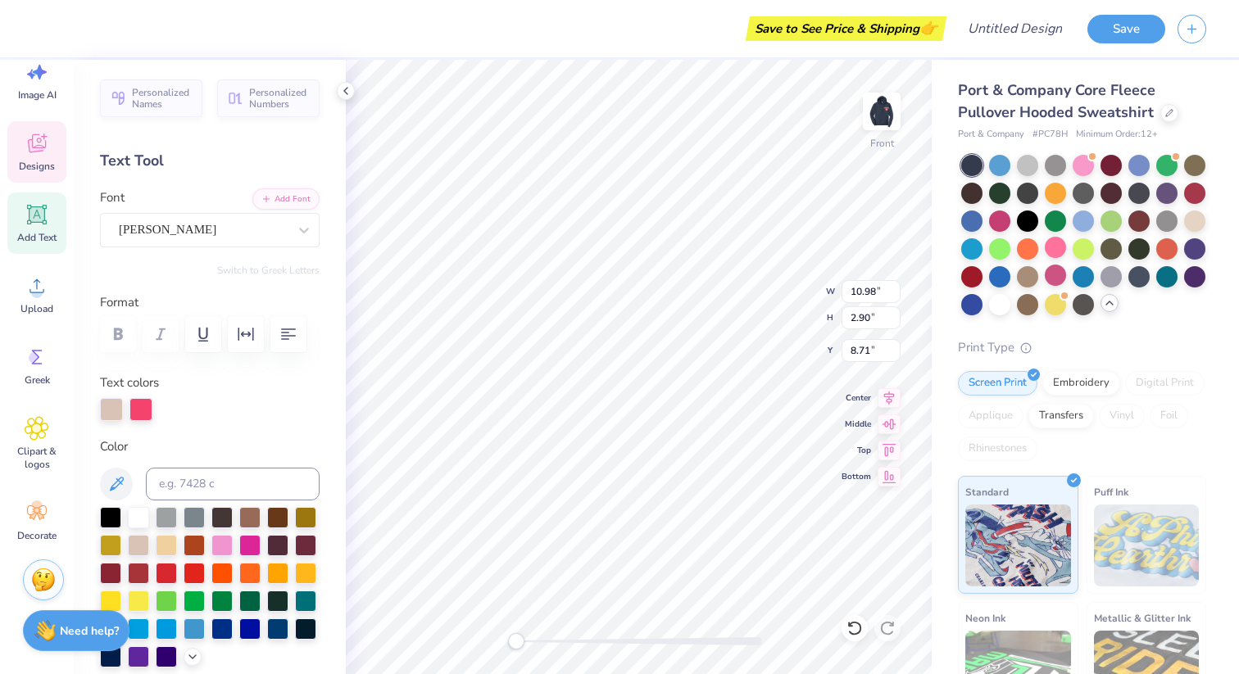
scroll to position [0, 0]
type textarea "A"
type textarea "Beta Alphas"
type input "7.14"
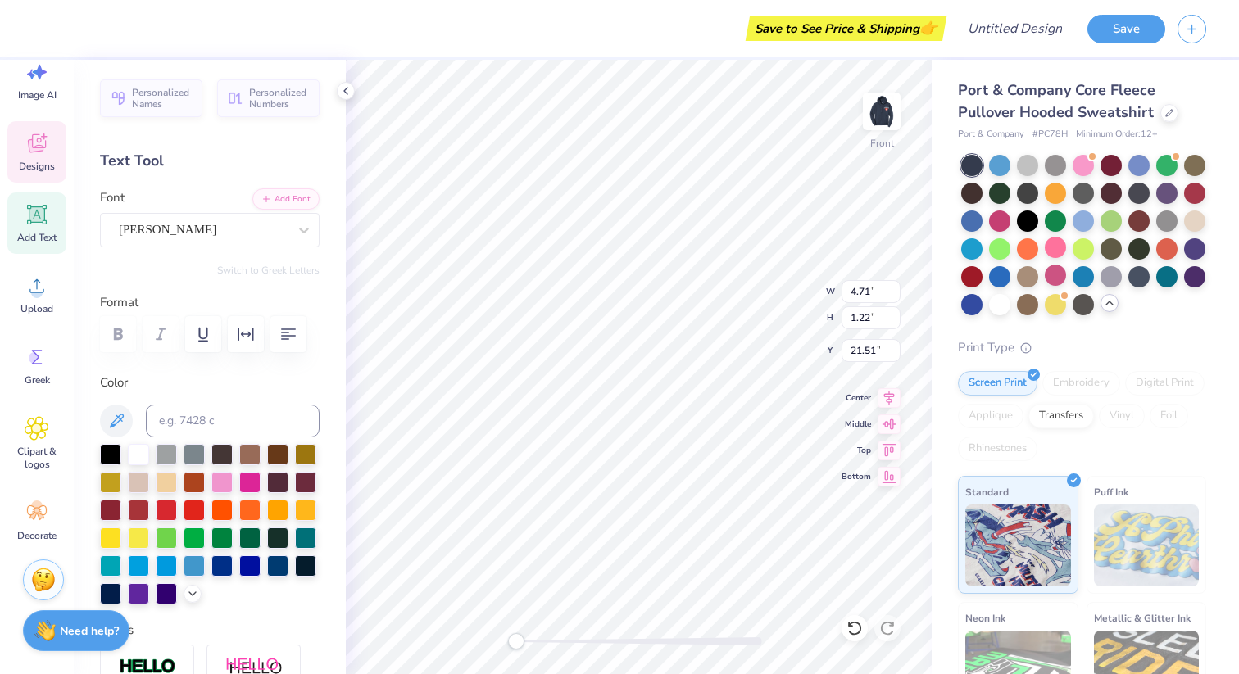
scroll to position [0, 0]
type textarea "Est 2025"
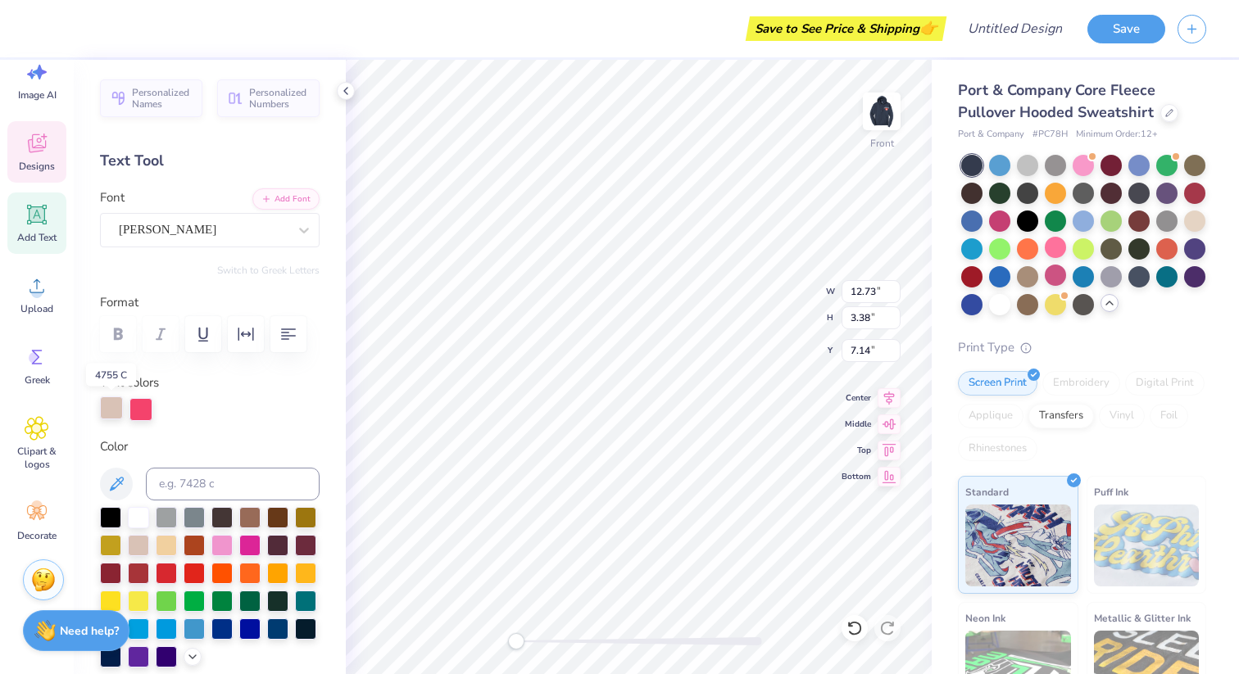
click at [110, 413] on div at bounding box center [111, 408] width 23 height 23
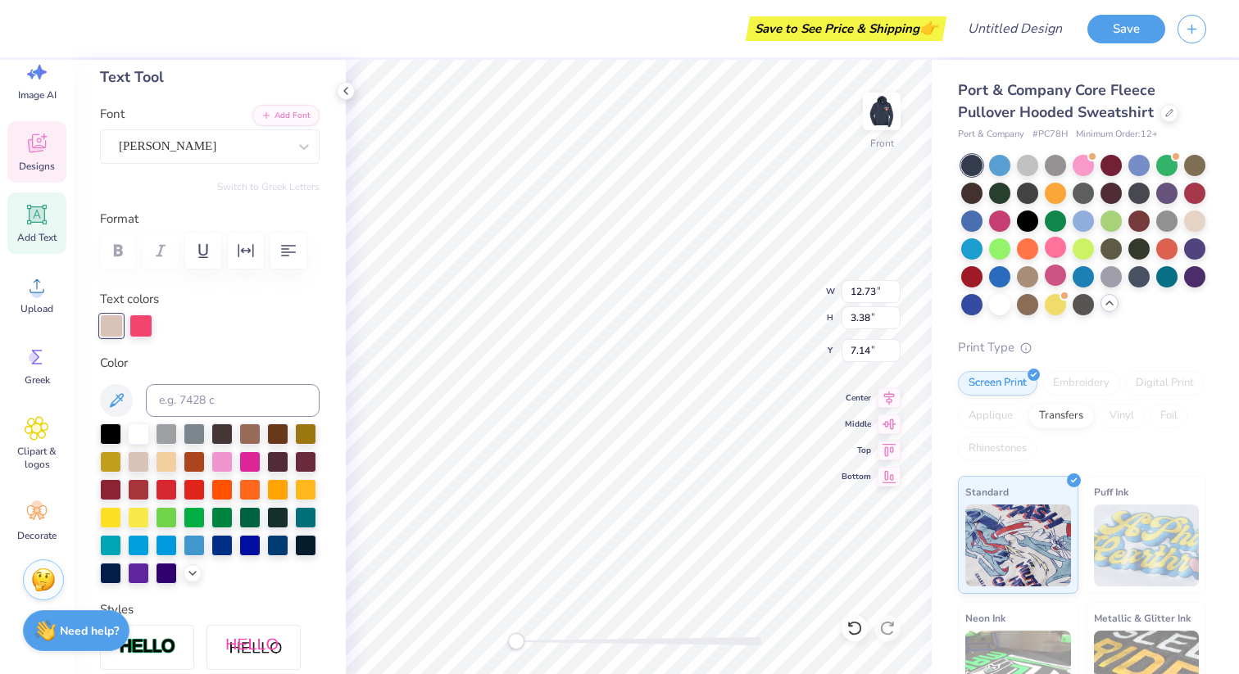
scroll to position [98, 0]
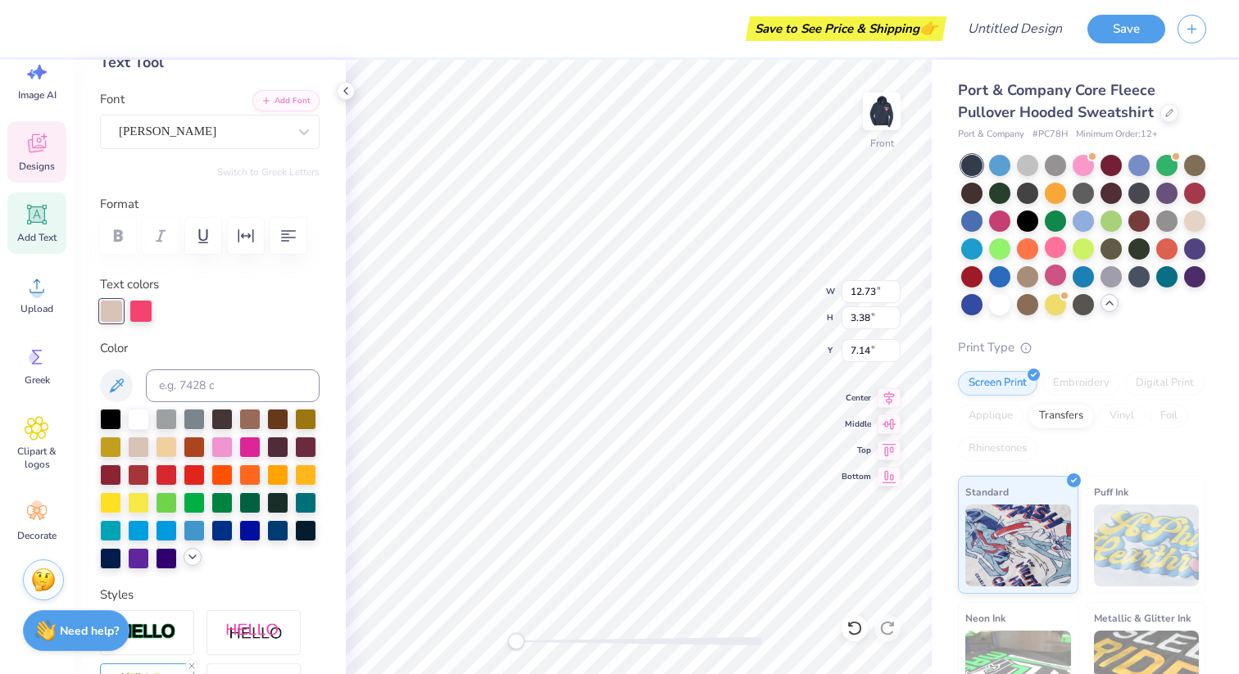
click at [193, 560] on icon at bounding box center [192, 557] width 13 height 13
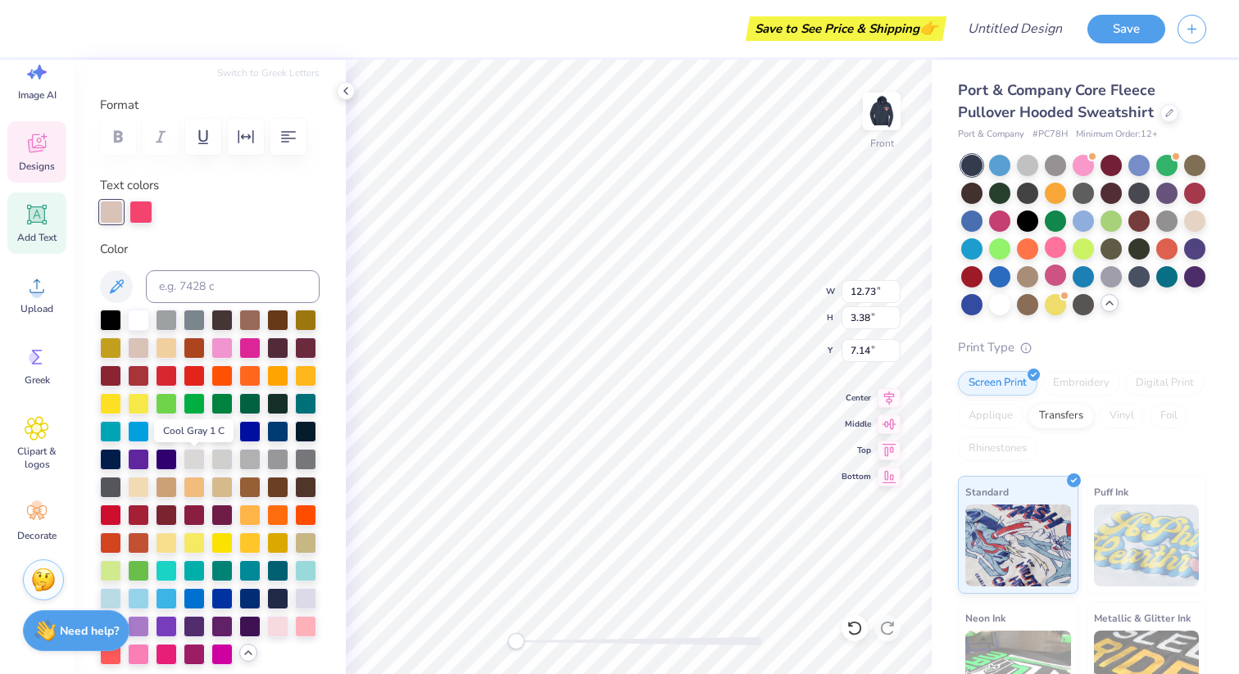
scroll to position [244, 0]
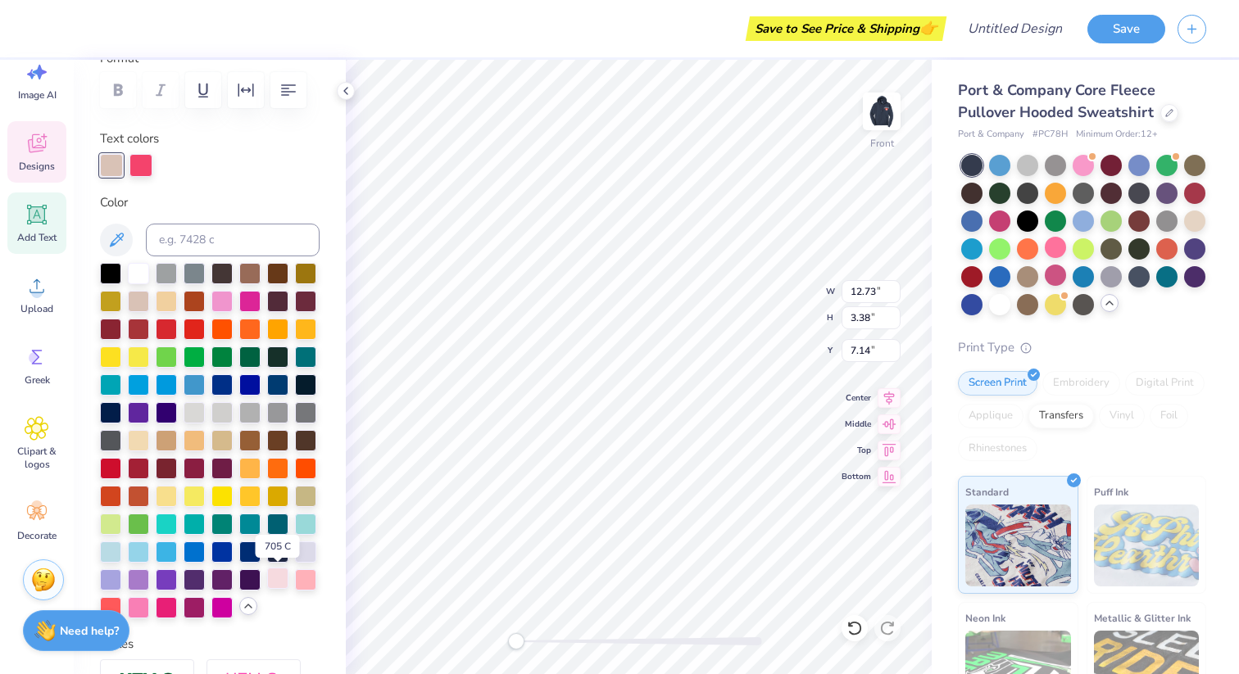
click at [270, 578] on div at bounding box center [277, 578] width 21 height 21
click at [143, 166] on div at bounding box center [140, 163] width 23 height 23
click at [170, 333] on div at bounding box center [166, 327] width 21 height 21
click at [111, 469] on div at bounding box center [110, 466] width 21 height 21
click at [859, 628] on icon at bounding box center [854, 628] width 16 height 16
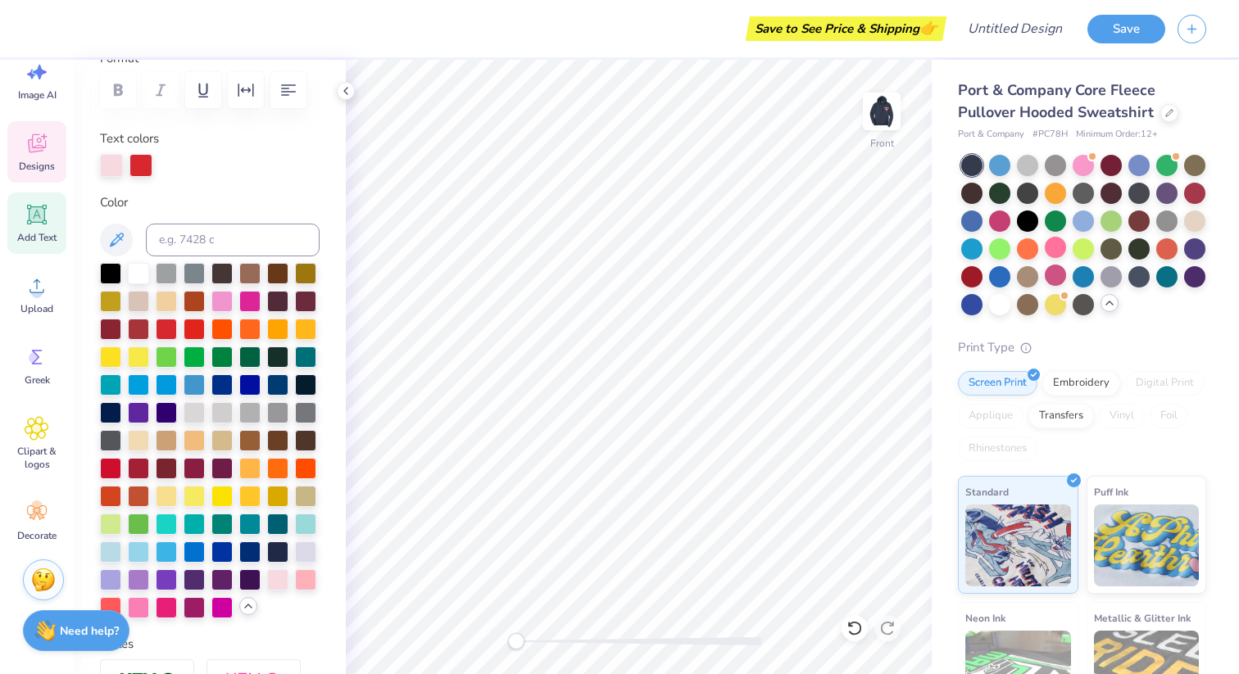
click at [40, 141] on icon at bounding box center [37, 143] width 18 height 19
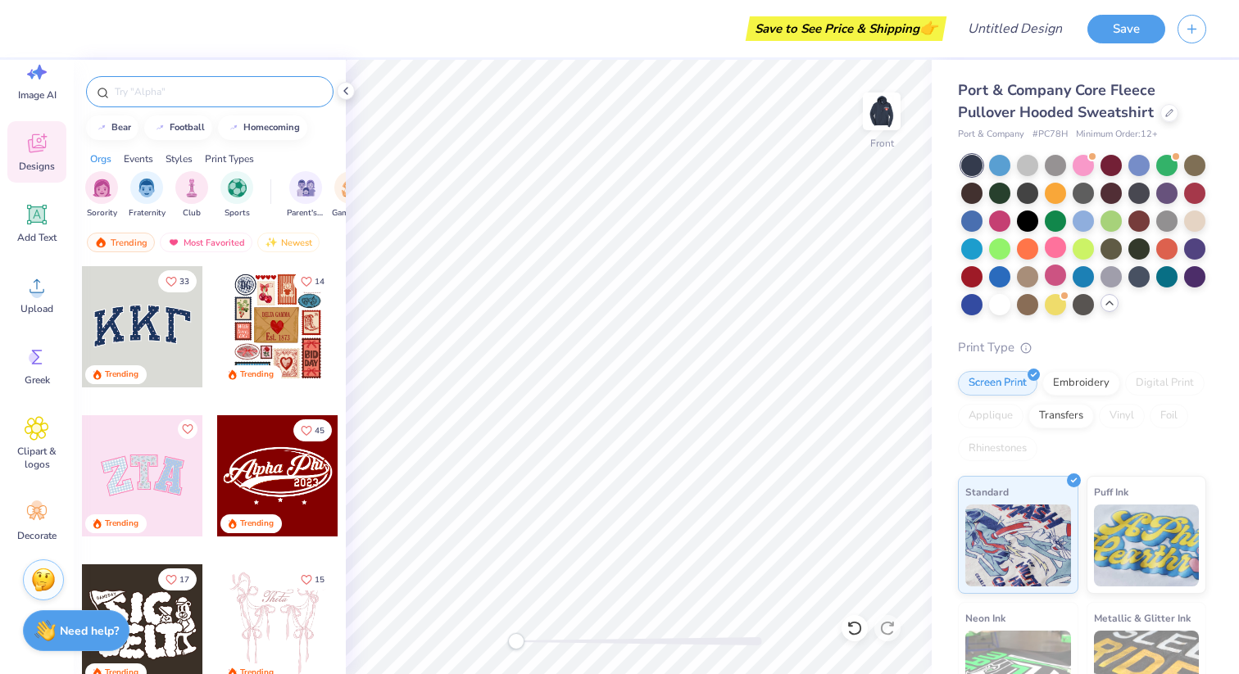
click at [150, 95] on input "text" at bounding box center [218, 92] width 210 height 16
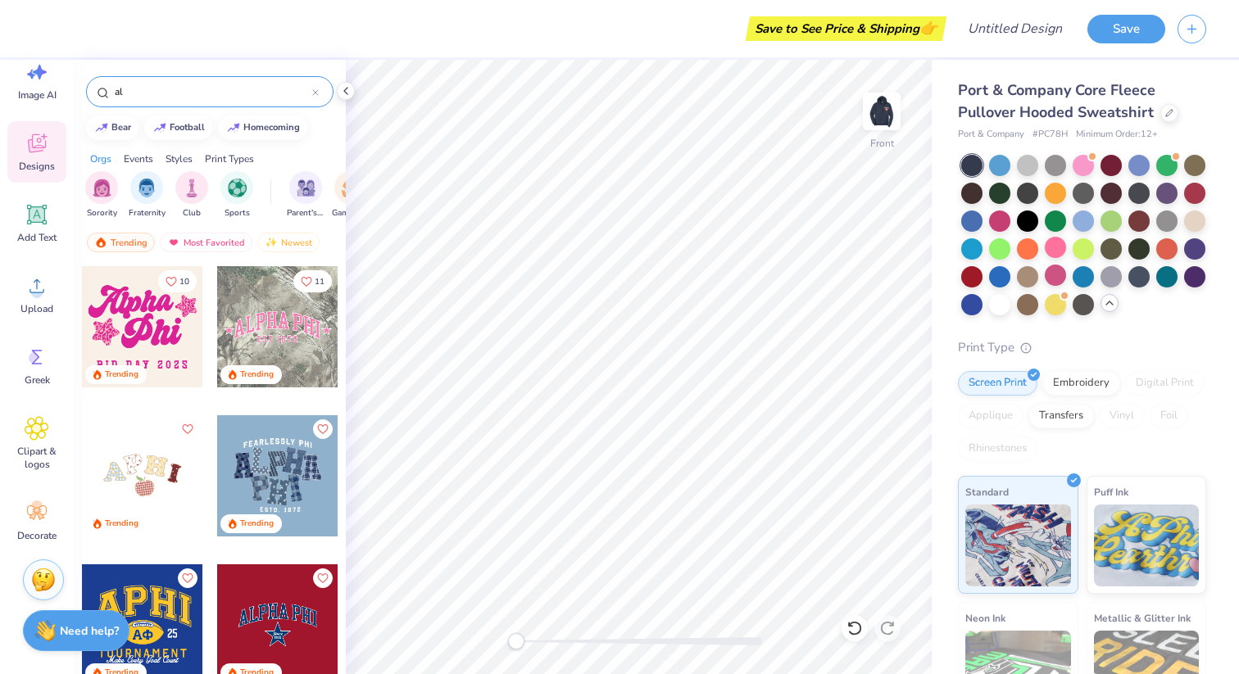
type input "a"
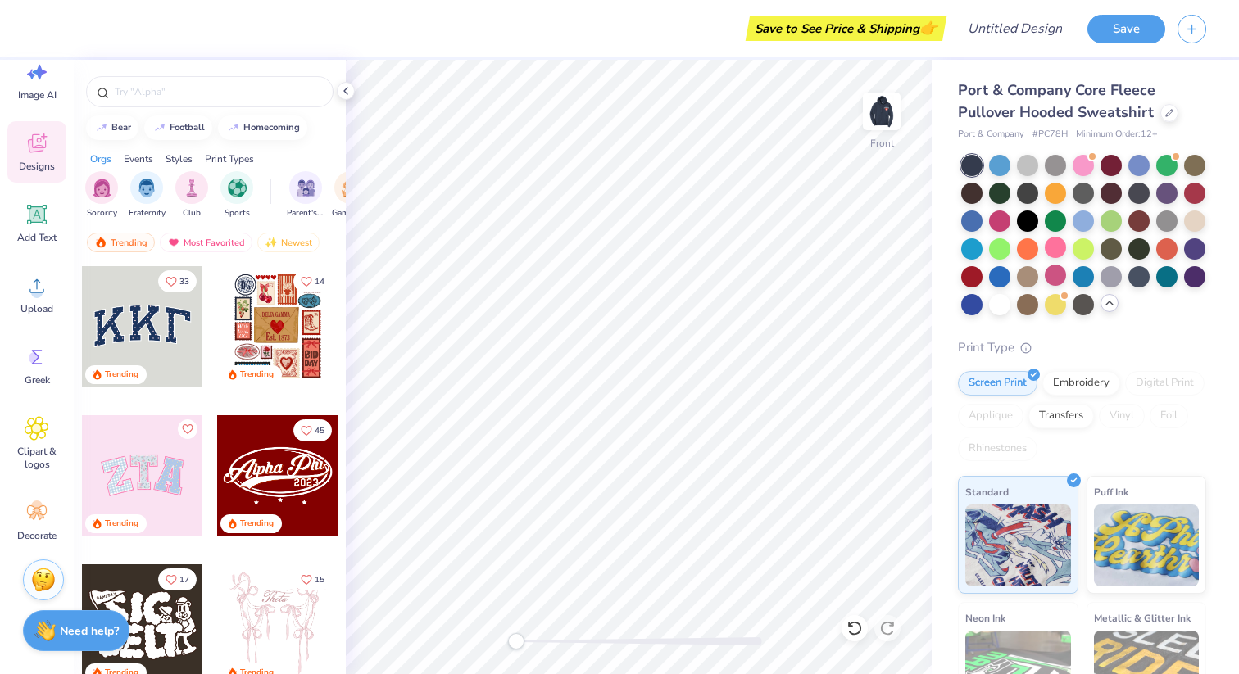
click at [166, 306] on div at bounding box center [142, 326] width 121 height 121
click at [853, 633] on icon at bounding box center [854, 628] width 16 height 16
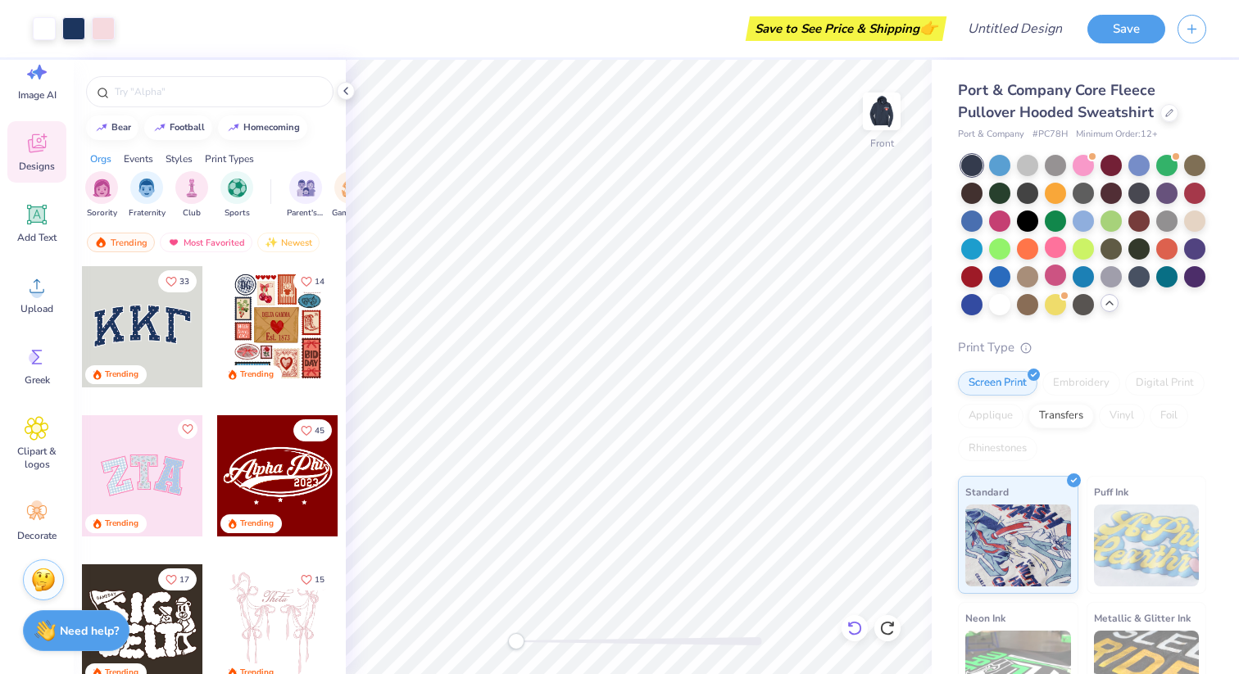
click at [853, 633] on icon at bounding box center [854, 628] width 16 height 16
click at [166, 96] on input "text" at bounding box center [218, 92] width 210 height 16
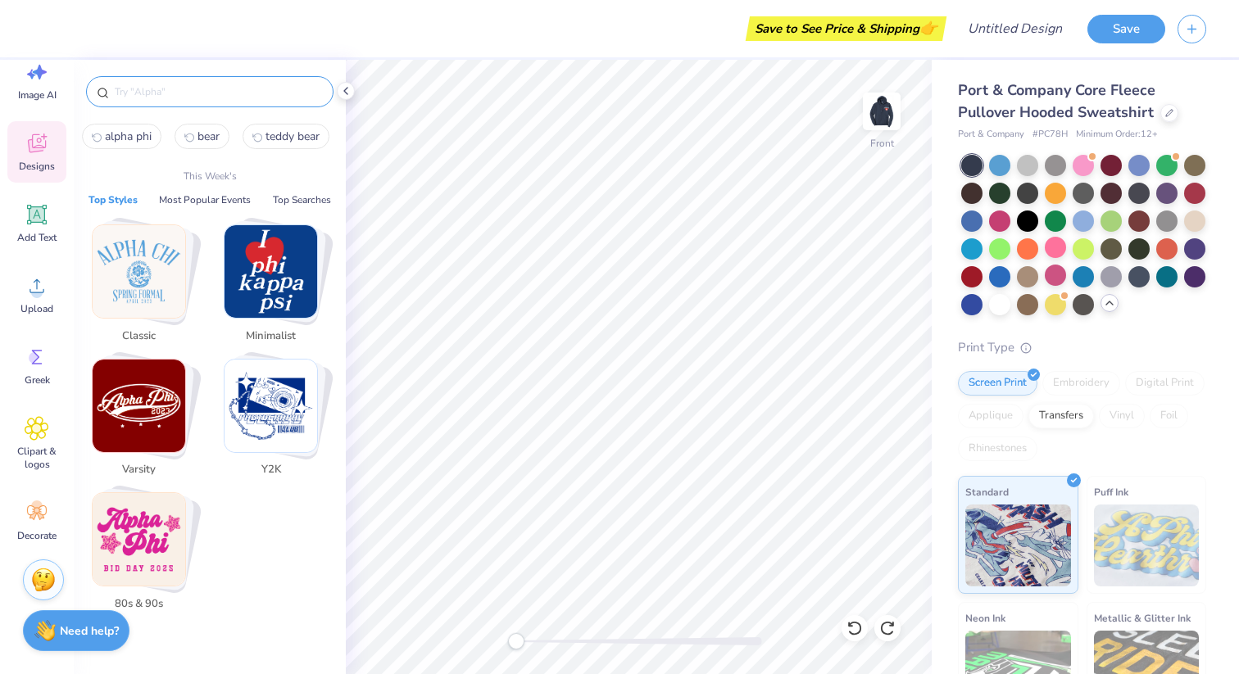
click at [197, 84] on input "text" at bounding box center [218, 92] width 210 height 16
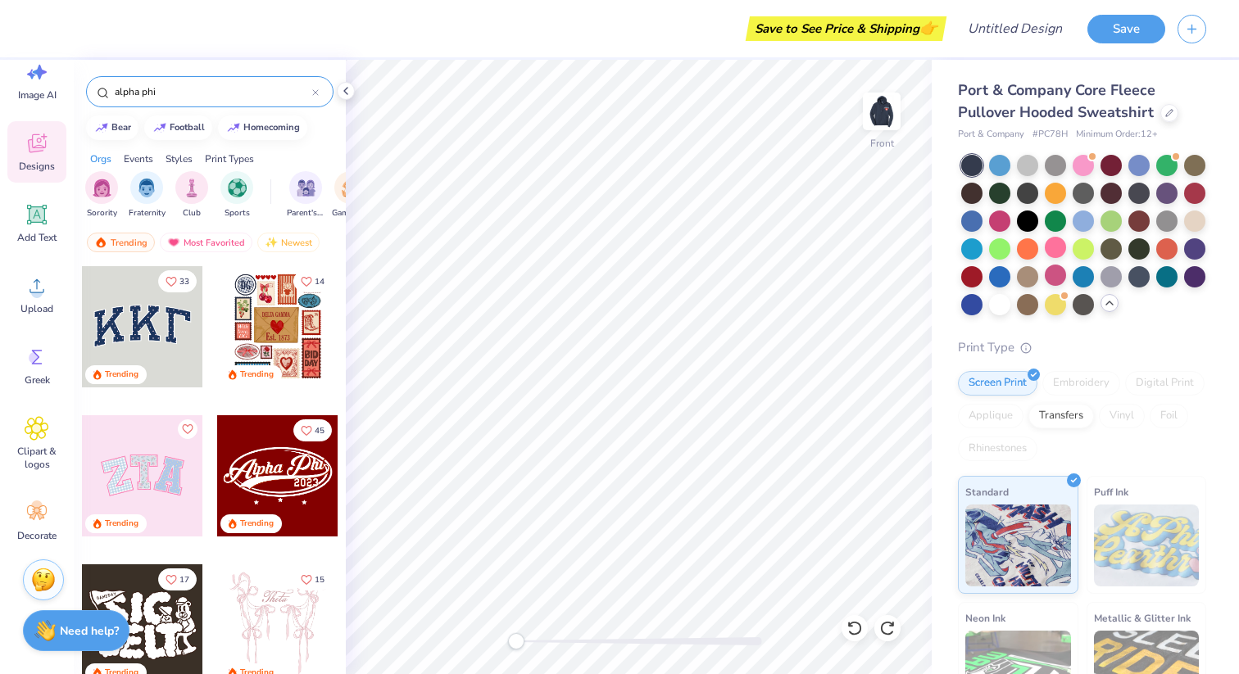
type input "alpha phi"
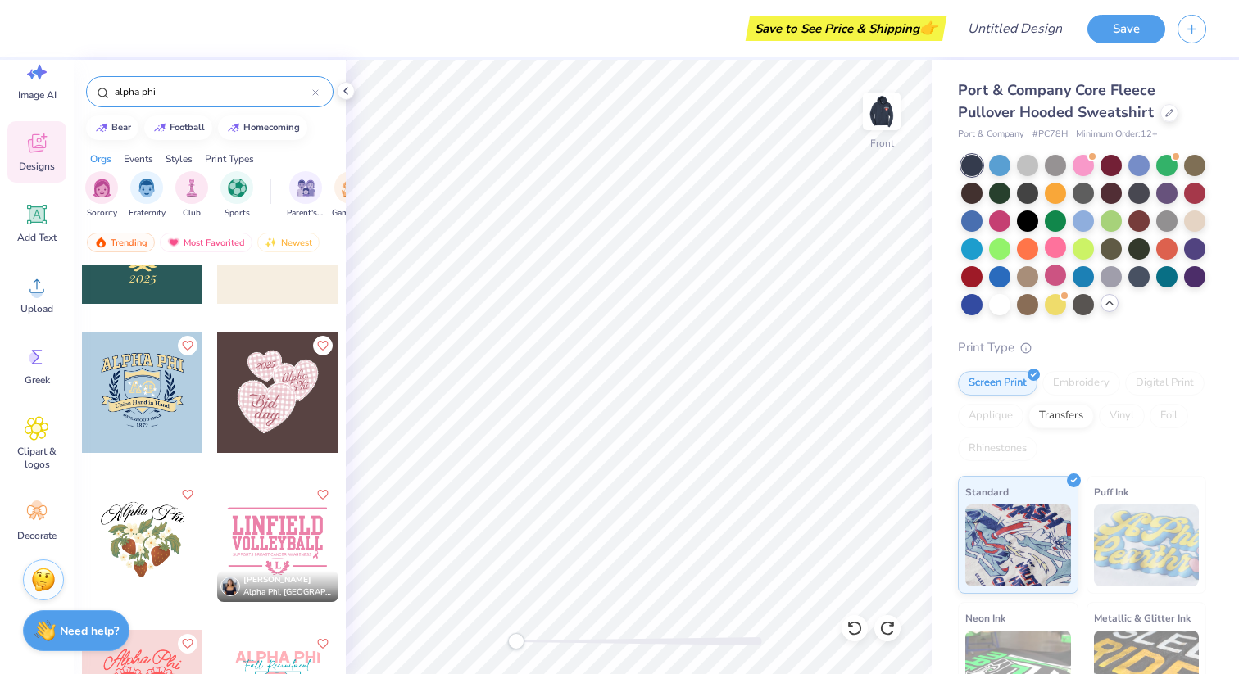
scroll to position [11575, 0]
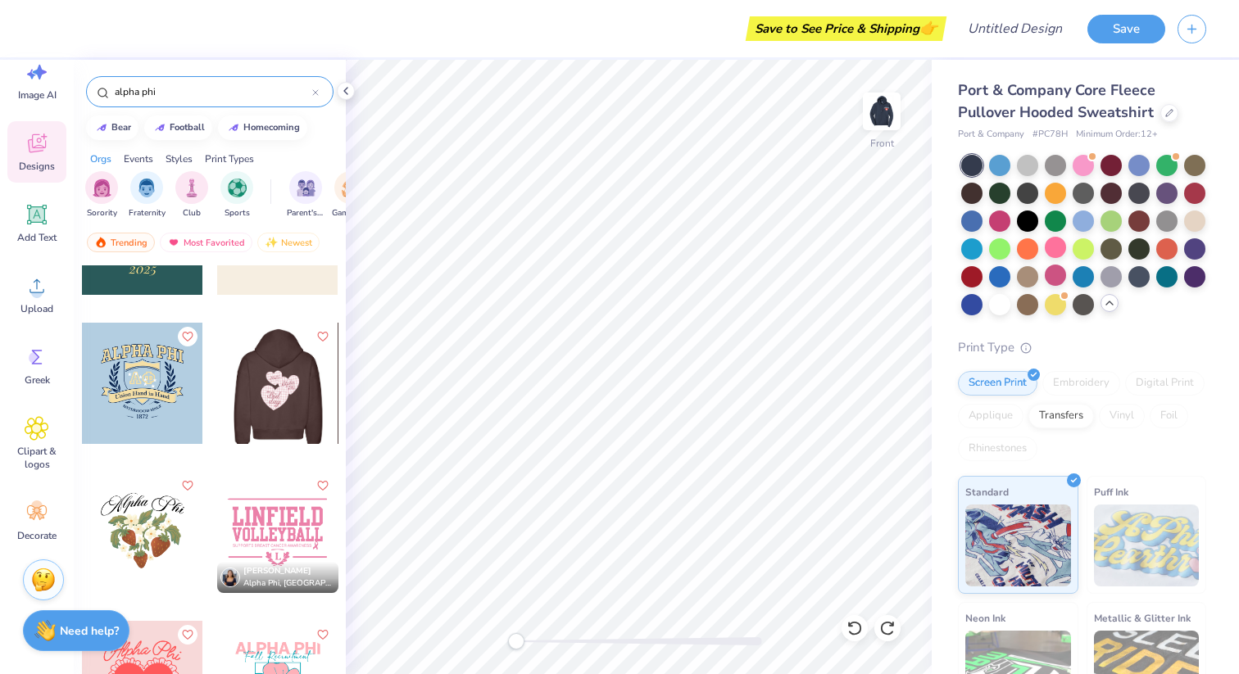
click at [298, 383] on div at bounding box center [276, 383] width 121 height 121
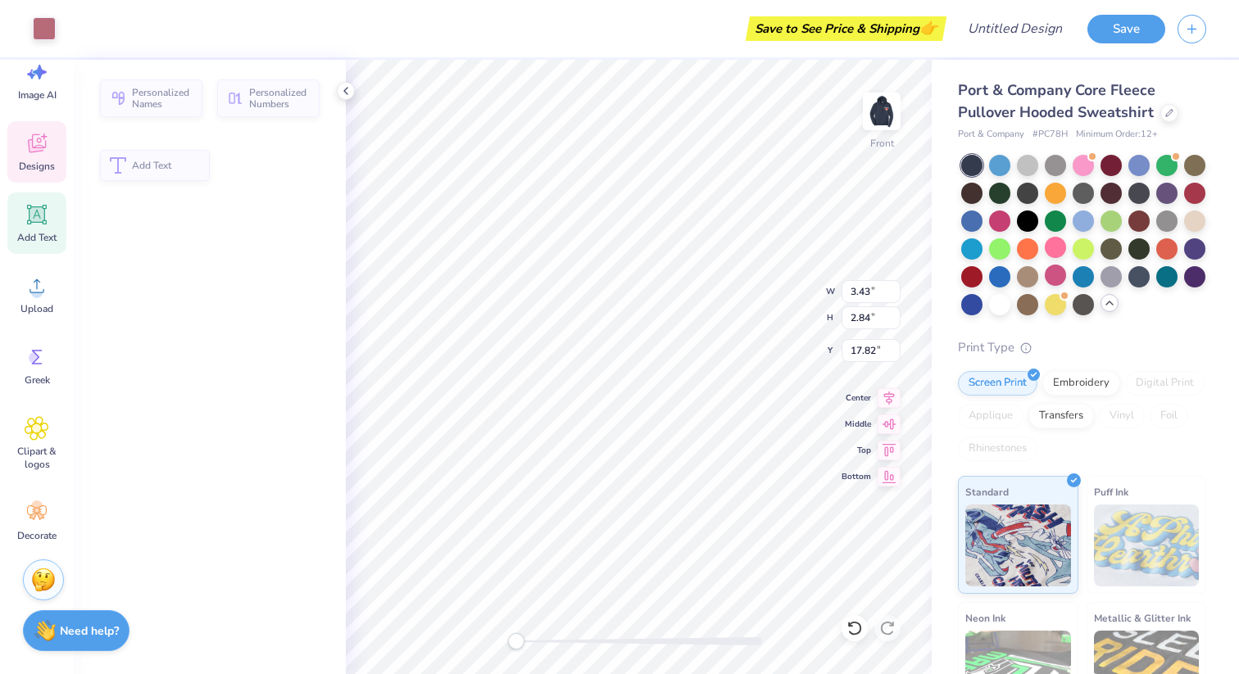
type input "3.43"
type input "2.84"
type input "17.82"
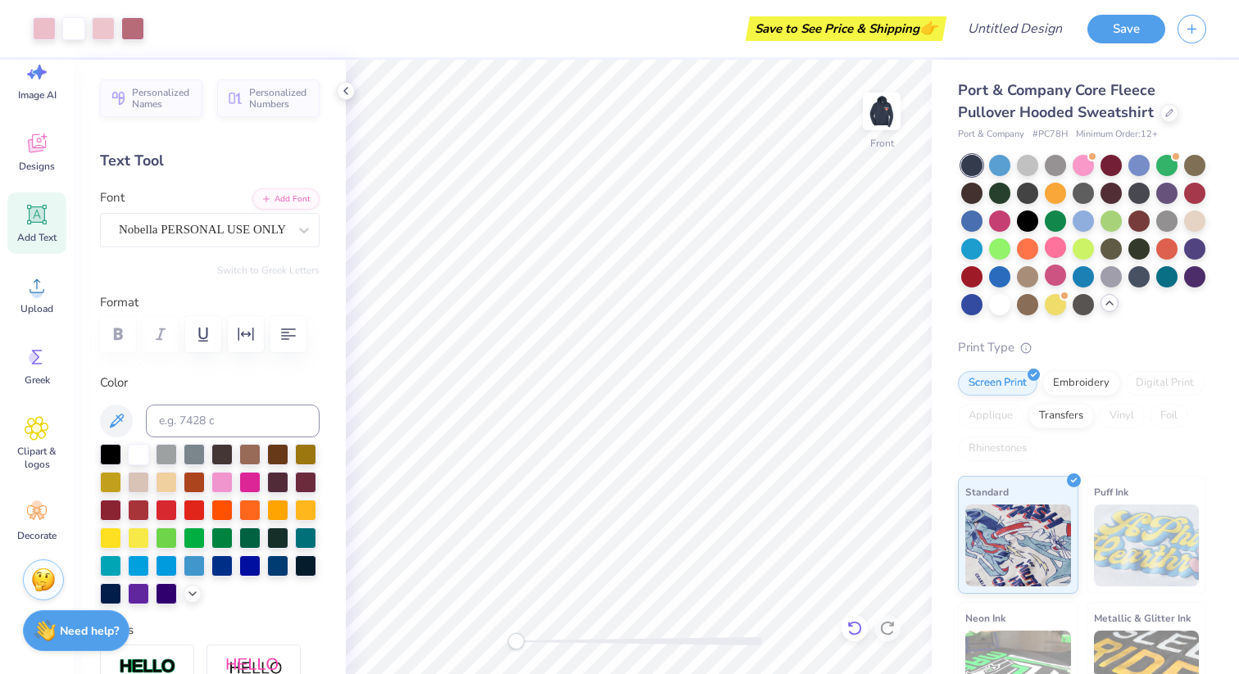
click at [856, 628] on icon at bounding box center [854, 628] width 16 height 16
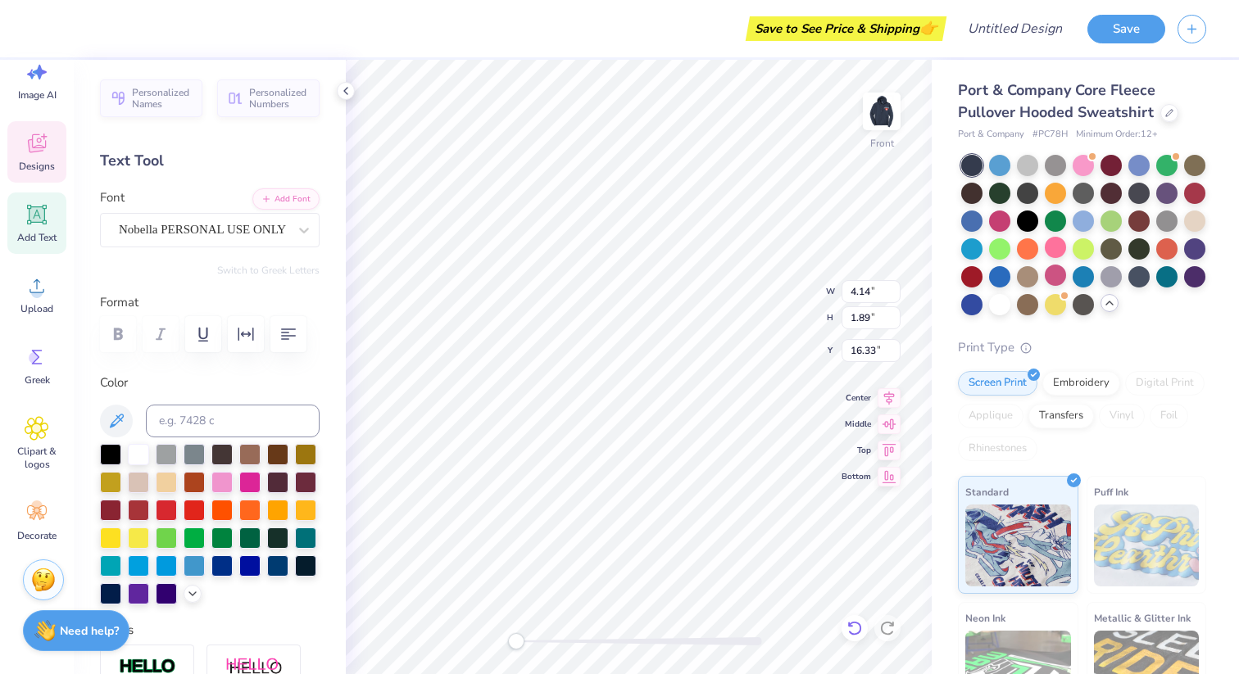
type textarea "Beta"
type input "7.60"
type input "6.84"
type input "14.63"
click at [860, 628] on icon at bounding box center [854, 628] width 14 height 15
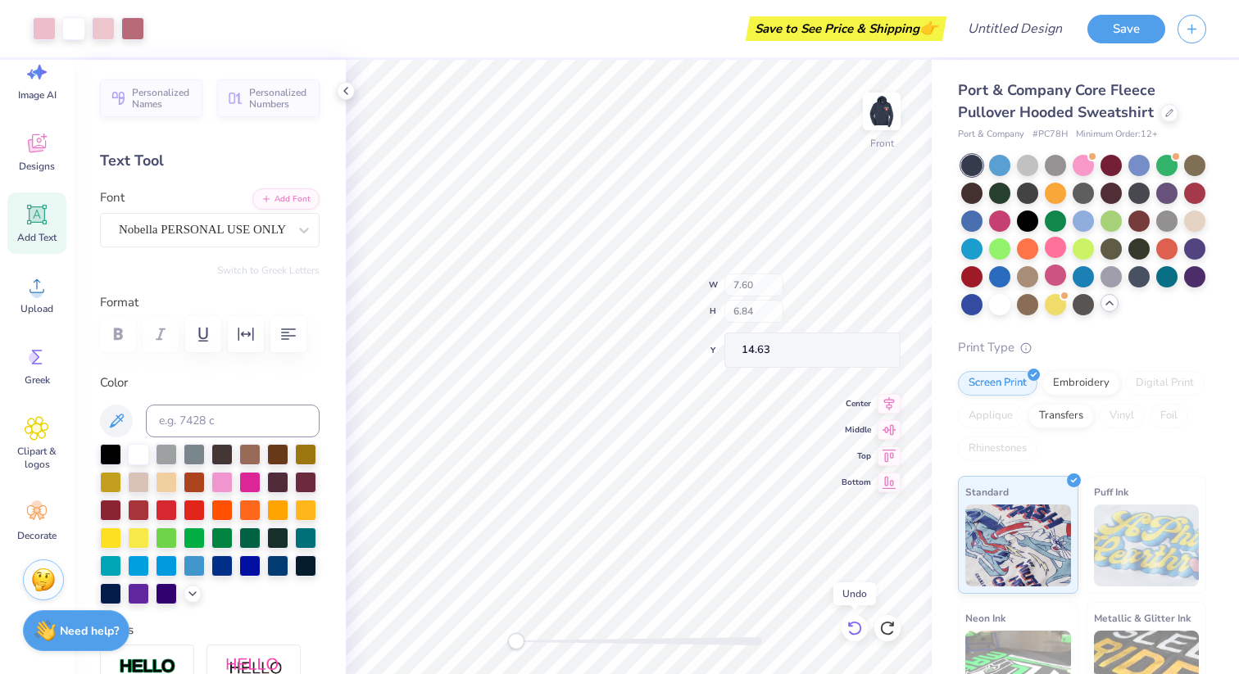
click at [860, 628] on icon at bounding box center [854, 628] width 14 height 15
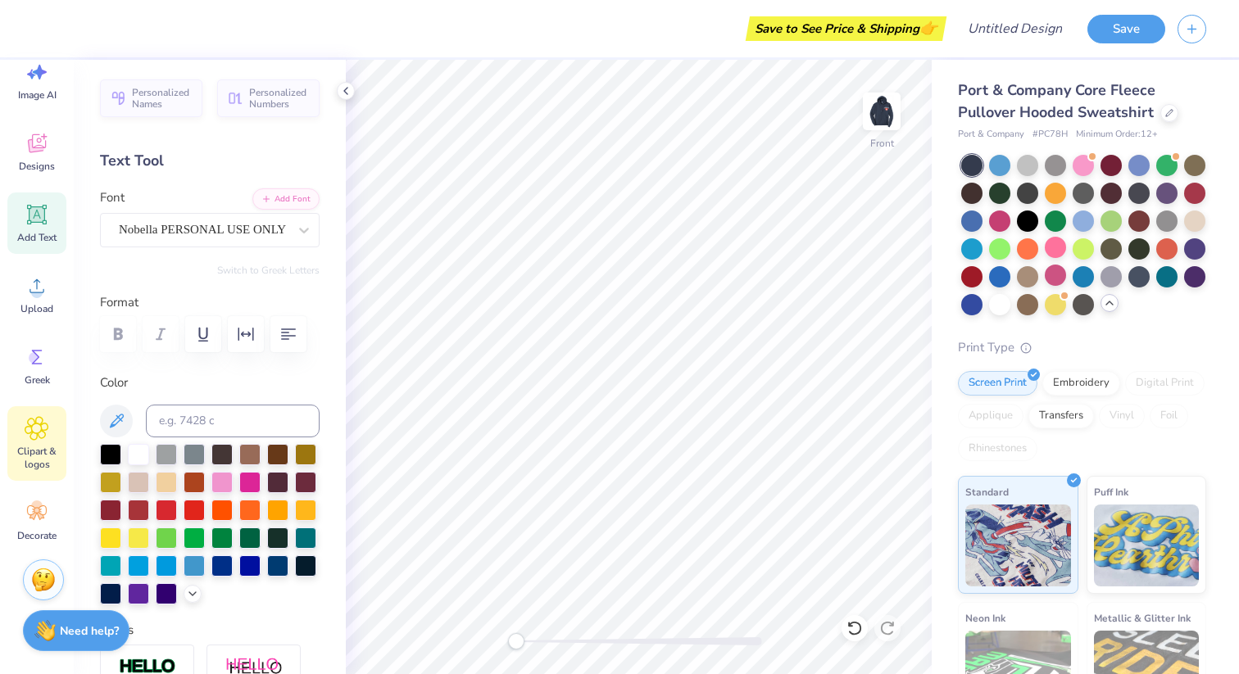
click at [40, 438] on icon at bounding box center [37, 428] width 24 height 25
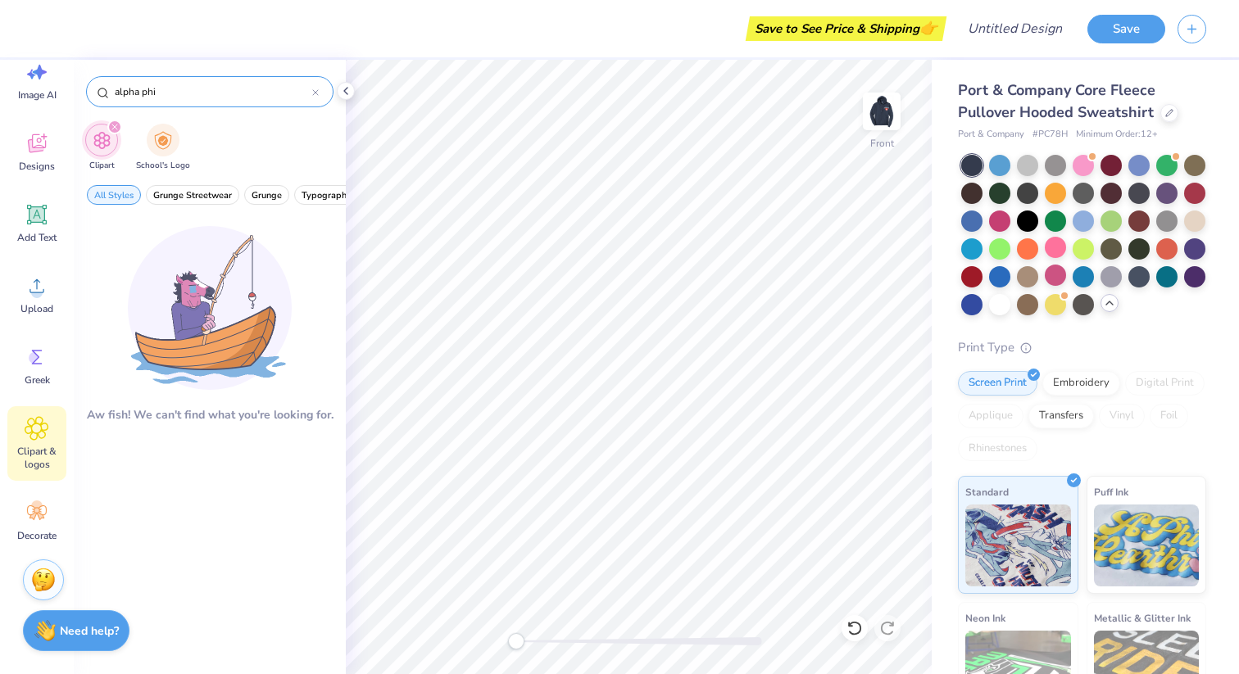
click at [185, 91] on input "alpha phi" at bounding box center [212, 92] width 199 height 16
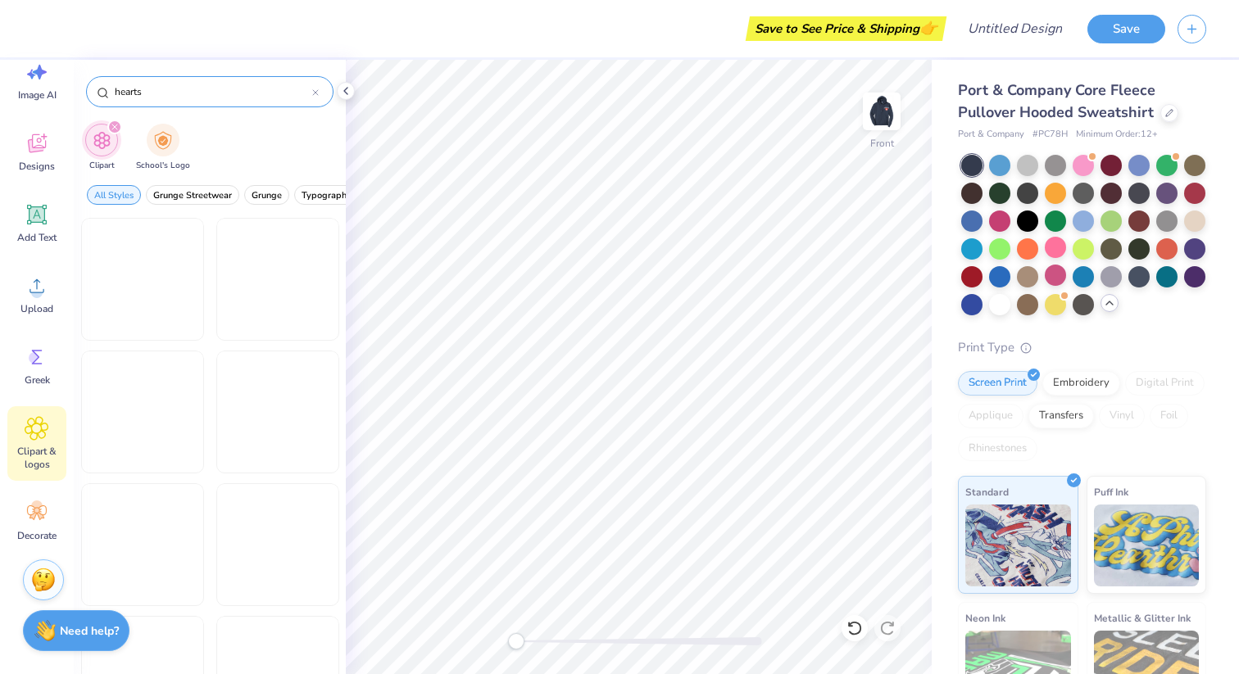
type input "hearts"
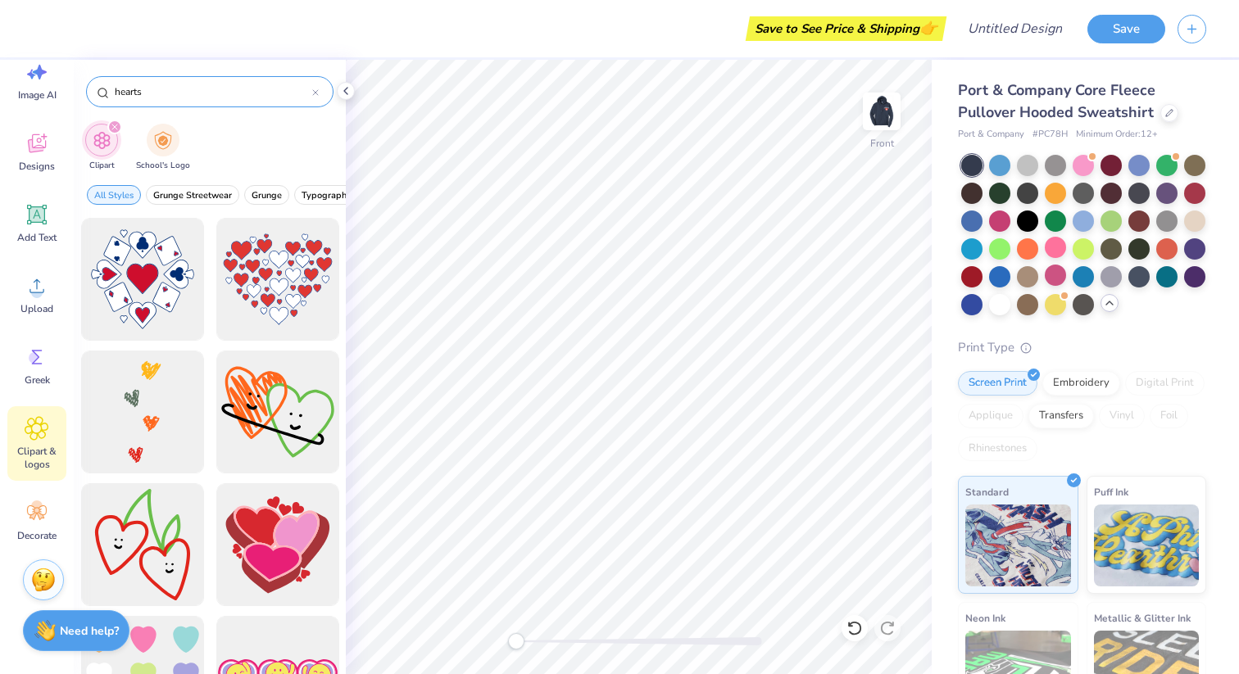
click at [125, 94] on input "hearts" at bounding box center [212, 92] width 199 height 16
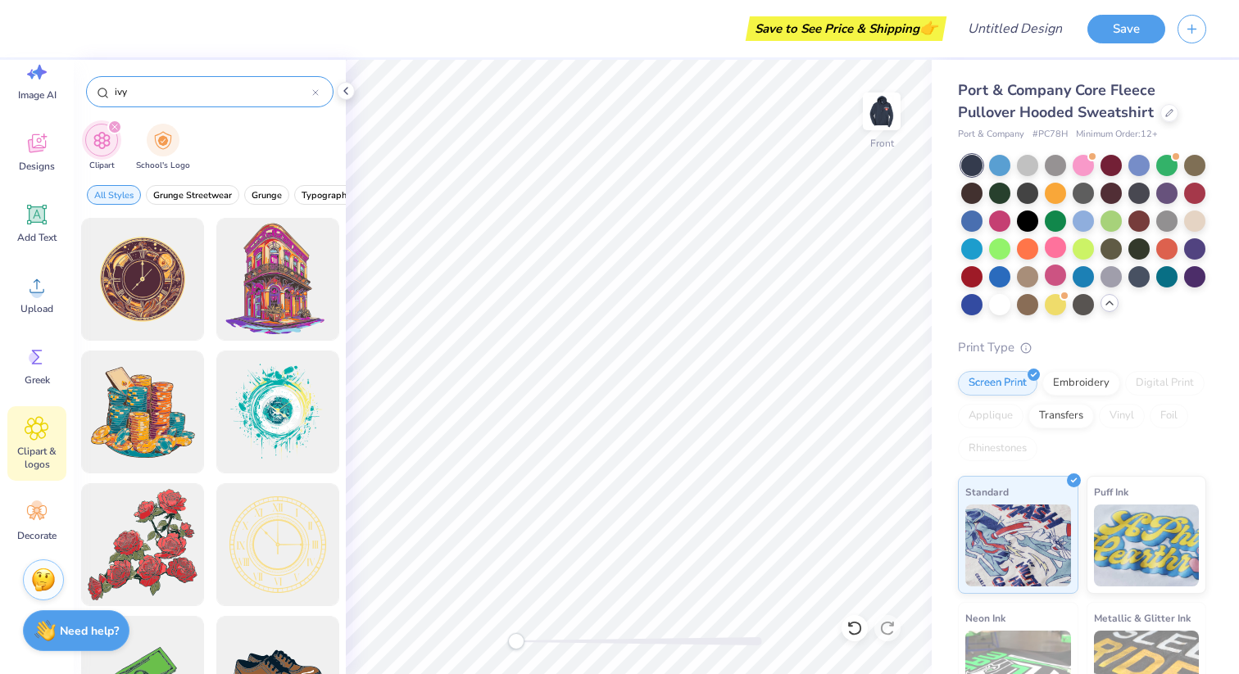
type input "ivy"
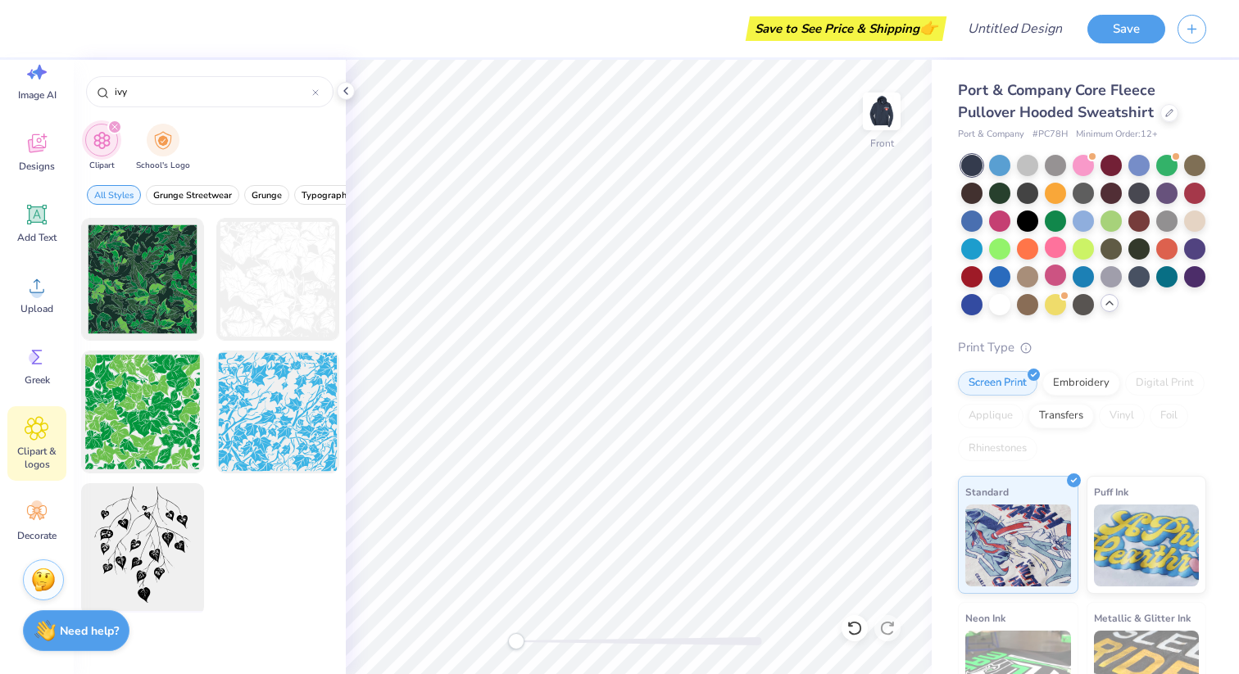
click at [177, 536] on div at bounding box center [142, 545] width 135 height 135
